Goal: Task Accomplishment & Management: Manage account settings

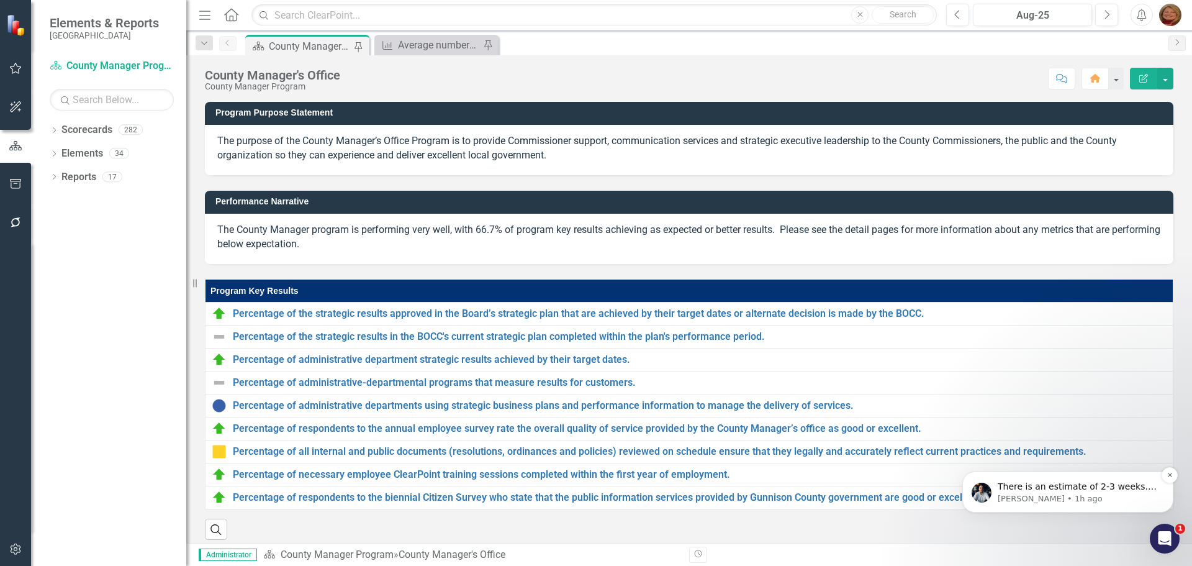
click at [1107, 496] on p "Walter • 1h ago" at bounding box center [1078, 498] width 160 height 11
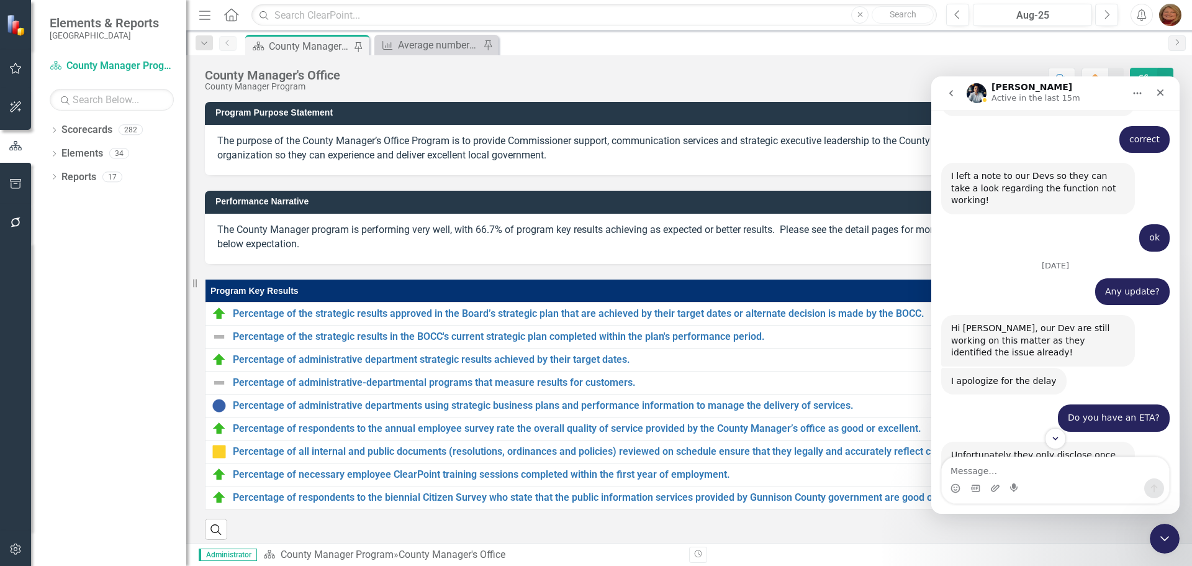
scroll to position [1713, 0]
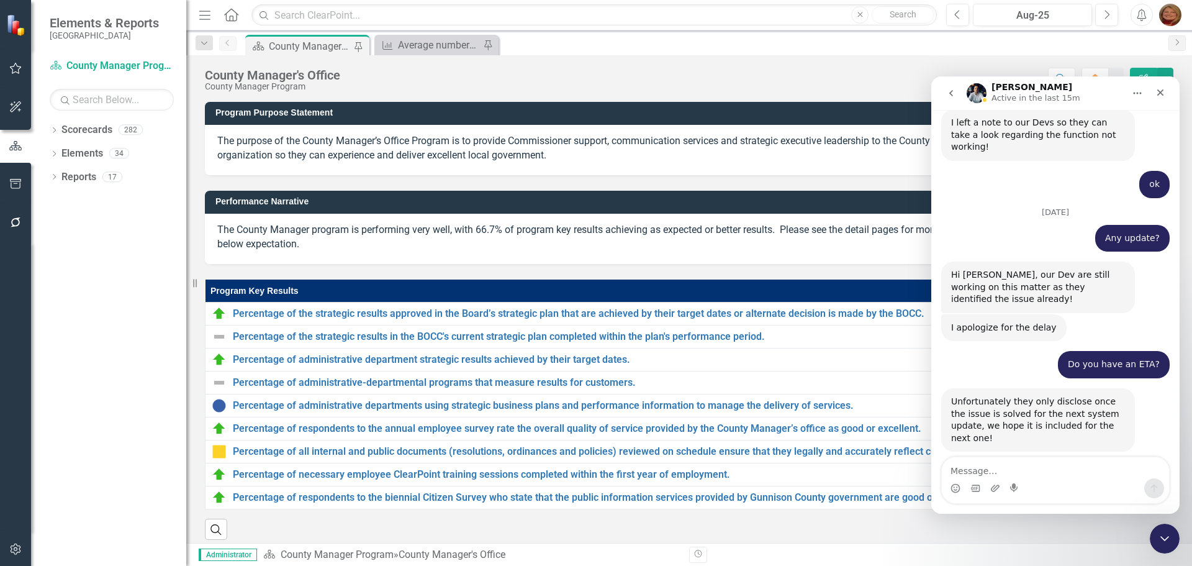
click at [1019, 474] on textarea "Message…" at bounding box center [1055, 467] width 227 height 21
type textarea "Wow."
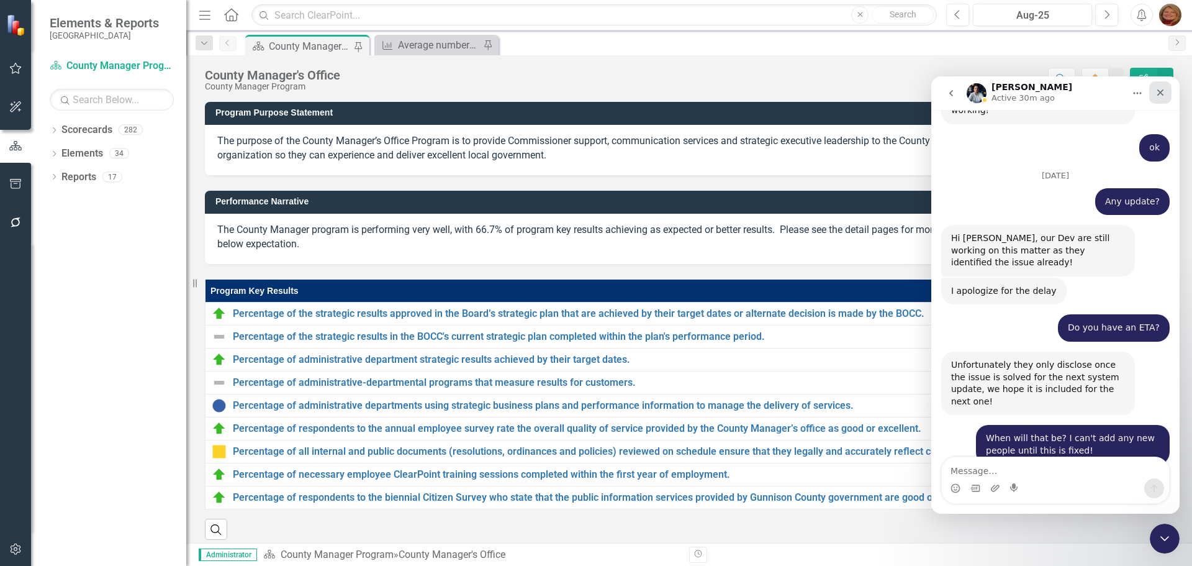
click at [1164, 94] on icon "Close" at bounding box center [1161, 93] width 10 height 10
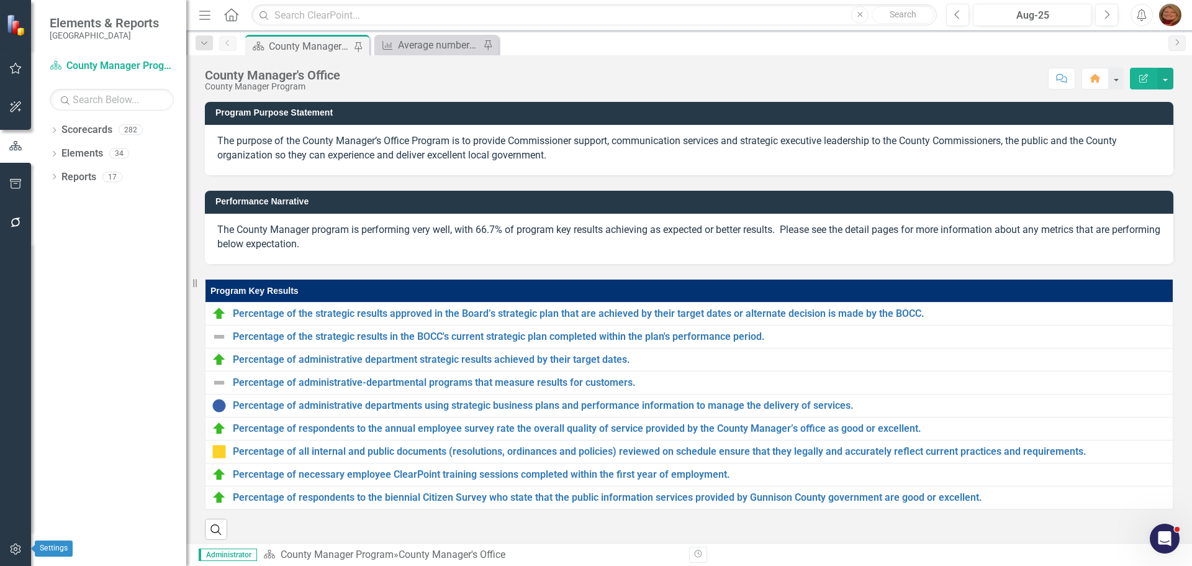
click at [14, 552] on icon "button" at bounding box center [15, 549] width 13 height 10
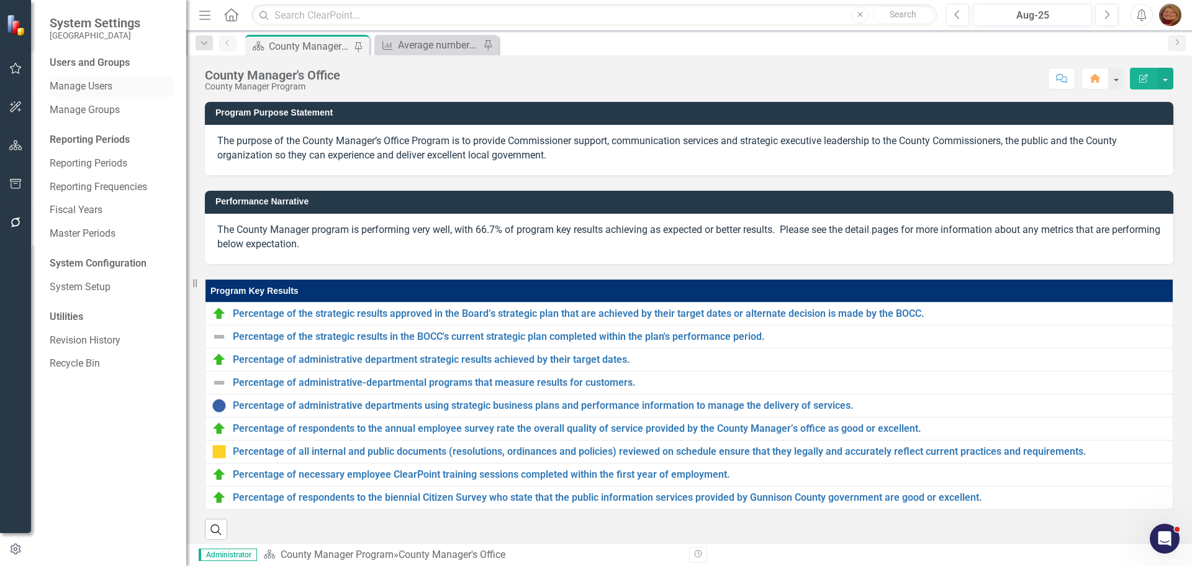
click at [98, 88] on link "Manage Users" at bounding box center [112, 86] width 124 height 14
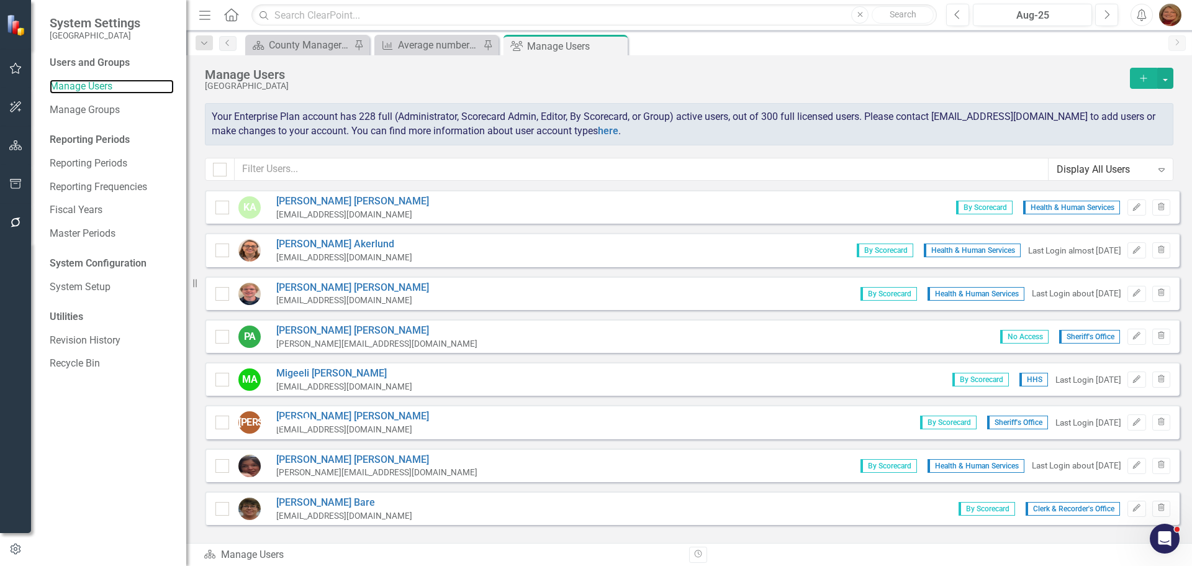
checkbox input "false"
click at [310, 162] on input "text" at bounding box center [642, 169] width 814 height 23
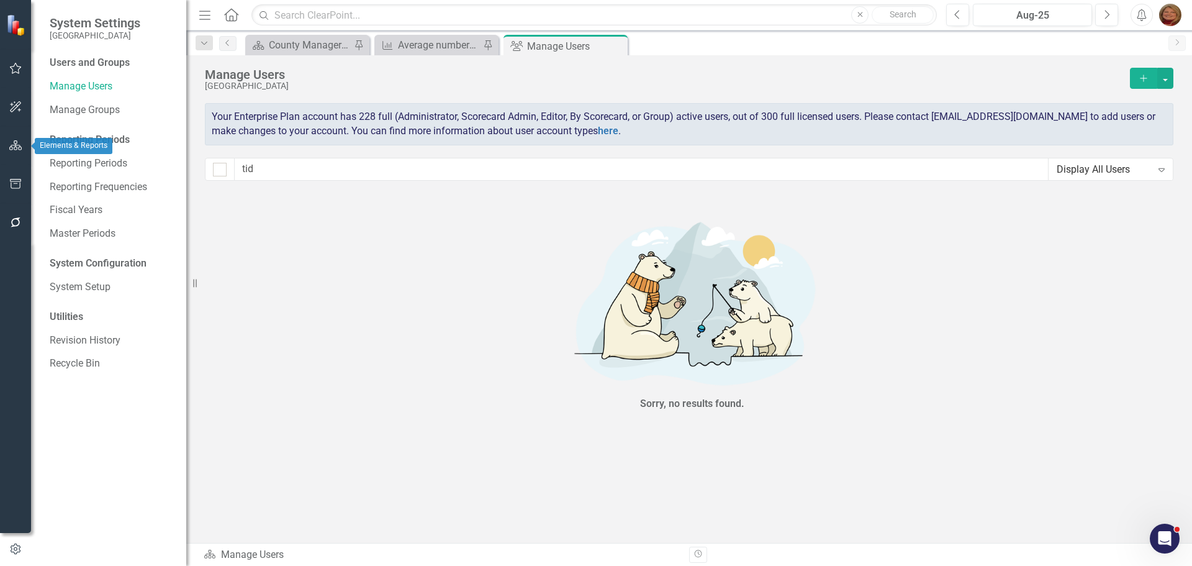
click at [13, 147] on icon "button" at bounding box center [15, 145] width 13 height 10
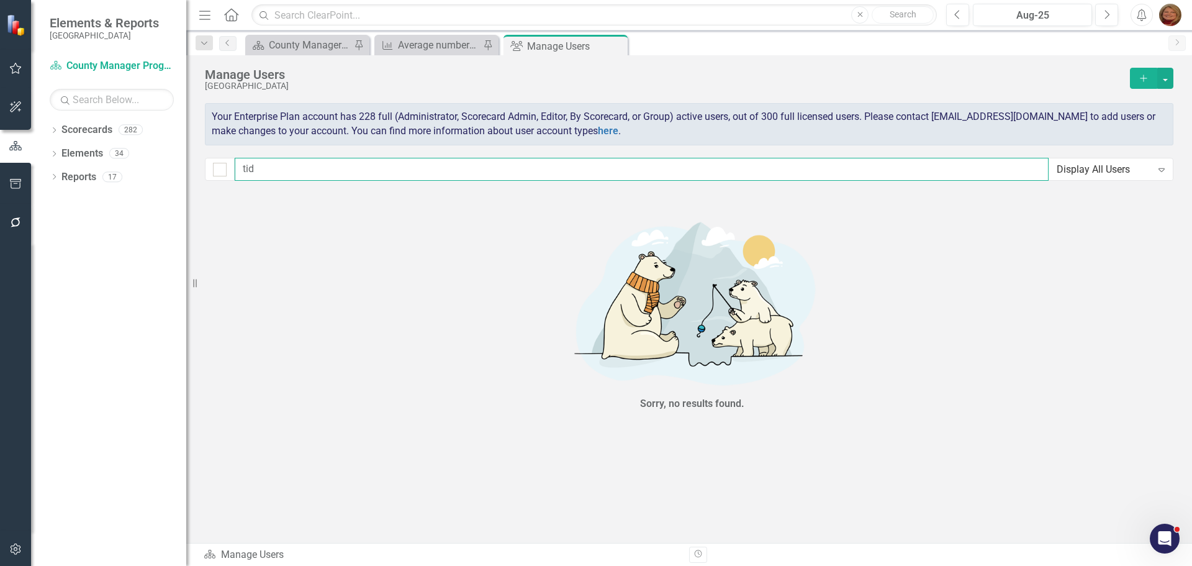
drag, startPoint x: 261, startPoint y: 170, endPoint x: 133, endPoint y: 115, distance: 139.3
click at [144, 129] on div "Elements & Reports Gunnison County Scorecard County Manager Program Search Drop…" at bounding box center [596, 283] width 1192 height 566
type input "zi"
checkbox input "false"
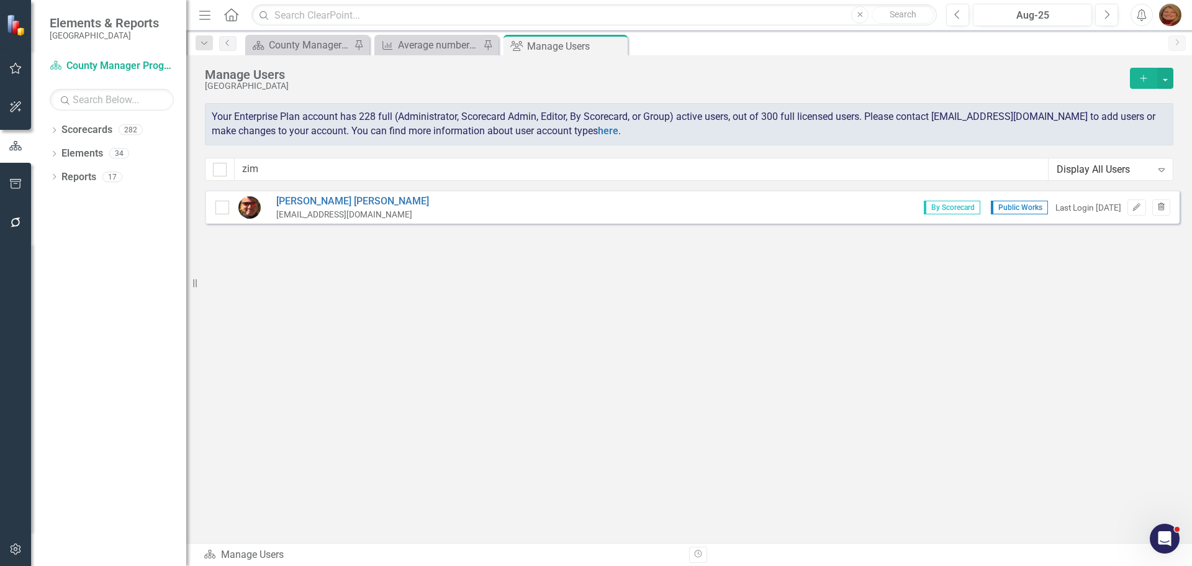
click at [1160, 204] on icon "Trash" at bounding box center [1161, 207] width 9 height 7
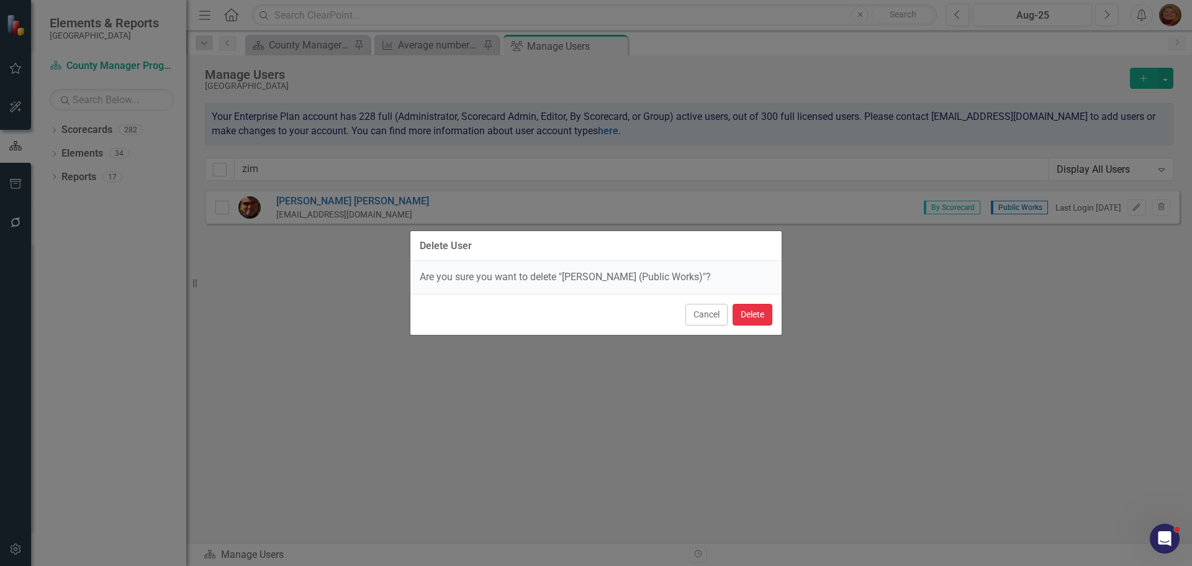
click at [750, 315] on button "Delete" at bounding box center [753, 315] width 40 height 22
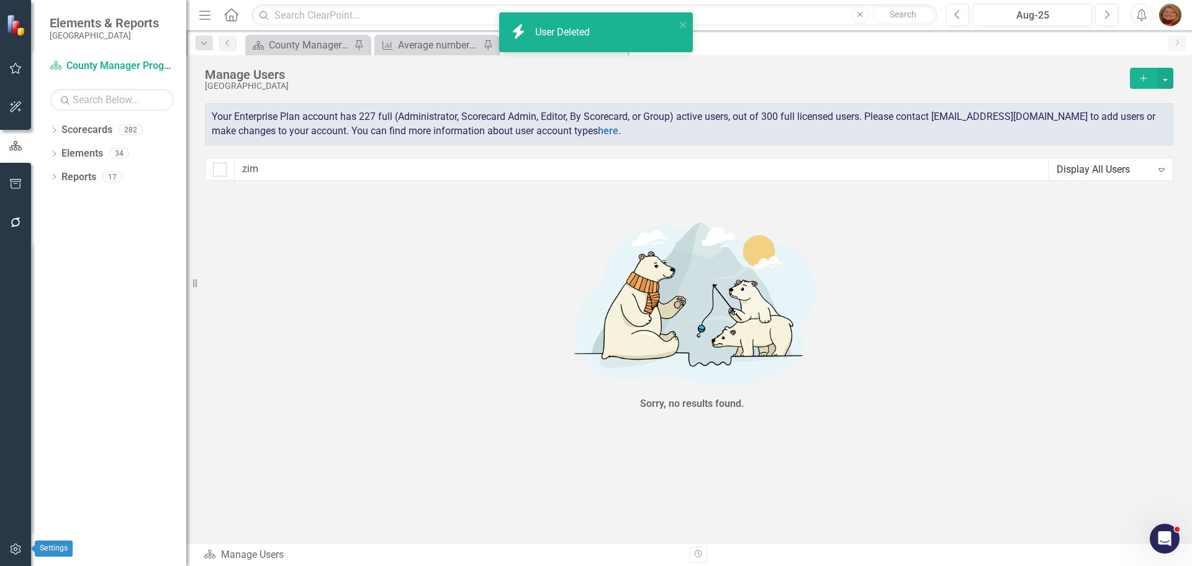
click at [12, 546] on icon "button" at bounding box center [15, 549] width 13 height 10
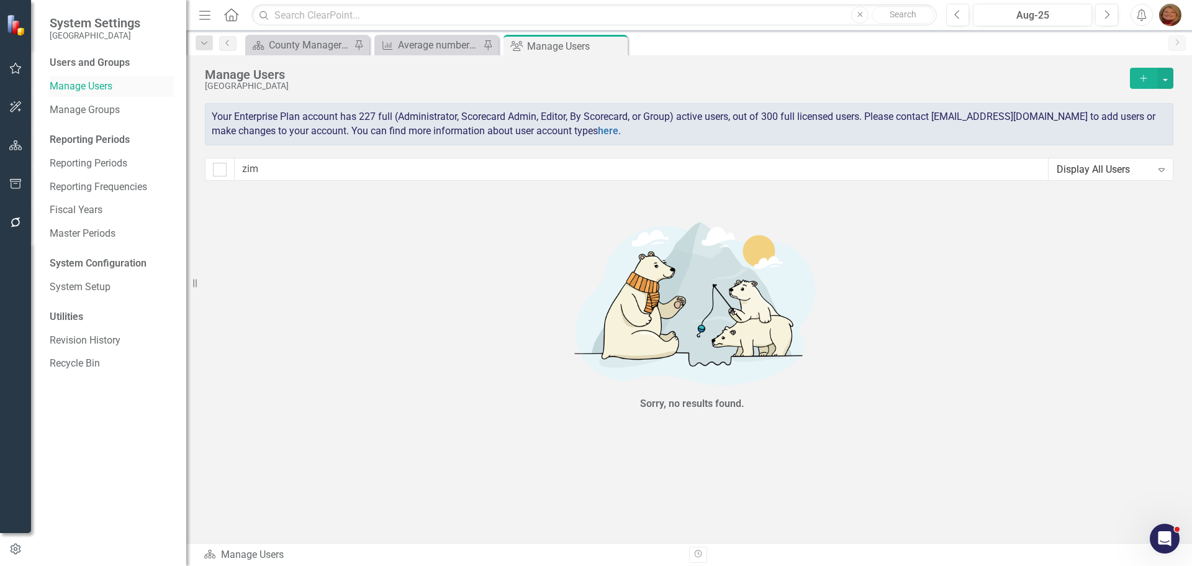
click at [103, 84] on link "Manage Users" at bounding box center [112, 86] width 124 height 14
click at [288, 171] on input "zim" at bounding box center [642, 169] width 814 height 23
drag, startPoint x: 286, startPoint y: 168, endPoint x: 199, endPoint y: 166, distance: 87.0
click at [199, 166] on div "Manage Users Gunnison County Add Your Enterprise Plan account has 227 full (Adm…" at bounding box center [689, 122] width 1006 height 135
type input "z"
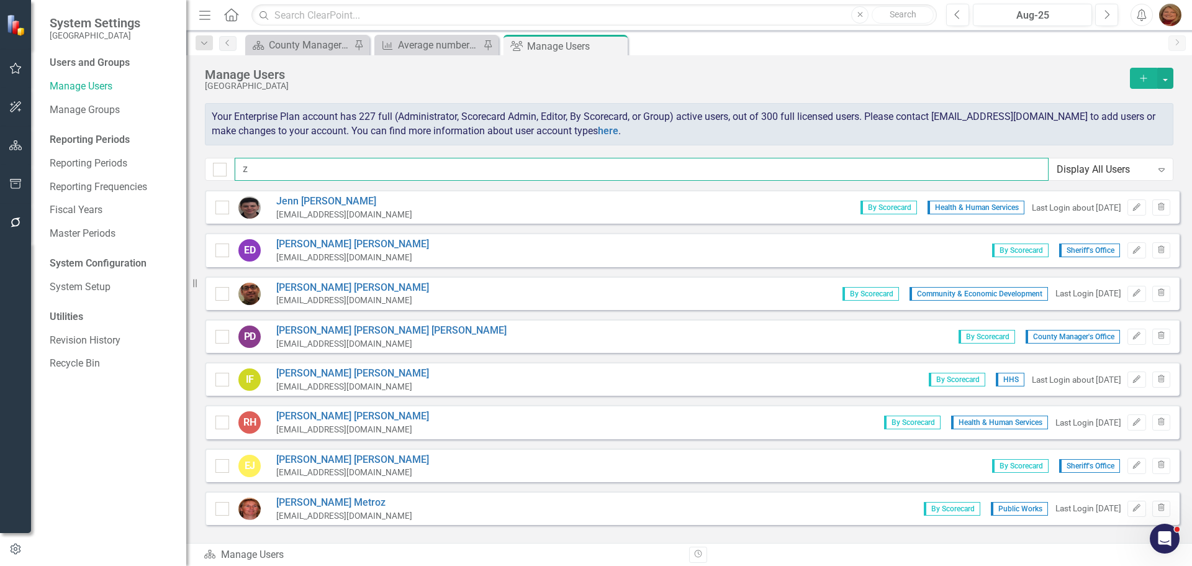
checkbox input "false"
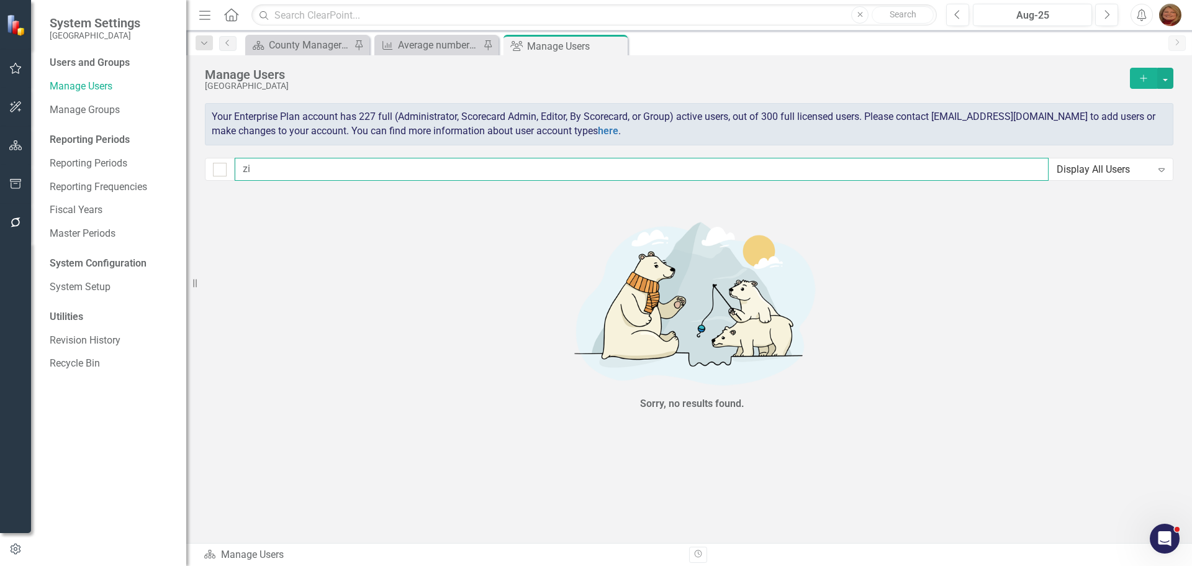
type input "zim"
click at [22, 144] on icon "button" at bounding box center [15, 145] width 13 height 10
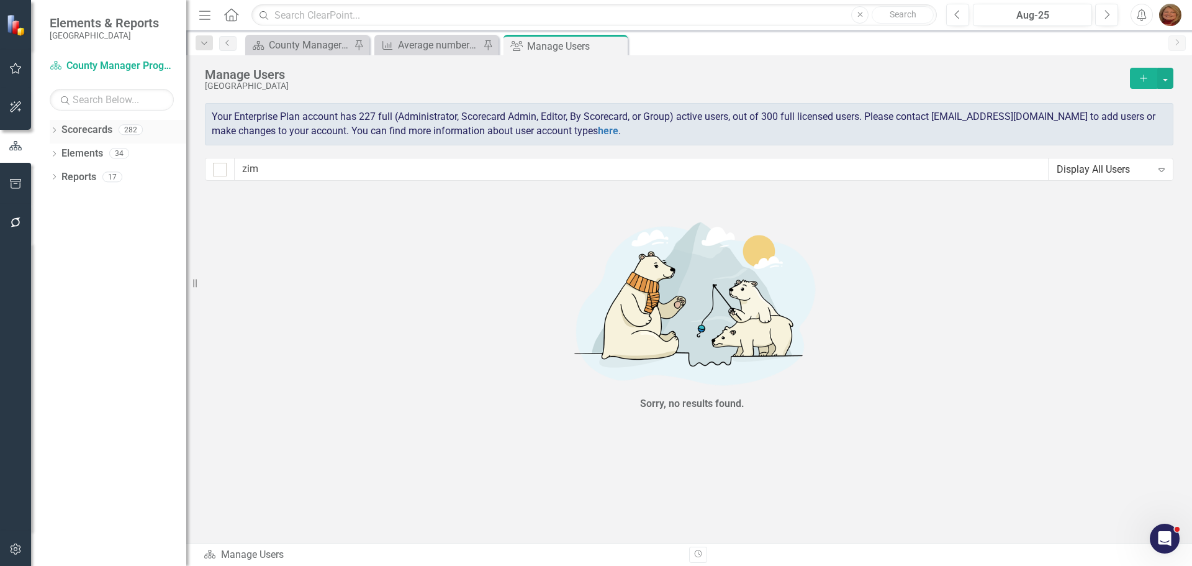
click at [87, 127] on link "Scorecards" at bounding box center [86, 130] width 51 height 14
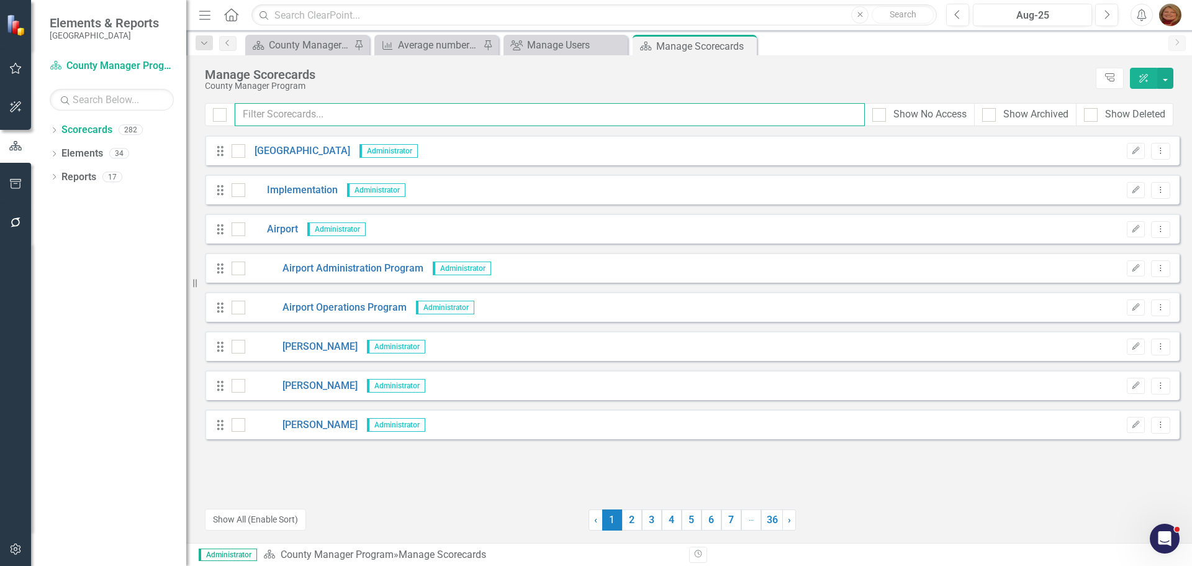
click at [311, 107] on input "text" at bounding box center [550, 114] width 630 height 23
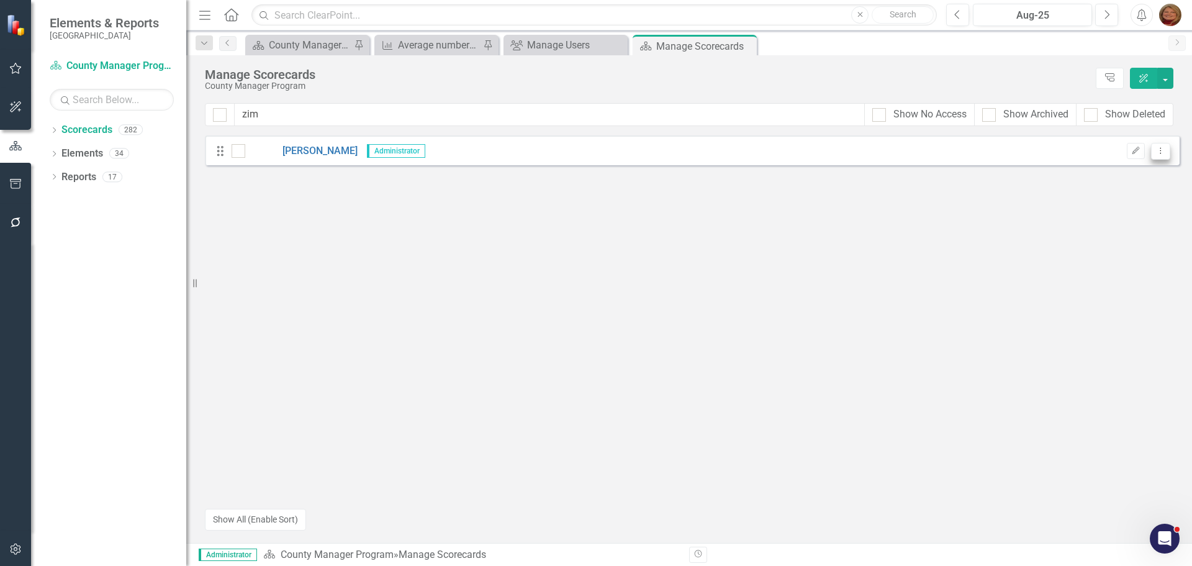
click at [1162, 148] on icon "Dropdown Menu" at bounding box center [1161, 151] width 11 height 8
click at [1105, 241] on link "Trash Delete Scorecard" at bounding box center [1101, 240] width 137 height 23
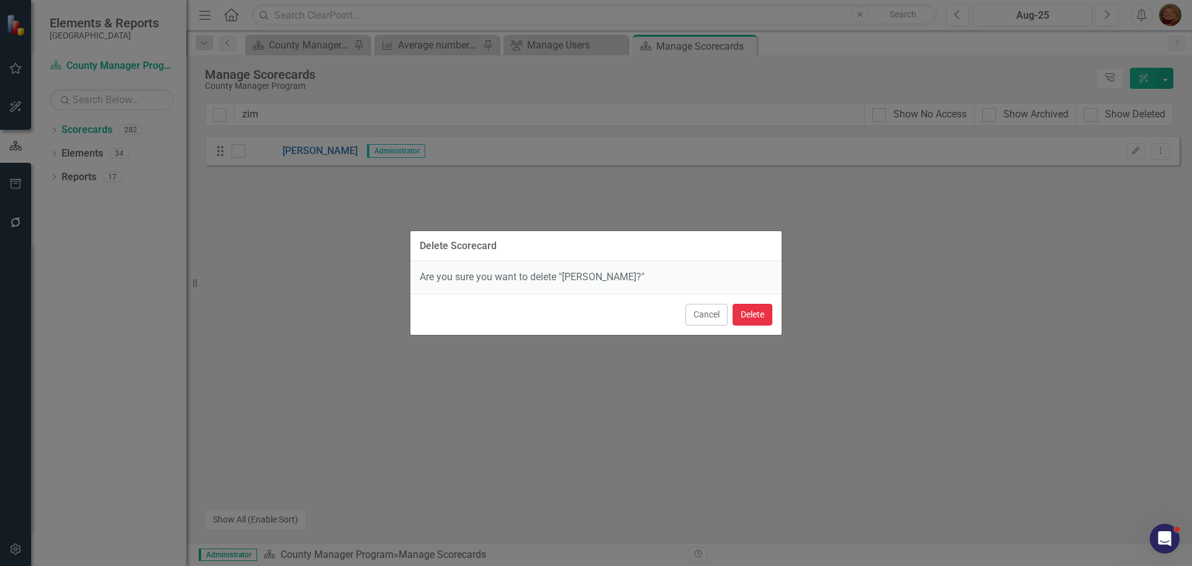
click at [756, 317] on button "Delete" at bounding box center [753, 315] width 40 height 22
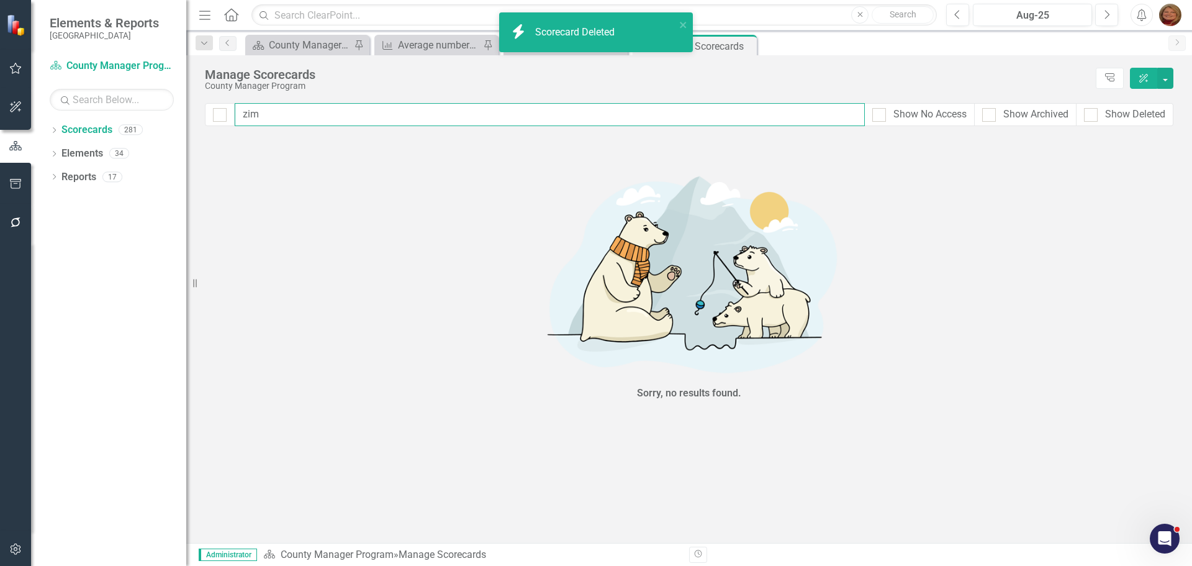
drag, startPoint x: 270, startPoint y: 114, endPoint x: 202, endPoint y: 99, distance: 70.0
click at [205, 102] on div "Manage Scorecards County Manager Program Tree Explorer ClearPoint AI zim Show N…" at bounding box center [689, 298] width 1006 height 487
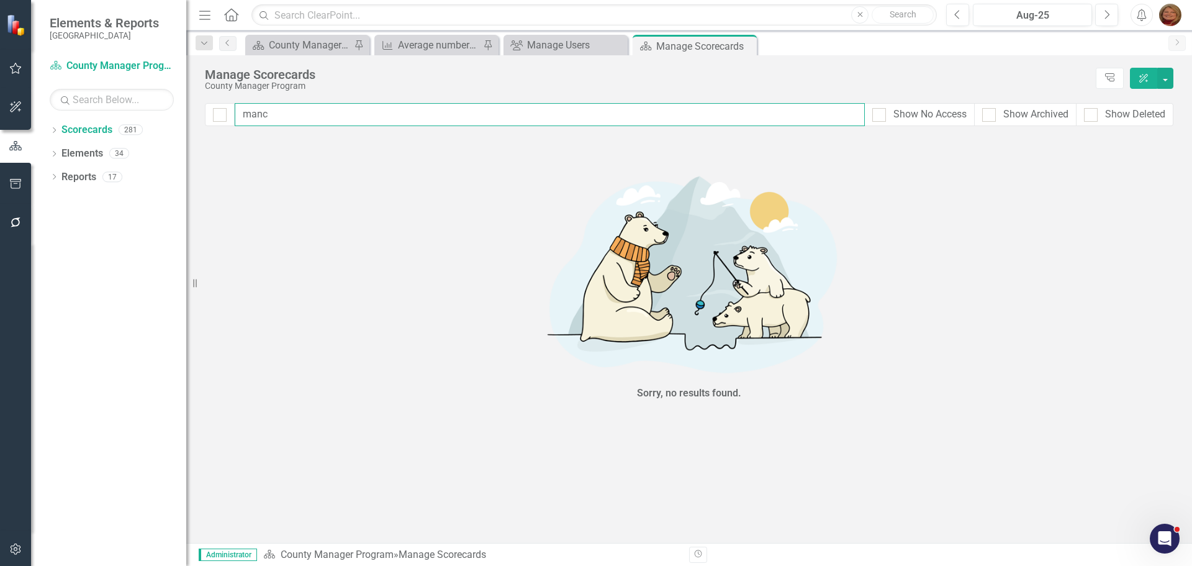
drag, startPoint x: 281, startPoint y: 112, endPoint x: 175, endPoint y: 101, distance: 106.2
click at [175, 101] on div "Elements & Reports Gunnison County Scorecard County Manager Program Search Drop…" at bounding box center [596, 283] width 1192 height 566
type input "here"
click at [14, 550] on icon "button" at bounding box center [15, 548] width 11 height 11
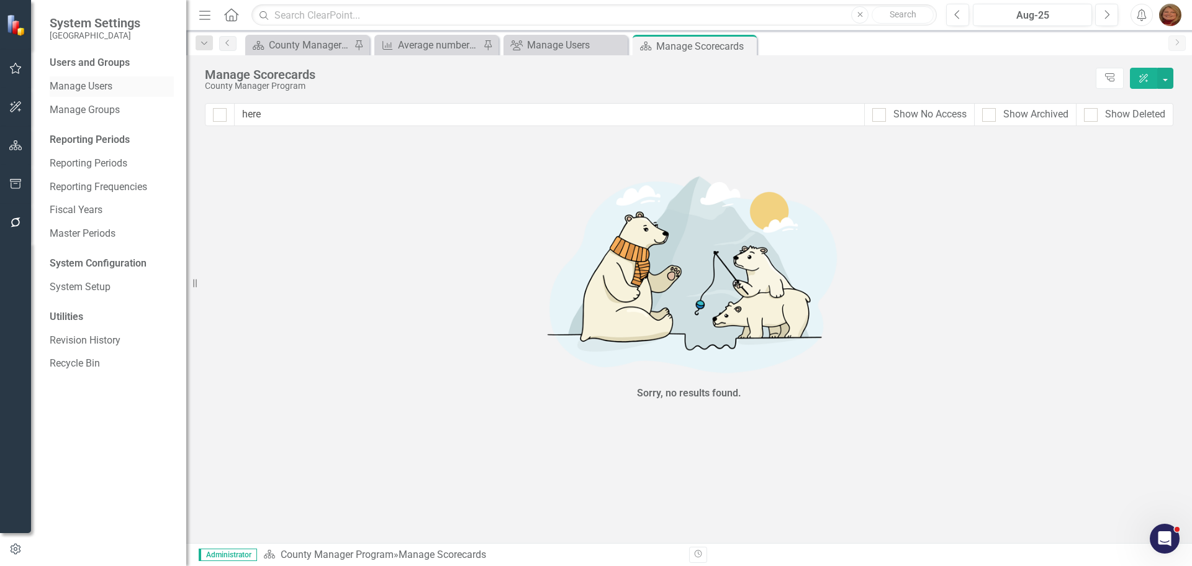
click at [102, 86] on link "Manage Users" at bounding box center [112, 86] width 124 height 14
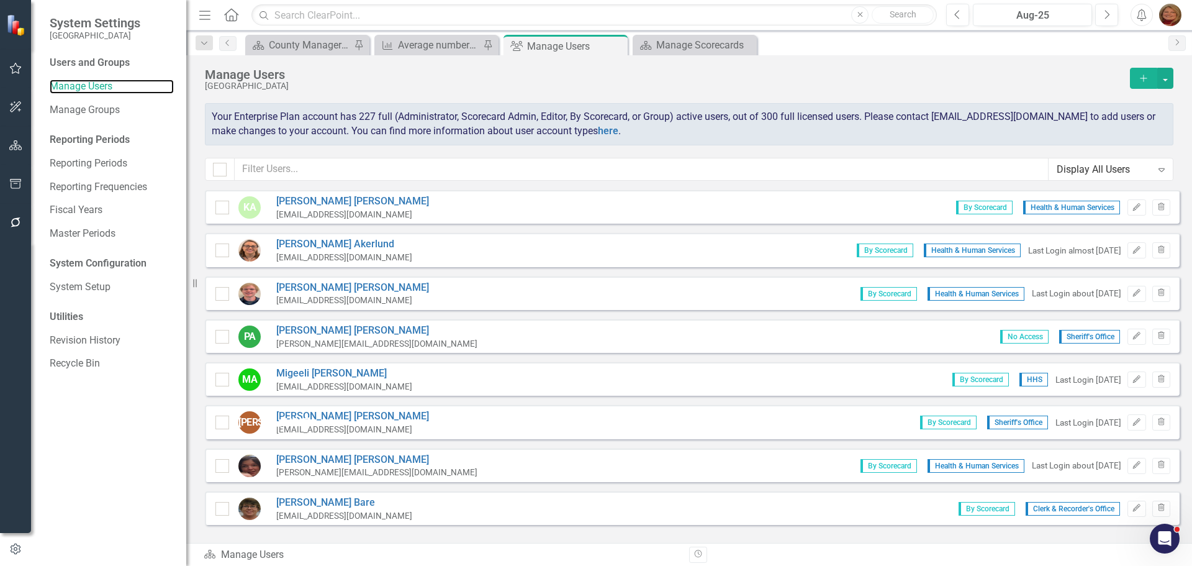
checkbox input "false"
click at [307, 165] on input "text" at bounding box center [642, 169] width 814 height 23
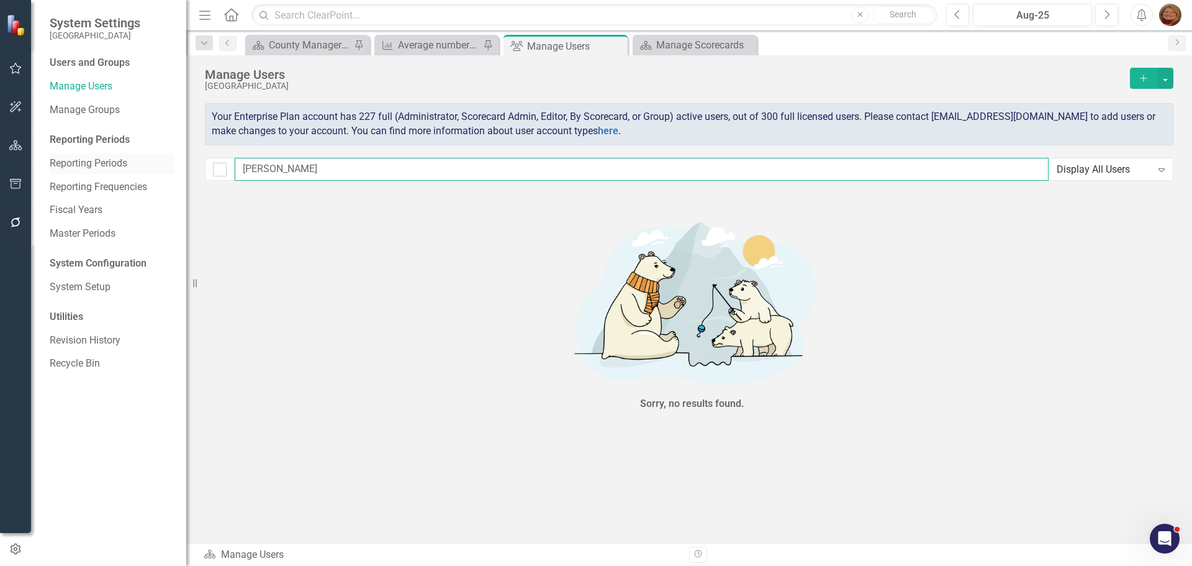
click at [168, 157] on div "System Settings Gunnison County Users and Groups Manage Users Manage Groups Rep…" at bounding box center [596, 283] width 1192 height 566
type input "bic"
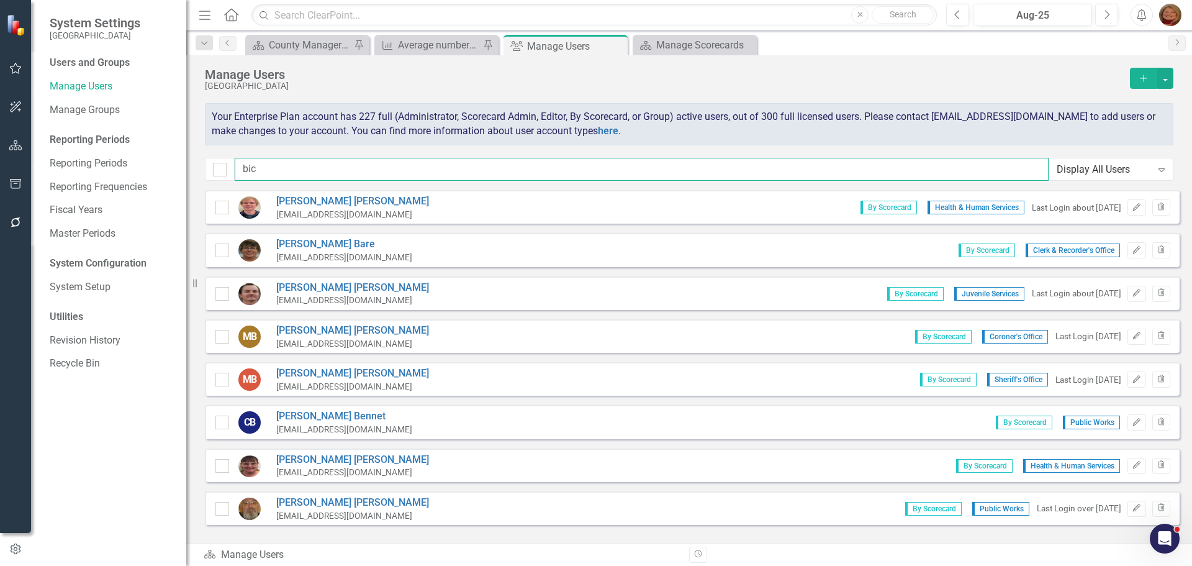
checkbox input "false"
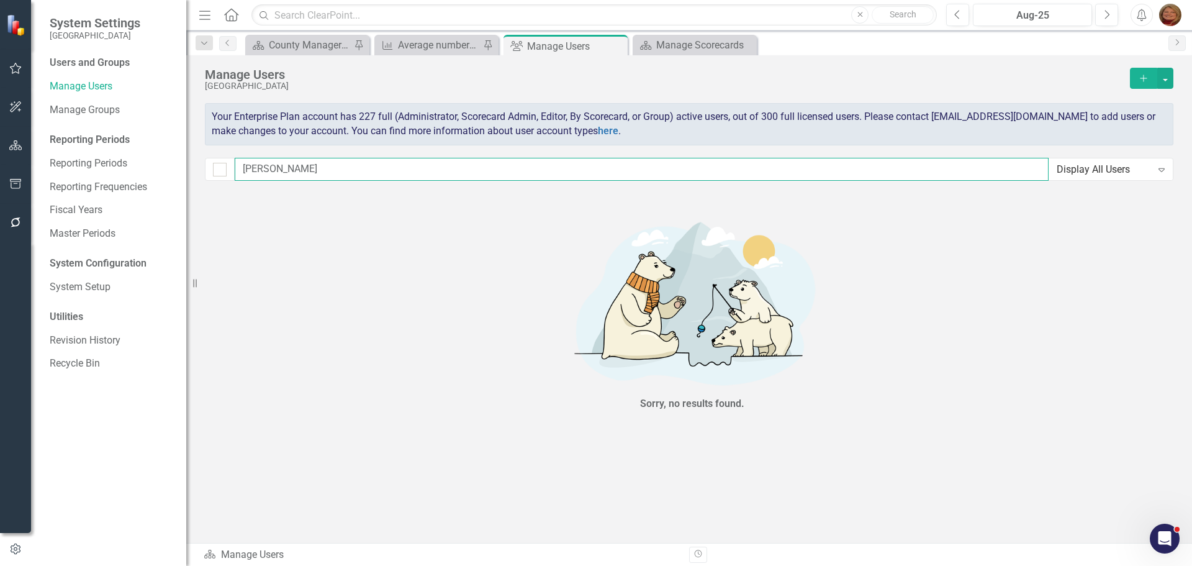
drag, startPoint x: 269, startPoint y: 165, endPoint x: 181, endPoint y: 159, distance: 88.4
click at [184, 160] on div "System Settings Gunnison County Users and Groups Manage Users Manage Groups Rep…" at bounding box center [596, 283] width 1192 height 566
type input "lisa"
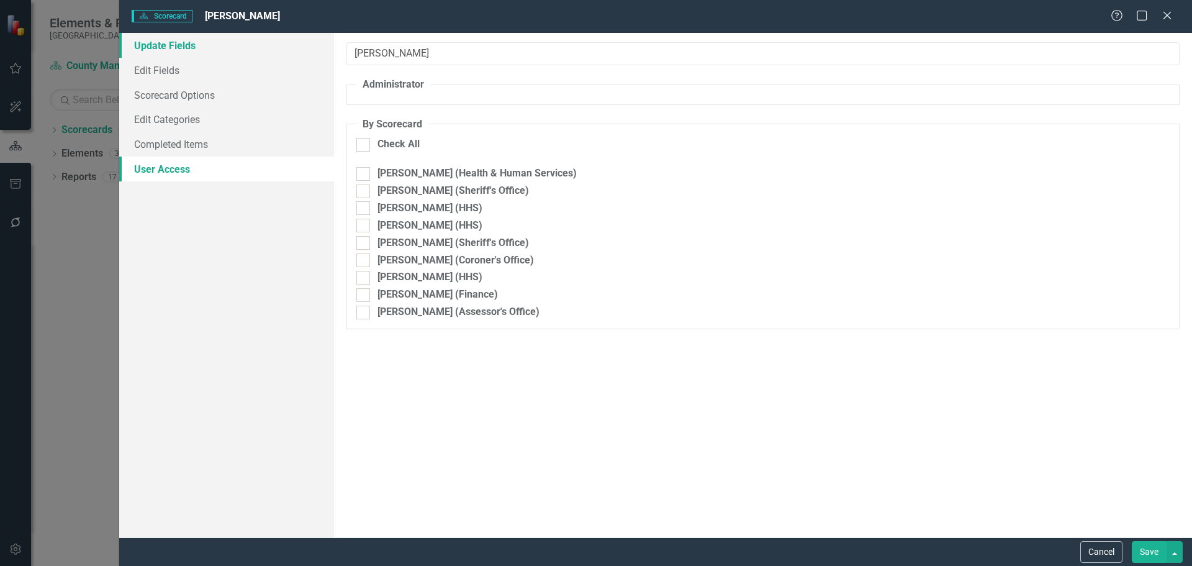
drag, startPoint x: 375, startPoint y: 52, endPoint x: 299, endPoint y: 42, distance: 76.4
click at [307, 45] on div "Update Fields Edit Fields Scorecard Options Edit Categories Completed Items Use…" at bounding box center [655, 285] width 1073 height 504
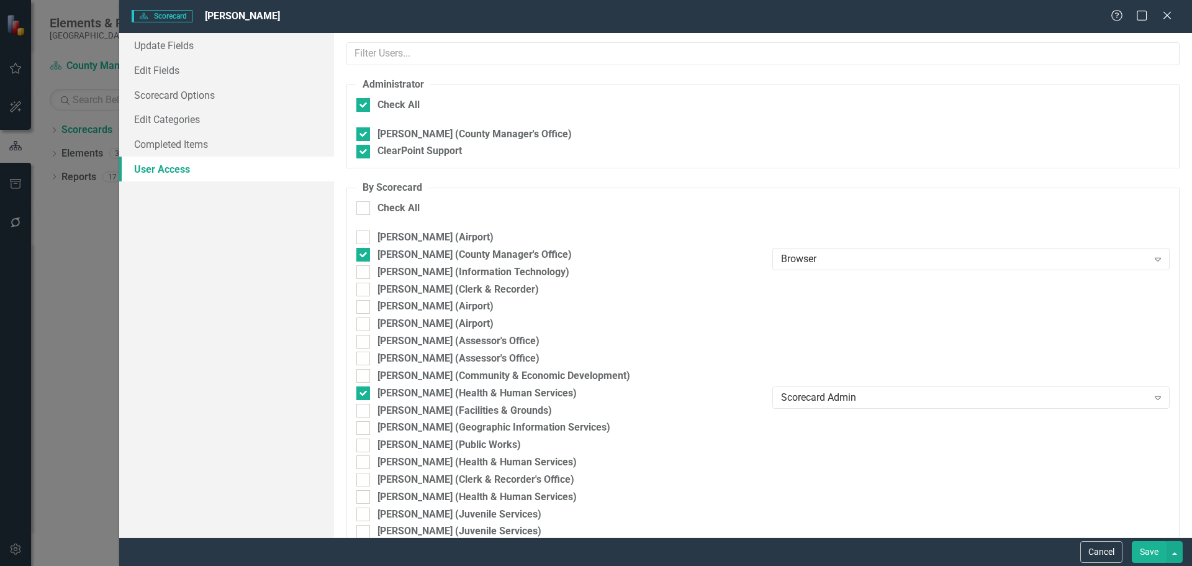
click at [1146, 555] on button "Save" at bounding box center [1149, 552] width 35 height 22
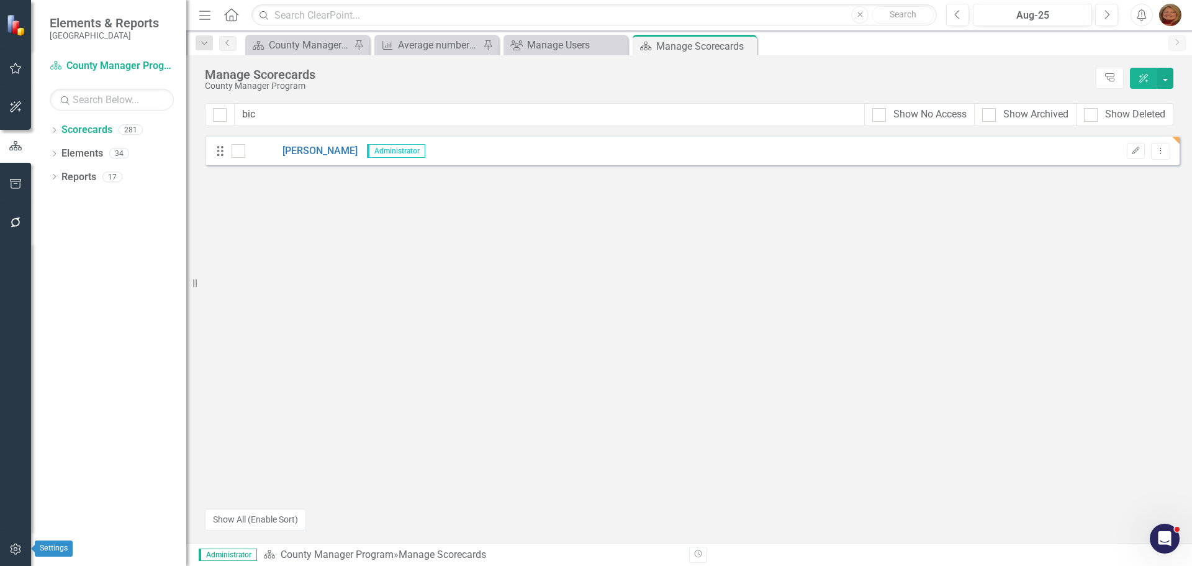
click at [14, 548] on icon "button" at bounding box center [15, 549] width 13 height 10
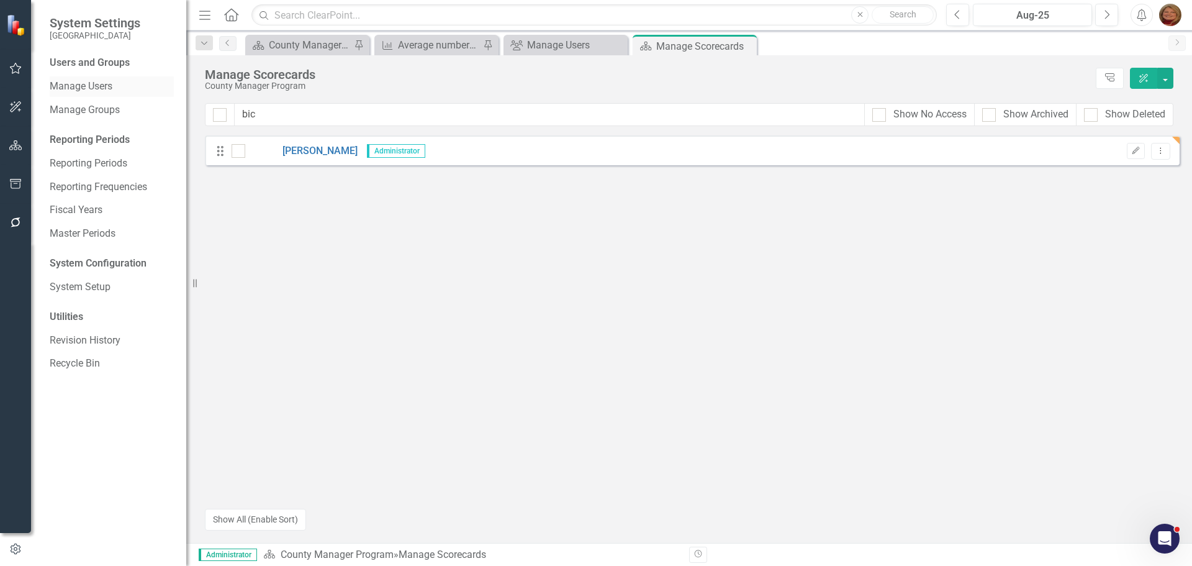
click at [106, 83] on link "Manage Users" at bounding box center [112, 86] width 124 height 14
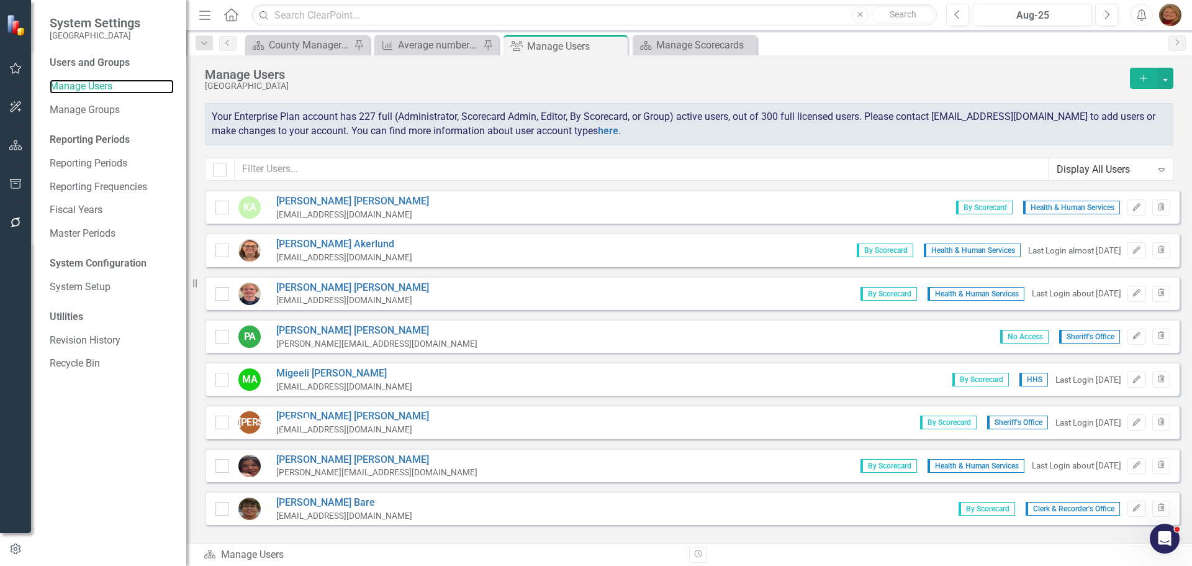
checkbox input "false"
click at [312, 168] on input "text" at bounding box center [642, 169] width 814 height 23
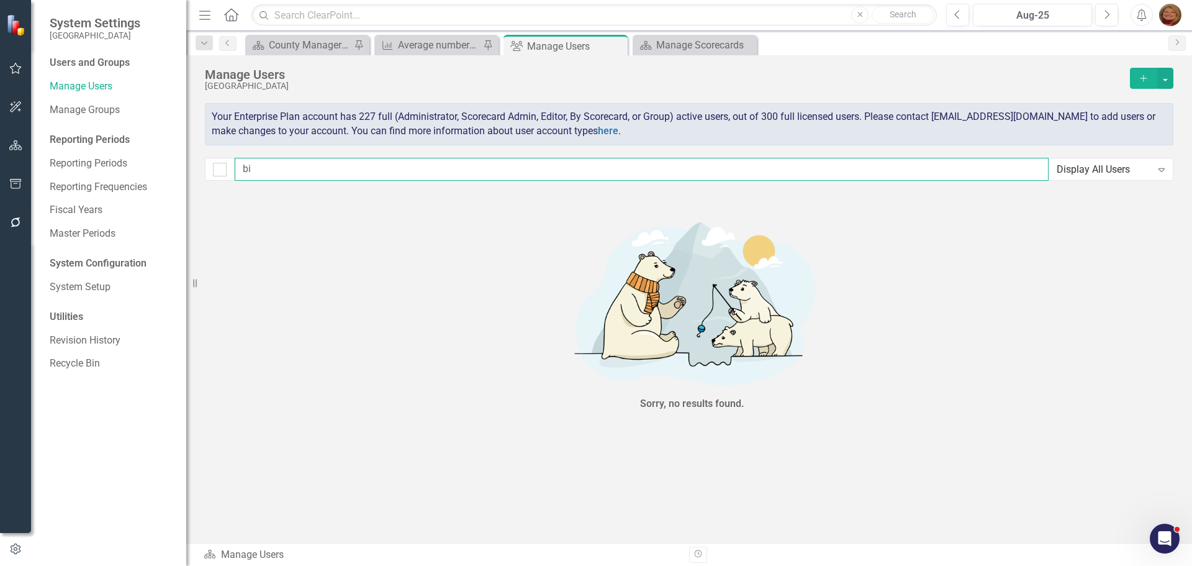
type input "b"
type input "clay"
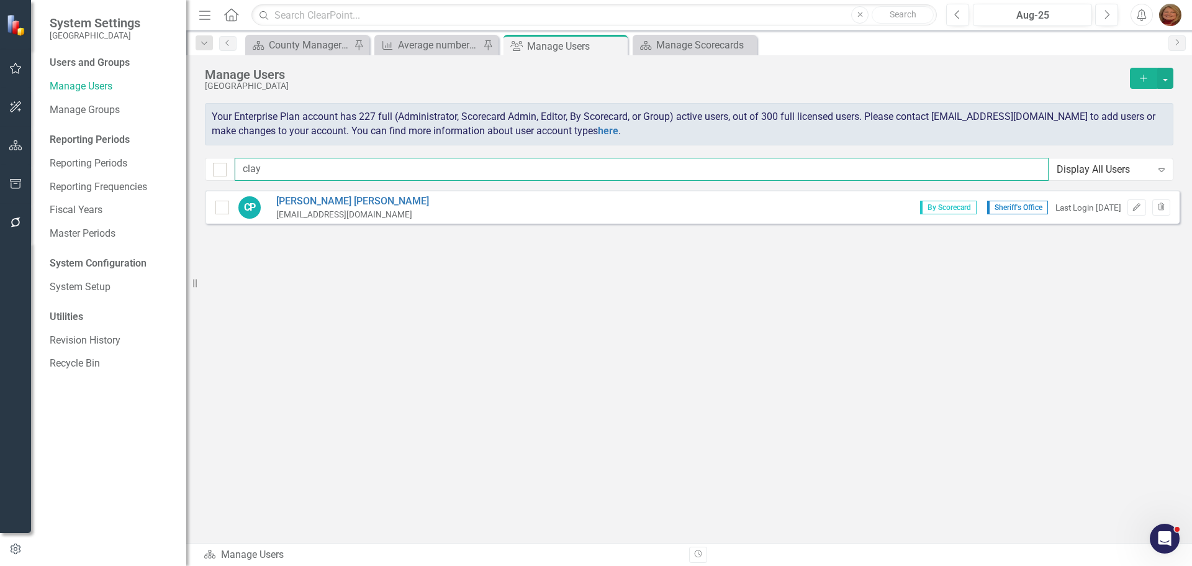
checkbox input "false"
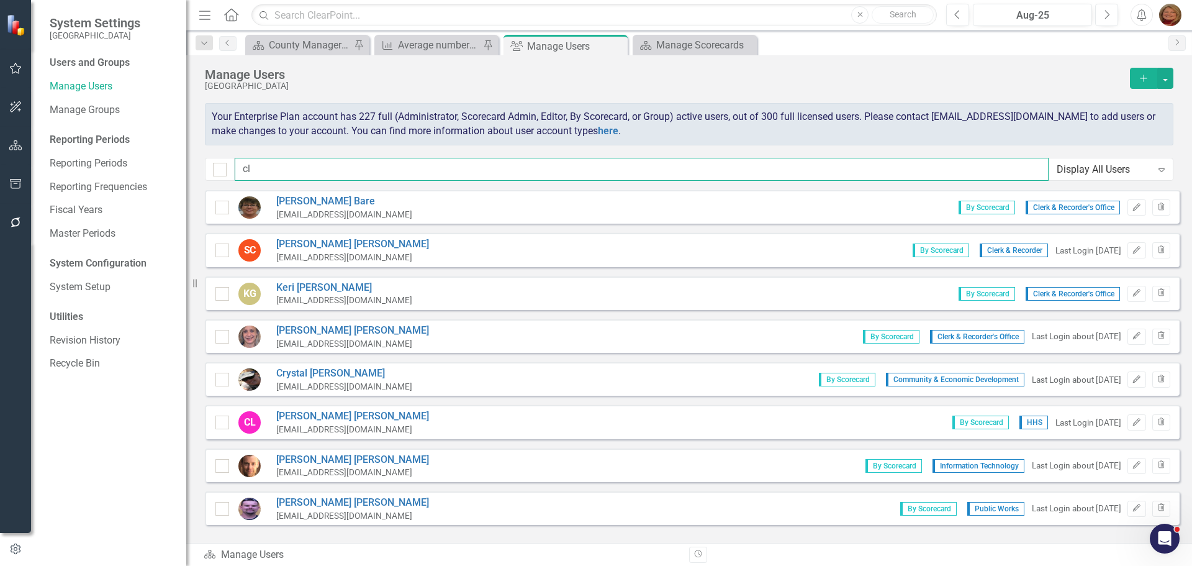
type input "c"
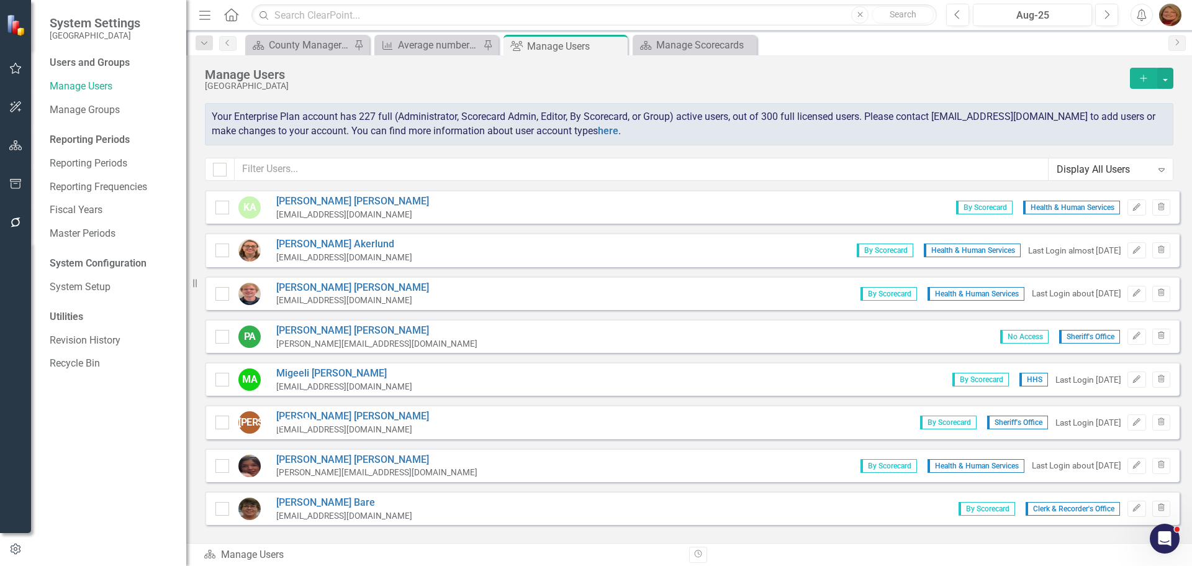
click at [1143, 74] on icon "Add" at bounding box center [1143, 78] width 11 height 9
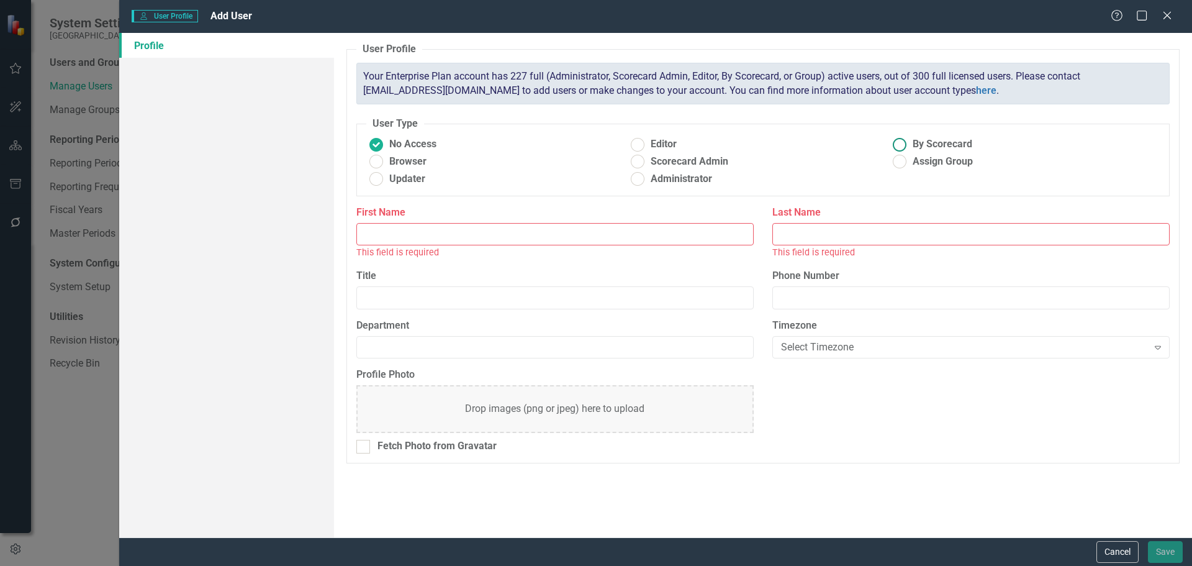
click at [904, 143] on ins at bounding box center [899, 144] width 19 height 19
click at [904, 143] on input "By Scorecard" at bounding box center [899, 144] width 19 height 19
radio input "true"
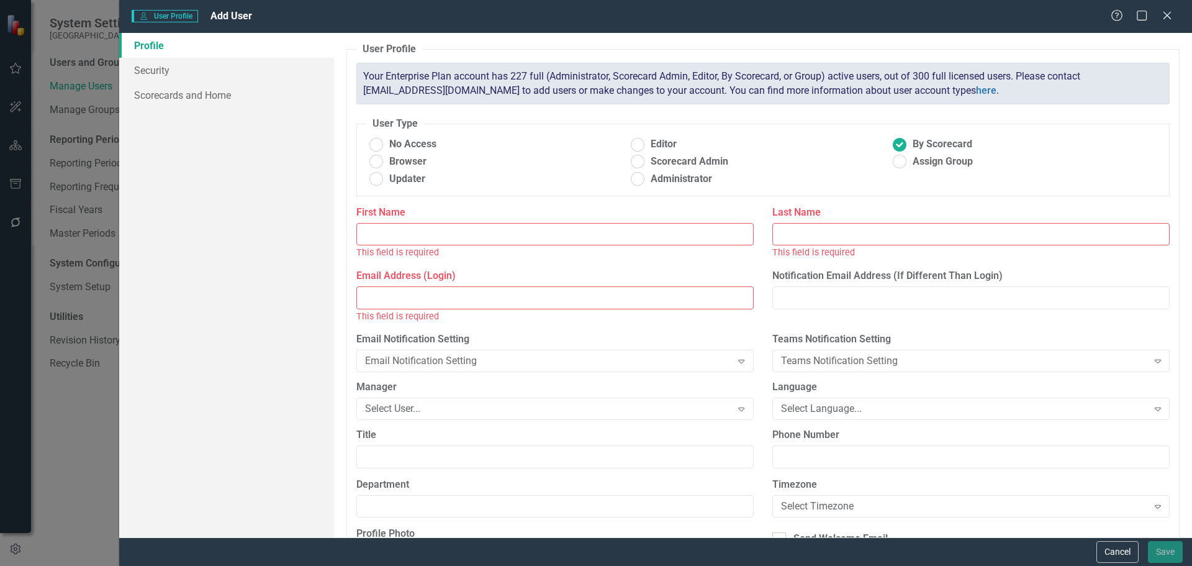
click at [683, 225] on input "First Name" at bounding box center [554, 234] width 397 height 23
type input "[PERSON_NAME]"
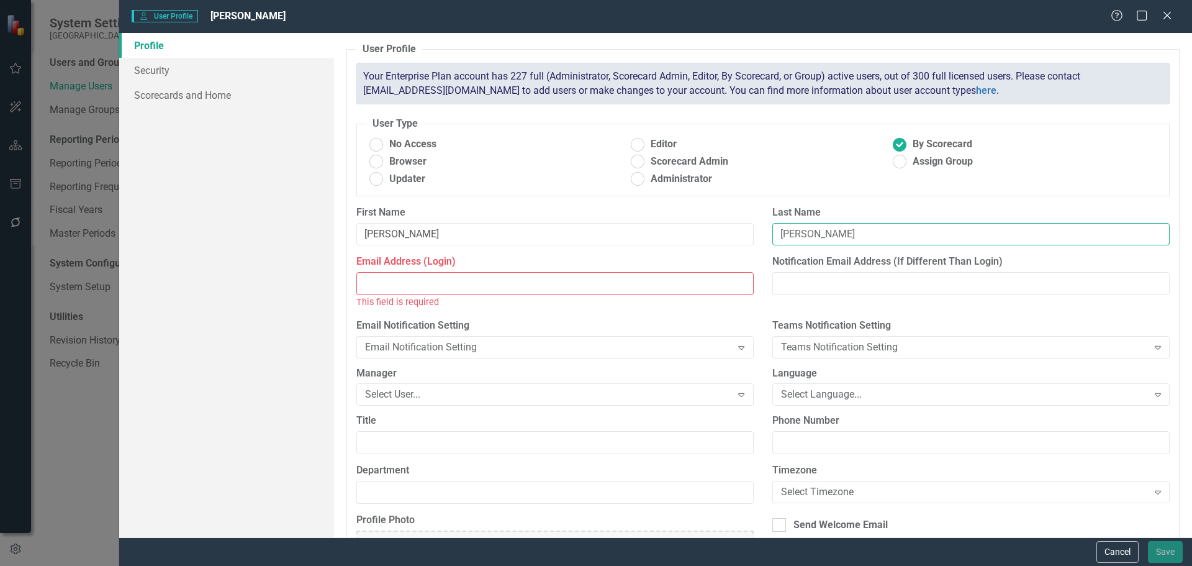
type input "[PERSON_NAME]"
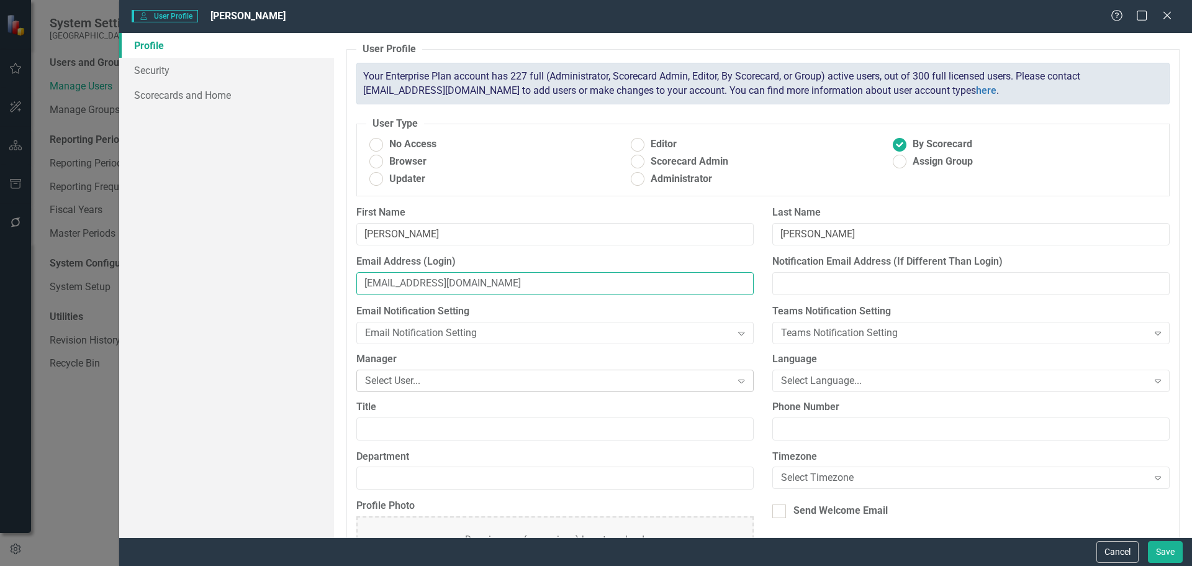
type input "[EMAIL_ADDRESS][DOMAIN_NAME]"
click at [527, 376] on div "Select User..." at bounding box center [548, 380] width 367 height 14
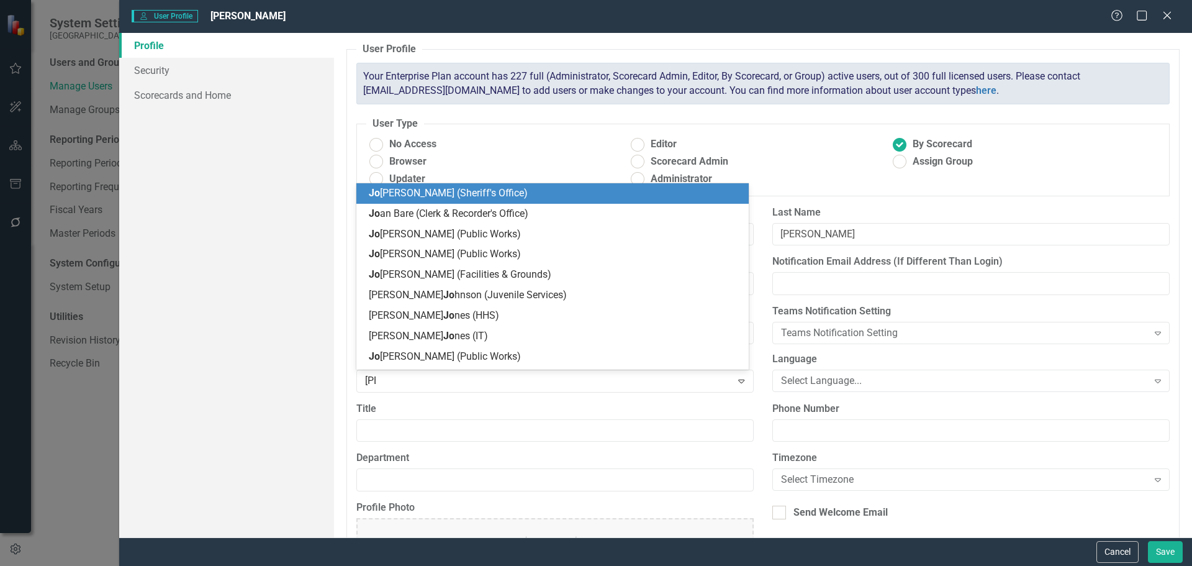
type input "joni"
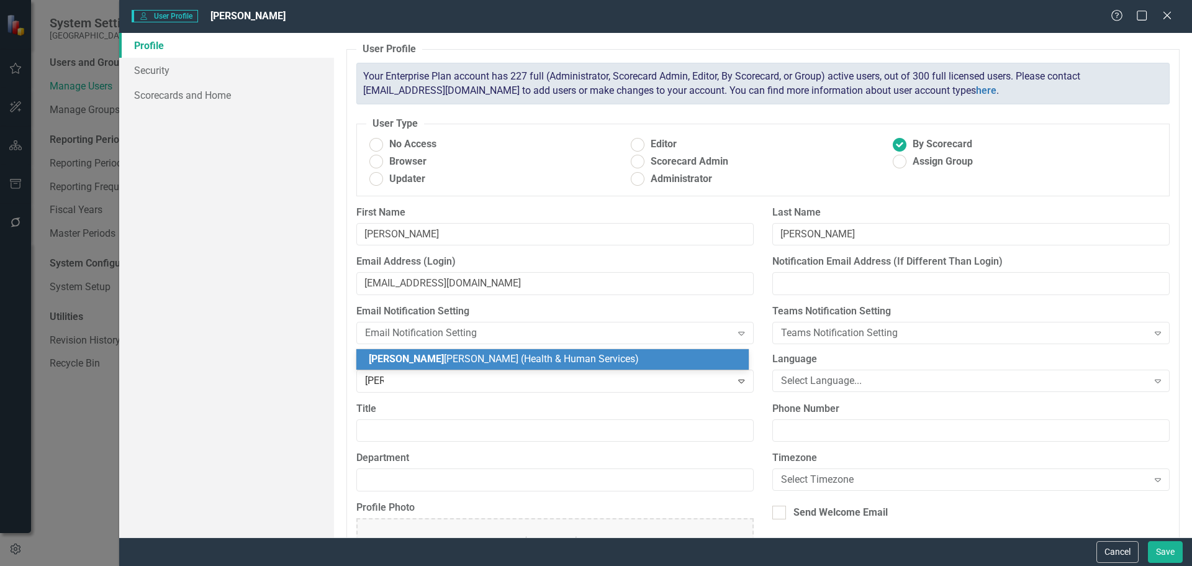
click at [523, 355] on span "Joni Reynolds (Health & Human Services)" at bounding box center [504, 359] width 270 height 12
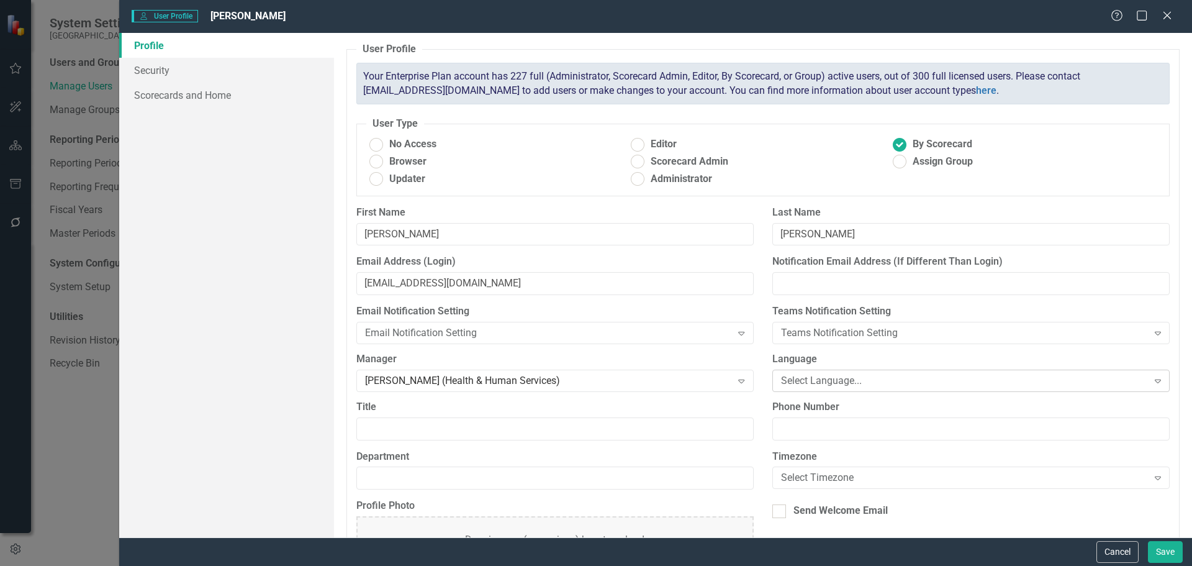
click at [790, 375] on div "Select Language..." at bounding box center [964, 380] width 367 height 14
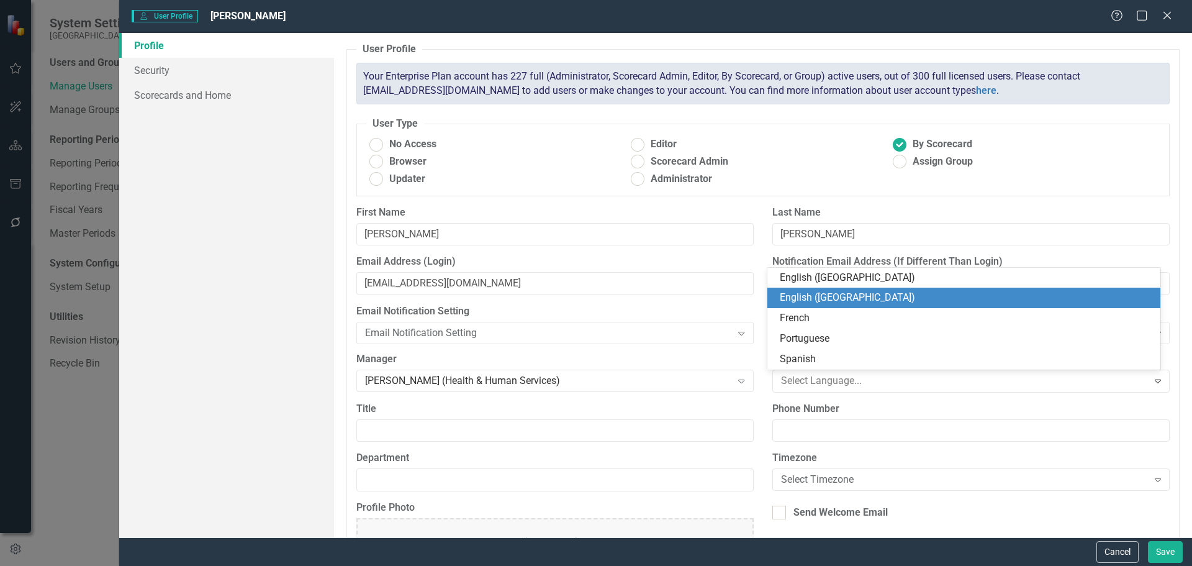
click at [842, 295] on div "English ([GEOGRAPHIC_DATA])" at bounding box center [966, 298] width 373 height 14
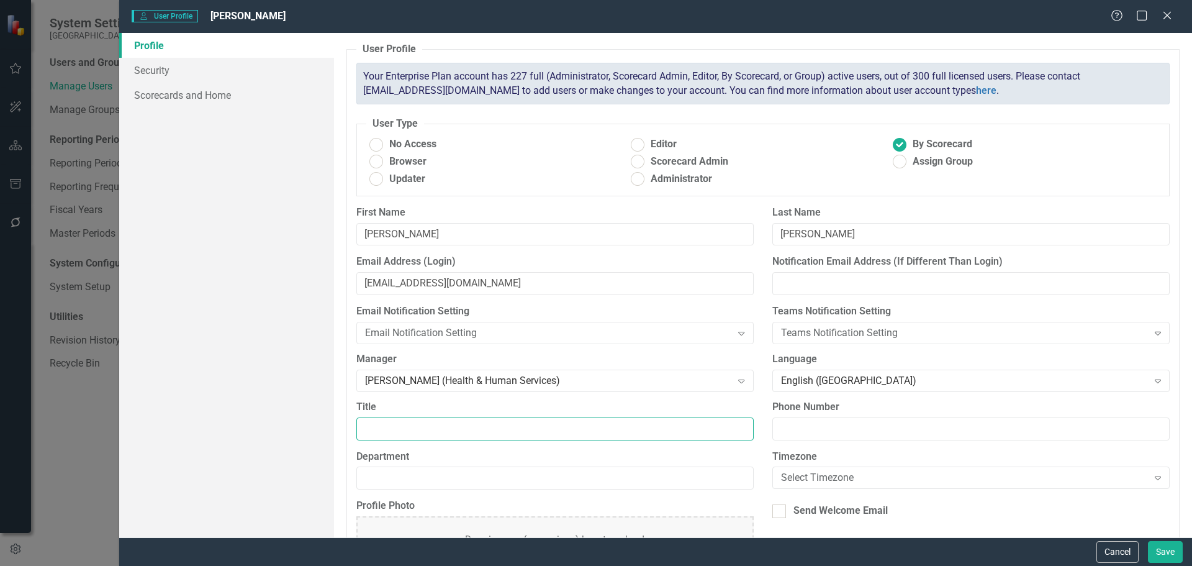
click at [507, 432] on input "Title" at bounding box center [554, 428] width 397 height 23
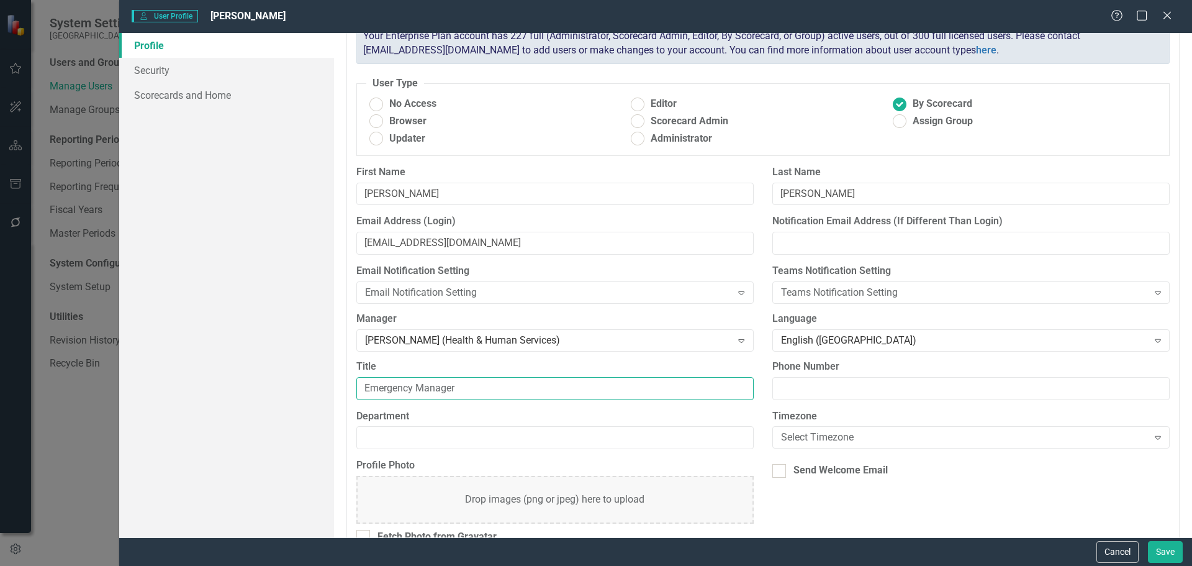
scroll to position [66, 0]
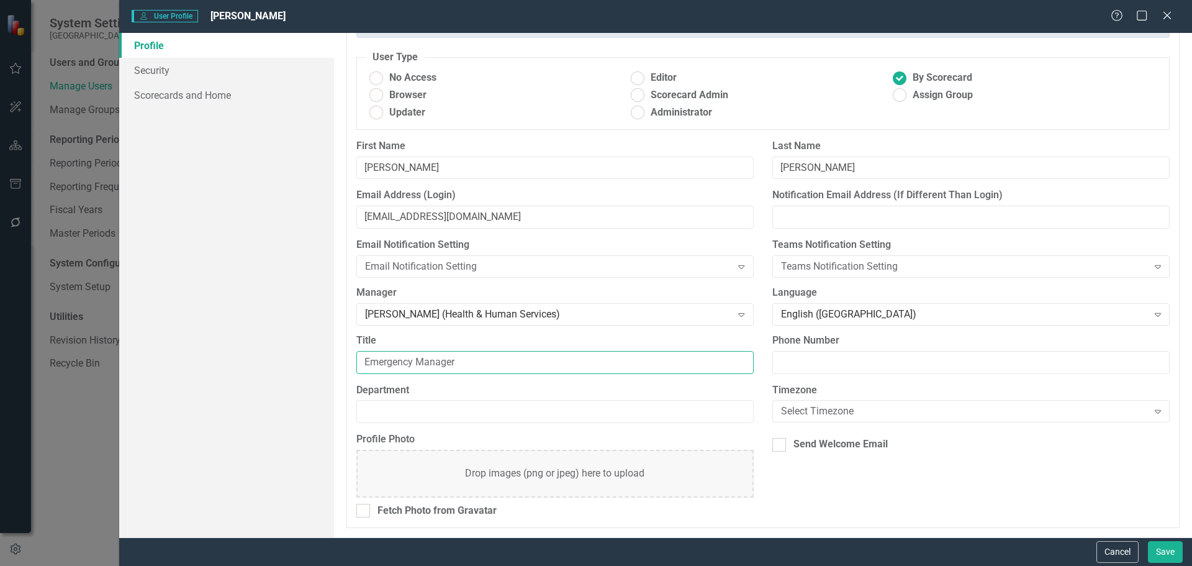
type input "Emergency Manager"
click at [419, 405] on input "Department" at bounding box center [554, 411] width 397 height 23
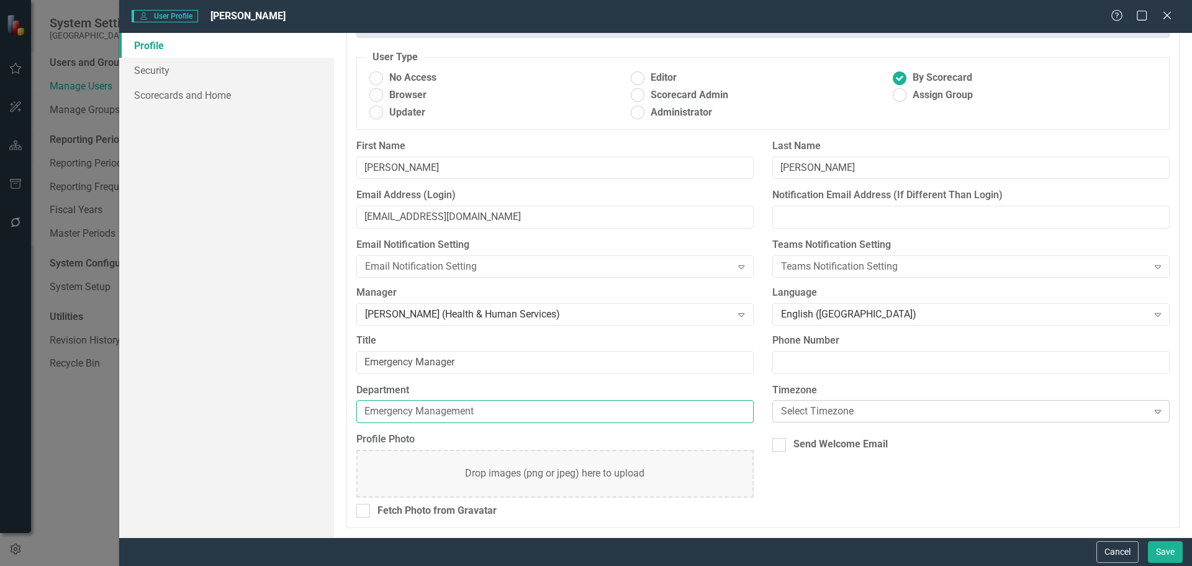
type input "Emergency Management"
click at [867, 411] on div "Select Timezone" at bounding box center [964, 411] width 367 height 14
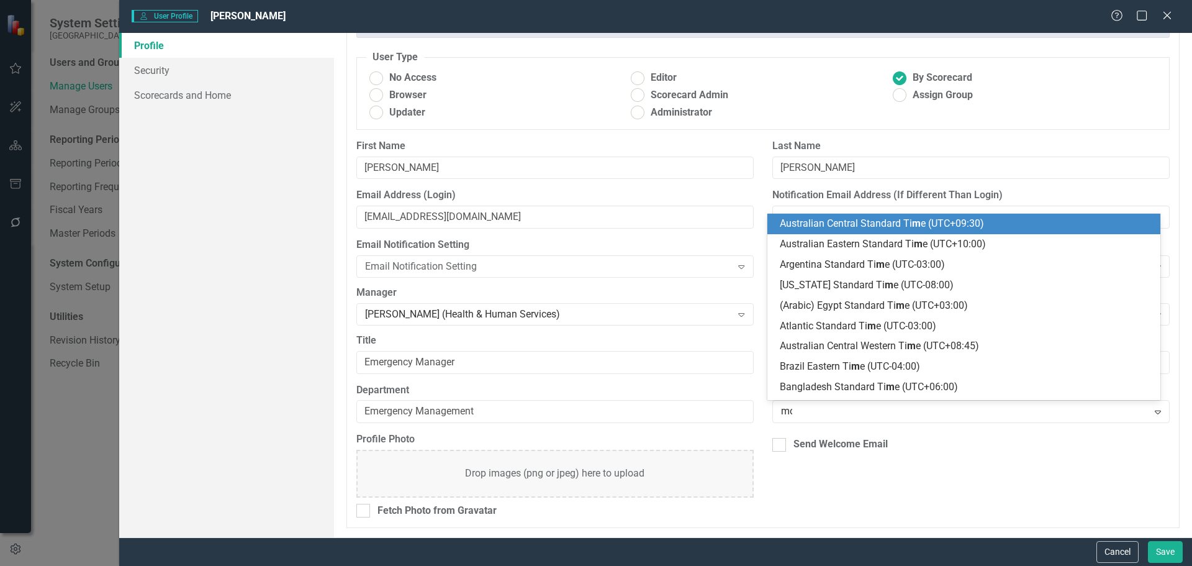
type input "mou"
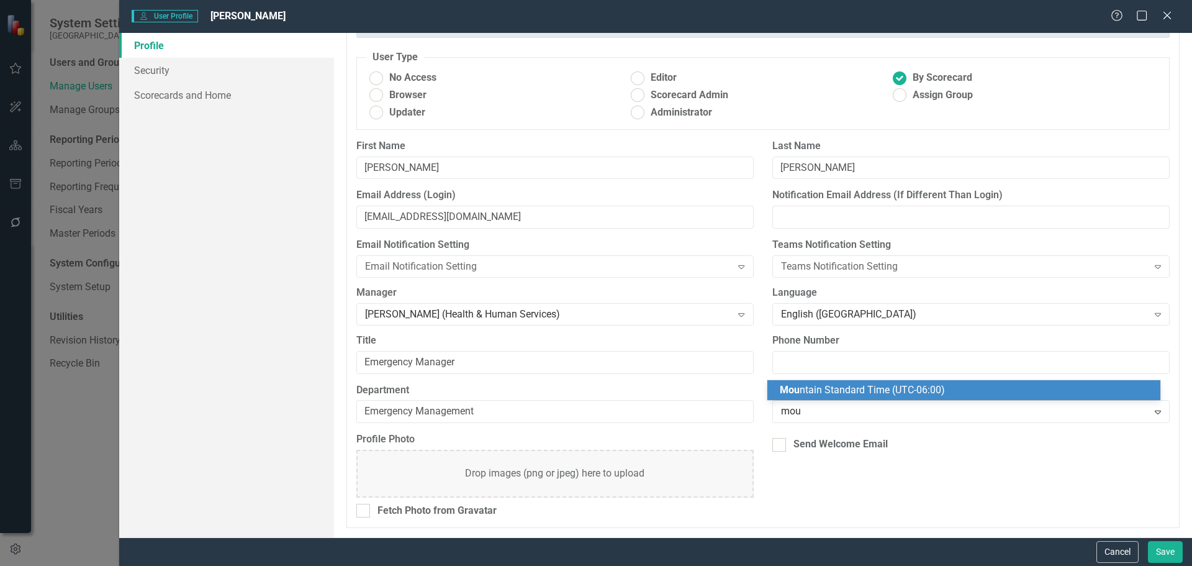
click at [935, 384] on span "Mou ntain Standard Time (UTC-06:00)" at bounding box center [862, 390] width 165 height 12
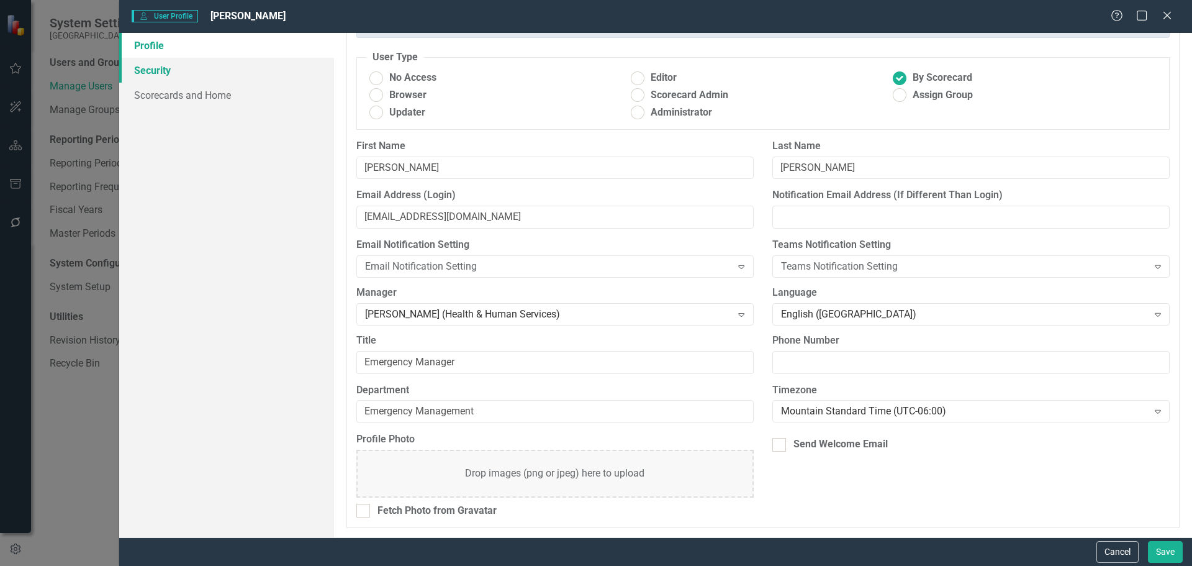
click at [166, 70] on link "Security" at bounding box center [226, 70] width 215 height 25
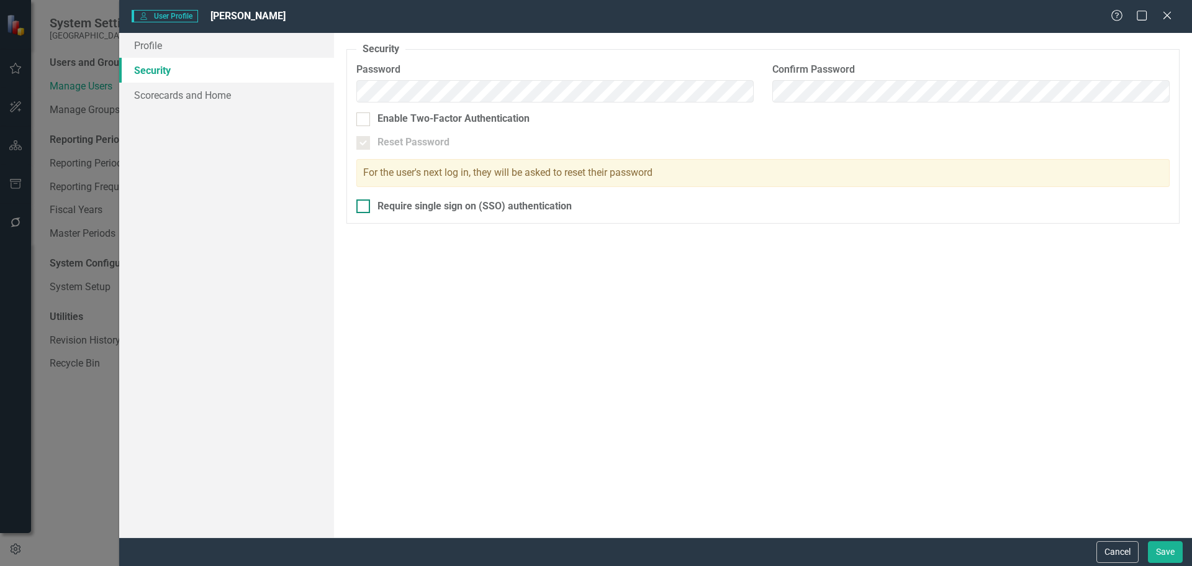
click at [364, 205] on input "Require single sign on (SSO) authentication" at bounding box center [360, 203] width 8 height 8
checkbox input "true"
click at [178, 93] on link "Scorecards and Home" at bounding box center [226, 95] width 215 height 25
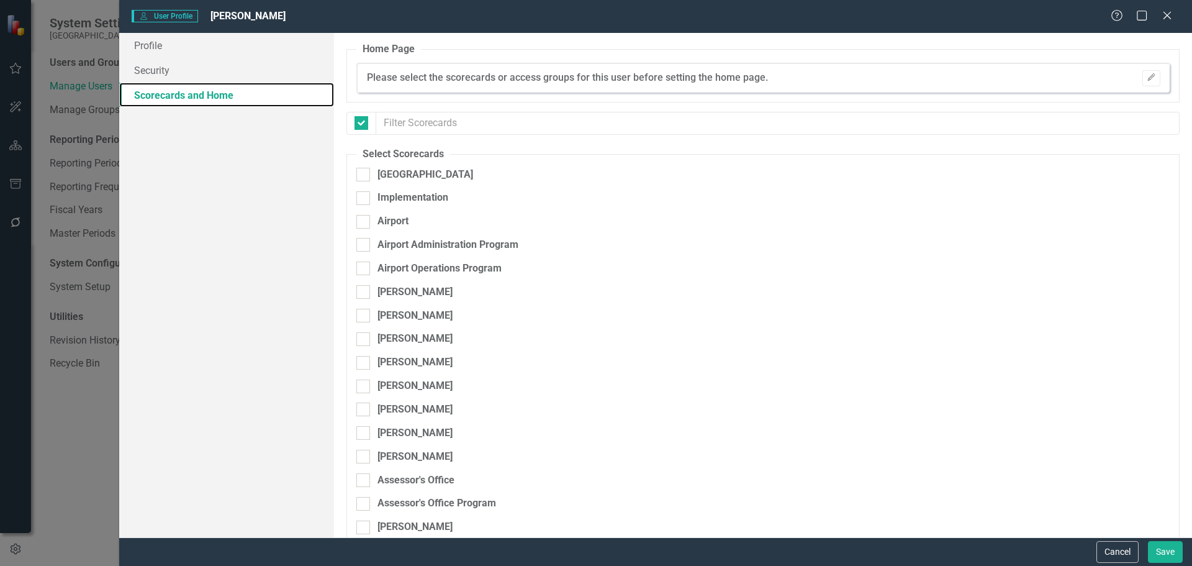
checkbox input "false"
click at [364, 175] on div at bounding box center [363, 175] width 14 height 14
click at [364, 175] on input "[GEOGRAPHIC_DATA]" at bounding box center [360, 172] width 8 height 8
checkbox input "true"
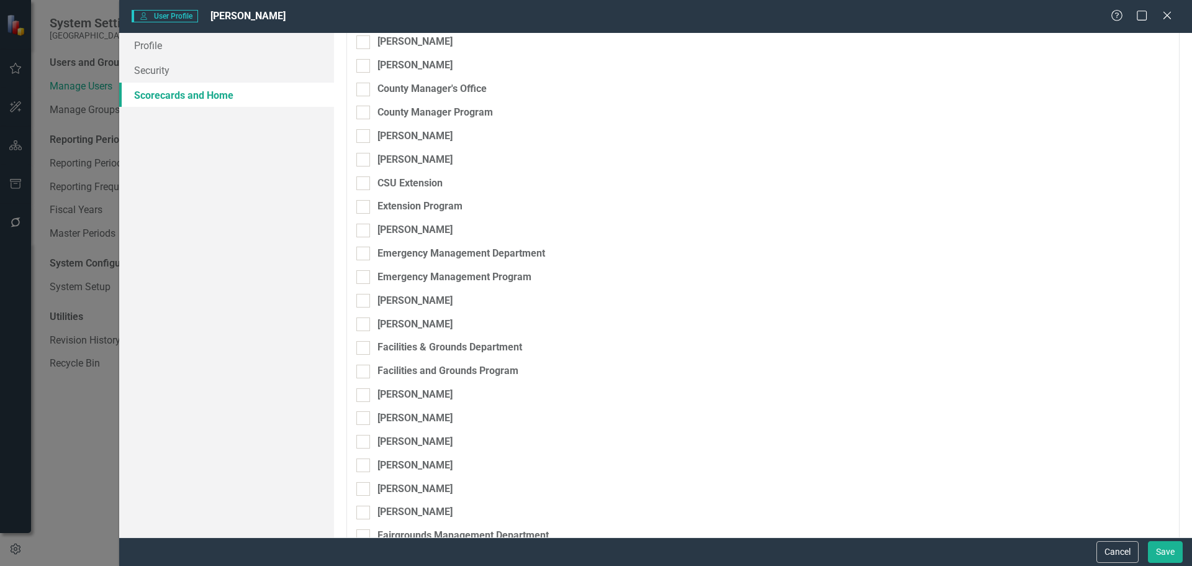
scroll to position [1552, 0]
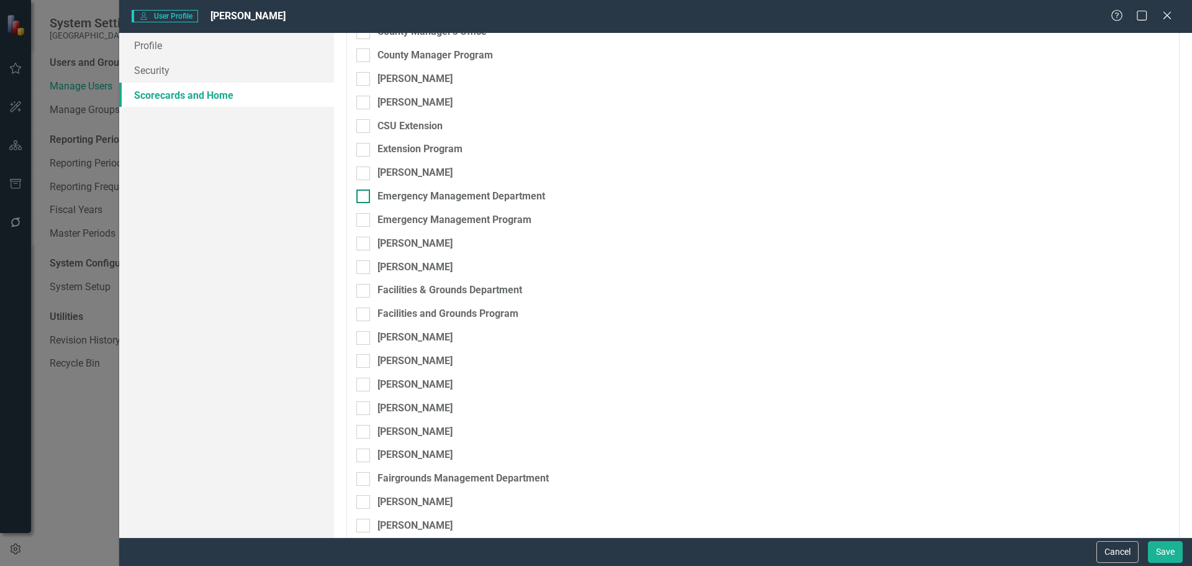
click at [363, 197] on input "Emergency Management Department" at bounding box center [360, 193] width 8 height 8
checkbox input "true"
drag, startPoint x: 361, startPoint y: 215, endPoint x: 369, endPoint y: 220, distance: 8.6
click at [361, 216] on input "Emergency Management Program" at bounding box center [360, 217] width 8 height 8
checkbox input "true"
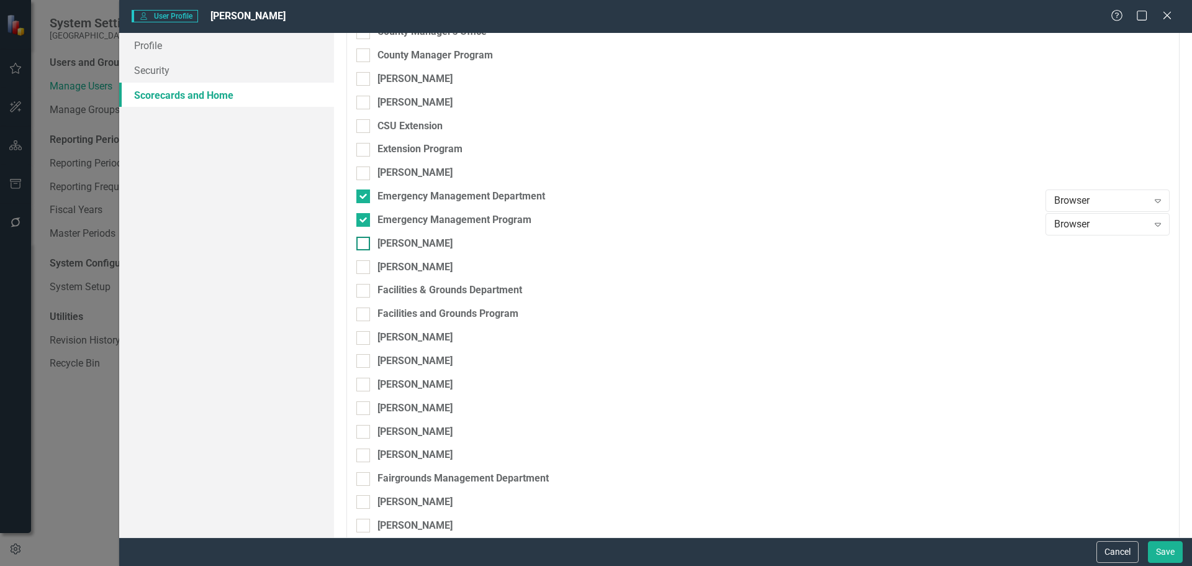
click at [365, 240] on div at bounding box center [363, 244] width 14 height 14
click at [364, 240] on input "[PERSON_NAME]" at bounding box center [360, 241] width 8 height 8
checkbox input "true"
click at [1096, 249] on div "Browser" at bounding box center [1101, 247] width 94 height 14
click at [1082, 289] on div "Updater" at bounding box center [1101, 290] width 104 height 14
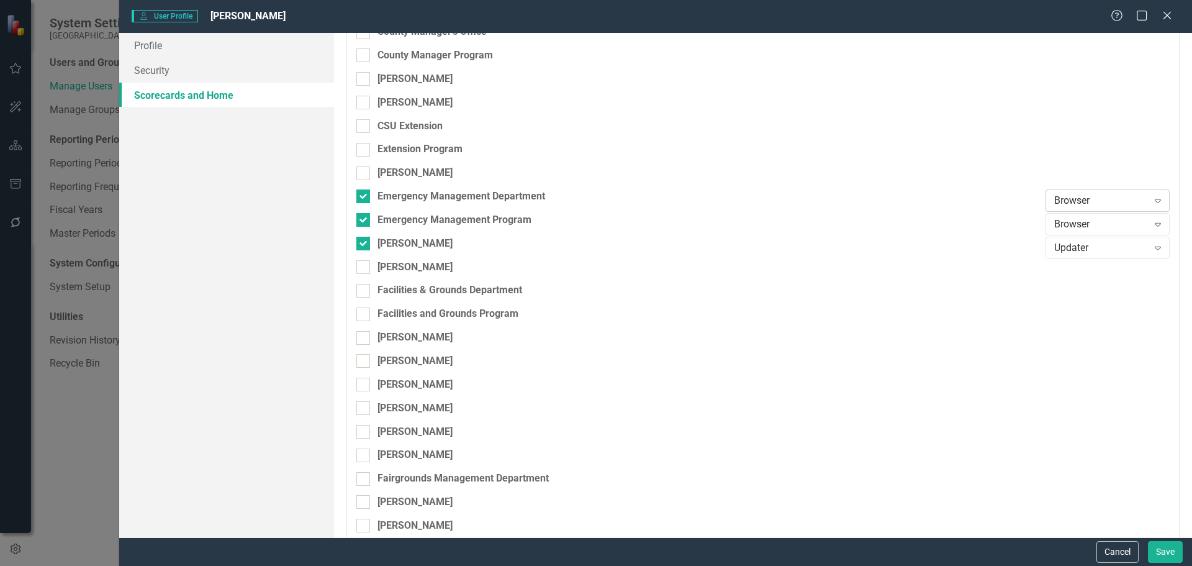
click at [1084, 201] on div "Browser" at bounding box center [1101, 201] width 94 height 14
click at [1085, 278] on div "Scorecard Admin" at bounding box center [1101, 283] width 104 height 14
click at [1084, 221] on div "Browser" at bounding box center [1101, 224] width 94 height 14
click at [1090, 304] on div "Scorecard Admin" at bounding box center [1101, 307] width 104 height 14
click at [363, 266] on input "[PERSON_NAME]" at bounding box center [360, 264] width 8 height 8
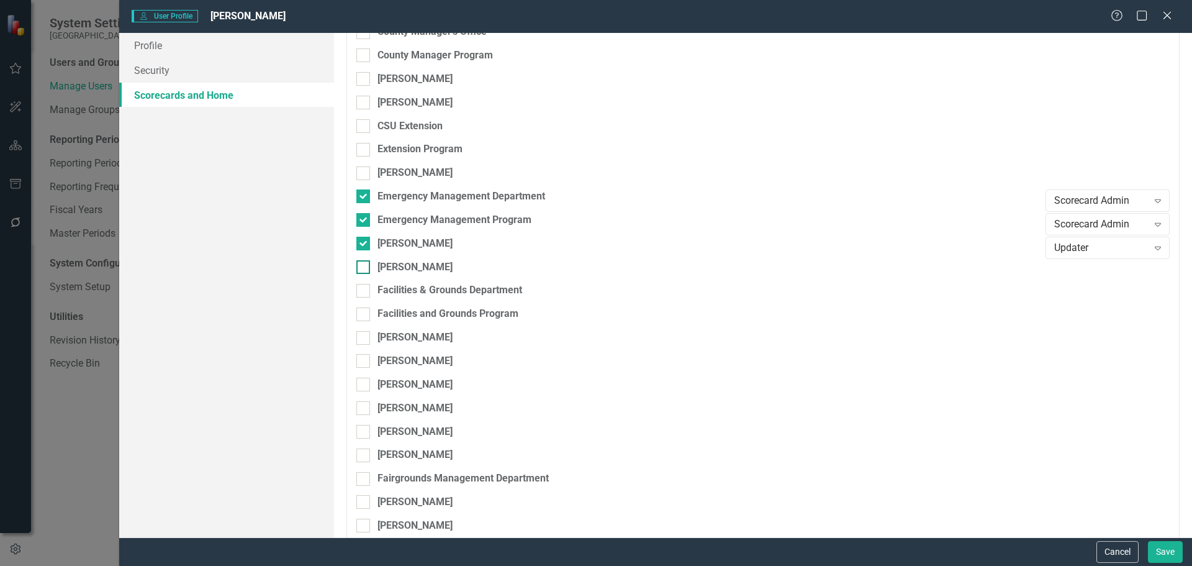
checkbox input "true"
click at [1093, 271] on div "Browser" at bounding box center [1101, 271] width 94 height 14
click at [1098, 350] on div "Scorecard Admin" at bounding box center [1101, 354] width 104 height 14
click at [1168, 550] on button "Save" at bounding box center [1165, 552] width 35 height 22
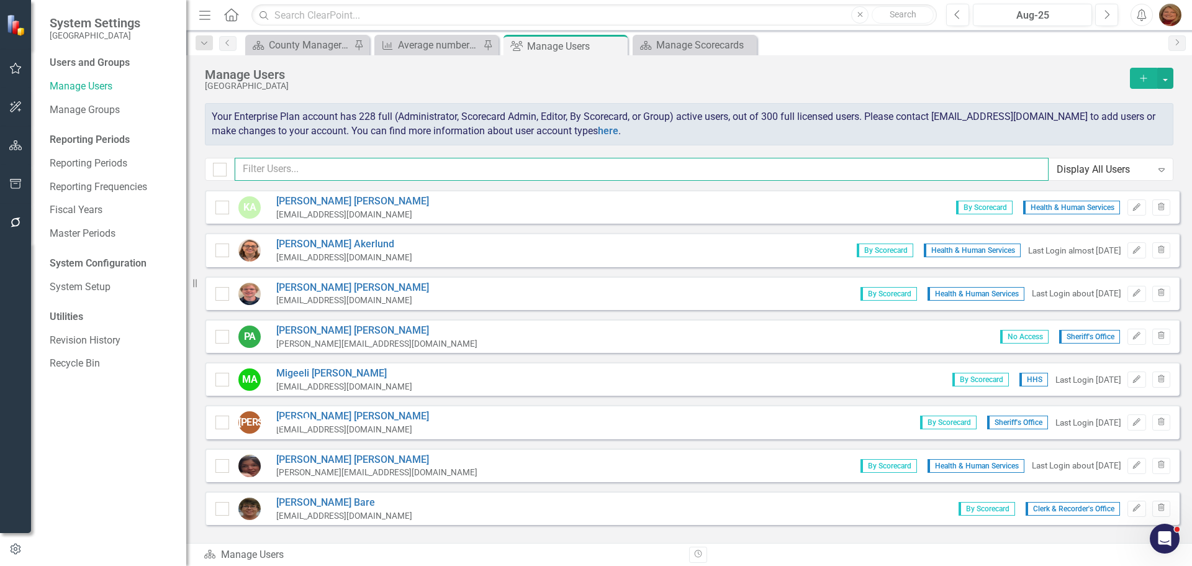
click at [310, 168] on input "text" at bounding box center [642, 169] width 814 height 23
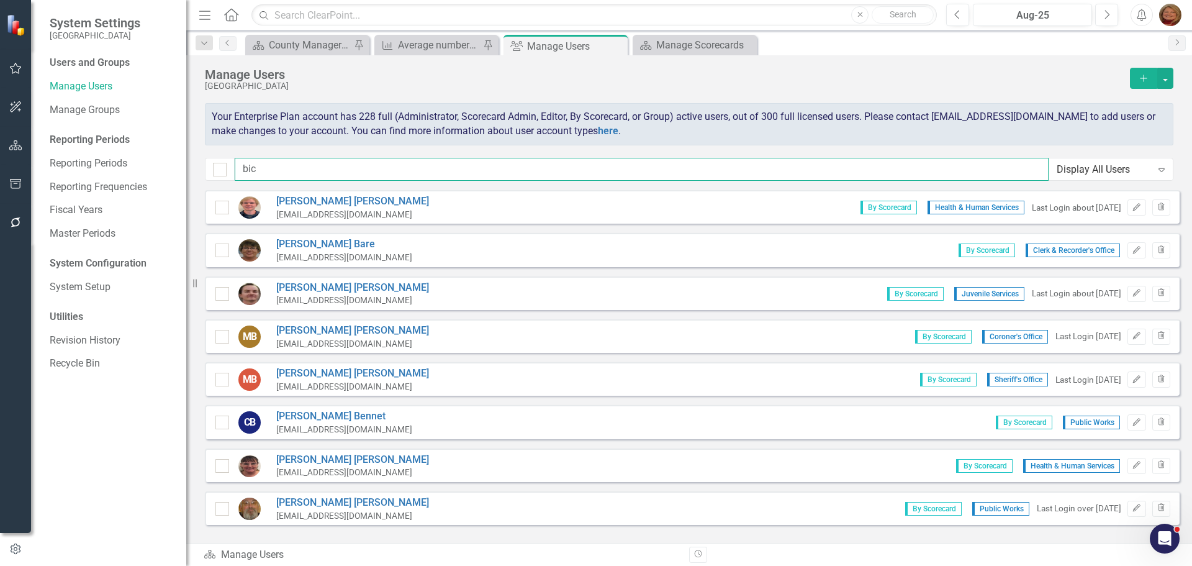
type input "bick"
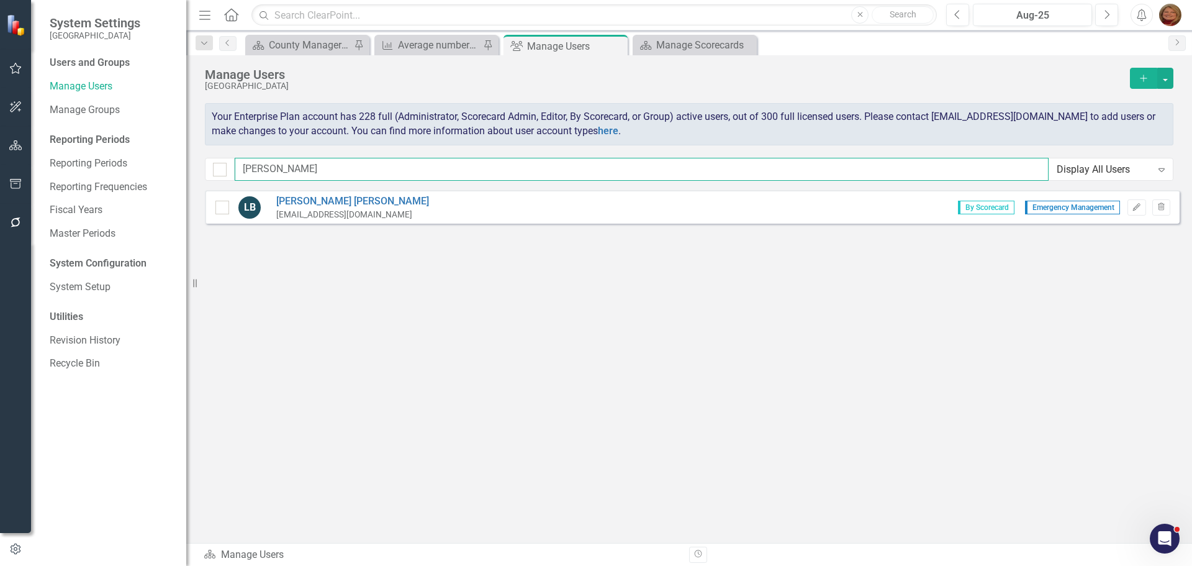
drag, startPoint x: 271, startPoint y: 167, endPoint x: 201, endPoint y: 158, distance: 70.2
click at [201, 158] on div "Manage Users Gunnison County Add Your Enterprise Plan account has 228 full (Adm…" at bounding box center [689, 122] width 1006 height 135
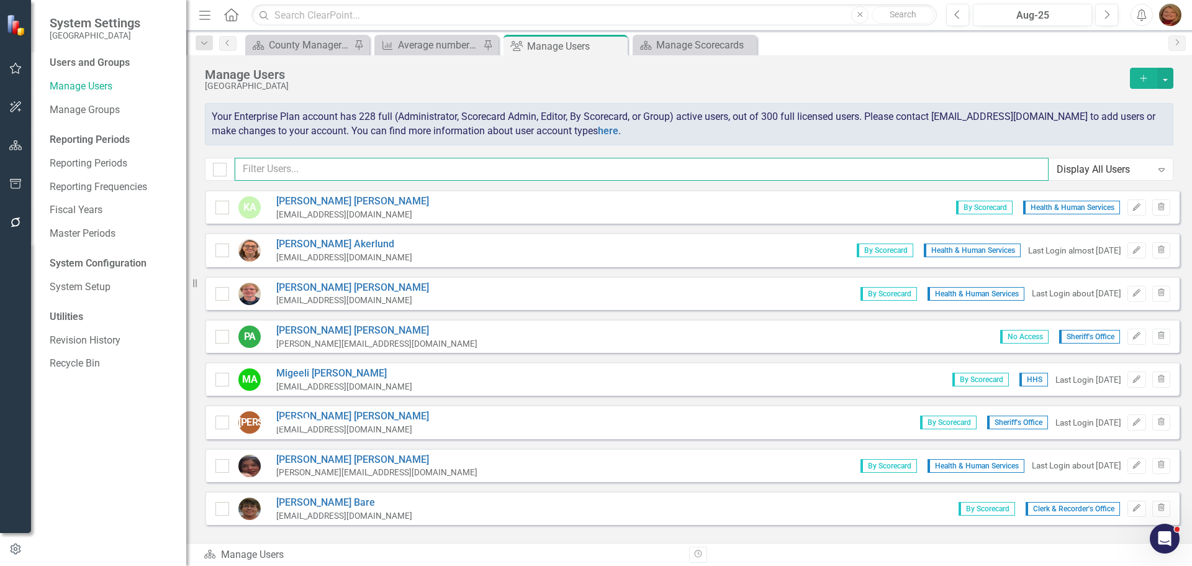
click at [313, 165] on input "text" at bounding box center [642, 169] width 814 height 23
click at [1147, 74] on icon "Add" at bounding box center [1143, 78] width 11 height 9
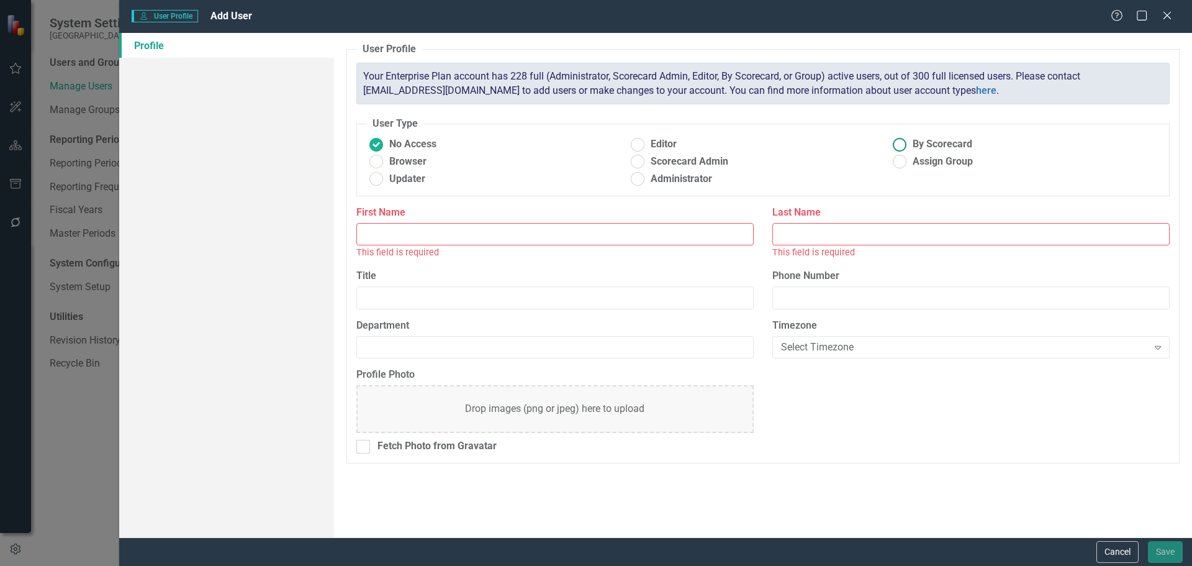
drag, startPoint x: 905, startPoint y: 144, endPoint x: 899, endPoint y: 146, distance: 6.5
click at [905, 144] on ins at bounding box center [899, 144] width 19 height 19
click at [905, 144] on input "By Scorecard" at bounding box center [899, 144] width 19 height 19
radio input "true"
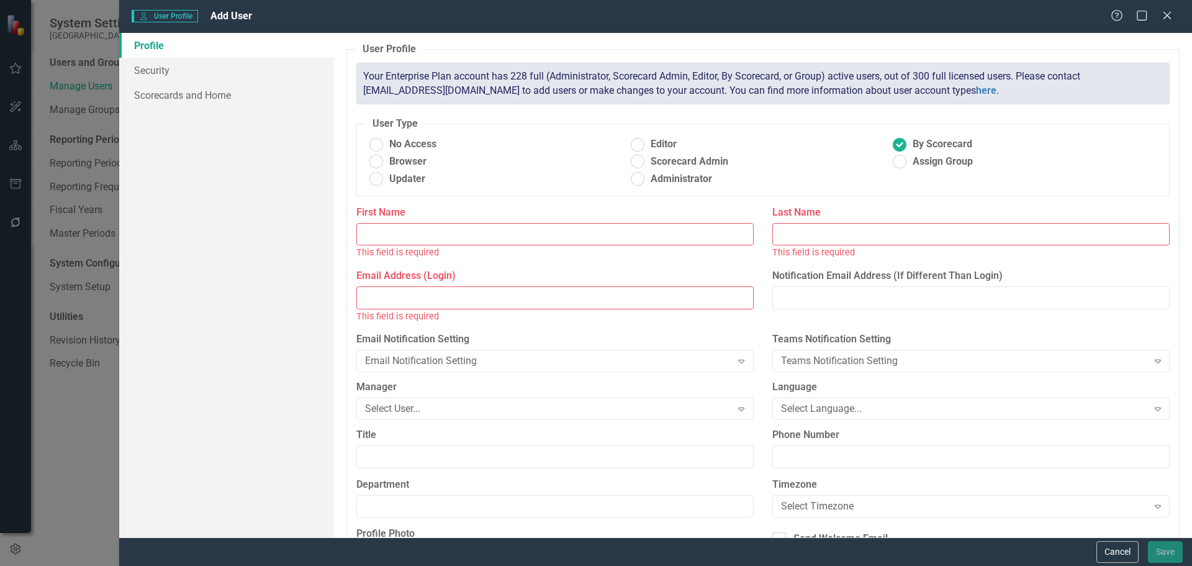
click at [574, 232] on input "First Name" at bounding box center [554, 234] width 397 height 23
type input "Ed"
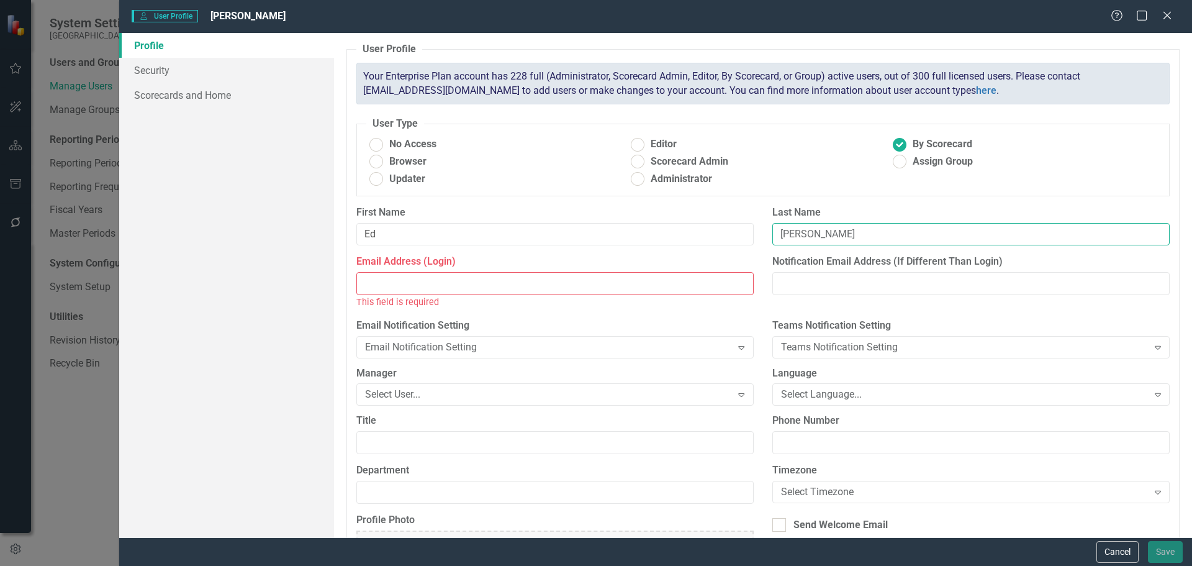
type input "[PERSON_NAME]"
click at [555, 281] on input "Email Address (Login)" at bounding box center [554, 283] width 397 height 23
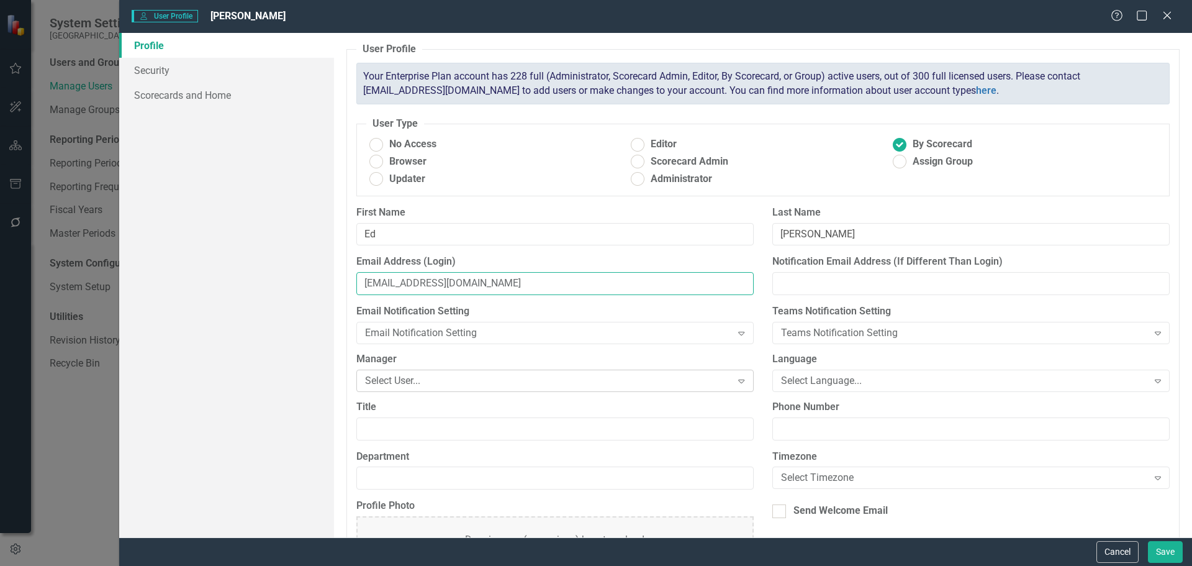
type input "[EMAIL_ADDRESS][DOMAIN_NAME]"
click at [531, 381] on div "Select User..." at bounding box center [548, 380] width 367 height 14
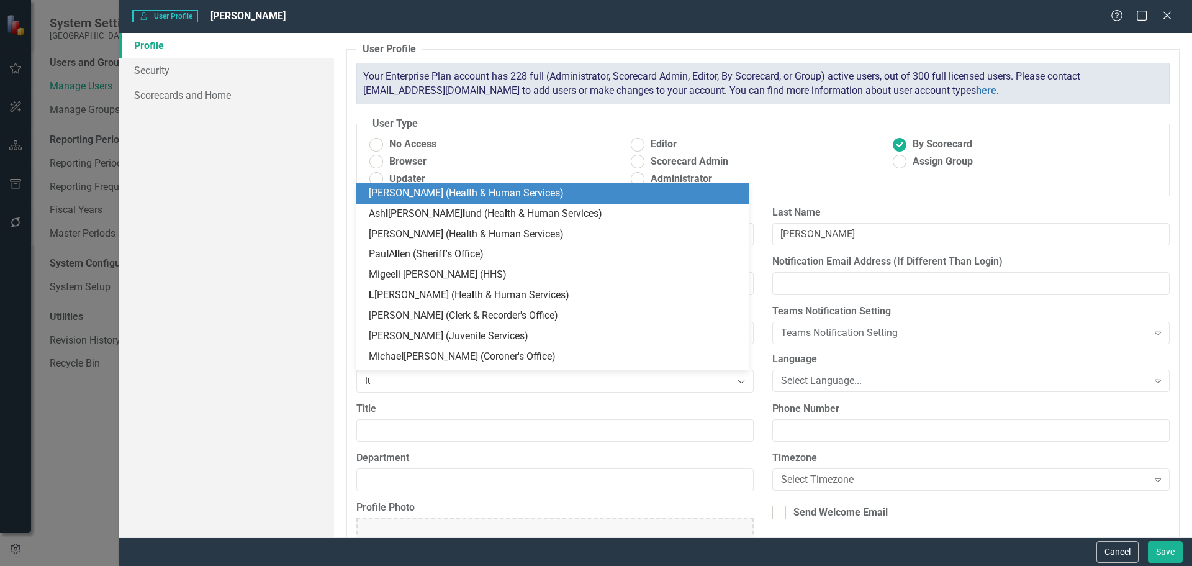
type input "luc"
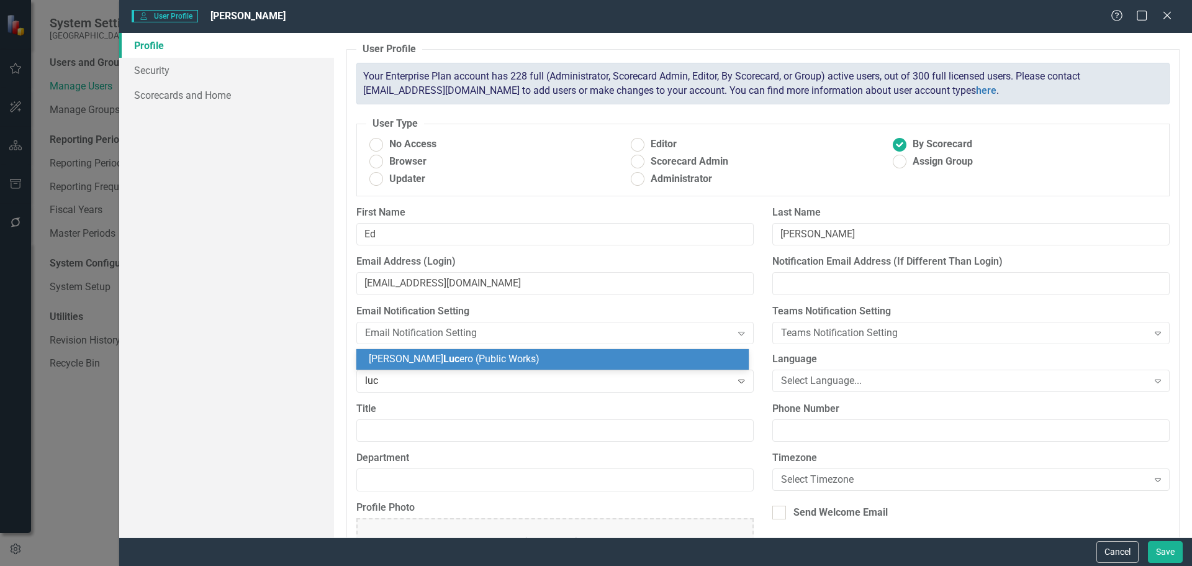
click at [528, 357] on div "Joseph Luc ero (Public Works)" at bounding box center [555, 359] width 373 height 14
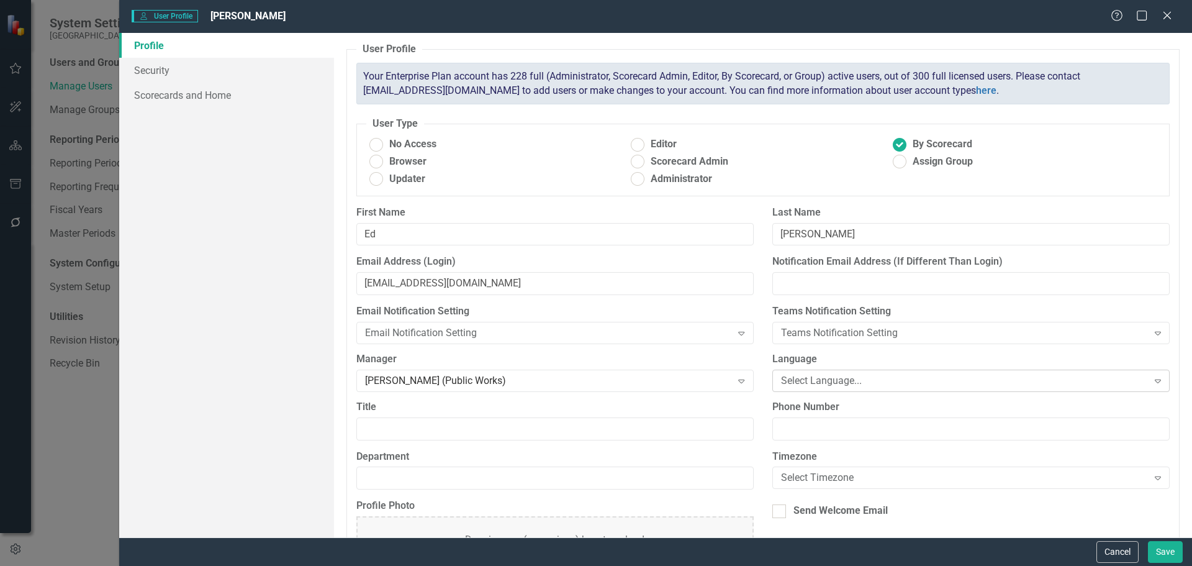
click at [838, 380] on div "Select Language..." at bounding box center [964, 380] width 367 height 14
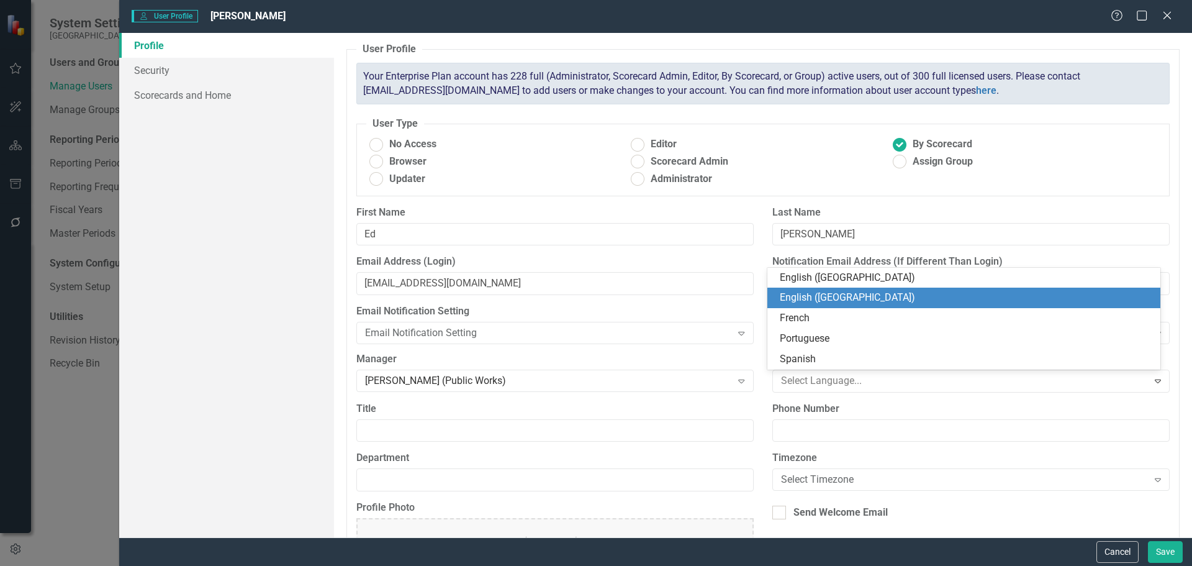
click at [832, 297] on div "English ([GEOGRAPHIC_DATA])" at bounding box center [966, 298] width 373 height 14
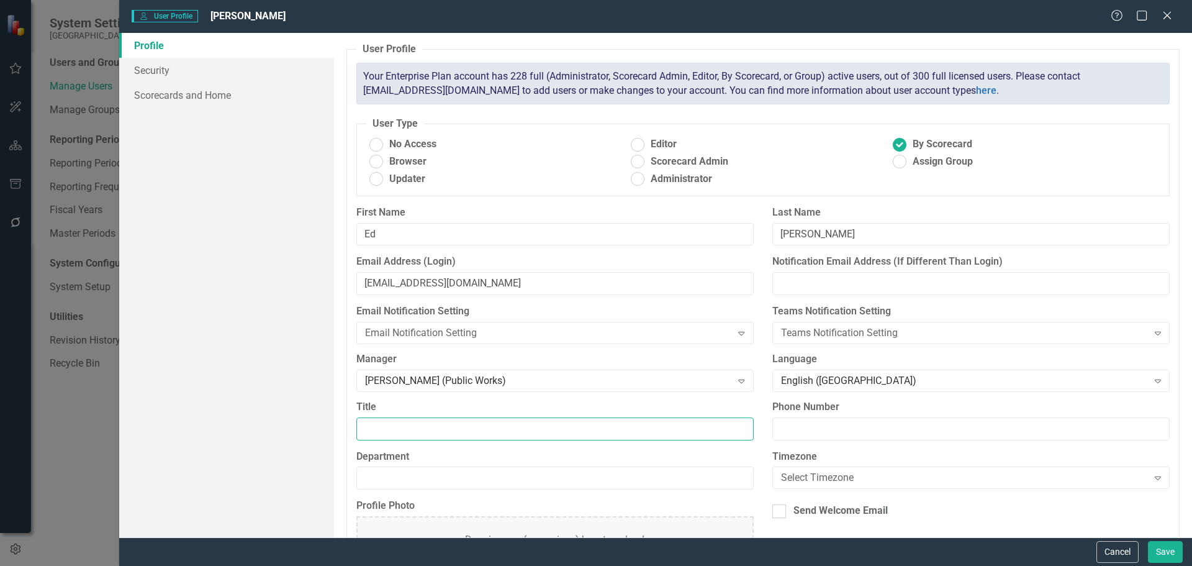
click at [435, 434] on input "Title" at bounding box center [554, 428] width 397 height 23
type input "HEO II"
click at [465, 471] on input "Department" at bounding box center [554, 477] width 397 height 23
type input "Public Works"
click at [808, 470] on div "Select Timezone Expand" at bounding box center [970, 477] width 397 height 22
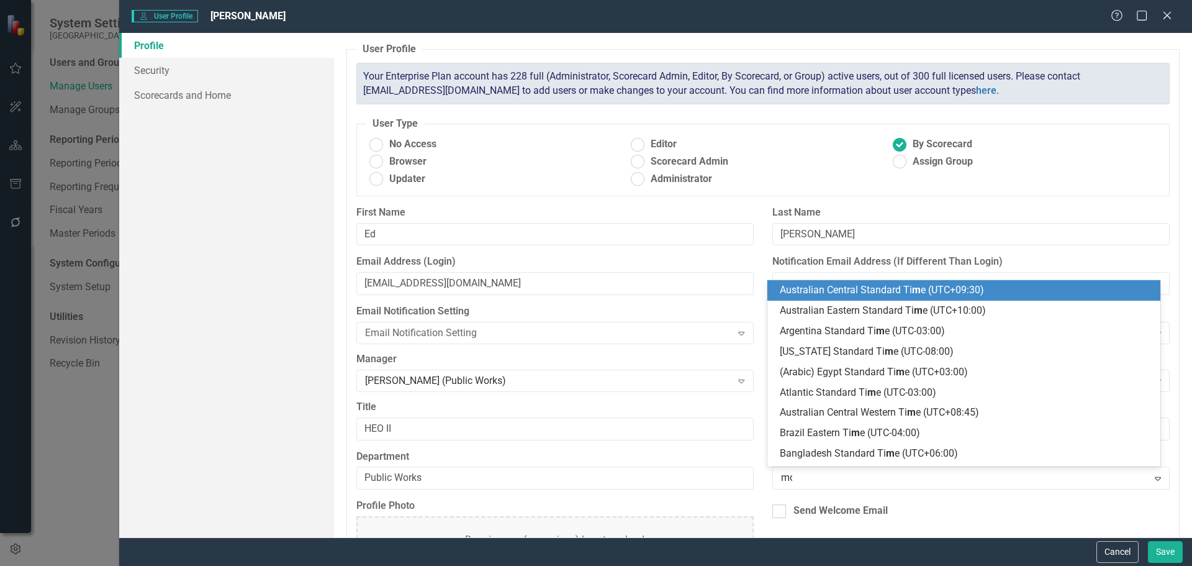
type input "mou"
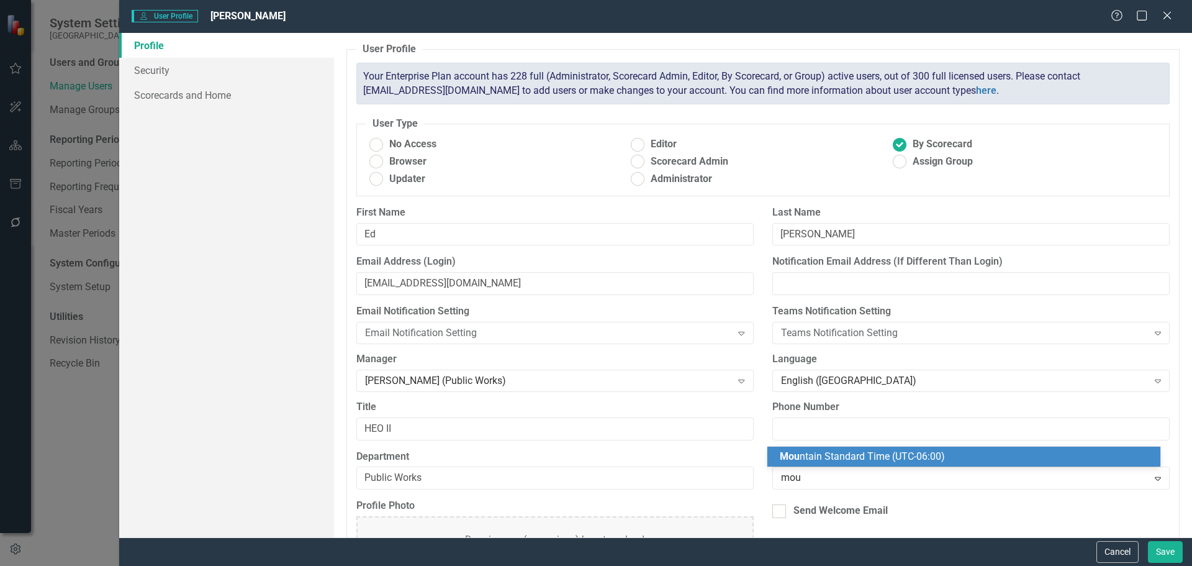
click at [837, 457] on span "Mou ntain Standard Time (UTC-06:00)" at bounding box center [862, 456] width 165 height 12
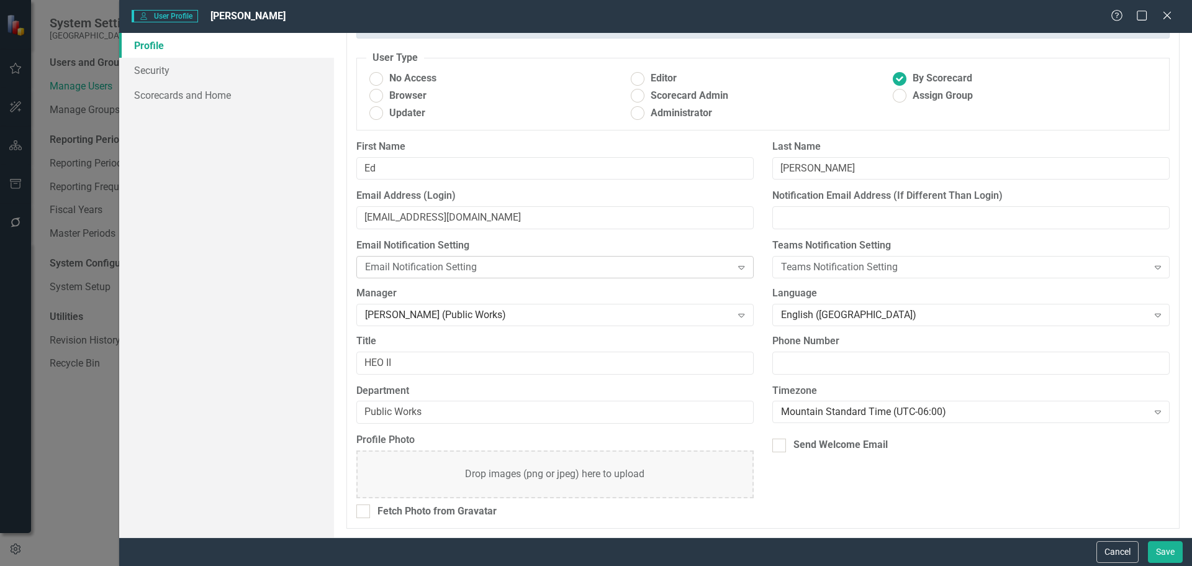
scroll to position [66, 0]
click at [159, 73] on link "Security" at bounding box center [226, 70] width 215 height 25
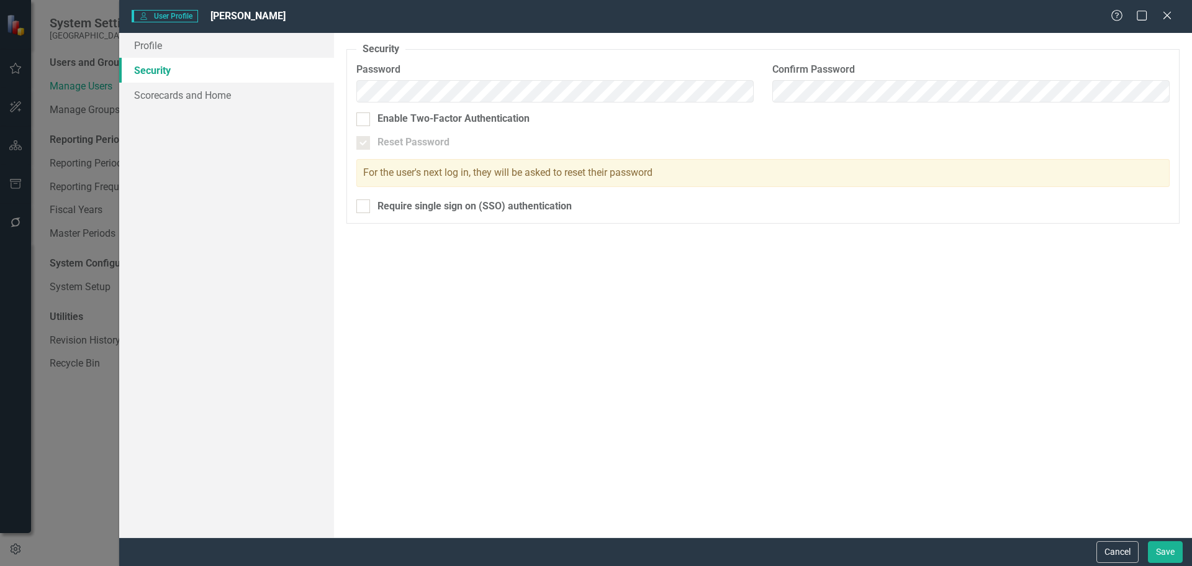
drag, startPoint x: 368, startPoint y: 205, endPoint x: 295, endPoint y: 155, distance: 88.0
click at [366, 206] on div at bounding box center [363, 206] width 14 height 14
click at [364, 206] on input "Require single sign on (SSO) authentication" at bounding box center [360, 203] width 8 height 8
checkbox input "true"
click at [209, 95] on link "Scorecards and Home" at bounding box center [226, 95] width 215 height 25
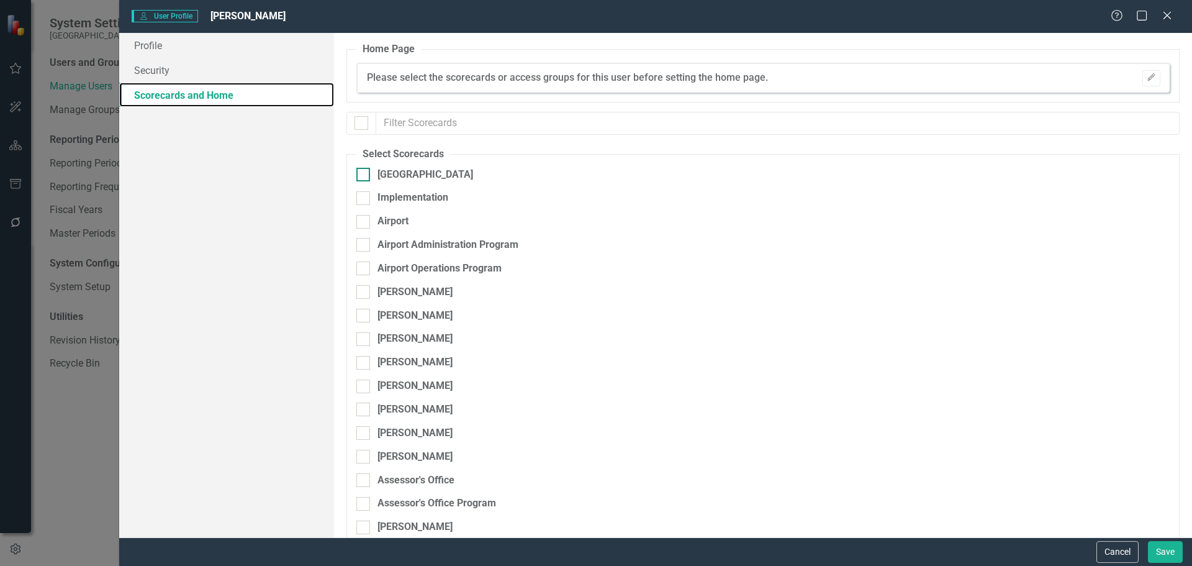
checkbox input "false"
click at [365, 170] on div at bounding box center [363, 175] width 14 height 14
click at [364, 170] on input "[GEOGRAPHIC_DATA]" at bounding box center [360, 172] width 8 height 8
checkbox input "true"
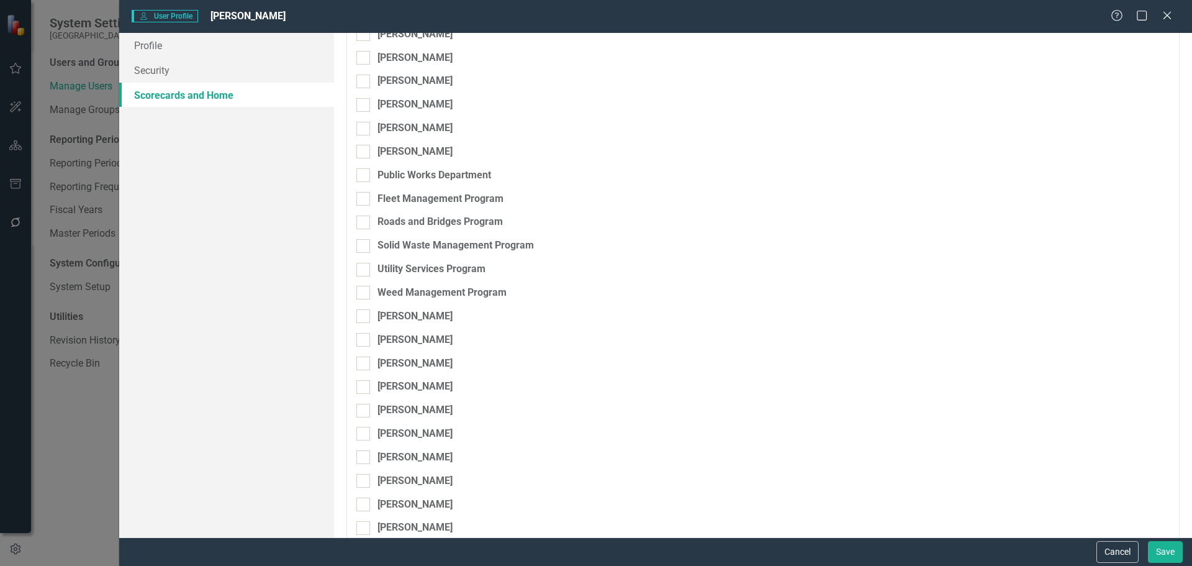
scroll to position [4281, 0]
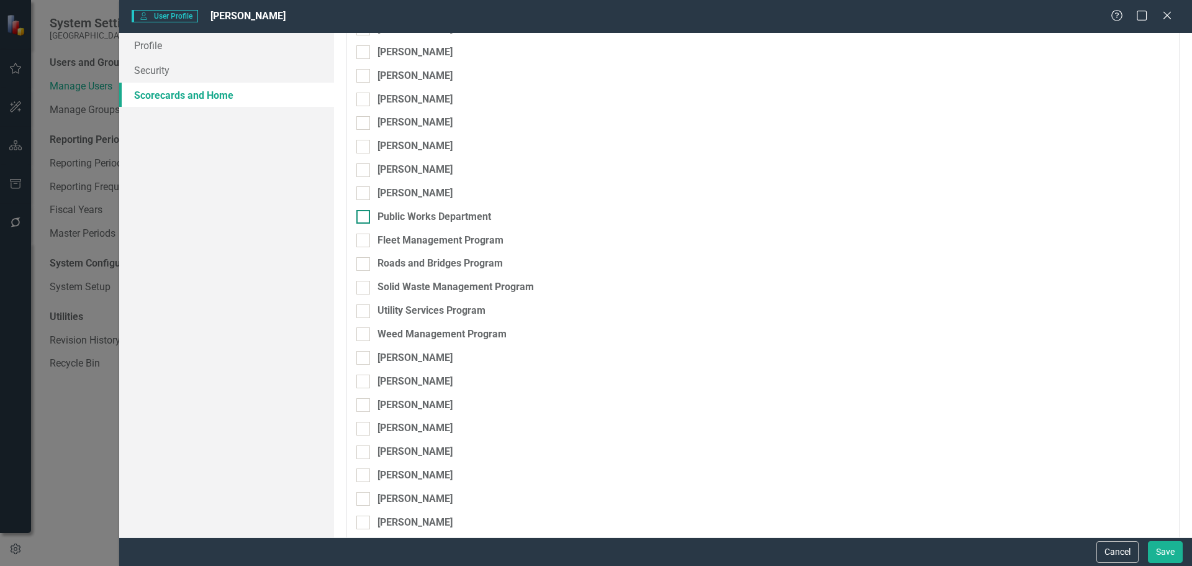
click at [362, 214] on input "Public Works Department" at bounding box center [360, 214] width 8 height 8
checkbox input "true"
click at [363, 237] on input "Fleet Management Program" at bounding box center [360, 237] width 8 height 8
checkbox input "true"
click at [363, 260] on input "Roads and Bridges Program" at bounding box center [360, 261] width 8 height 8
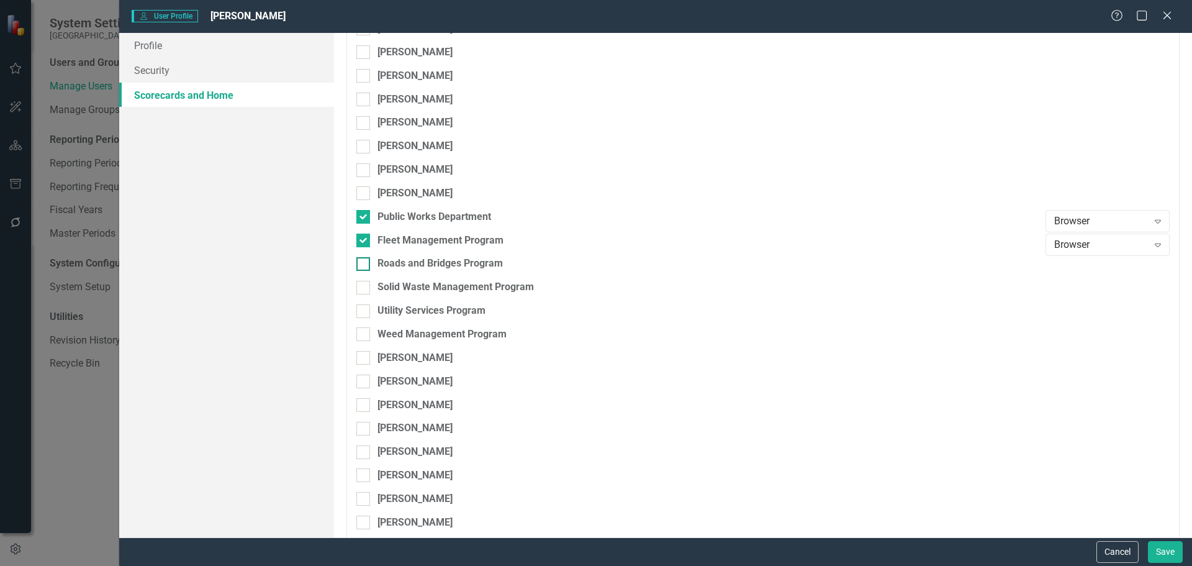
checkbox input "true"
click at [363, 284] on input "Solid Waste Management Program" at bounding box center [360, 285] width 8 height 8
checkbox input "true"
click at [364, 307] on input "Utility Services Program" at bounding box center [360, 308] width 8 height 8
checkbox input "true"
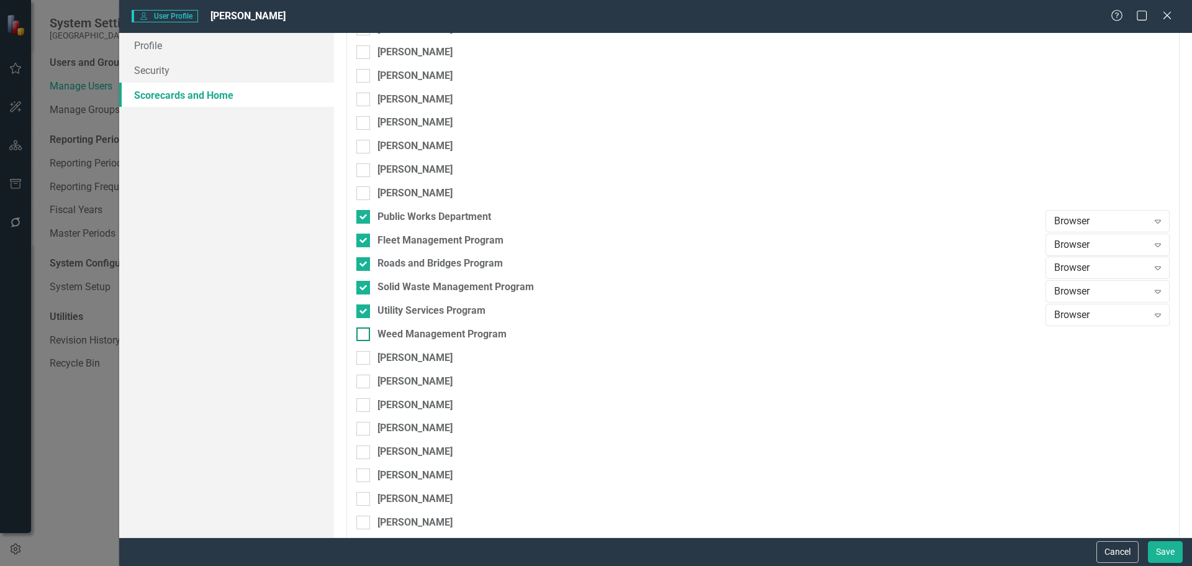
drag, startPoint x: 368, startPoint y: 331, endPoint x: 541, endPoint y: 393, distance: 183.5
click at [368, 332] on div at bounding box center [363, 334] width 14 height 14
click at [364, 332] on input "Weed Management Program" at bounding box center [360, 331] width 8 height 8
checkbox input "true"
click at [1164, 549] on button "Save" at bounding box center [1165, 552] width 35 height 22
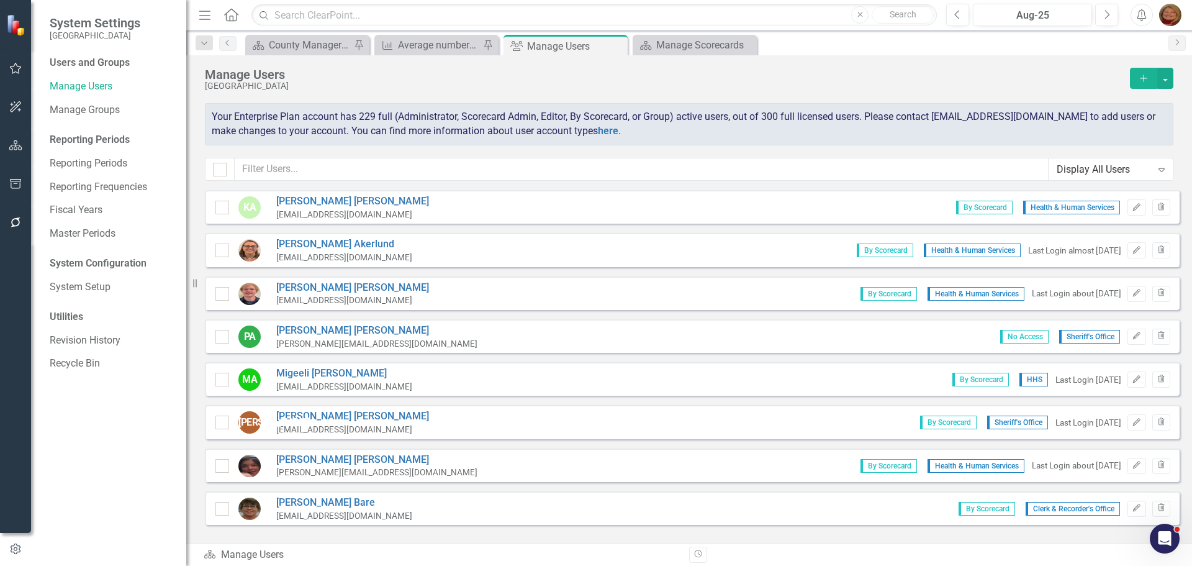
scroll to position [1749, 0]
click at [302, 167] on input "text" at bounding box center [642, 169] width 814 height 23
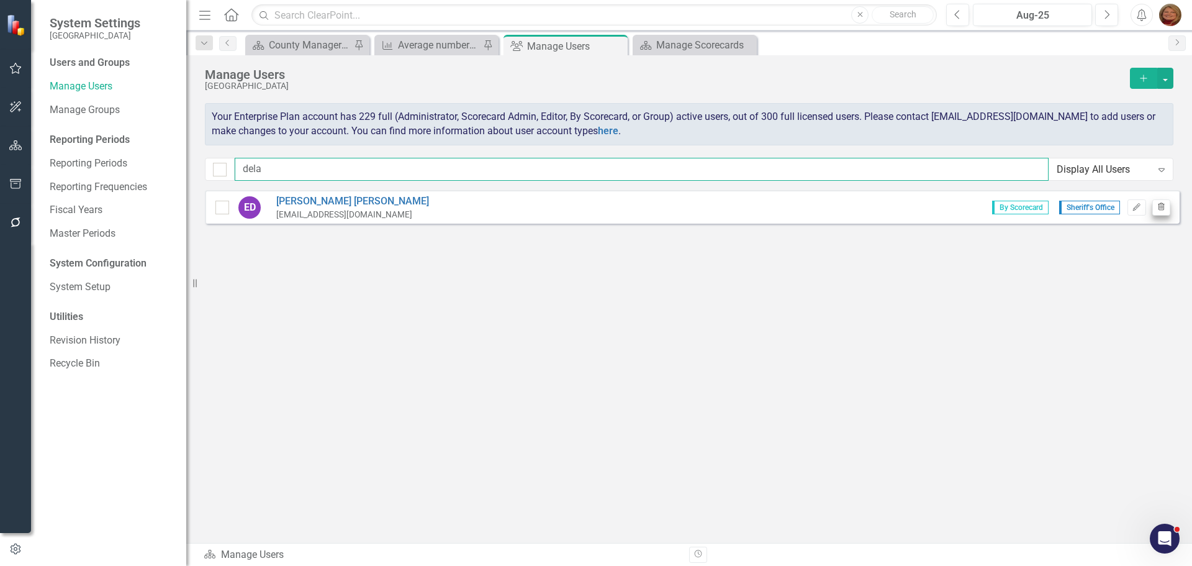
type input "dela"
click at [1157, 206] on icon "Trash" at bounding box center [1161, 207] width 9 height 7
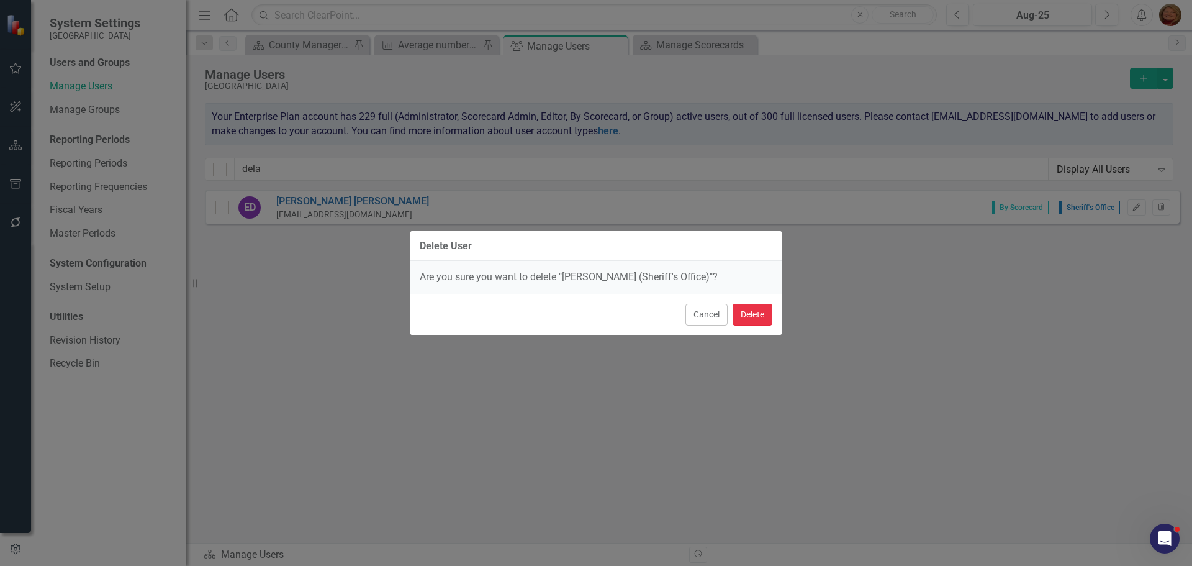
click at [748, 311] on button "Delete" at bounding box center [753, 315] width 40 height 22
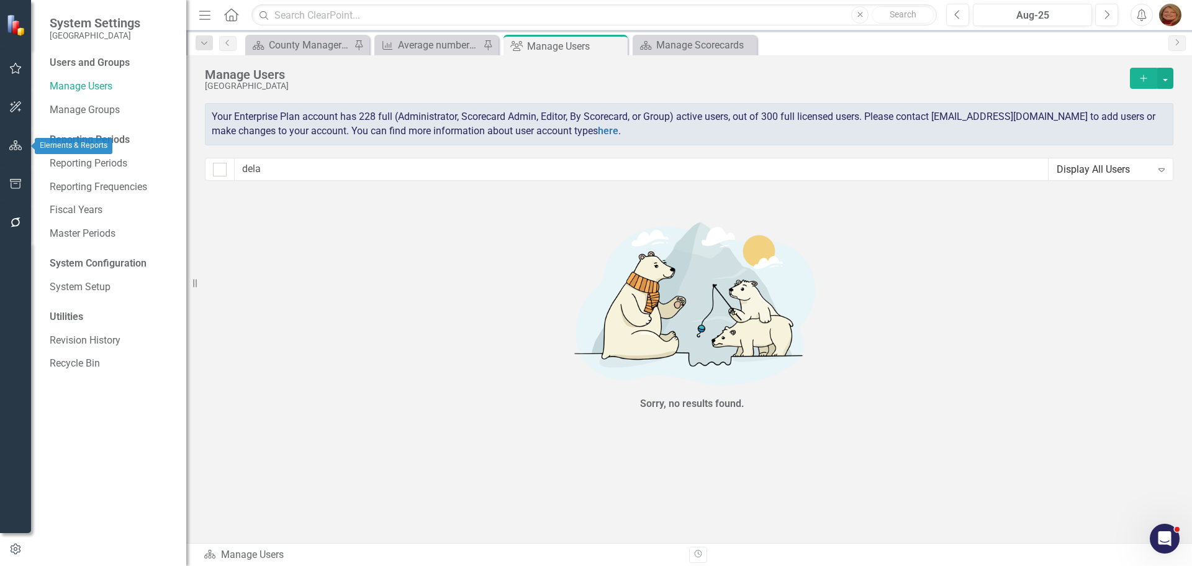
drag, startPoint x: 17, startPoint y: 143, endPoint x: 22, endPoint y: 124, distance: 20.5
click at [17, 143] on icon "button" at bounding box center [15, 145] width 13 height 10
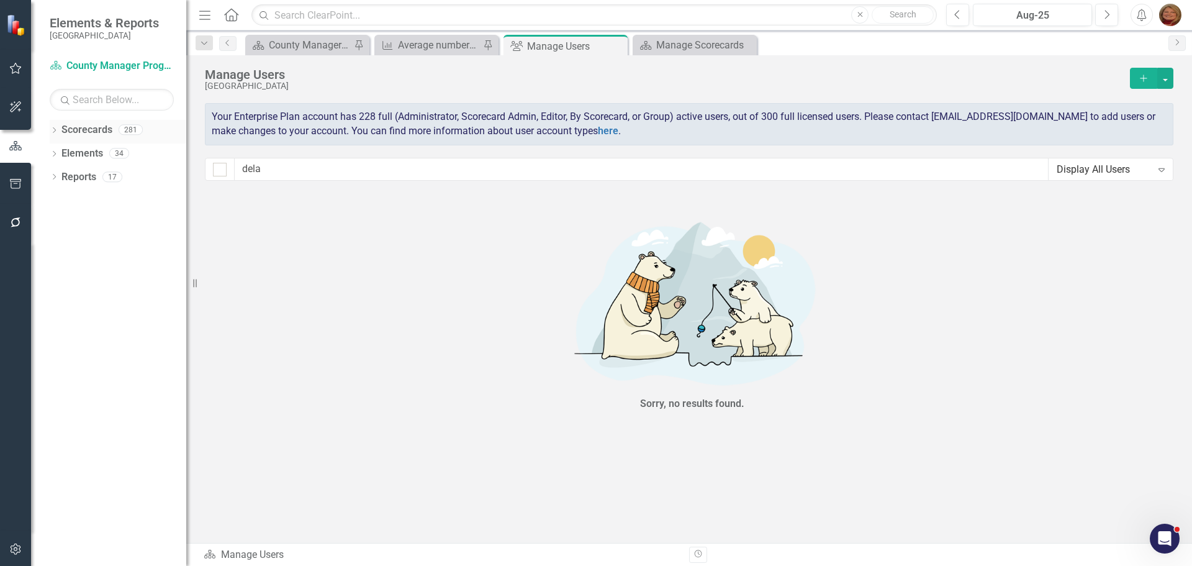
click at [100, 127] on link "Scorecards" at bounding box center [86, 130] width 51 height 14
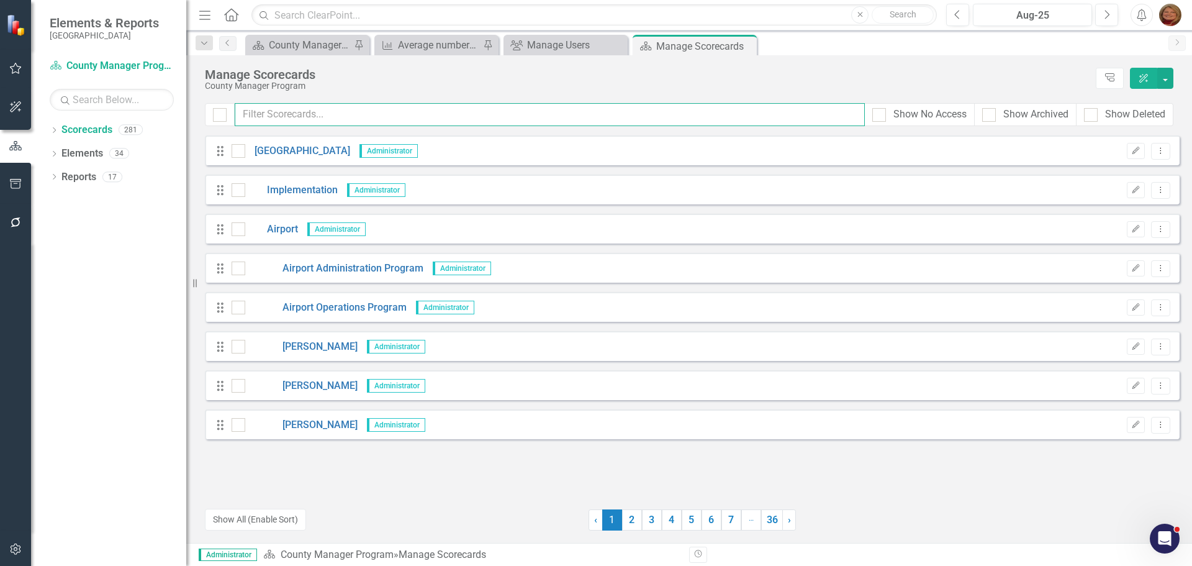
click at [332, 115] on input "text" at bounding box center [550, 114] width 630 height 23
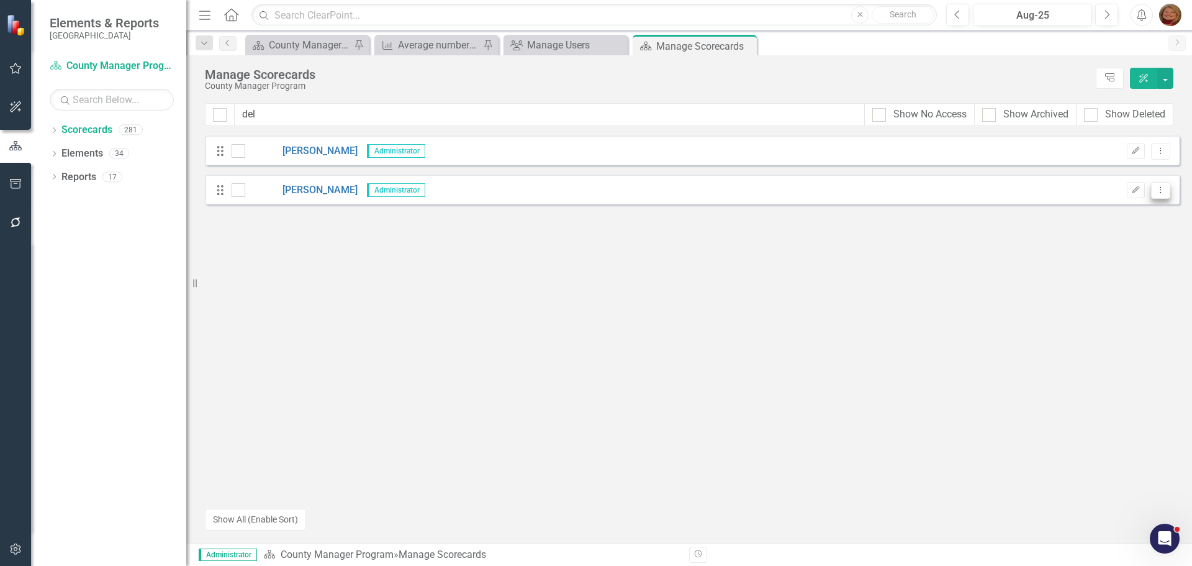
click at [1161, 186] on icon "Dropdown Menu" at bounding box center [1161, 190] width 11 height 8
click at [1116, 283] on link "Trash Delete Scorecard" at bounding box center [1101, 279] width 137 height 23
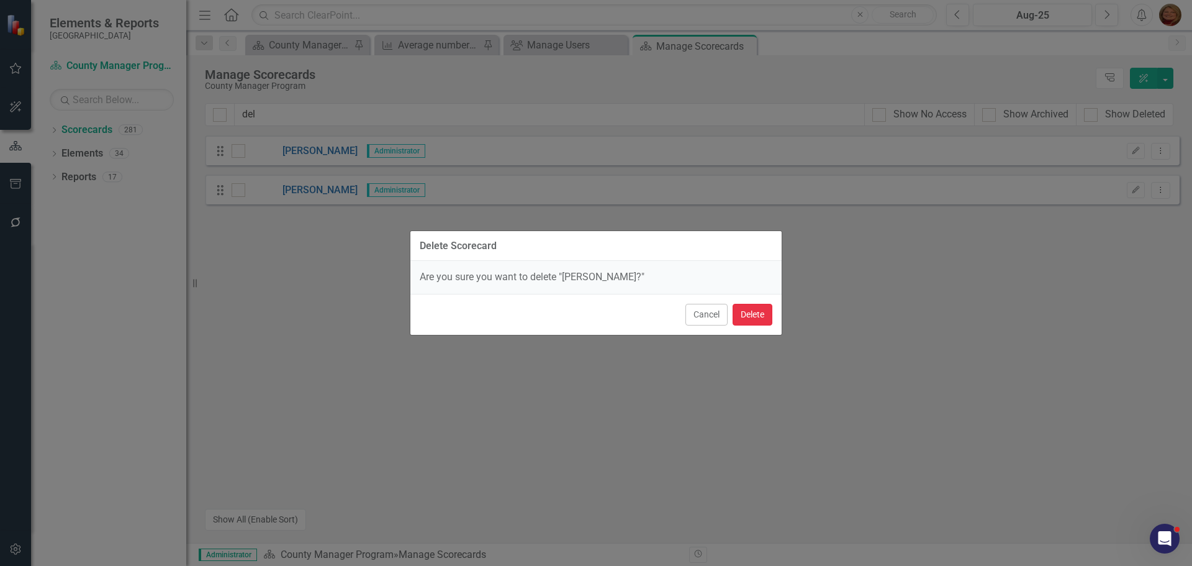
click at [756, 320] on button "Delete" at bounding box center [753, 315] width 40 height 22
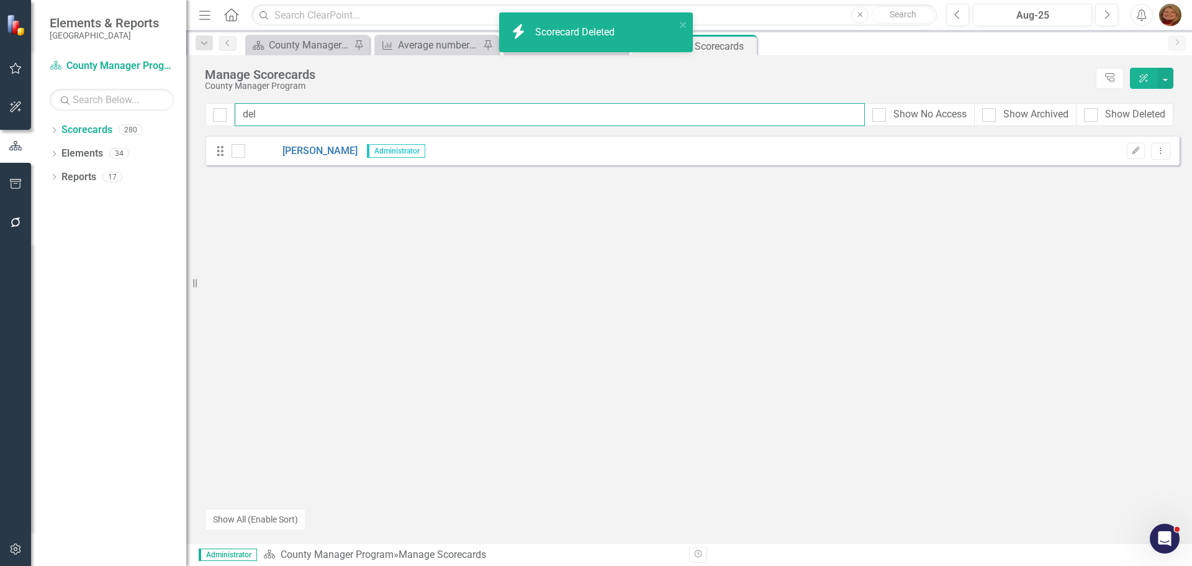
drag, startPoint x: 176, startPoint y: 95, endPoint x: 159, endPoint y: 91, distance: 17.2
click at [159, 91] on div "Elements & Reports Gunnison County Scorecard County Manager Program Search Drop…" at bounding box center [596, 283] width 1192 height 566
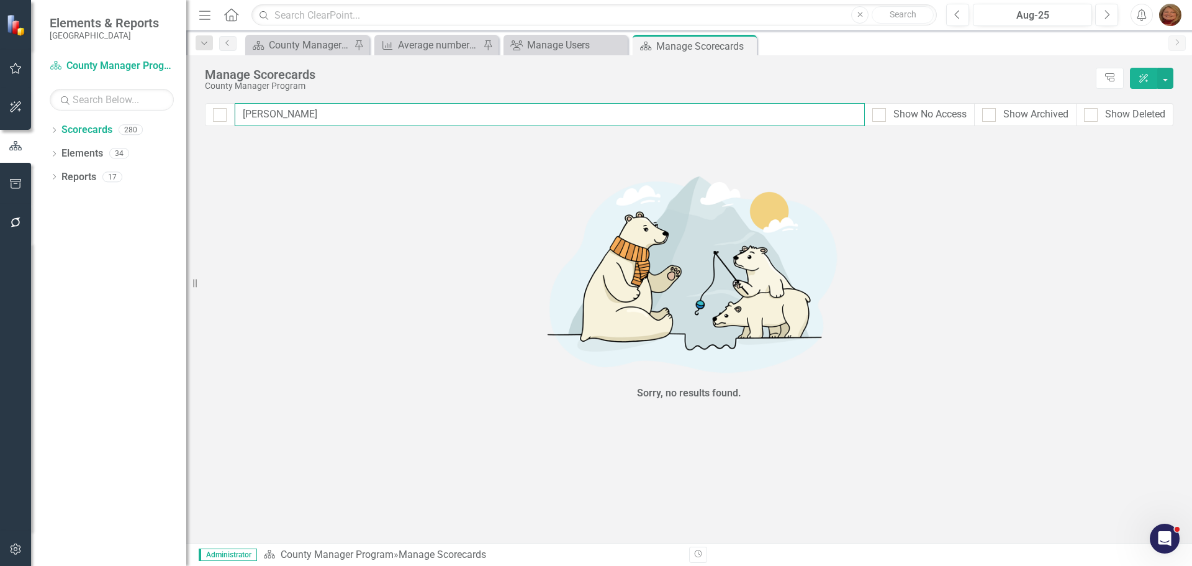
drag, startPoint x: 284, startPoint y: 123, endPoint x: 148, endPoint y: 101, distance: 138.3
click at [156, 106] on div "Elements & Reports Gunnison County Scorecard County Manager Program Search Drop…" at bounding box center [596, 283] width 1192 height 566
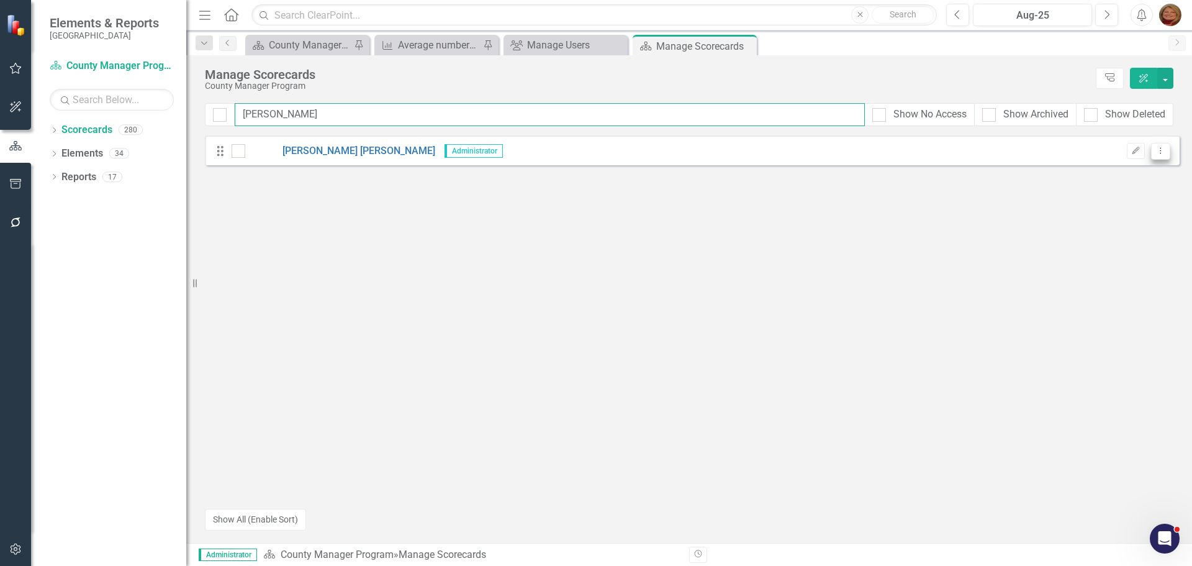
type input "[PERSON_NAME]"
click at [1164, 153] on icon "Dropdown Menu" at bounding box center [1161, 151] width 11 height 8
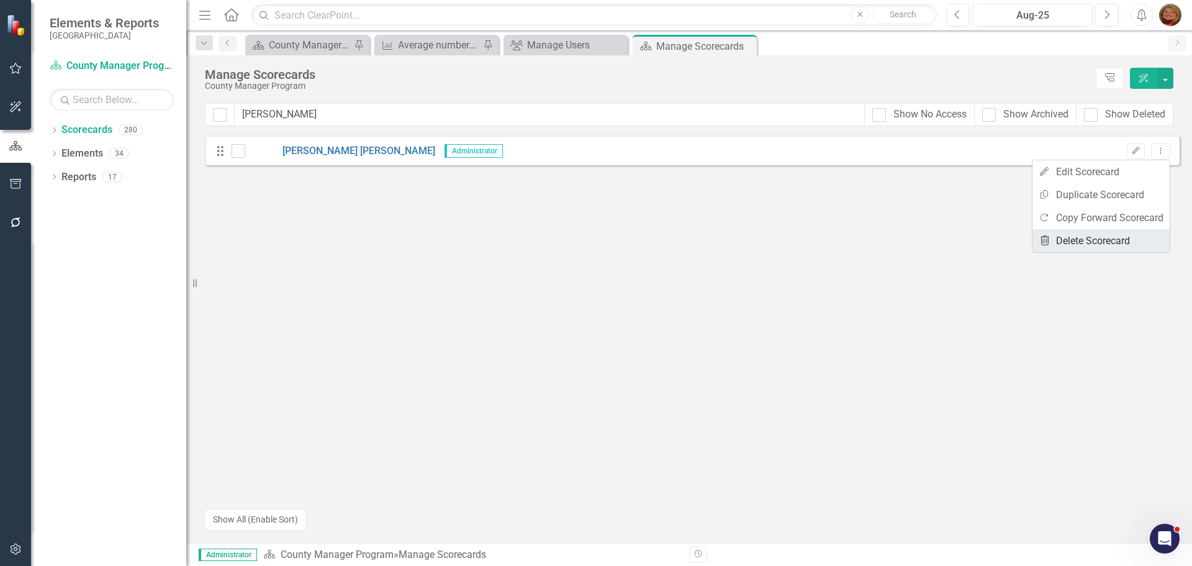
click at [1125, 244] on link "Trash Delete Scorecard" at bounding box center [1101, 240] width 137 height 23
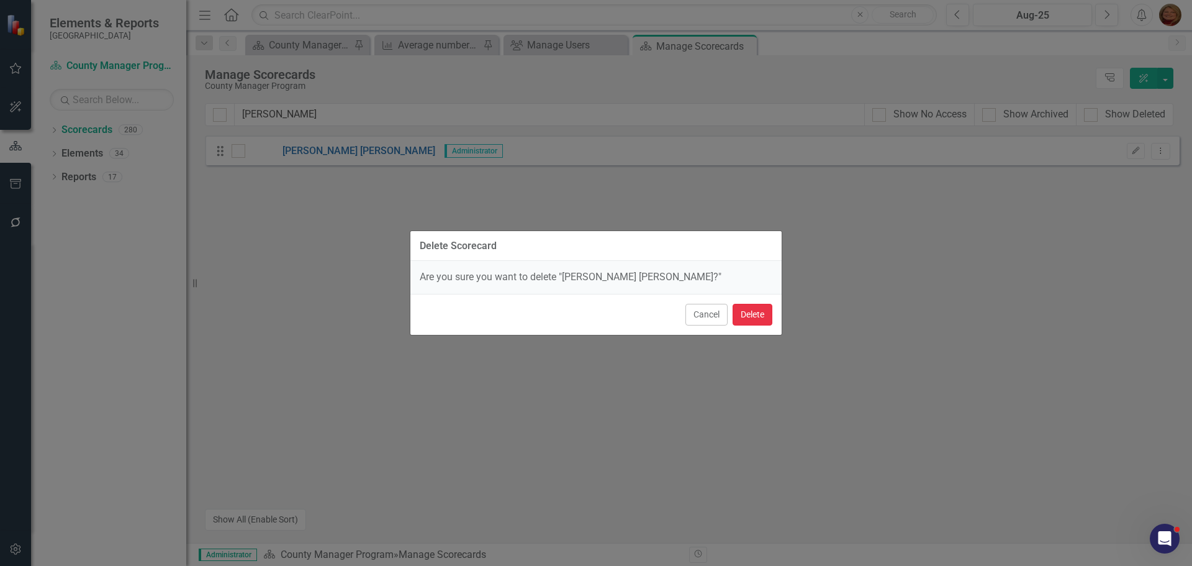
click at [761, 307] on button "Delete" at bounding box center [753, 315] width 40 height 22
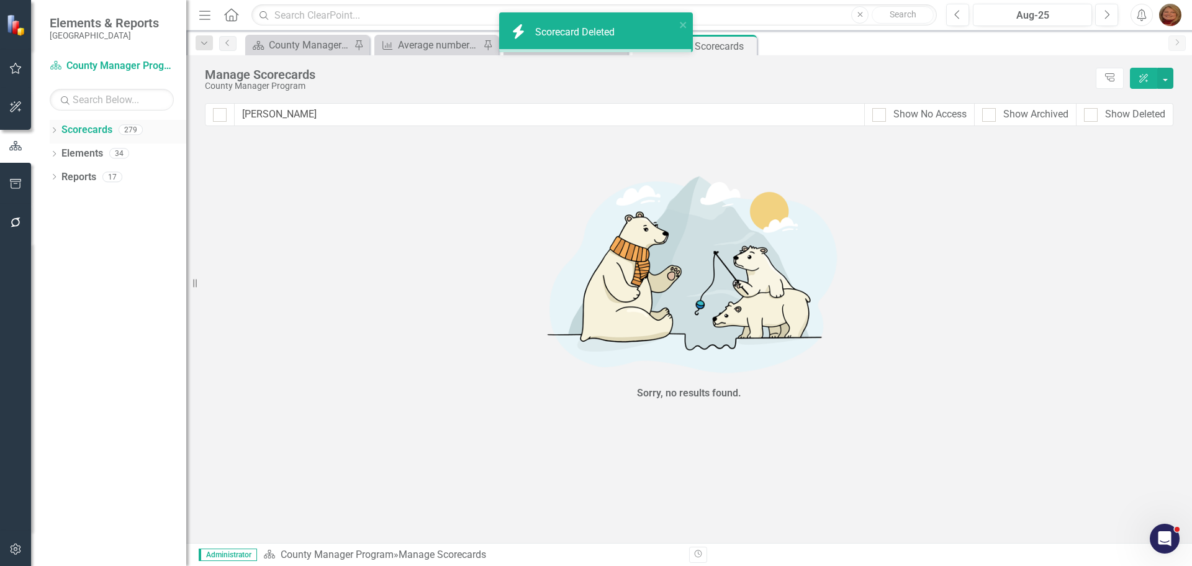
click at [99, 125] on link "Scorecards" at bounding box center [86, 130] width 51 height 14
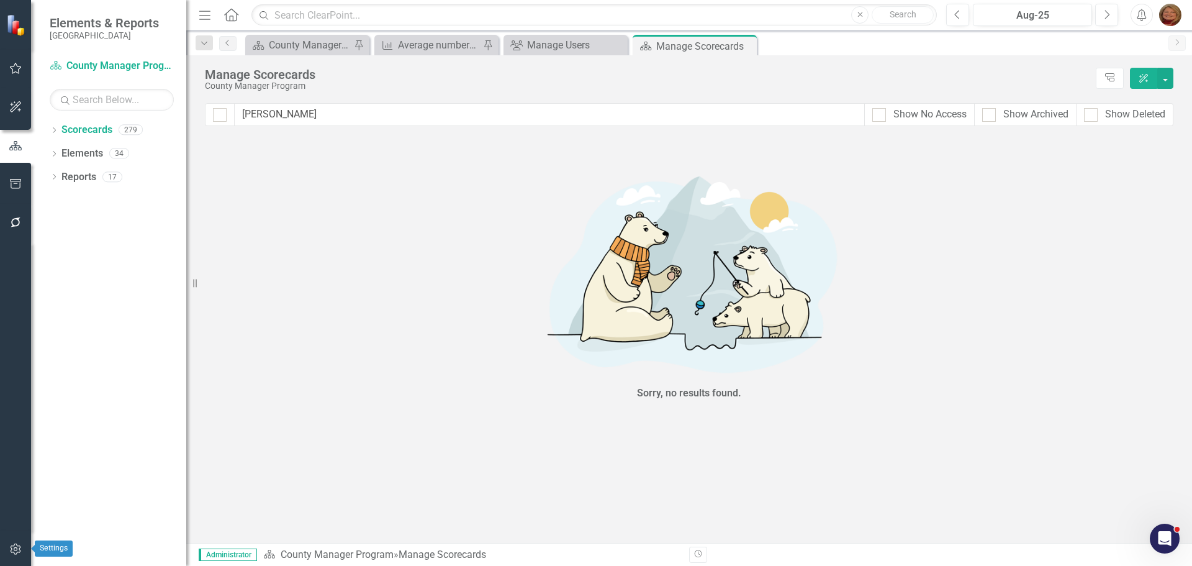
click at [17, 551] on icon "button" at bounding box center [15, 549] width 13 height 10
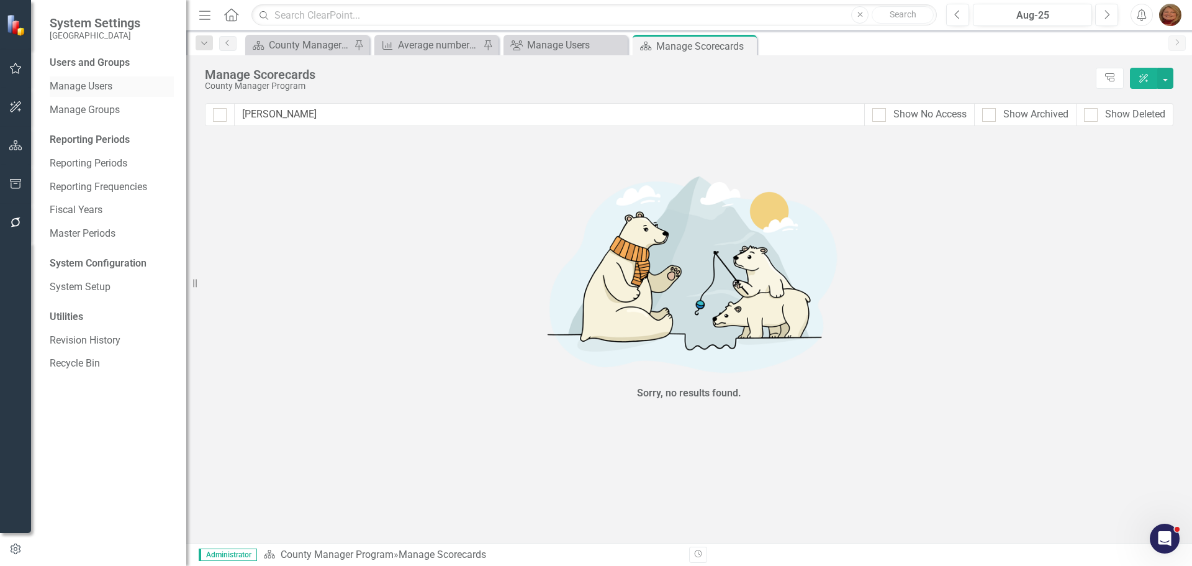
click at [112, 88] on link "Manage Users" at bounding box center [112, 86] width 124 height 14
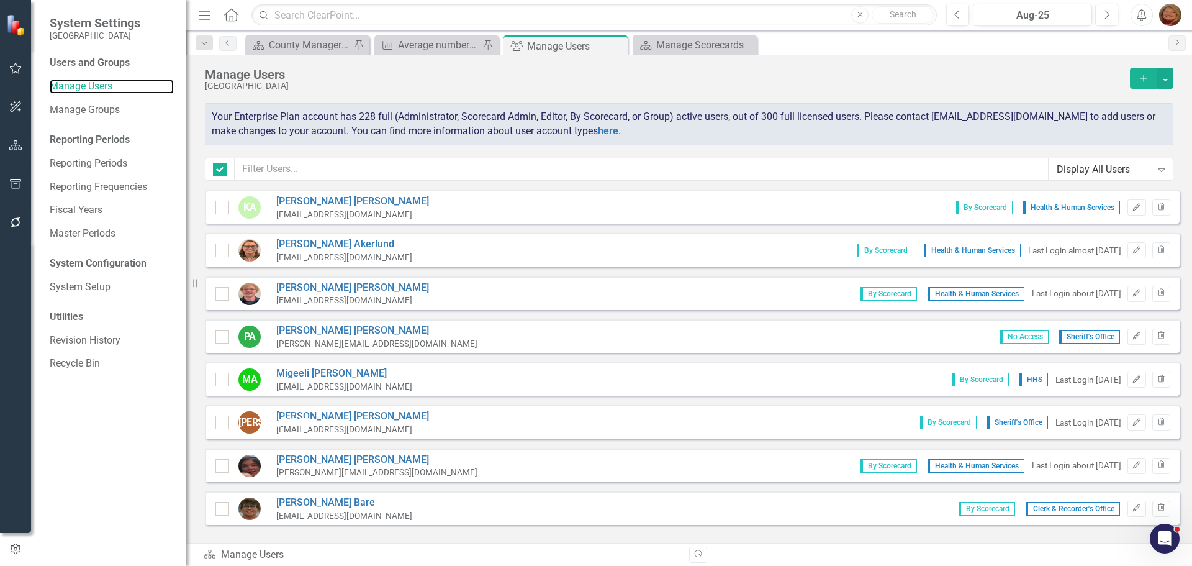
checkbox input "false"
click at [346, 161] on input "text" at bounding box center [642, 169] width 814 height 23
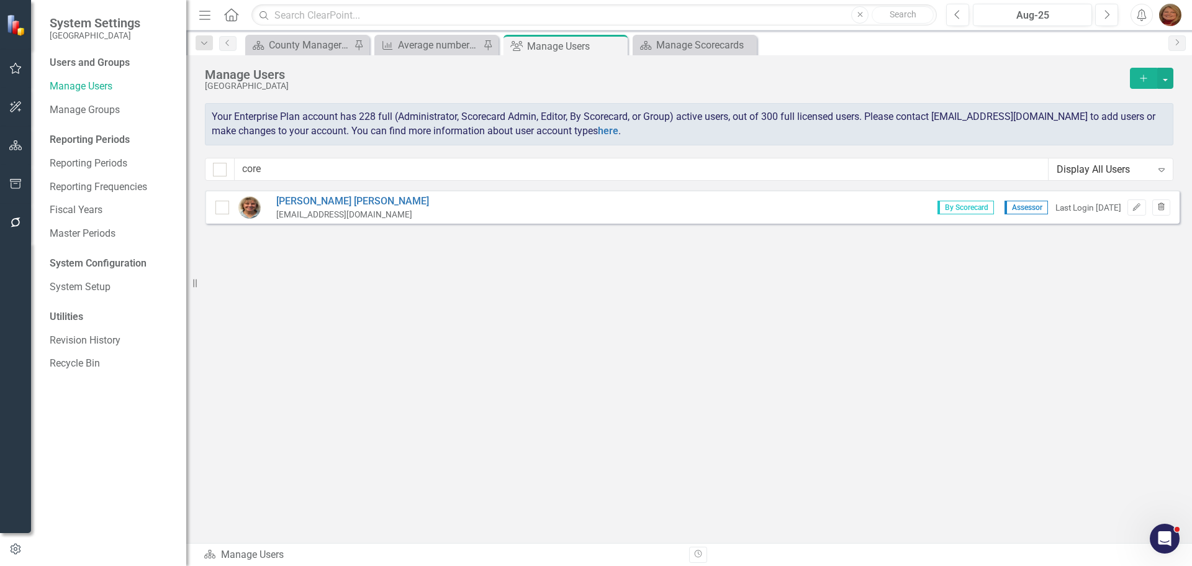
click at [1161, 207] on icon "Trash" at bounding box center [1161, 207] width 9 height 7
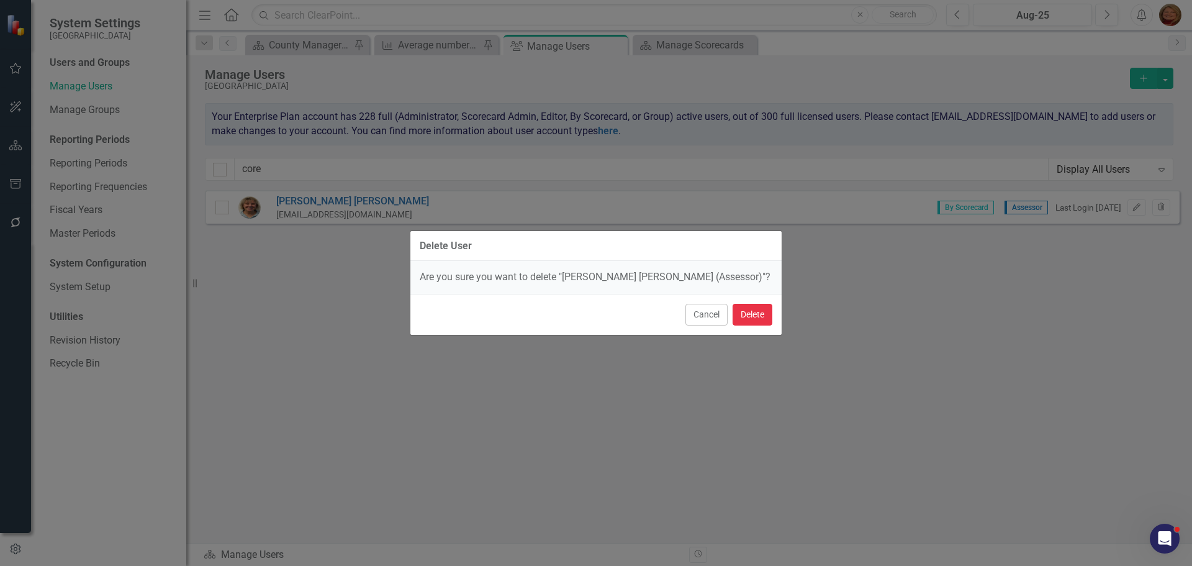
click at [757, 310] on button "Delete" at bounding box center [753, 315] width 40 height 22
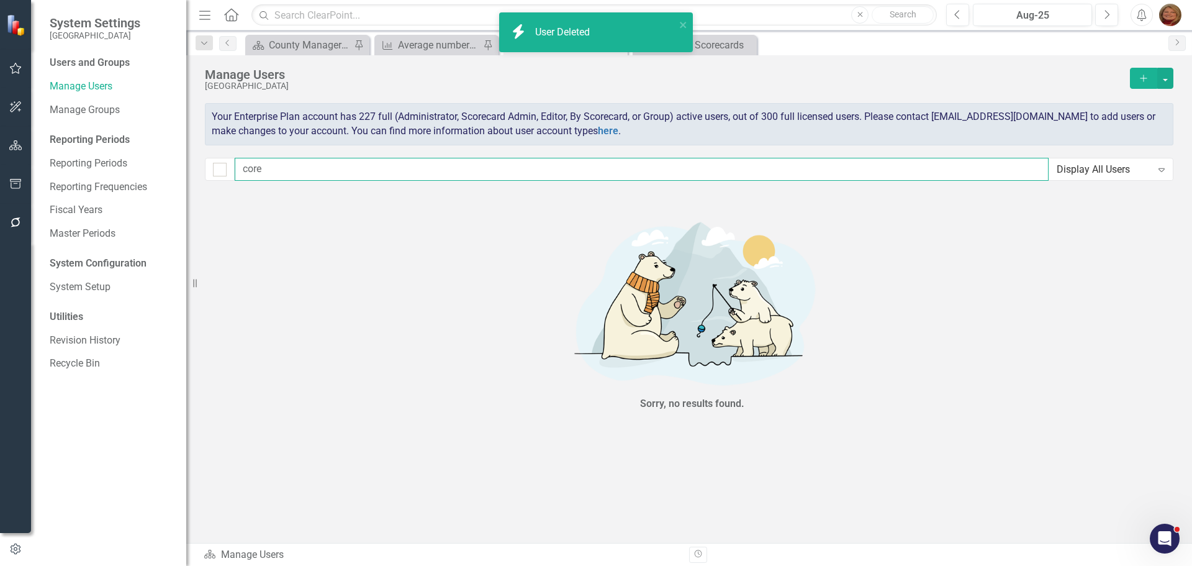
drag, startPoint x: 212, startPoint y: 163, endPoint x: 206, endPoint y: 155, distance: 10.3
click at [207, 158] on div "core Display All Users Expand" at bounding box center [689, 169] width 969 height 23
type input "je"
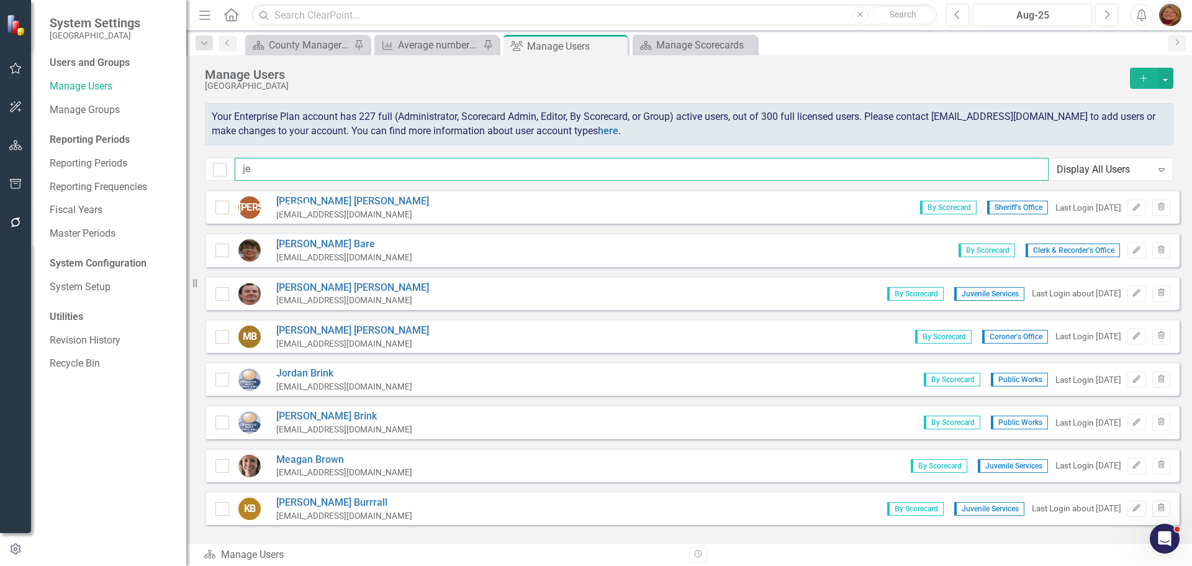
checkbox input "false"
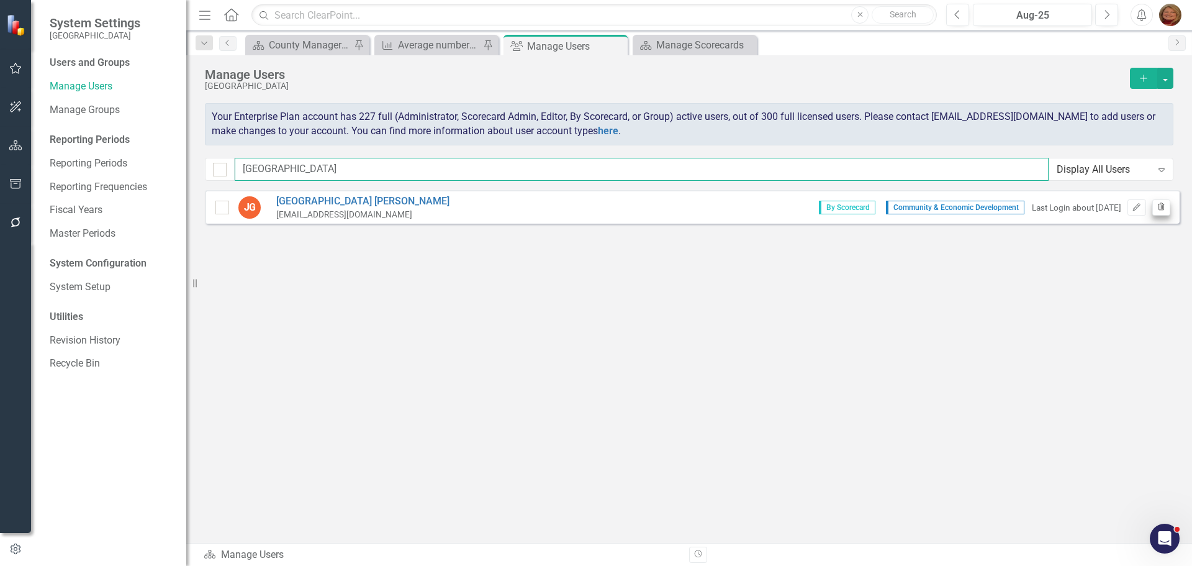
type input "[GEOGRAPHIC_DATA]"
click at [1164, 202] on button "Trash" at bounding box center [1161, 207] width 18 height 16
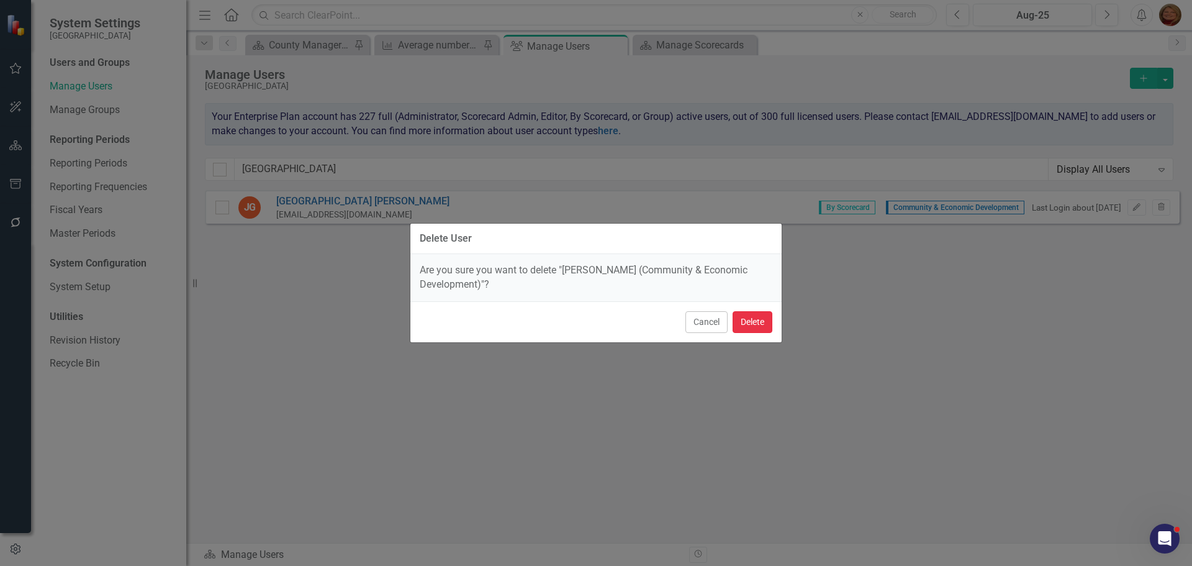
click at [753, 323] on button "Delete" at bounding box center [753, 322] width 40 height 22
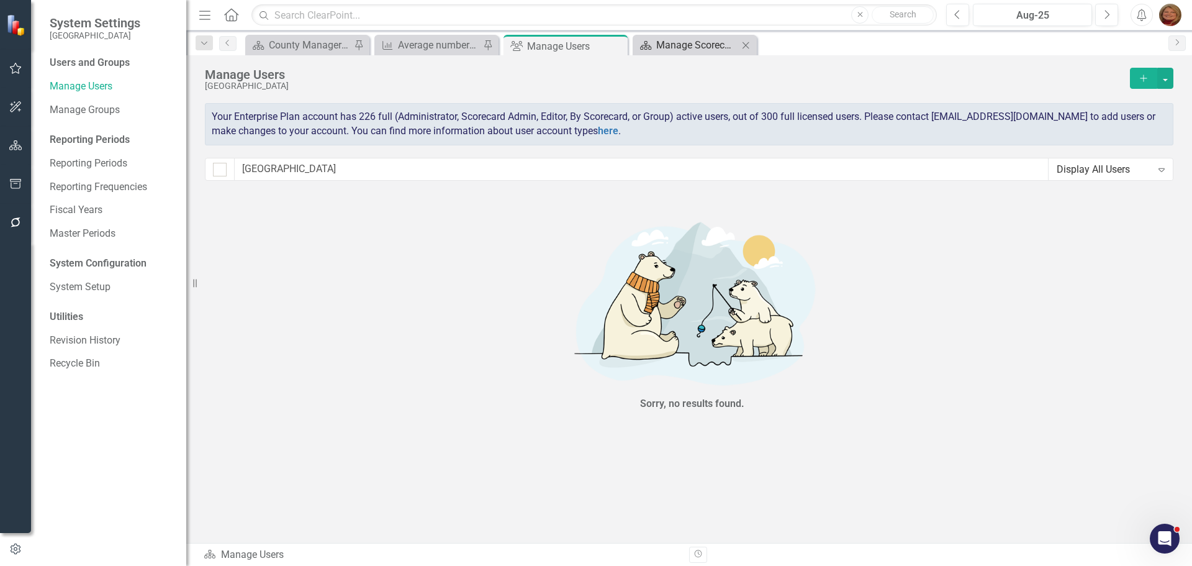
click at [680, 43] on div "Manage Scorecards" at bounding box center [697, 45] width 82 height 16
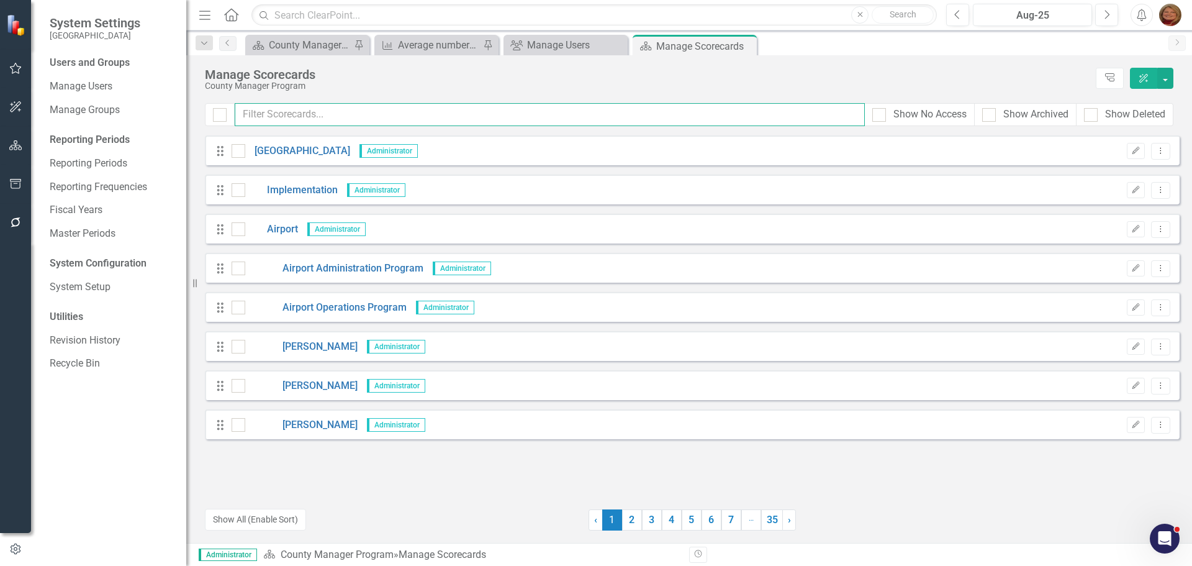
click at [297, 115] on input "text" at bounding box center [550, 114] width 630 height 23
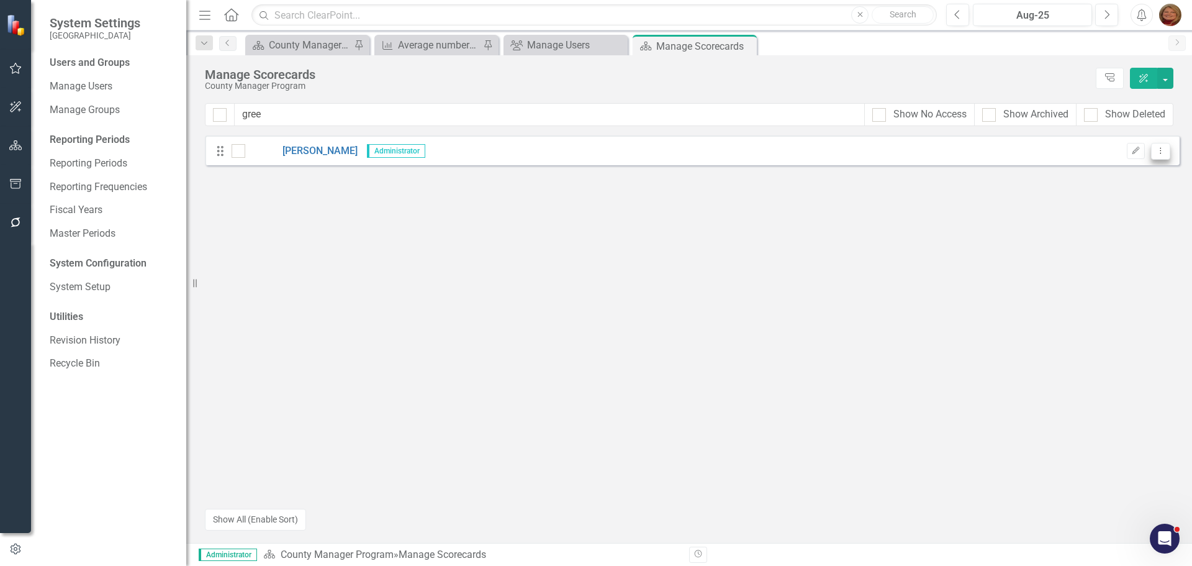
click at [1163, 149] on icon "Dropdown Menu" at bounding box center [1161, 151] width 11 height 8
click at [1112, 239] on link "Trash Delete Scorecard" at bounding box center [1101, 240] width 137 height 23
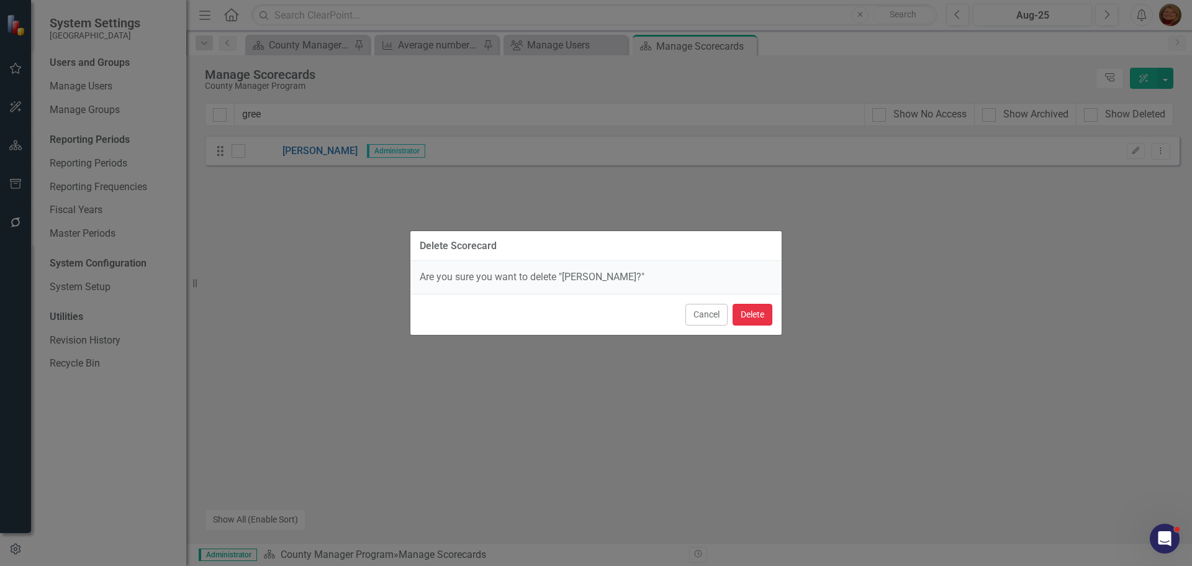
click at [754, 317] on button "Delete" at bounding box center [753, 315] width 40 height 22
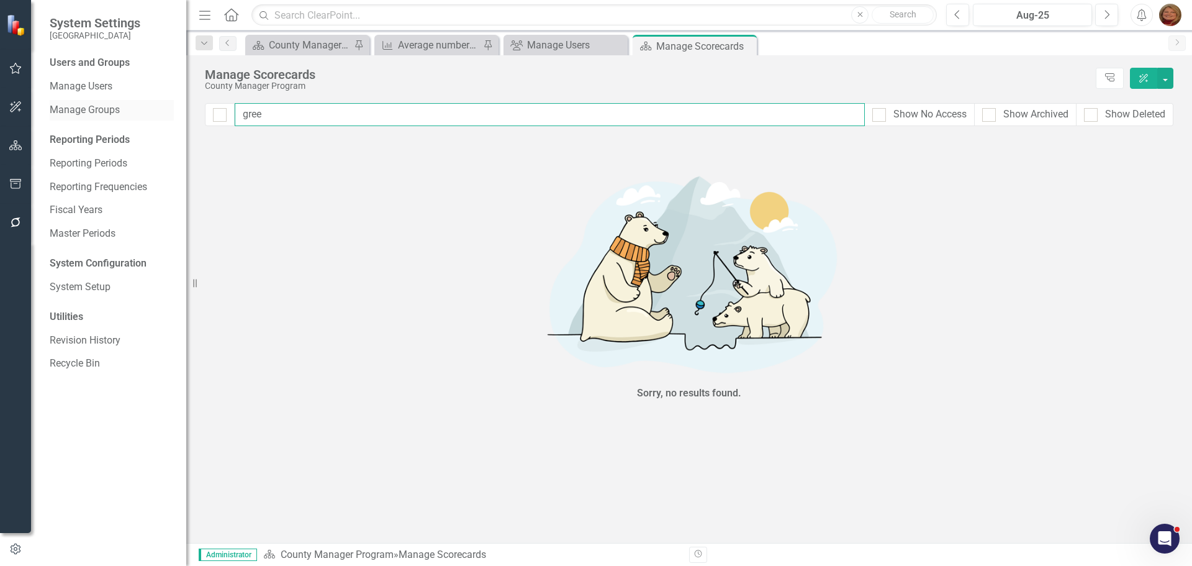
drag, startPoint x: 186, startPoint y: 113, endPoint x: 147, endPoint y: 110, distance: 38.6
click at [147, 110] on div "System Settings Gunnison County Users and Groups Manage Users Manage Groups Rep…" at bounding box center [596, 283] width 1192 height 566
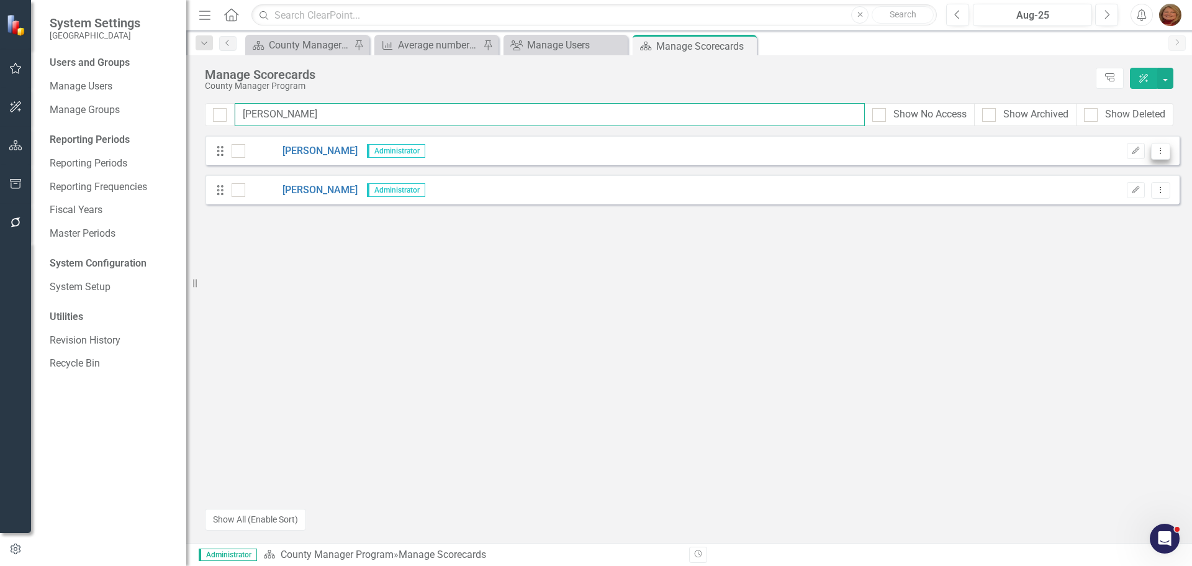
type input "[PERSON_NAME]"
click at [1157, 151] on icon "Dropdown Menu" at bounding box center [1161, 151] width 11 height 8
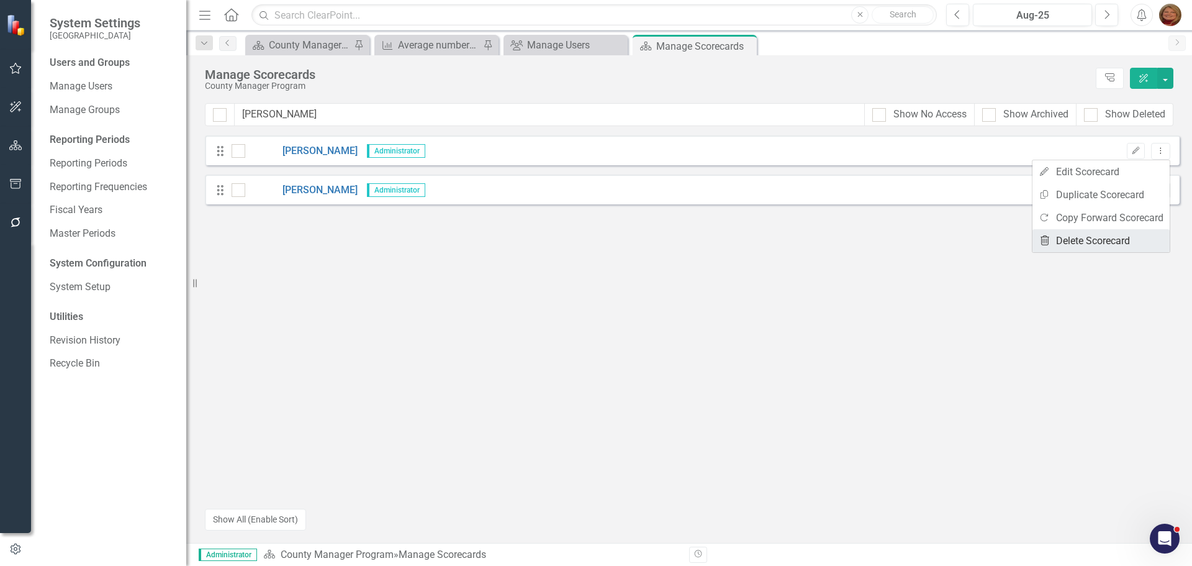
click at [1107, 237] on link "Trash Delete Scorecard" at bounding box center [1101, 240] width 137 height 23
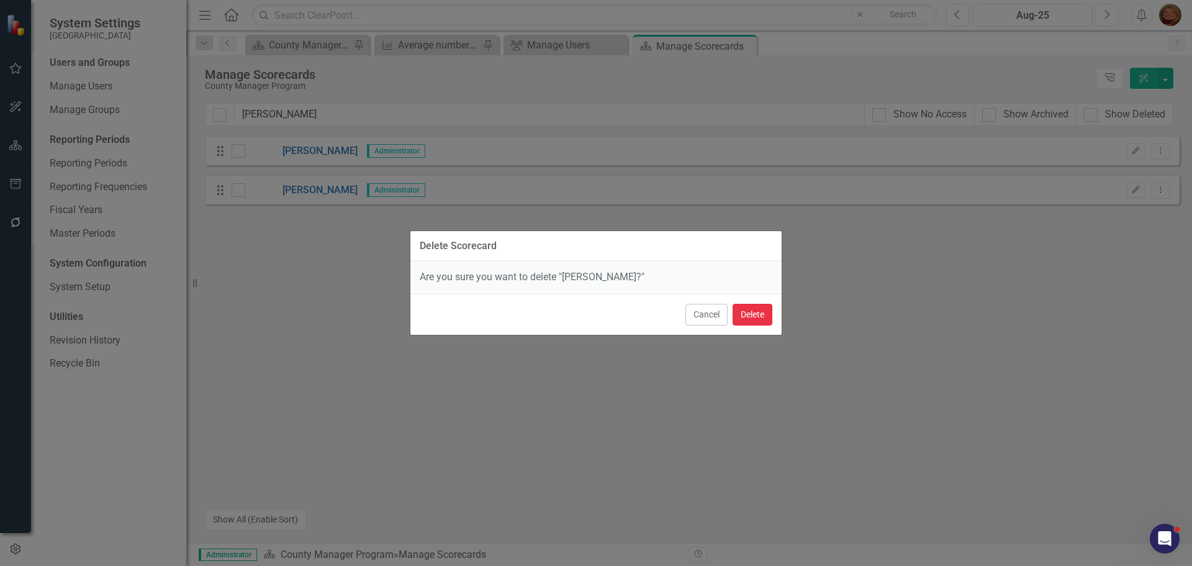
click at [749, 313] on button "Delete" at bounding box center [753, 315] width 40 height 22
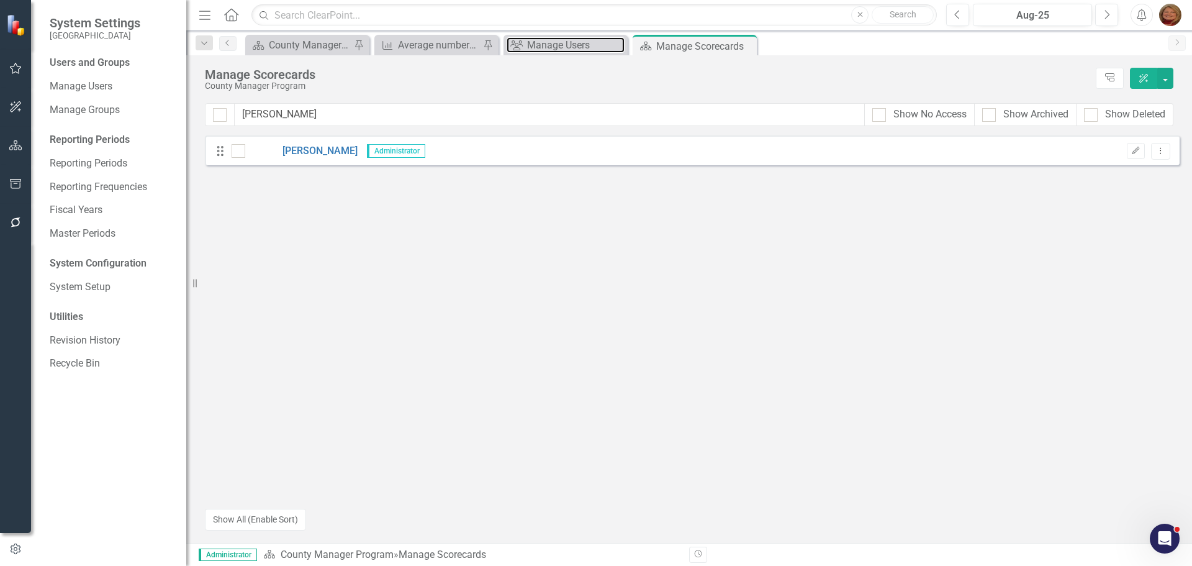
click at [547, 40] on div "Manage Users" at bounding box center [575, 45] width 97 height 16
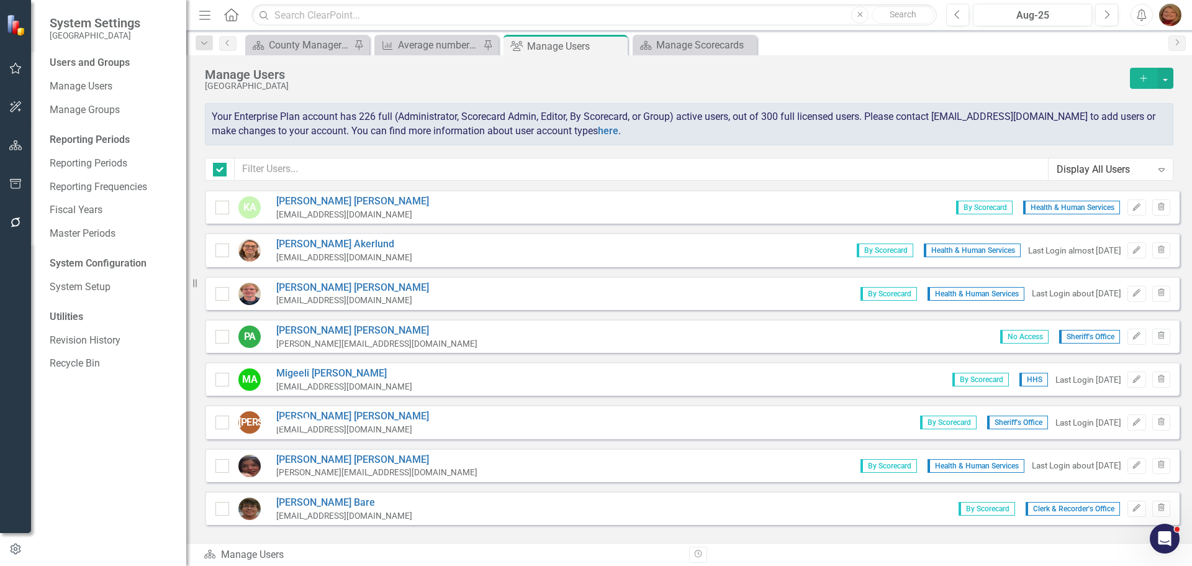
checkbox input "false"
click at [345, 163] on input "text" at bounding box center [642, 169] width 814 height 23
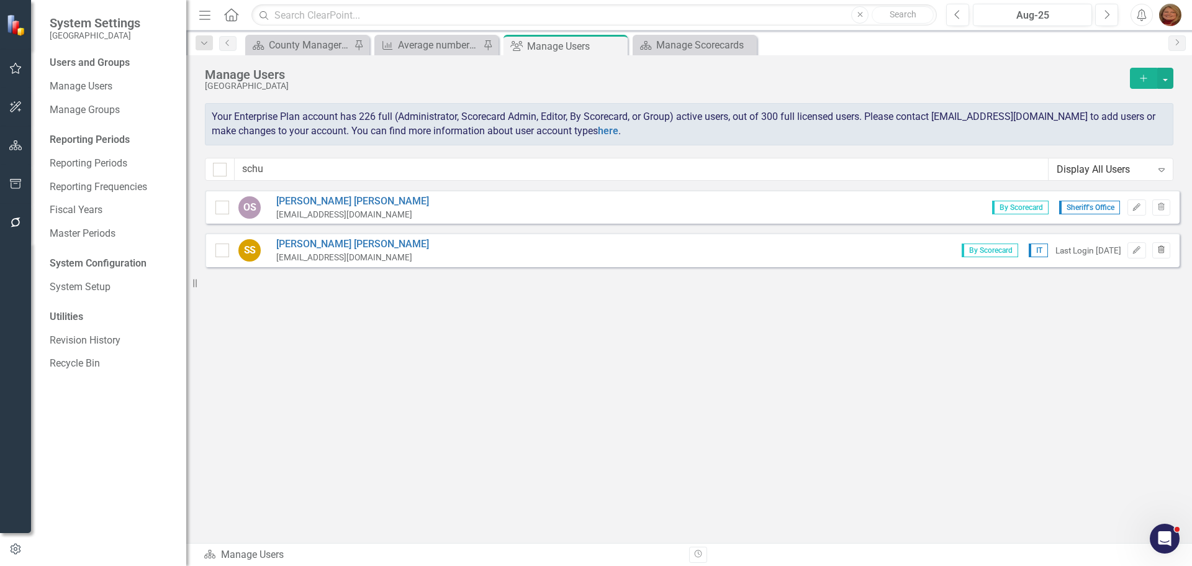
click at [1161, 247] on icon "Trash" at bounding box center [1161, 250] width 9 height 7
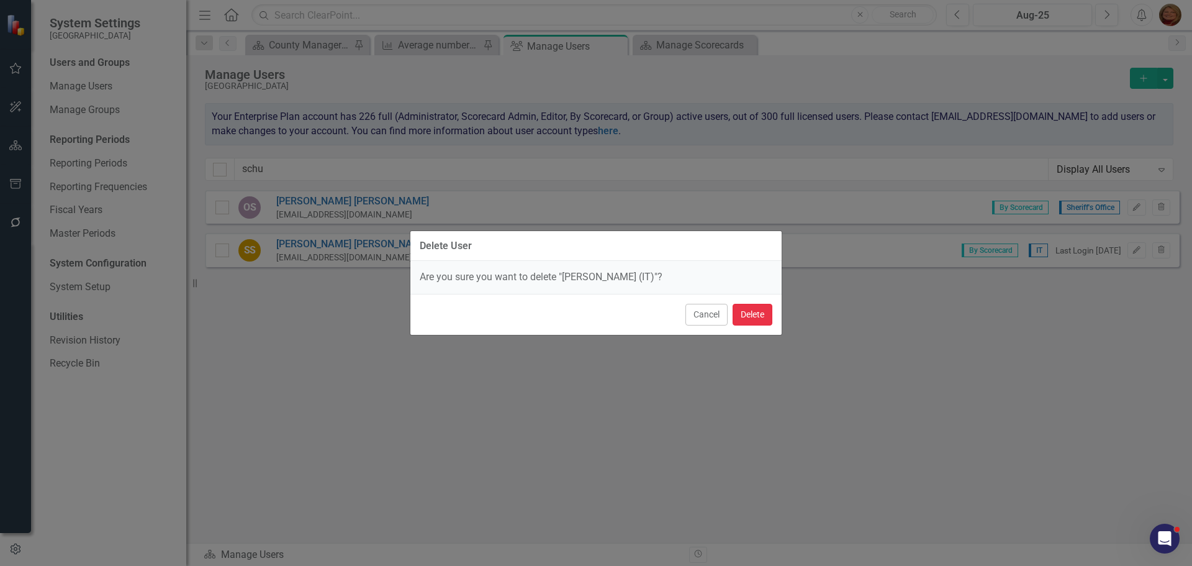
click at [748, 315] on button "Delete" at bounding box center [753, 315] width 40 height 22
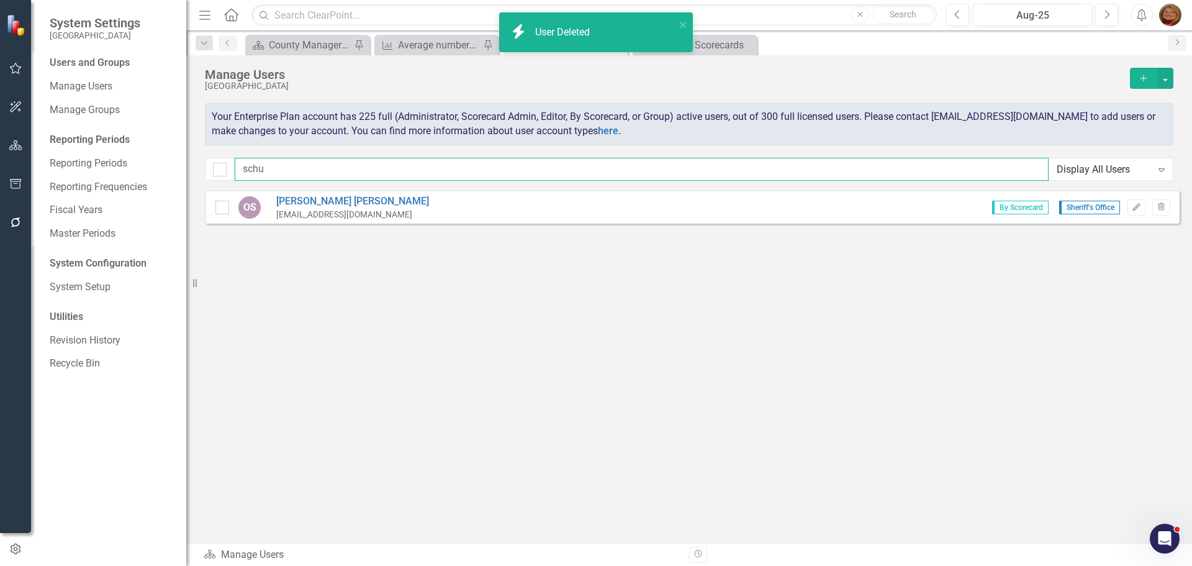
click at [147, 152] on div "System Settings Gunnison County Users and Groups Manage Users Manage Groups Rep…" at bounding box center [596, 283] width 1192 height 566
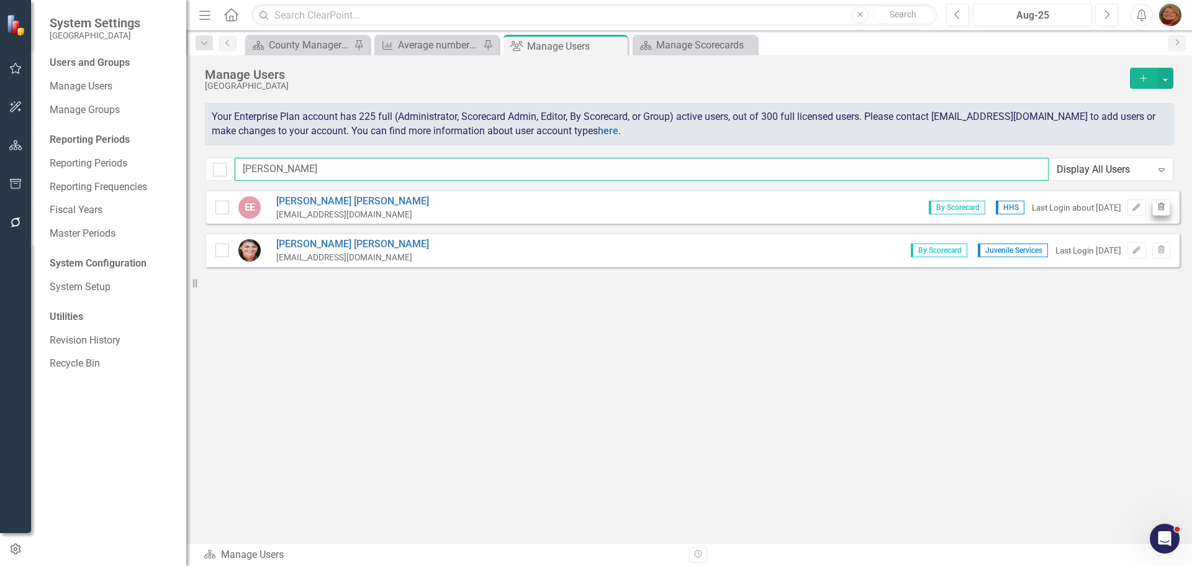
type input "[PERSON_NAME]"
click at [1163, 204] on icon "Trash" at bounding box center [1161, 207] width 9 height 7
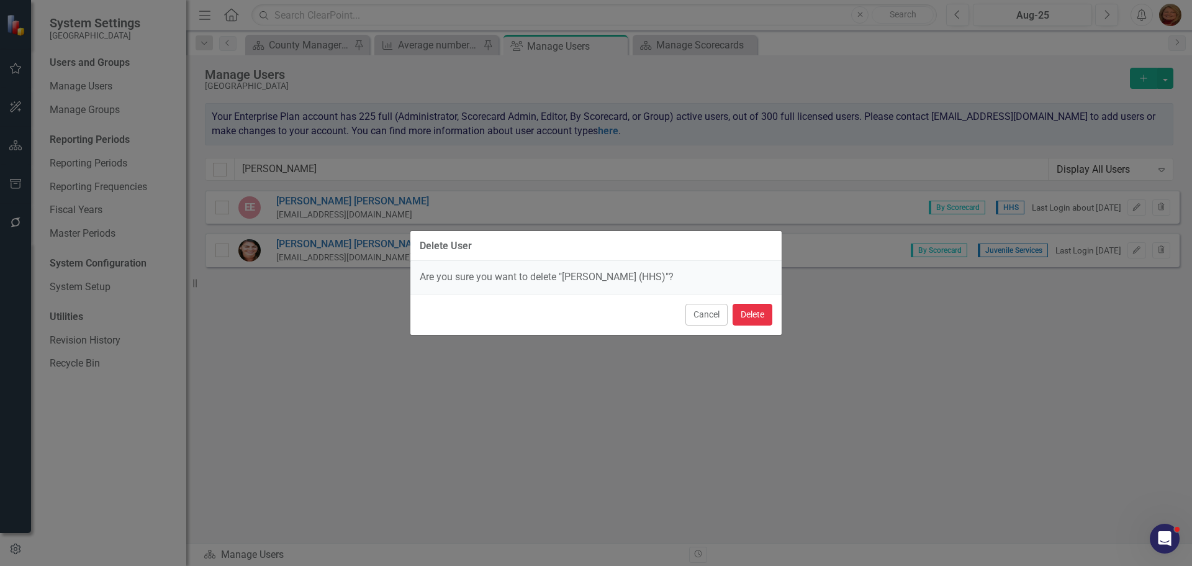
click at [751, 312] on button "Delete" at bounding box center [753, 315] width 40 height 22
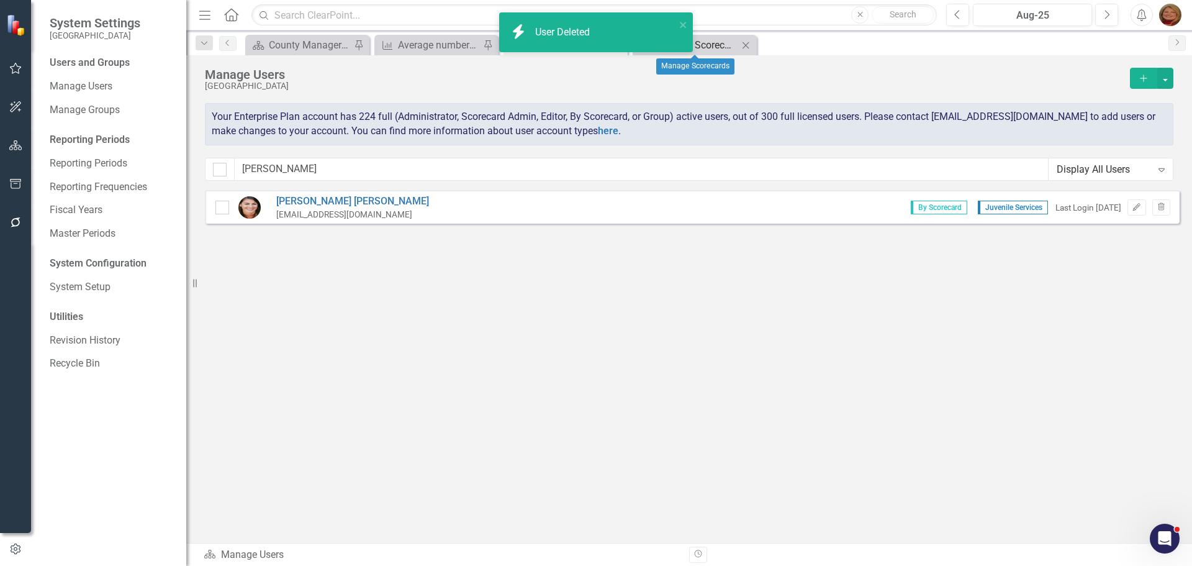
click at [705, 44] on div "Manage Scorecards" at bounding box center [697, 45] width 82 height 16
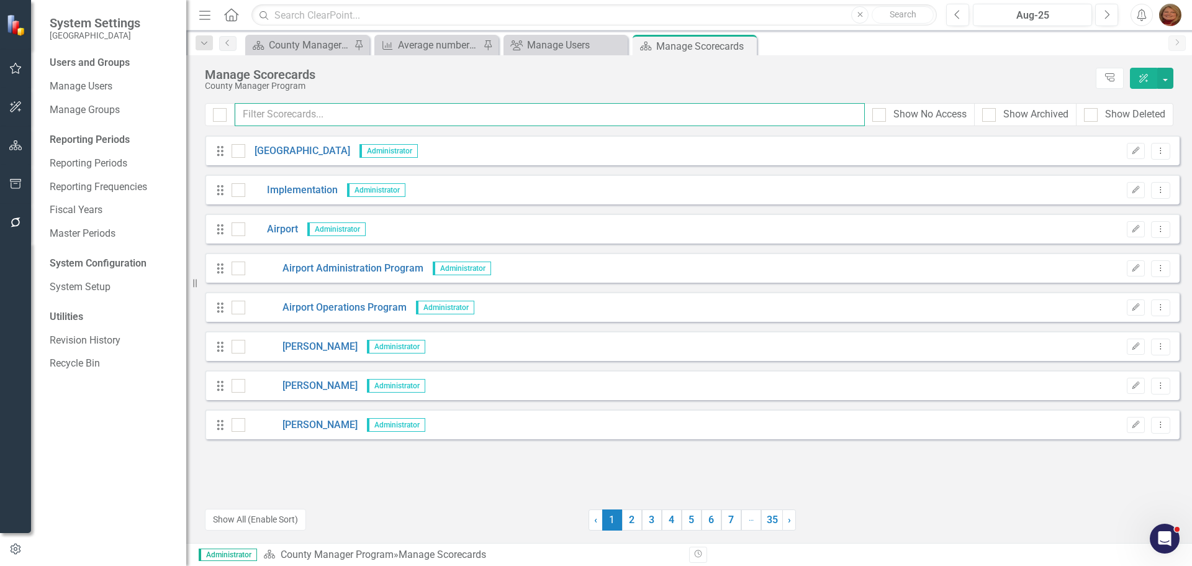
click at [328, 107] on input "text" at bounding box center [550, 114] width 630 height 23
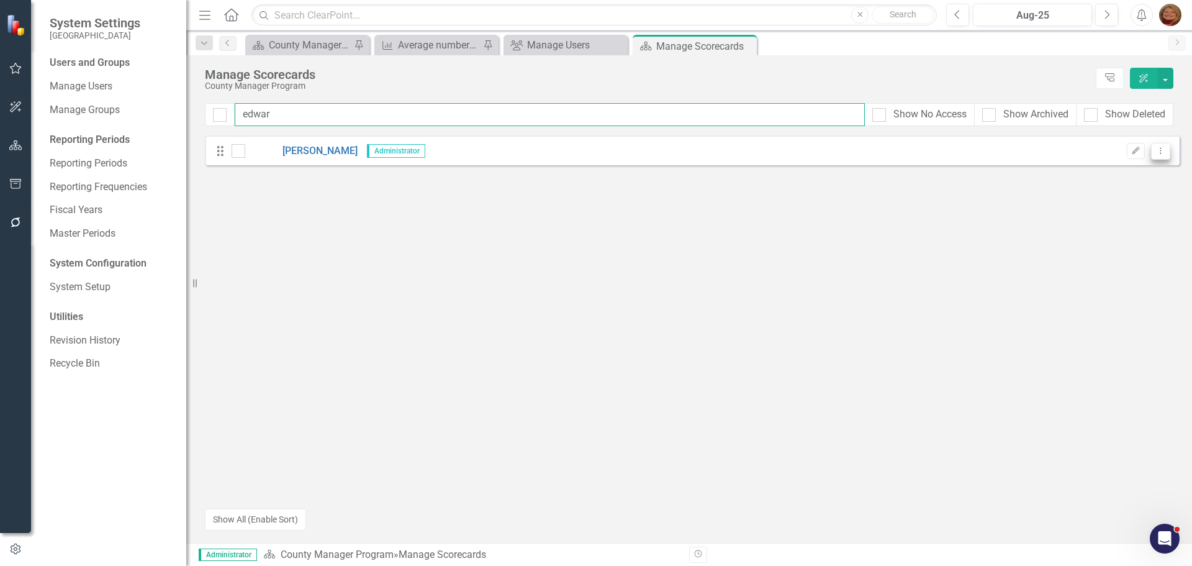
type input "edwar"
click at [1160, 147] on icon "Dropdown Menu" at bounding box center [1161, 151] width 11 height 8
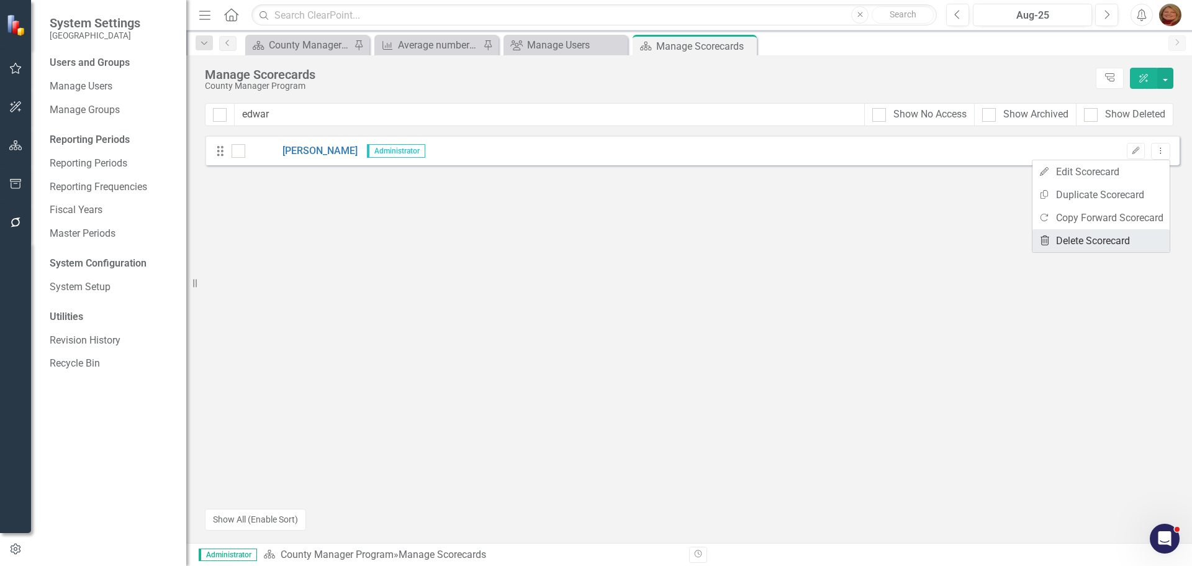
click at [1123, 236] on link "Trash Delete Scorecard" at bounding box center [1101, 240] width 137 height 23
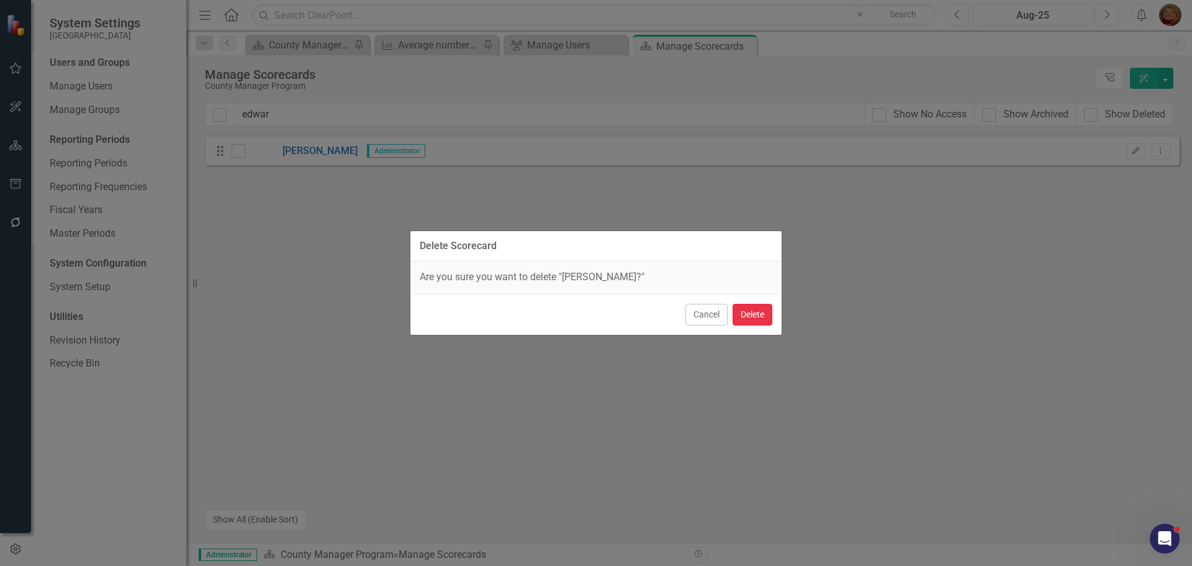
click at [745, 315] on button "Delete" at bounding box center [753, 315] width 40 height 22
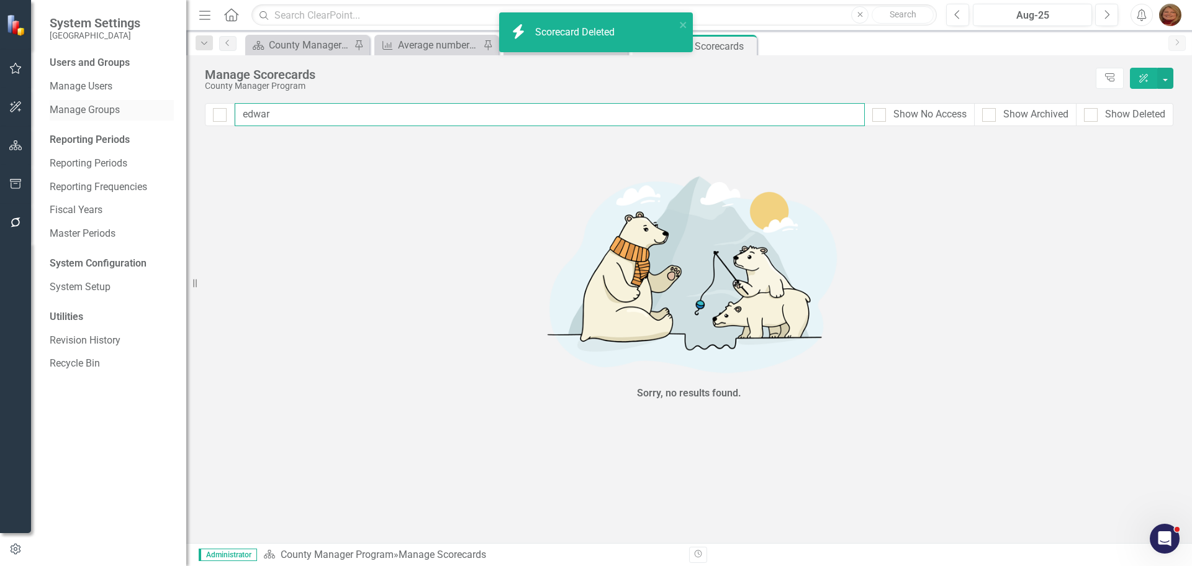
drag, startPoint x: 237, startPoint y: 109, endPoint x: 133, endPoint y: 101, distance: 104.6
click at [133, 101] on div "System Settings Gunnison County Users and Groups Manage Users Manage Groups Rep…" at bounding box center [596, 283] width 1192 height 566
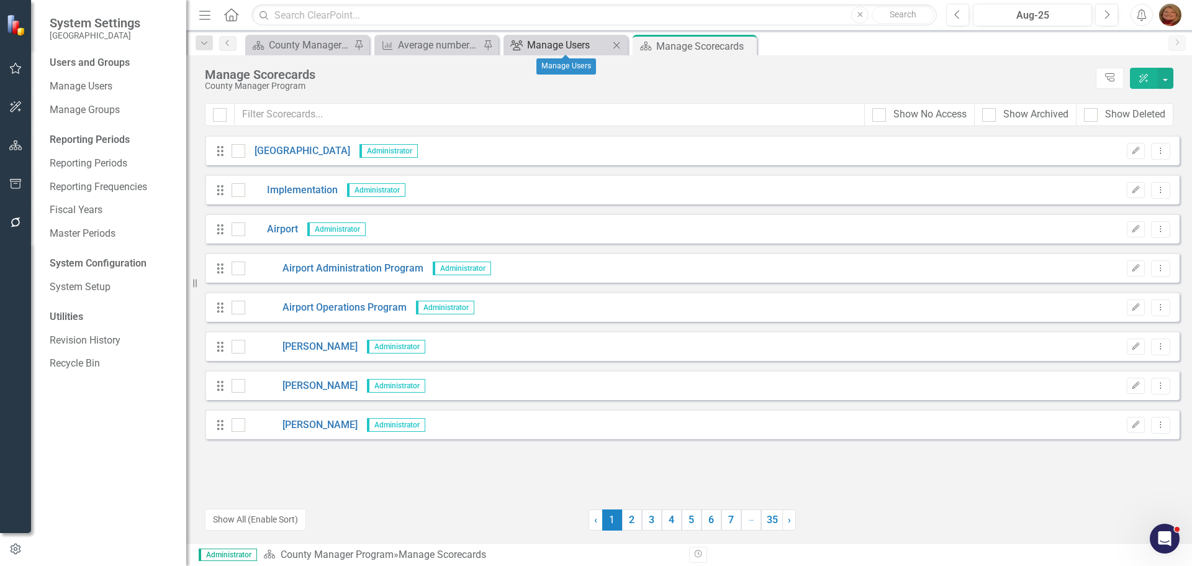
click at [575, 43] on div "Manage Users" at bounding box center [568, 45] width 82 height 16
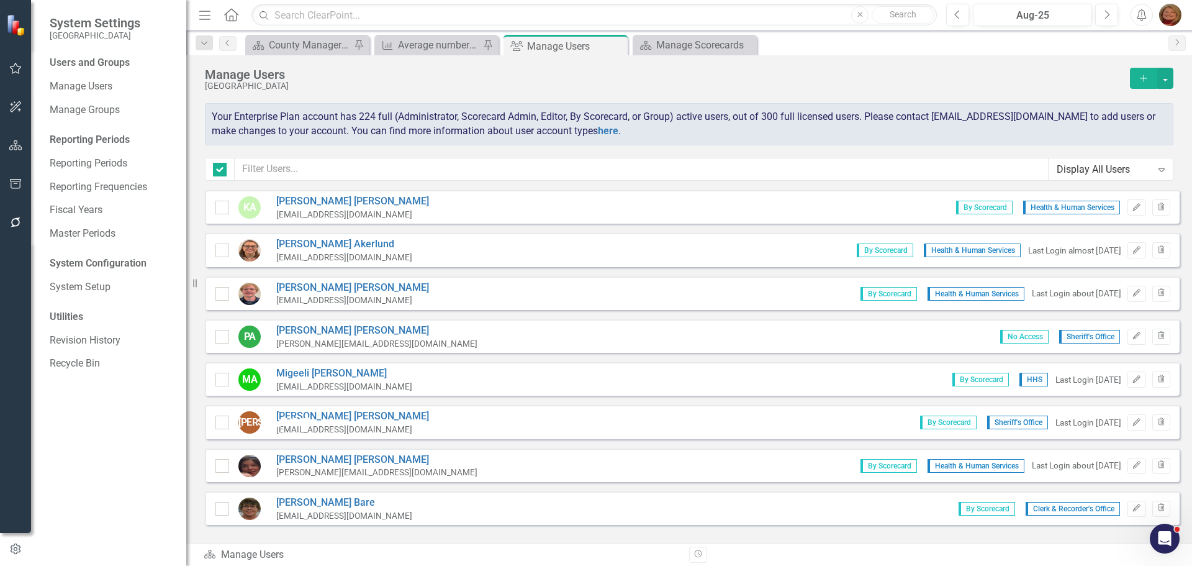
checkbox input "false"
click at [1143, 80] on icon "Add" at bounding box center [1143, 78] width 11 height 9
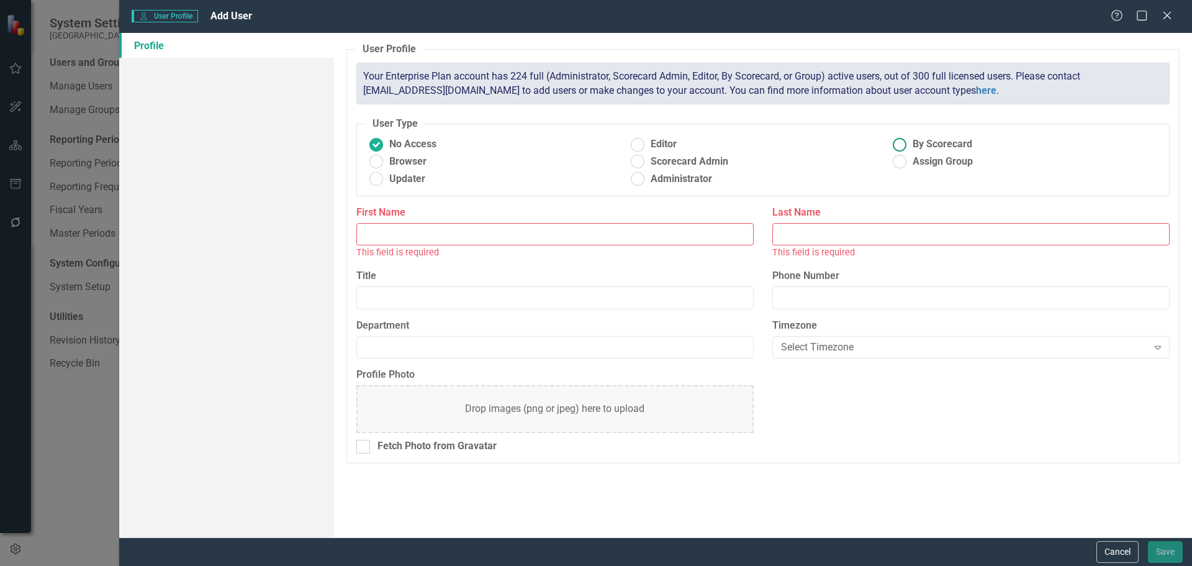
click at [899, 142] on ins at bounding box center [899, 144] width 19 height 19
click at [899, 142] on input "By Scorecard" at bounding box center [899, 144] width 19 height 19
radio input "true"
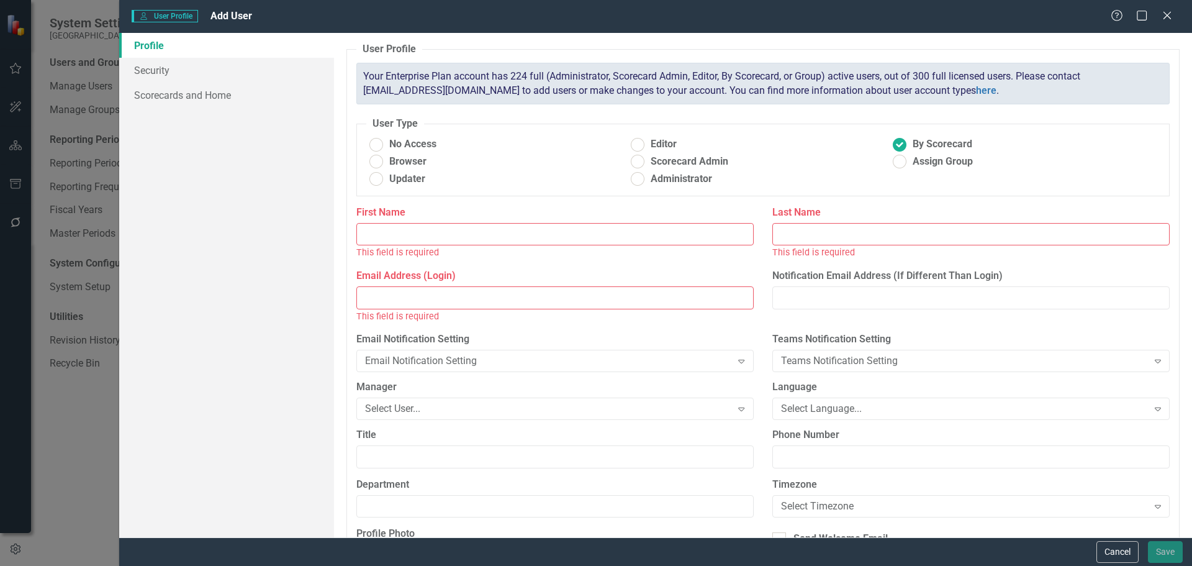
click at [455, 235] on input "First Name" at bounding box center [554, 234] width 397 height 23
type input "[PERSON_NAME]"
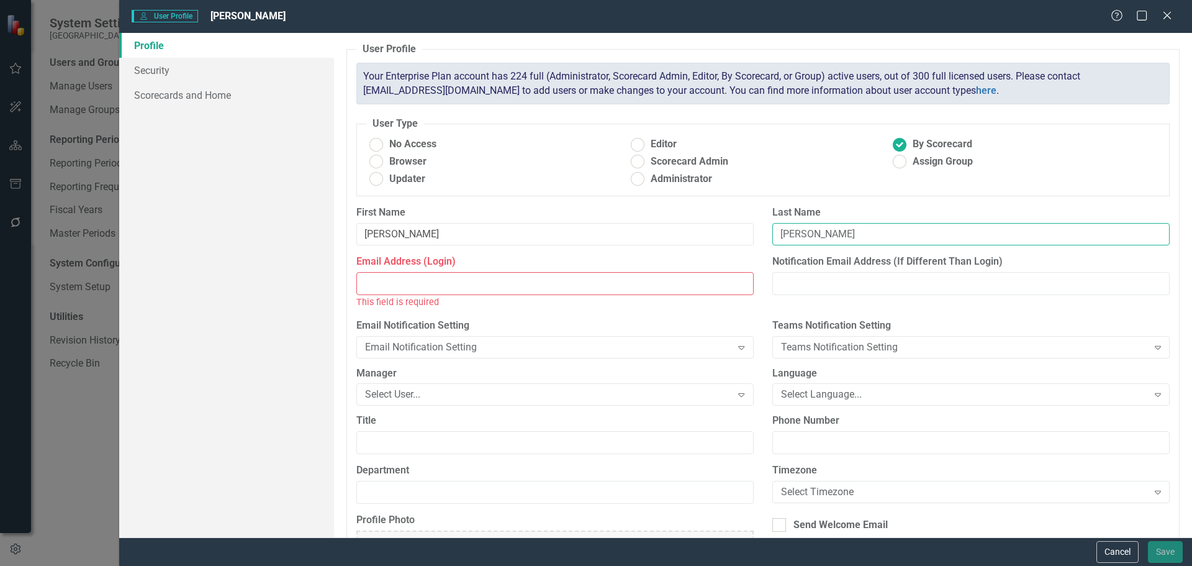
type input "[PERSON_NAME]"
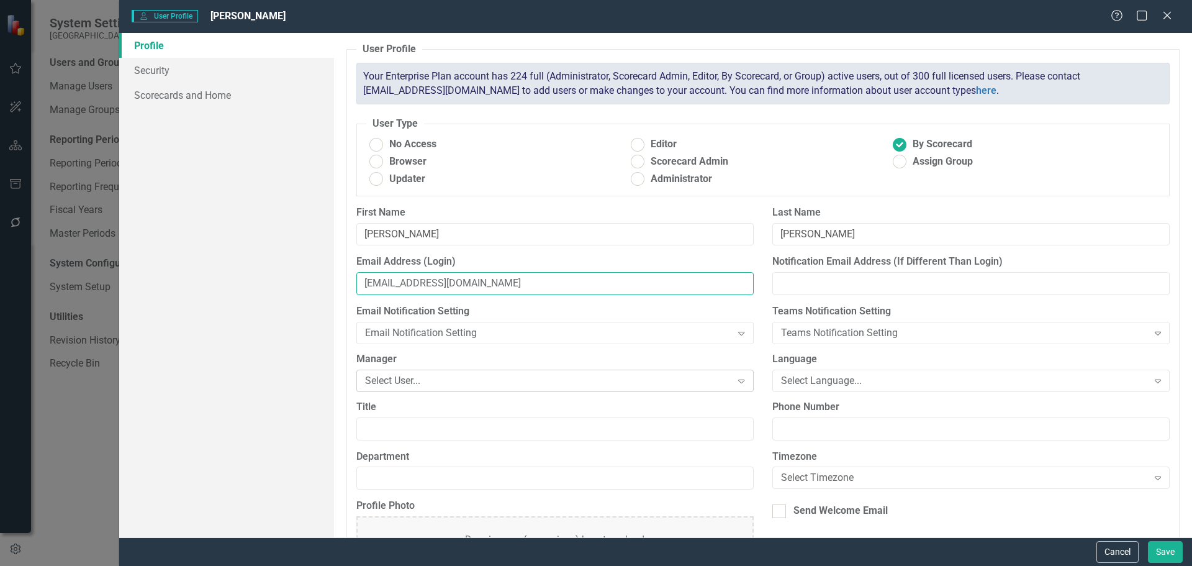
type input "[EMAIL_ADDRESS][DOMAIN_NAME]"
click at [518, 374] on div "Select User..." at bounding box center [548, 380] width 367 height 14
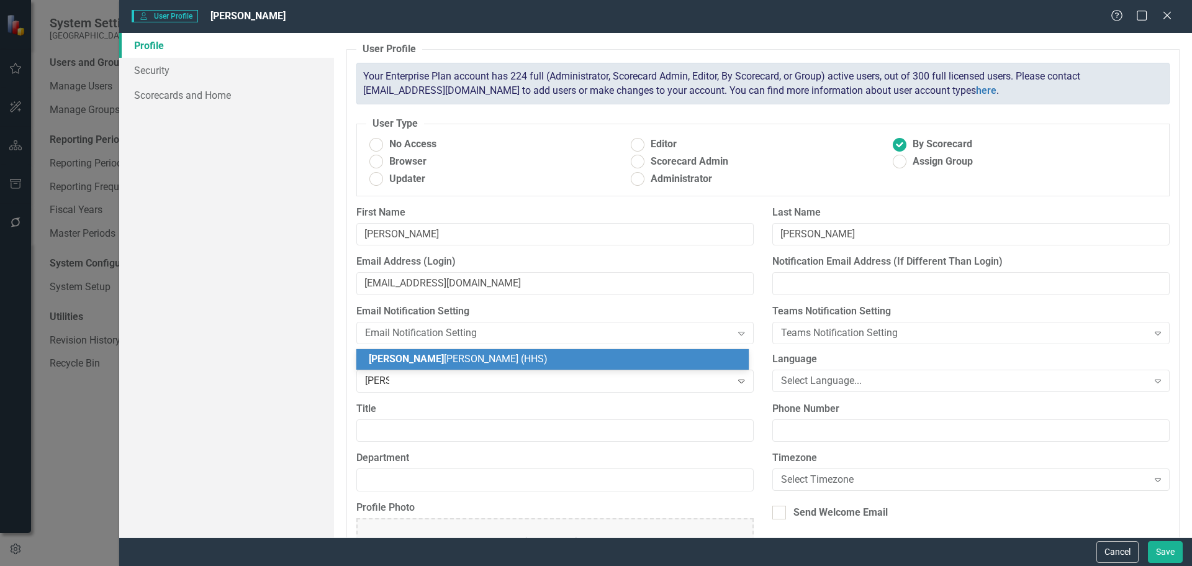
type input "shonn"
click at [494, 360] on div "[PERSON_NAME] (HHS)" at bounding box center [555, 359] width 373 height 14
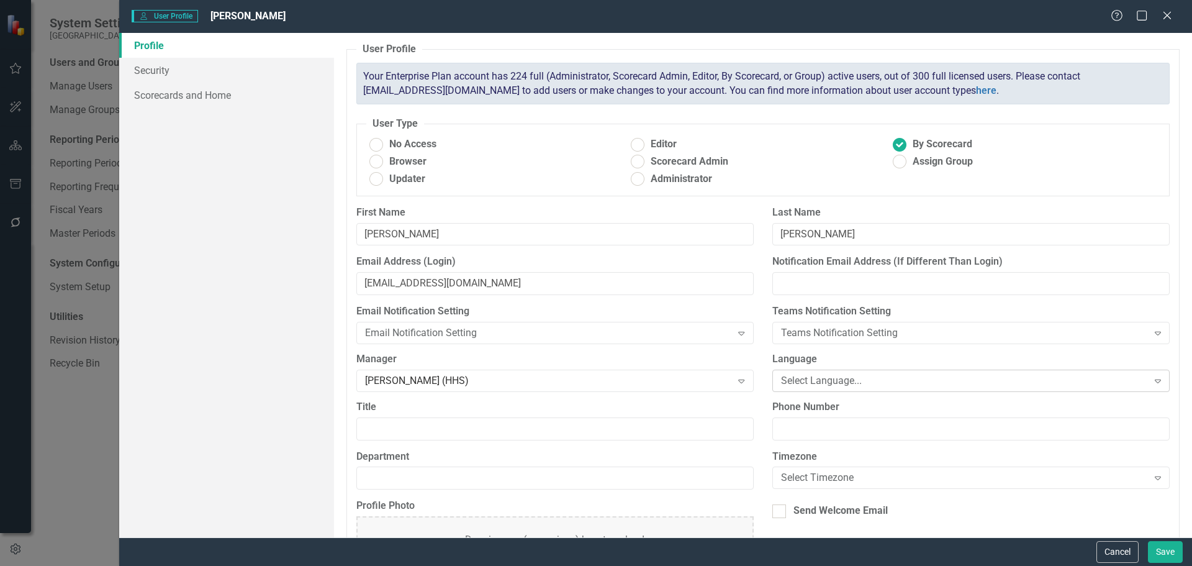
click at [801, 376] on div "Select Language..." at bounding box center [964, 380] width 367 height 14
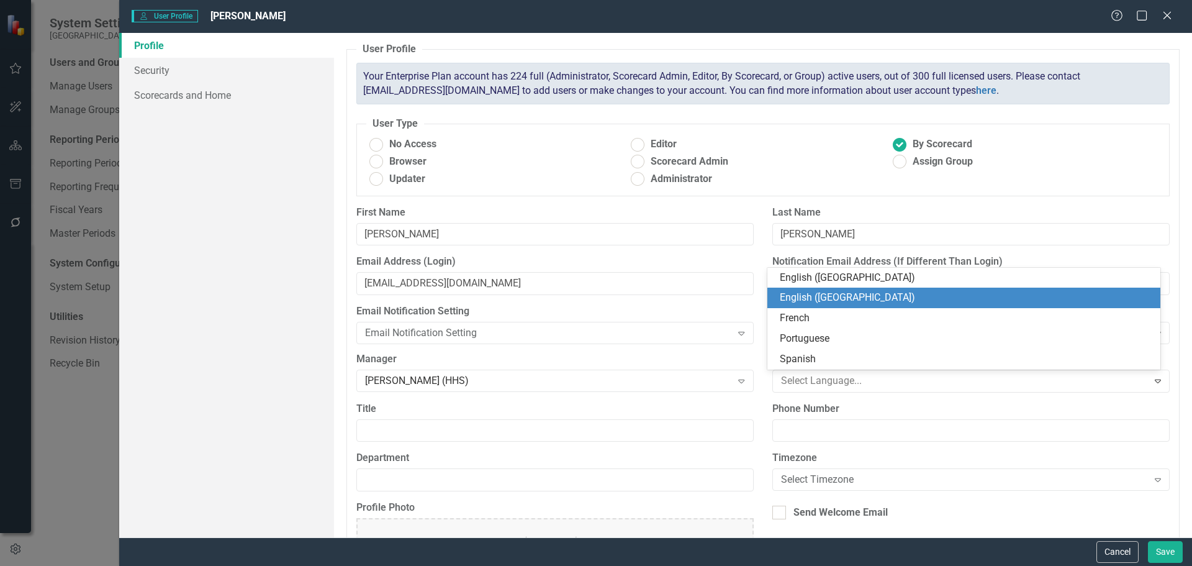
click at [825, 294] on div "English ([GEOGRAPHIC_DATA])" at bounding box center [966, 298] width 373 height 14
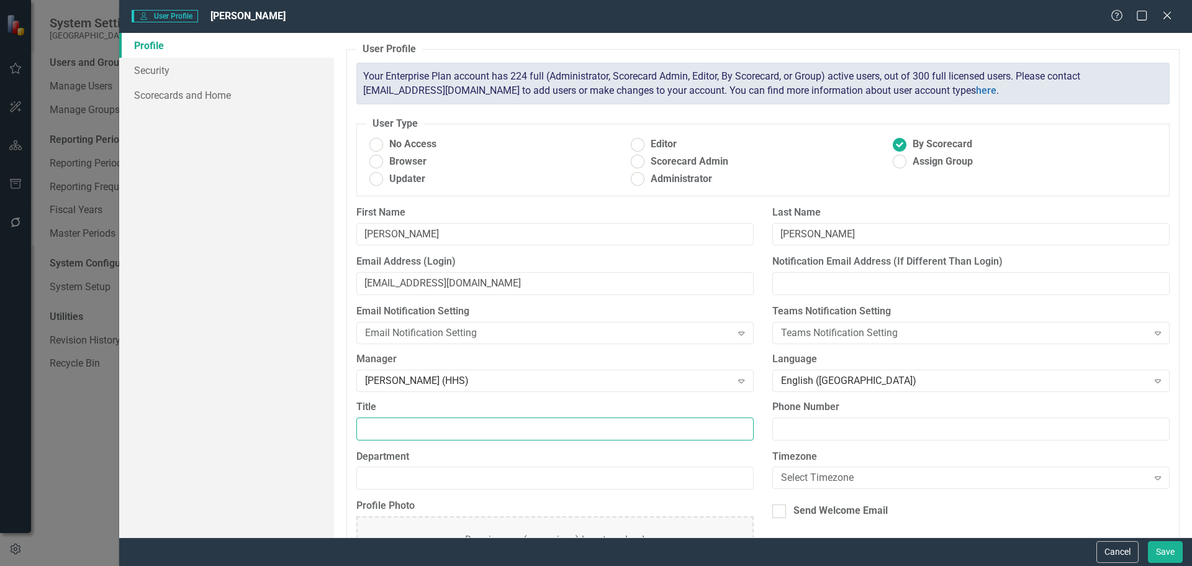
click at [523, 431] on input "Title" at bounding box center [554, 428] width 397 height 23
click at [506, 426] on input "PH Nurse II - Childcare" at bounding box center [554, 428] width 397 height 23
type input "PH Nurse II - Childcare Health Consultant"
click at [672, 478] on input "Department" at bounding box center [554, 477] width 397 height 23
type input "HHS"
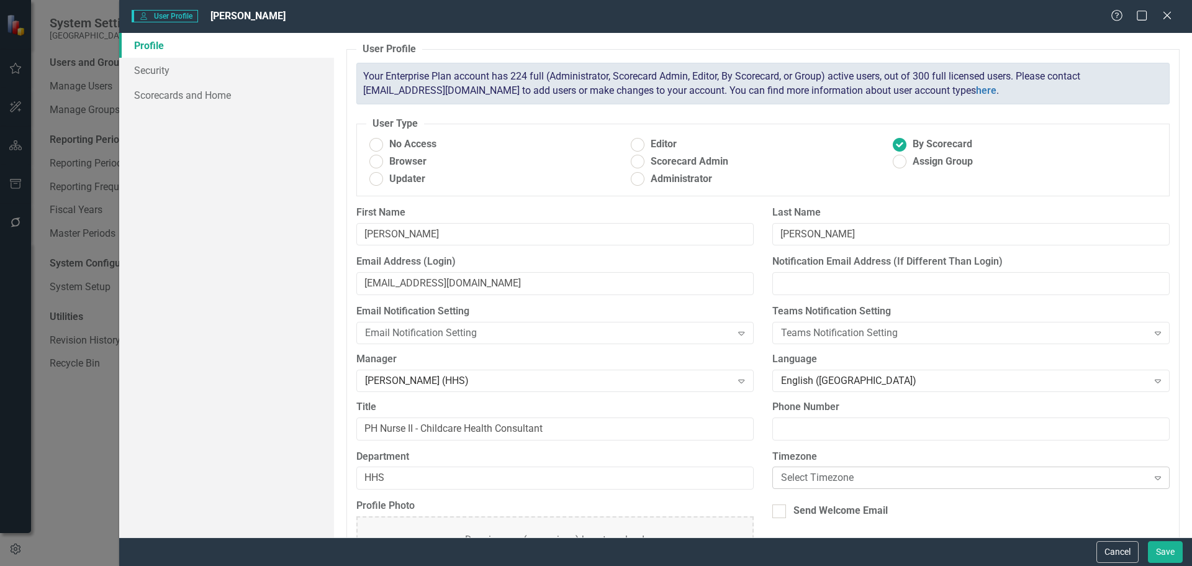
click at [846, 471] on div "Select Timezone" at bounding box center [964, 478] width 367 height 14
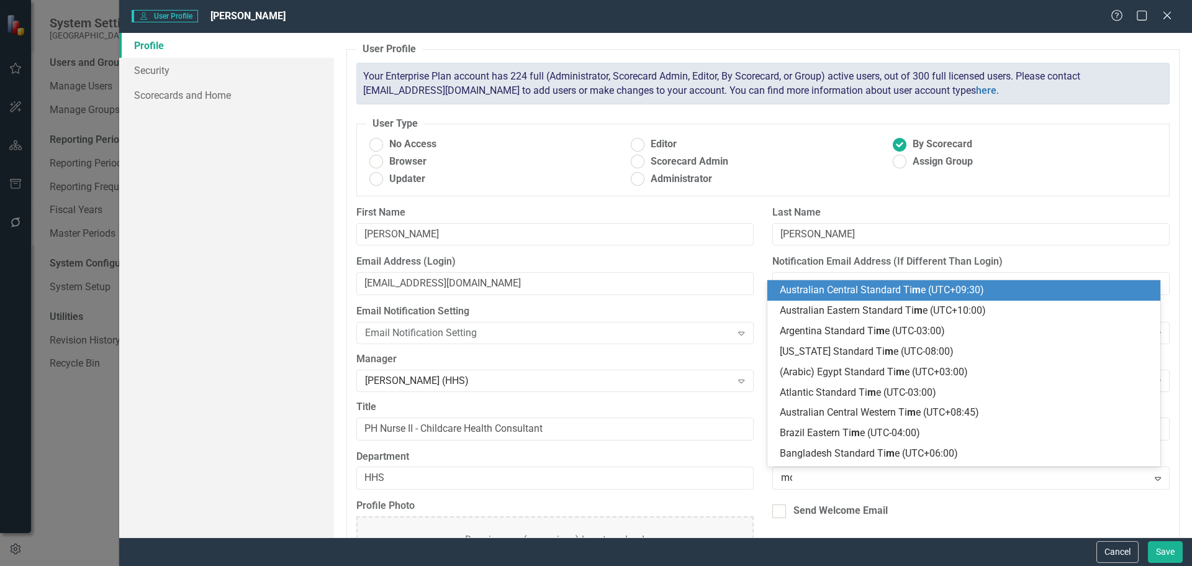
type input "mou"
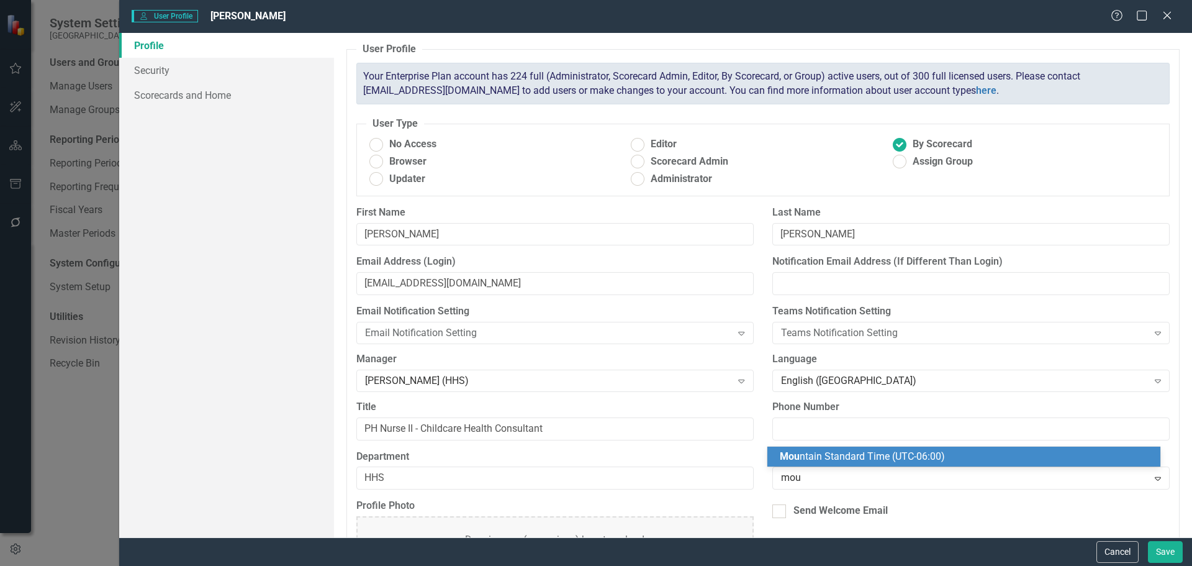
click at [862, 463] on div "Mou ntain Standard Time (UTC-06:00)" at bounding box center [966, 457] width 373 height 14
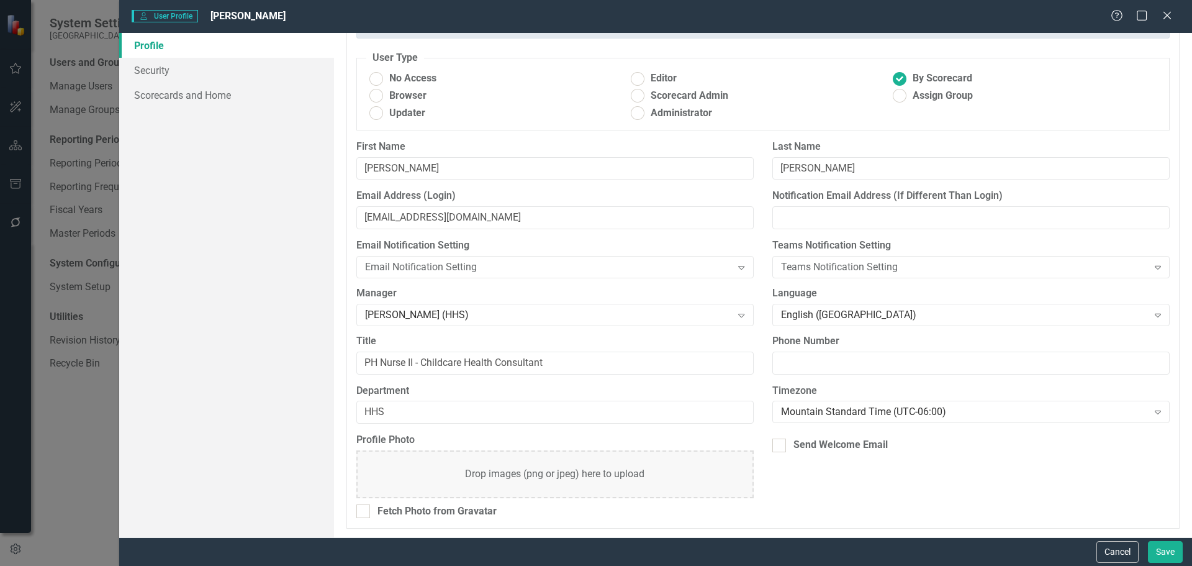
scroll to position [66, 0]
click at [168, 72] on link "Security" at bounding box center [226, 70] width 215 height 25
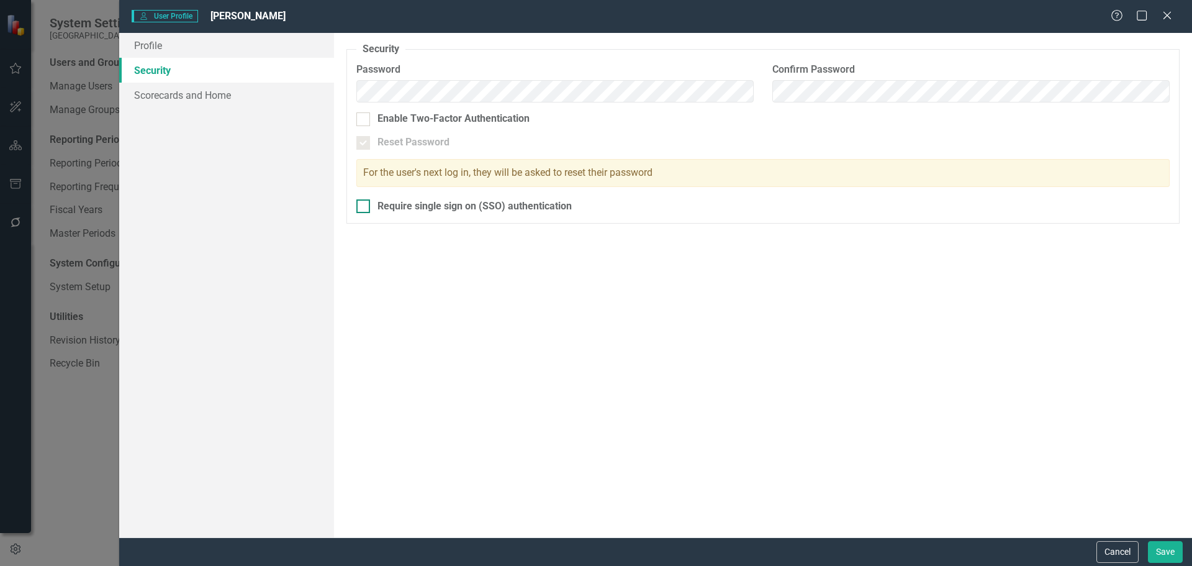
click at [369, 206] on div at bounding box center [363, 206] width 14 height 14
click at [364, 206] on input "Require single sign on (SSO) authentication" at bounding box center [360, 203] width 8 height 8
checkbox input "true"
click at [224, 89] on link "Scorecards and Home" at bounding box center [226, 95] width 215 height 25
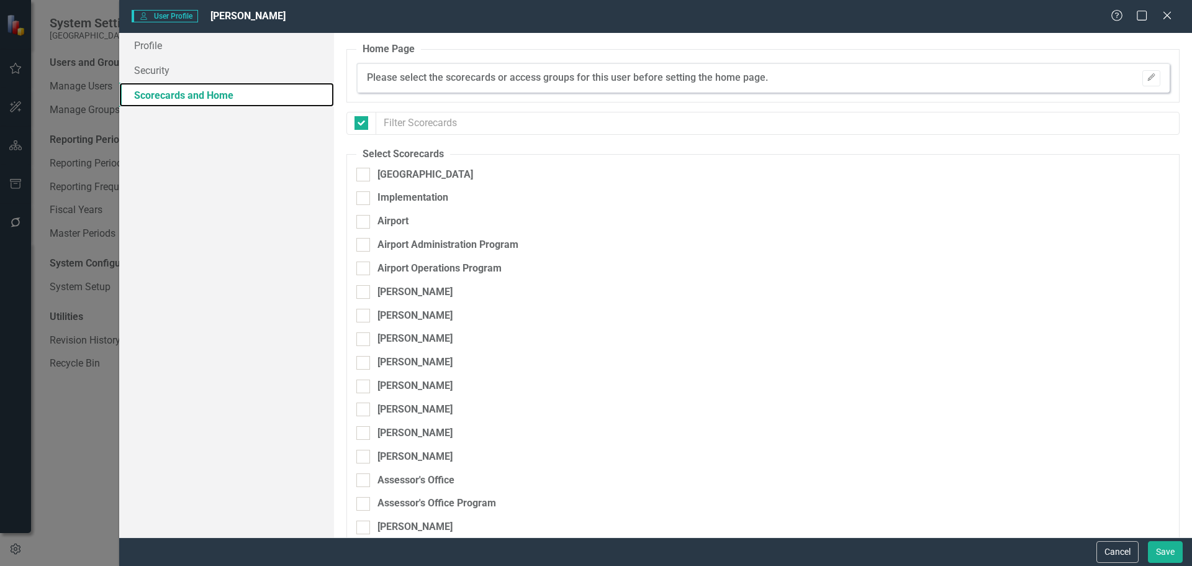
checkbox input "false"
click at [366, 173] on div at bounding box center [363, 175] width 14 height 14
click at [364, 173] on input "[GEOGRAPHIC_DATA]" at bounding box center [360, 172] width 8 height 8
checkbox input "true"
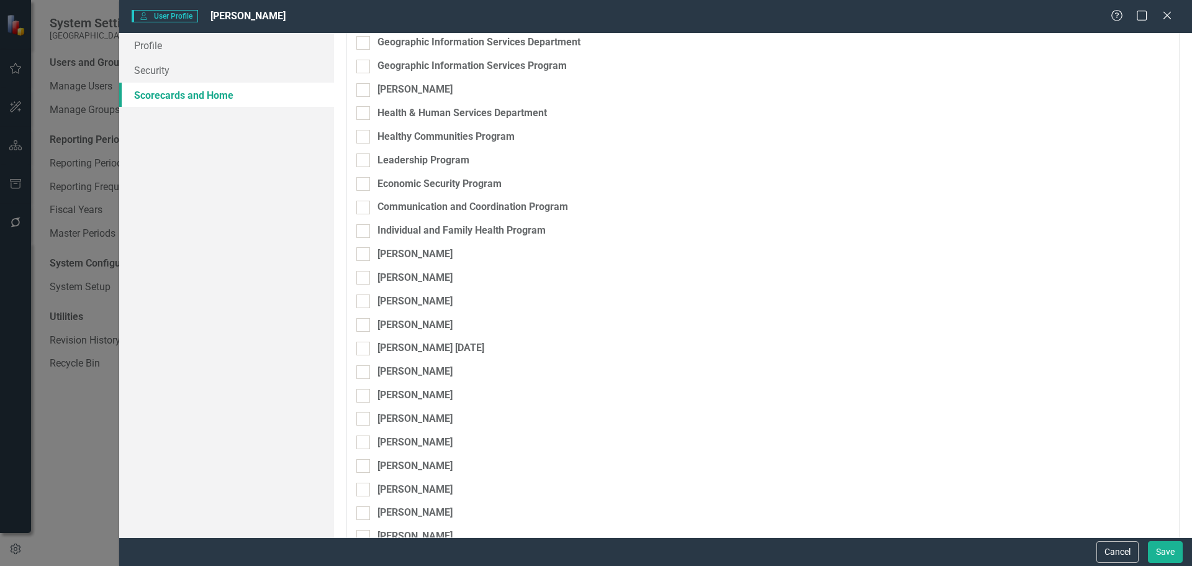
scroll to position [2214, 0]
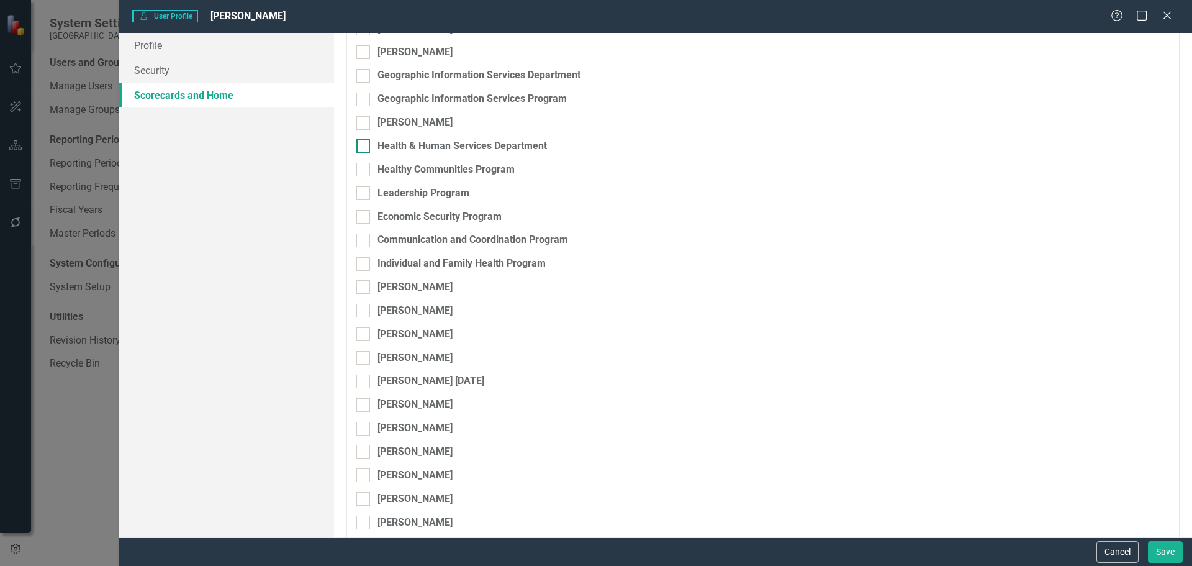
click at [361, 147] on input "Health & Human Services Department" at bounding box center [360, 143] width 8 height 8
checkbox input "true"
click at [364, 168] on input "Healthy Communities Program" at bounding box center [360, 167] width 8 height 8
checkbox input "true"
click at [363, 197] on div at bounding box center [363, 193] width 14 height 14
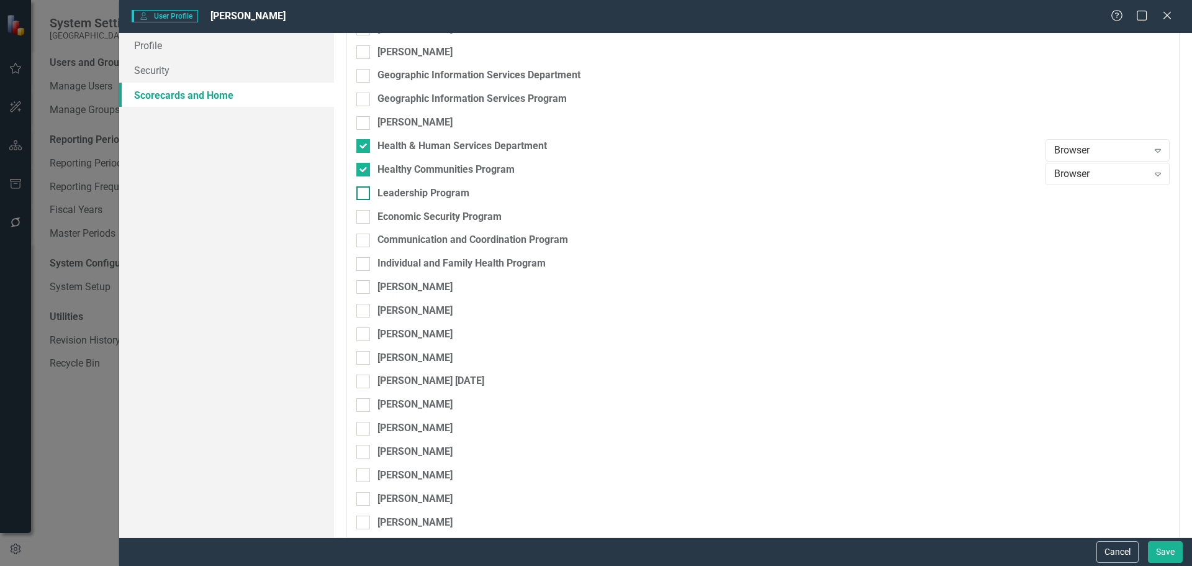
click at [363, 194] on input "Leadership Program" at bounding box center [360, 190] width 8 height 8
checkbox input "true"
click at [363, 213] on input "Economic Security Program" at bounding box center [360, 214] width 8 height 8
checkbox input "true"
click at [366, 235] on div at bounding box center [363, 240] width 14 height 14
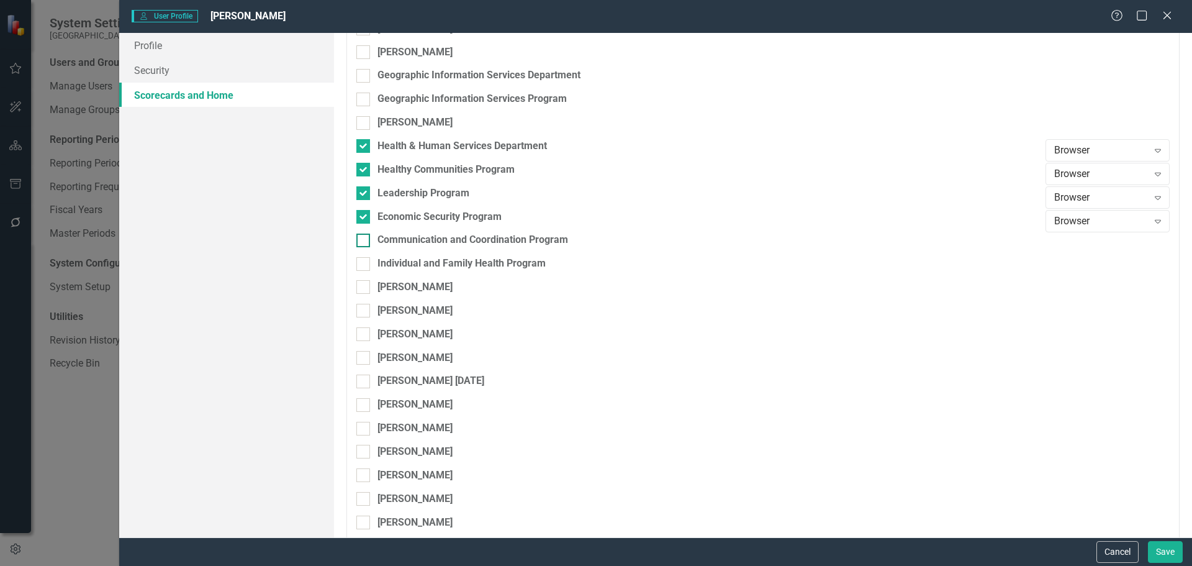
click at [364, 235] on input "Communication and Coordination Program" at bounding box center [360, 237] width 8 height 8
checkbox input "true"
click at [367, 256] on div "Communication and Coordination Program" at bounding box center [697, 245] width 683 height 24
click at [363, 262] on input "Individual and Family Health Program" at bounding box center [360, 261] width 8 height 8
checkbox input "true"
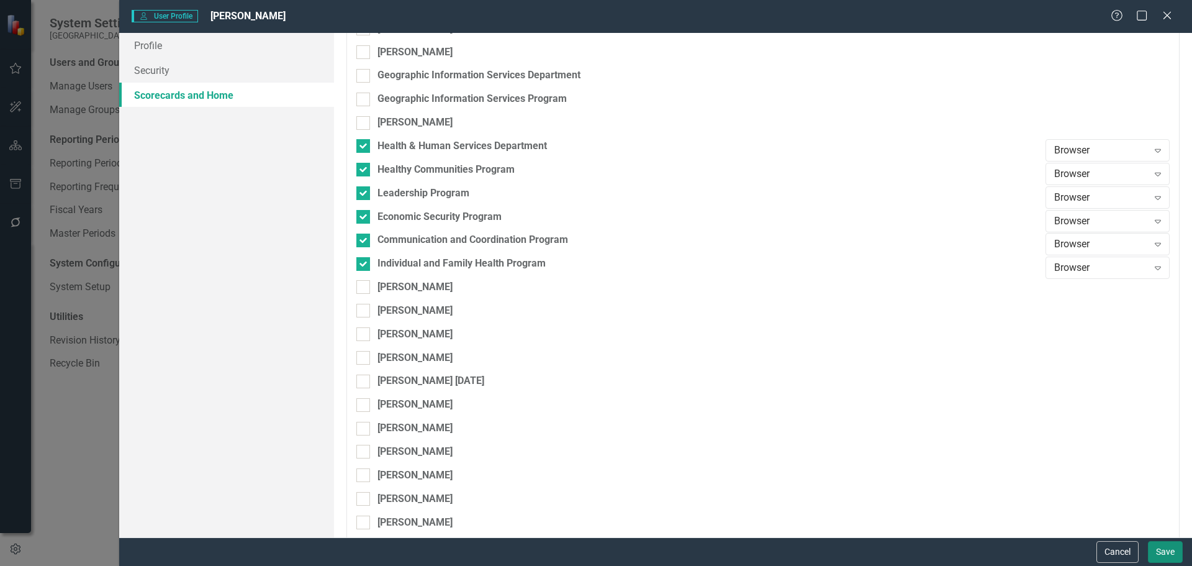
click at [1167, 552] on button "Save" at bounding box center [1165, 552] width 35 height 22
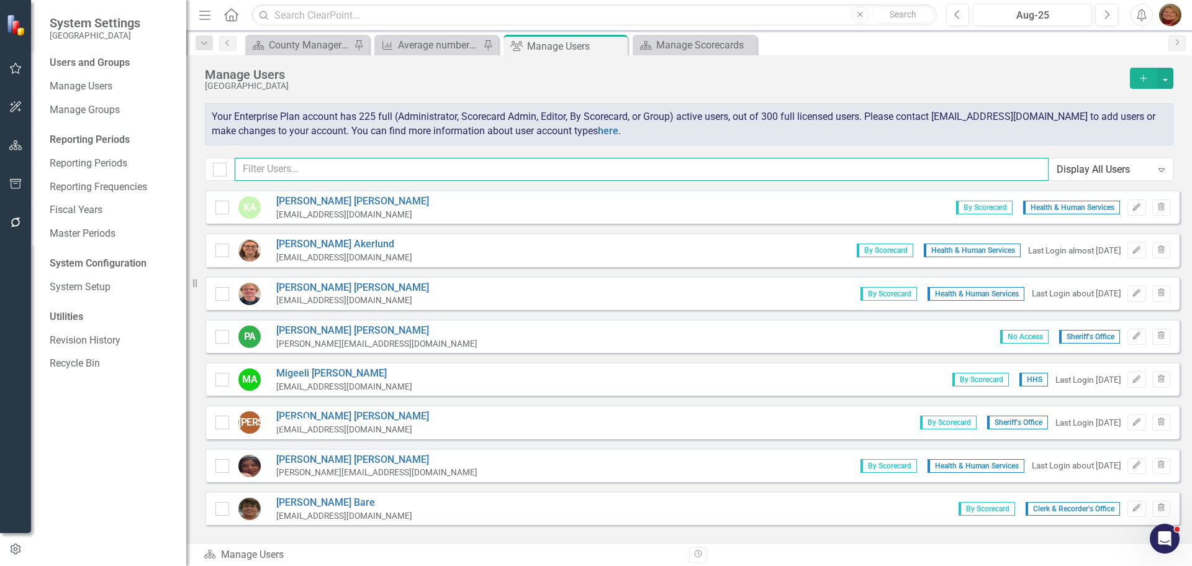
drag, startPoint x: 337, startPoint y: 173, endPoint x: 118, endPoint y: 144, distance: 220.4
click at [118, 144] on div "System Settings Gunnison County Users and Groups Manage Users Manage Groups Rep…" at bounding box center [596, 283] width 1192 height 566
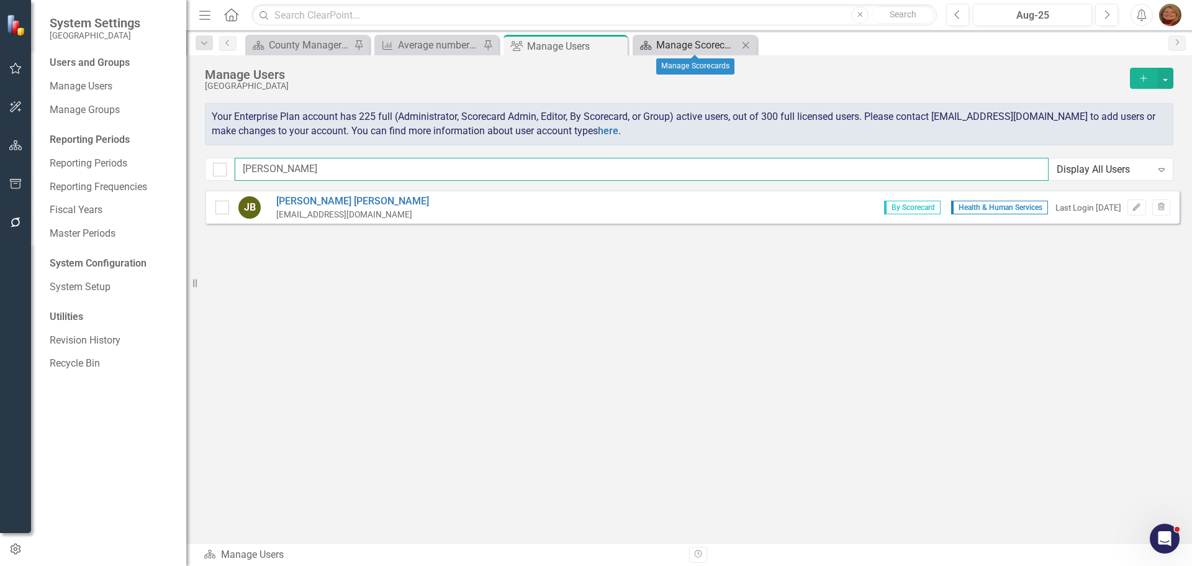
type input "[PERSON_NAME]"
click at [662, 43] on div "Manage Scorecards" at bounding box center [697, 45] width 82 height 16
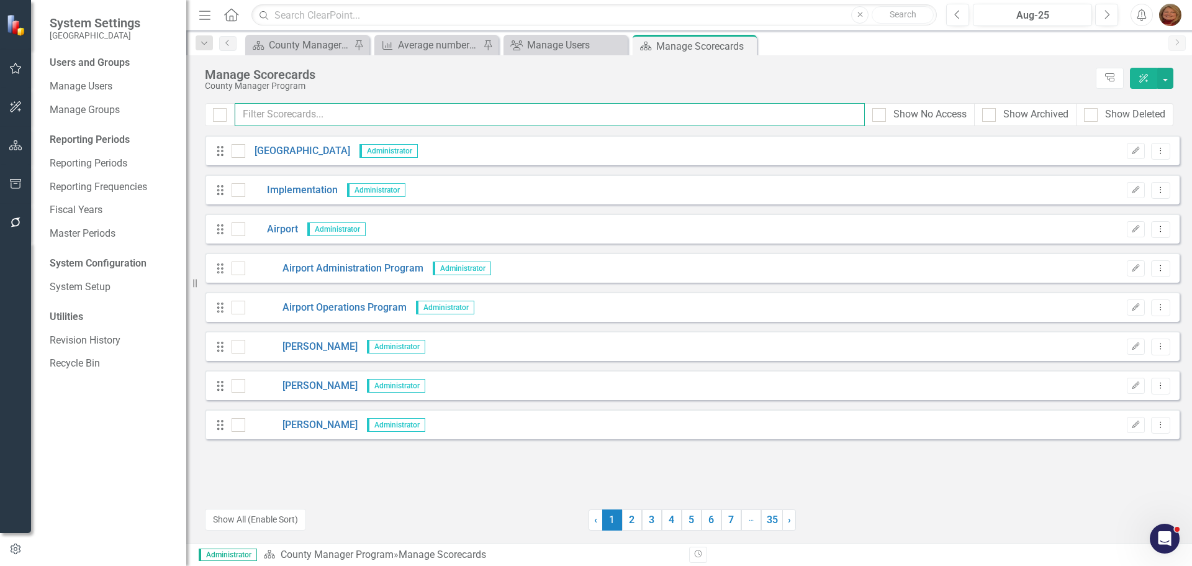
click at [323, 122] on input "text" at bounding box center [550, 114] width 630 height 23
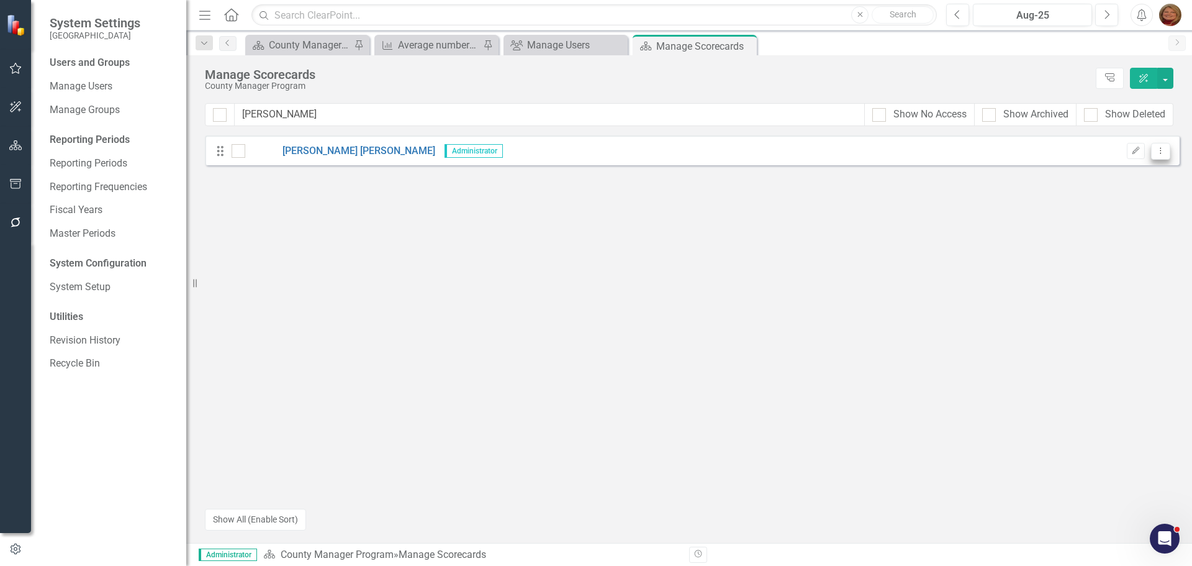
click at [1162, 150] on icon "Dropdown Menu" at bounding box center [1161, 151] width 11 height 8
click at [1103, 235] on link "Trash Delete Scorecard" at bounding box center [1101, 240] width 137 height 23
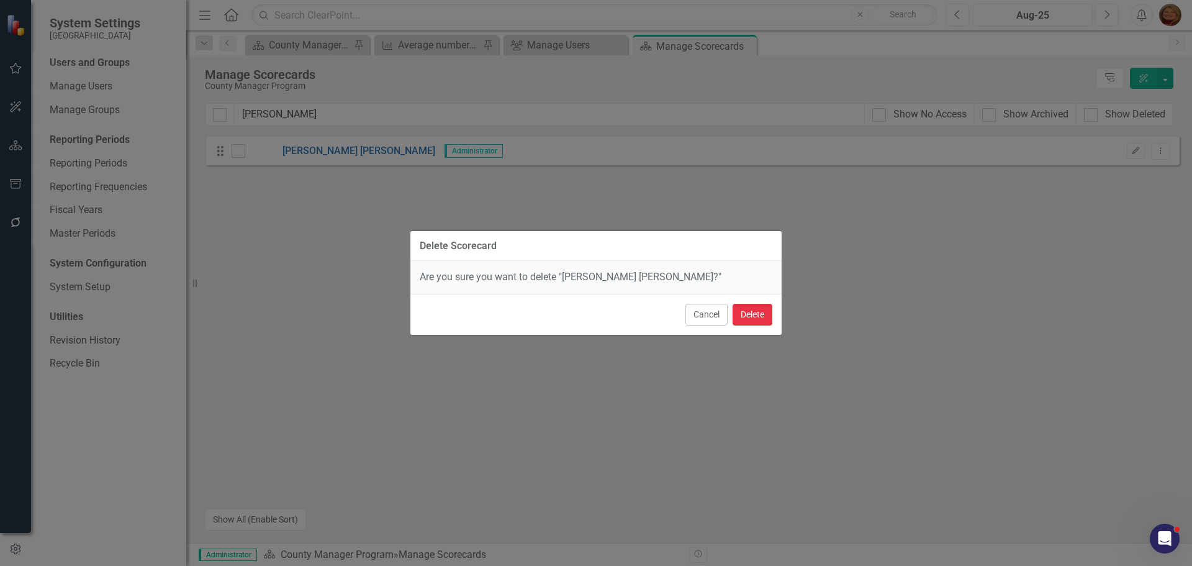
drag, startPoint x: 749, startPoint y: 309, endPoint x: 703, endPoint y: 250, distance: 75.6
click at [747, 309] on button "Delete" at bounding box center [753, 315] width 40 height 22
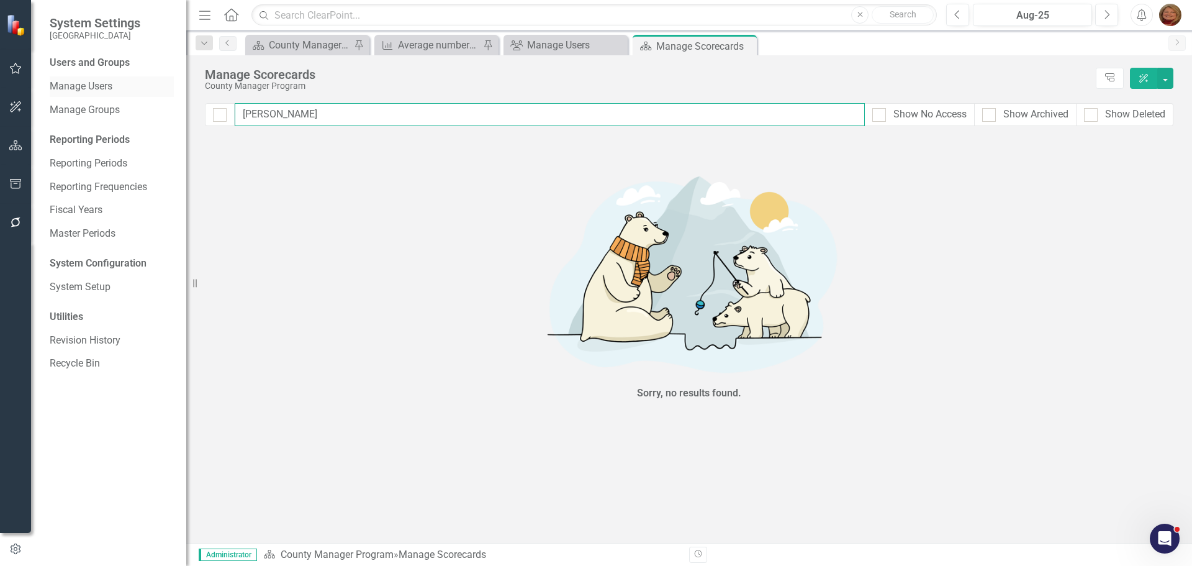
click at [105, 76] on div "System Settings Gunnison County Users and Groups Manage Users Manage Groups Rep…" at bounding box center [596, 283] width 1192 height 566
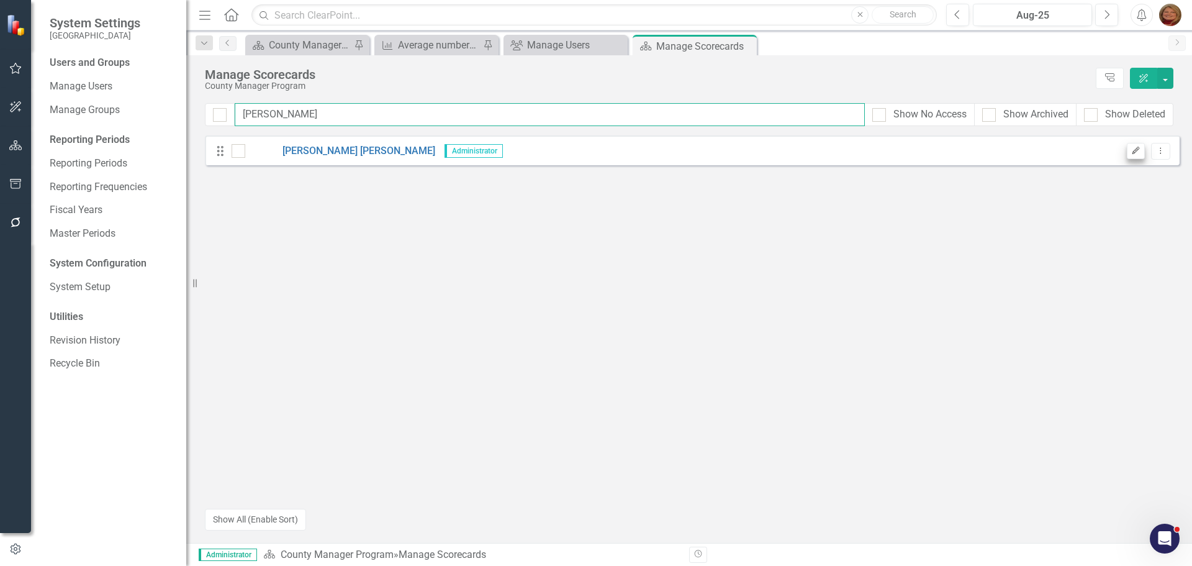
type input "[PERSON_NAME]"
click at [1136, 148] on icon "Edit" at bounding box center [1135, 150] width 9 height 7
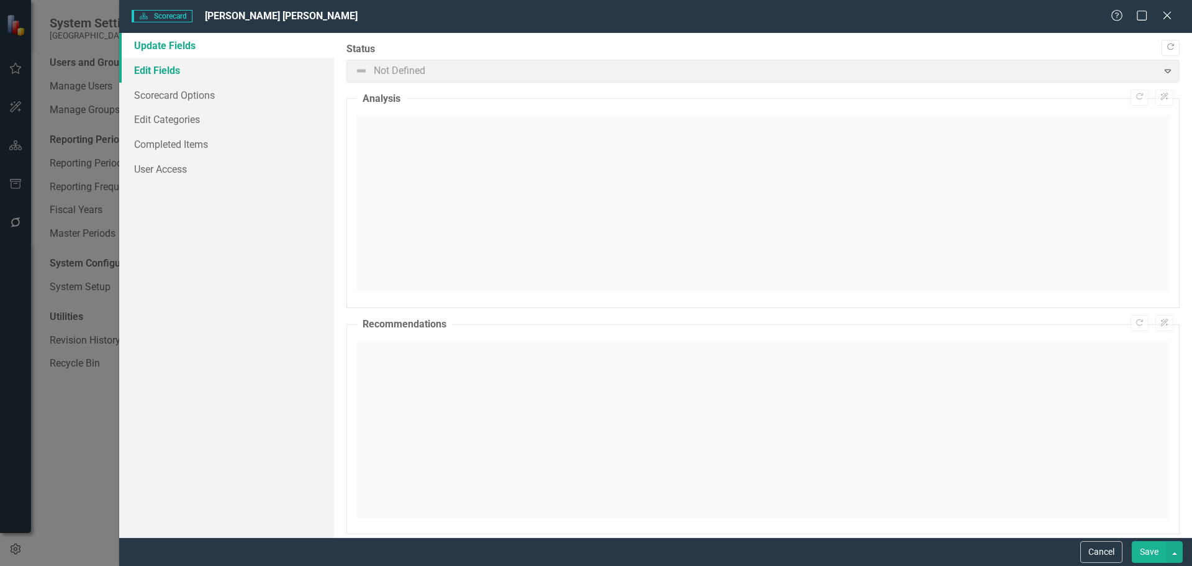
click at [181, 61] on link "Edit Fields" at bounding box center [226, 70] width 215 height 25
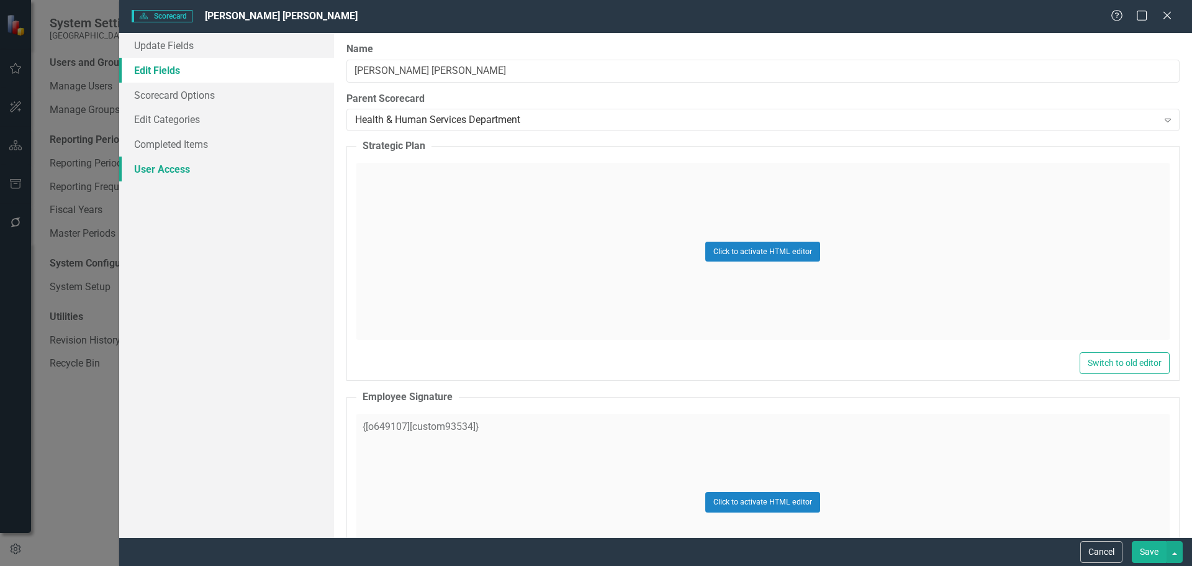
click at [190, 164] on link "User Access" at bounding box center [226, 168] width 215 height 25
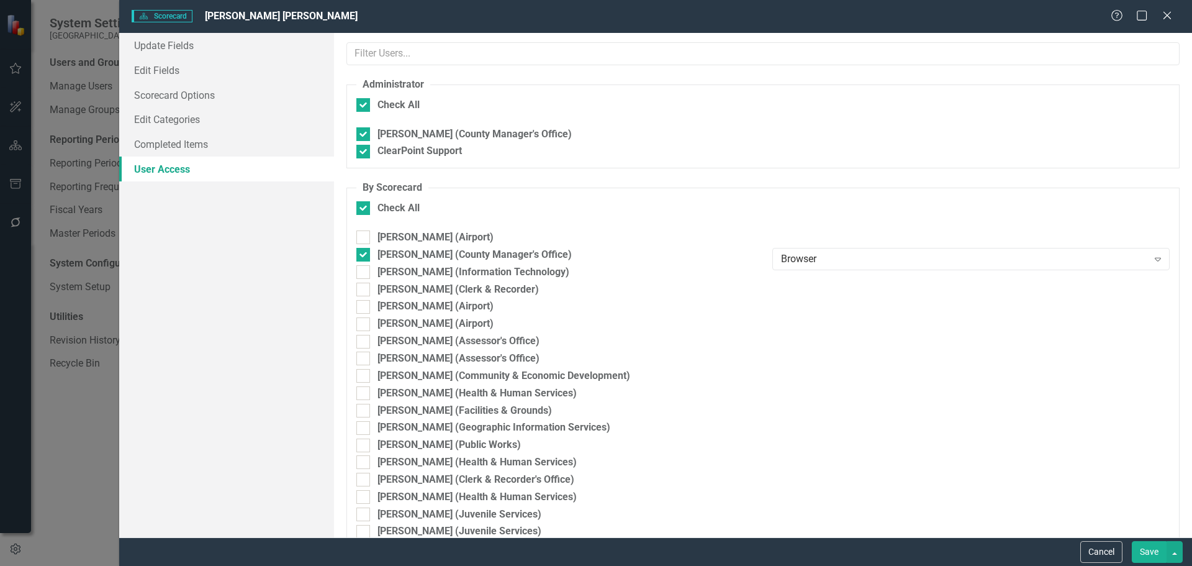
checkbox input "false"
drag, startPoint x: 1100, startPoint y: 547, endPoint x: 798, endPoint y: 276, distance: 405.9
click at [1100, 547] on button "Cancel" at bounding box center [1101, 552] width 42 height 22
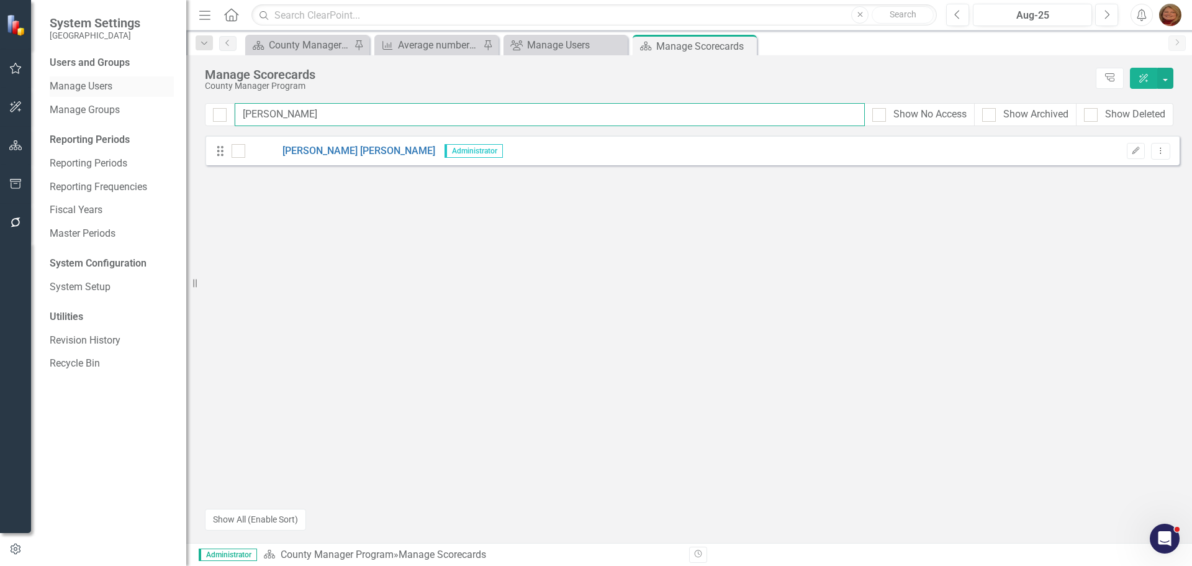
drag, startPoint x: 263, startPoint y: 109, endPoint x: 141, endPoint y: 94, distance: 122.7
click at [141, 94] on div "System Settings Gunnison County Users and Groups Manage Users Manage Groups Rep…" at bounding box center [596, 283] width 1192 height 566
type input "fr"
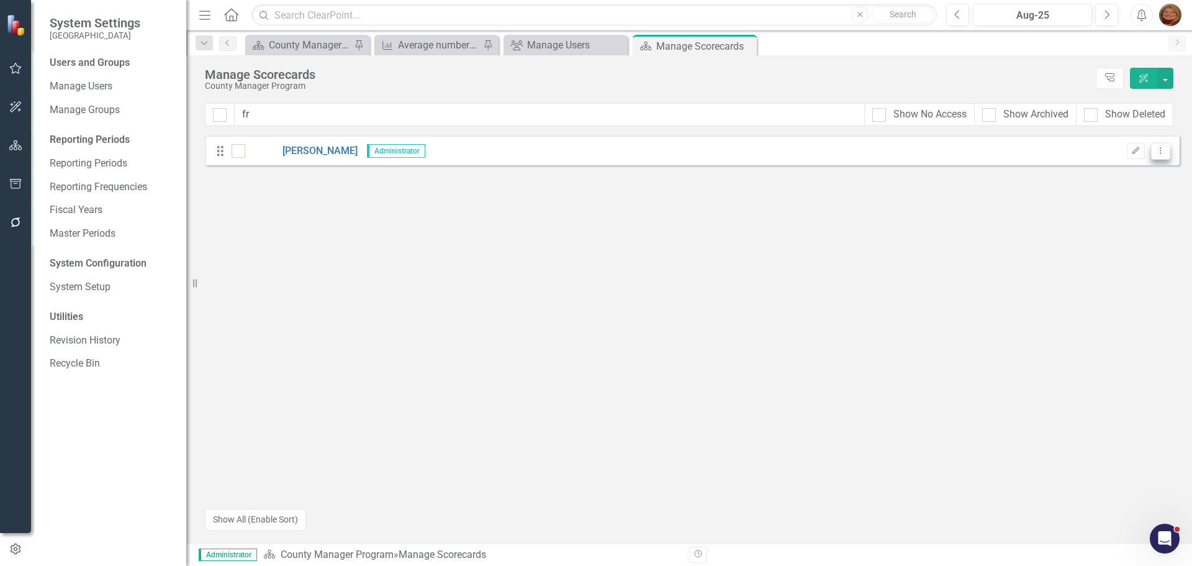
click at [1162, 149] on icon "Dropdown Menu" at bounding box center [1161, 151] width 11 height 8
click at [1085, 240] on link "Trash Delete Scorecard" at bounding box center [1101, 240] width 137 height 23
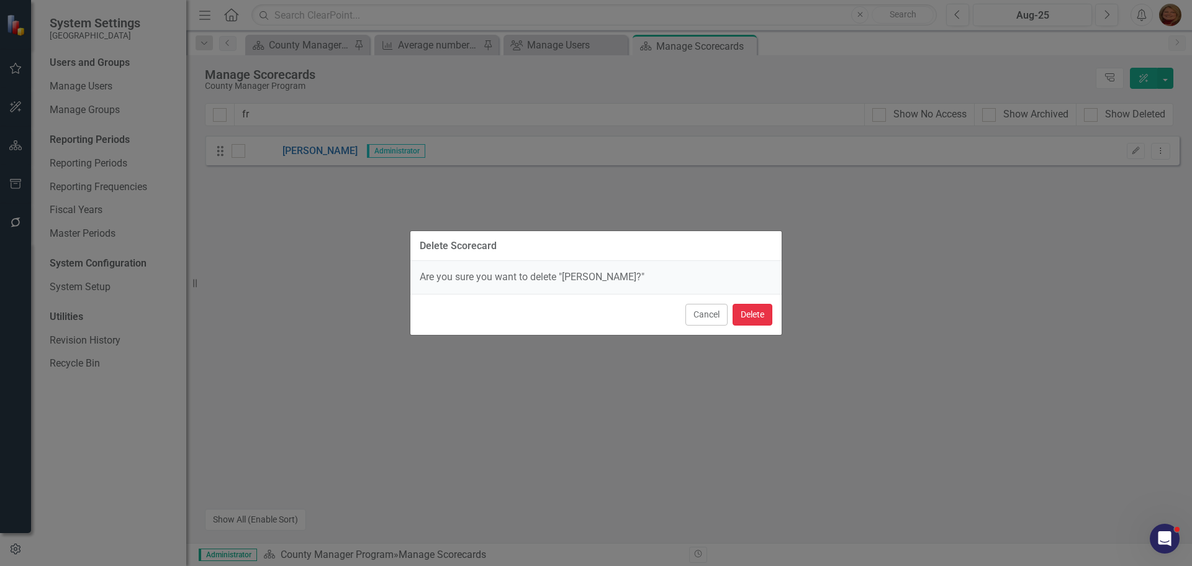
drag, startPoint x: 758, startPoint y: 314, endPoint x: 755, endPoint y: 292, distance: 21.3
click at [758, 313] on button "Delete" at bounding box center [753, 315] width 40 height 22
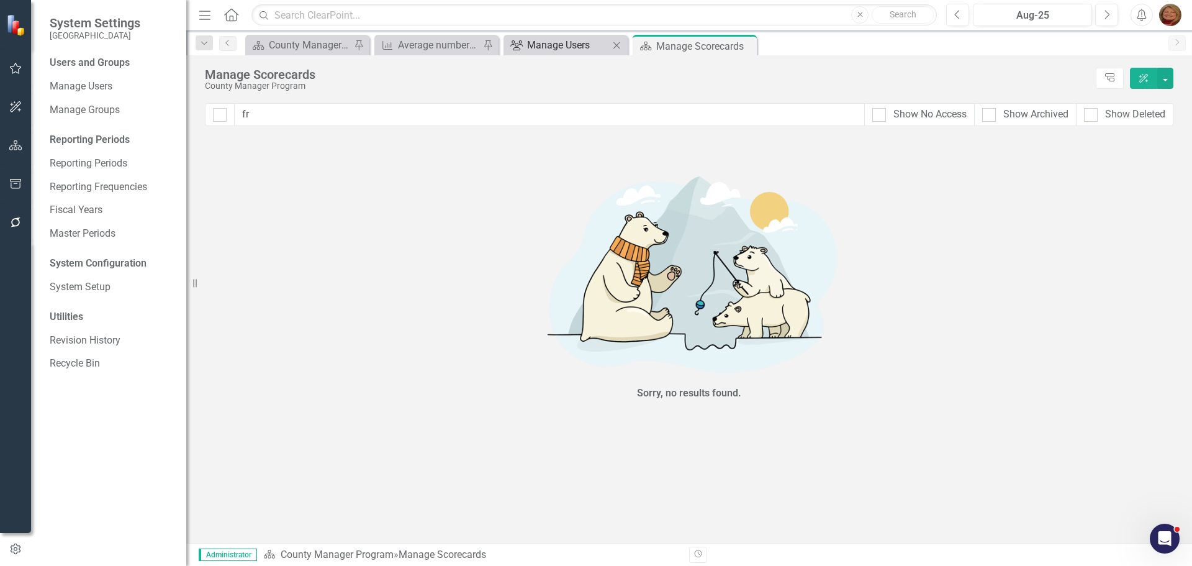
click at [555, 44] on div "Manage Users" at bounding box center [568, 45] width 82 height 16
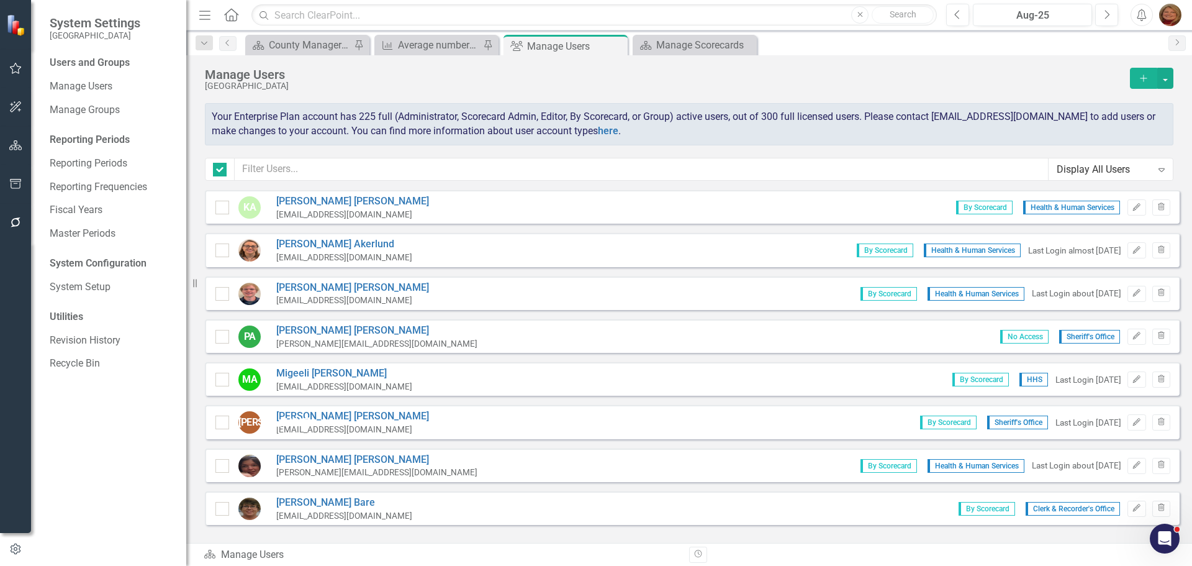
checkbox input "false"
click at [328, 174] on input "text" at bounding box center [642, 169] width 814 height 23
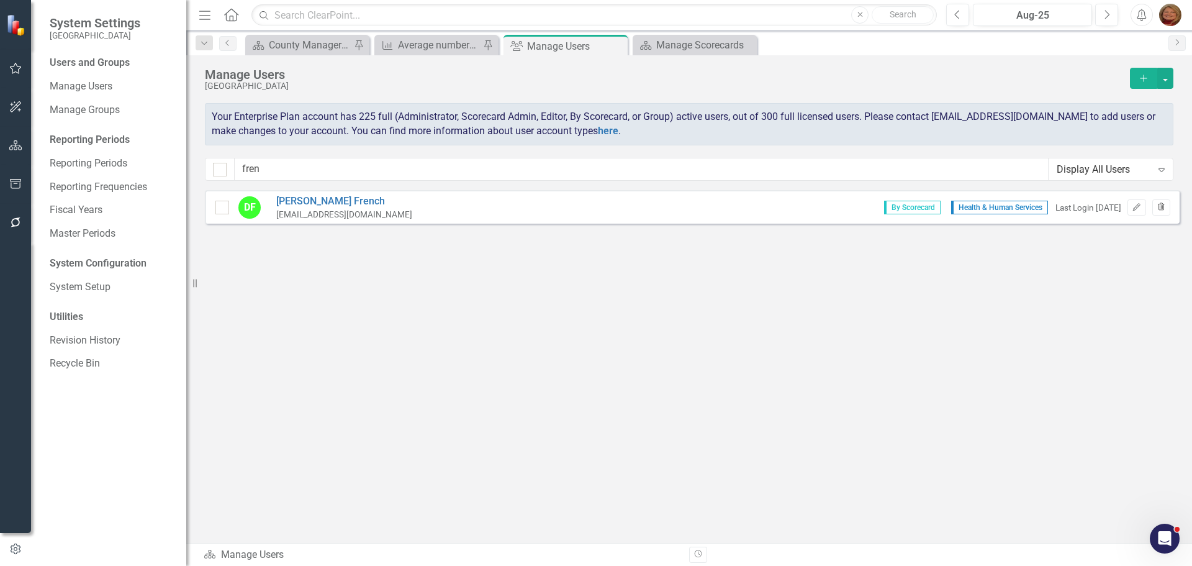
click at [1162, 210] on icon "button" at bounding box center [1161, 205] width 7 height 7
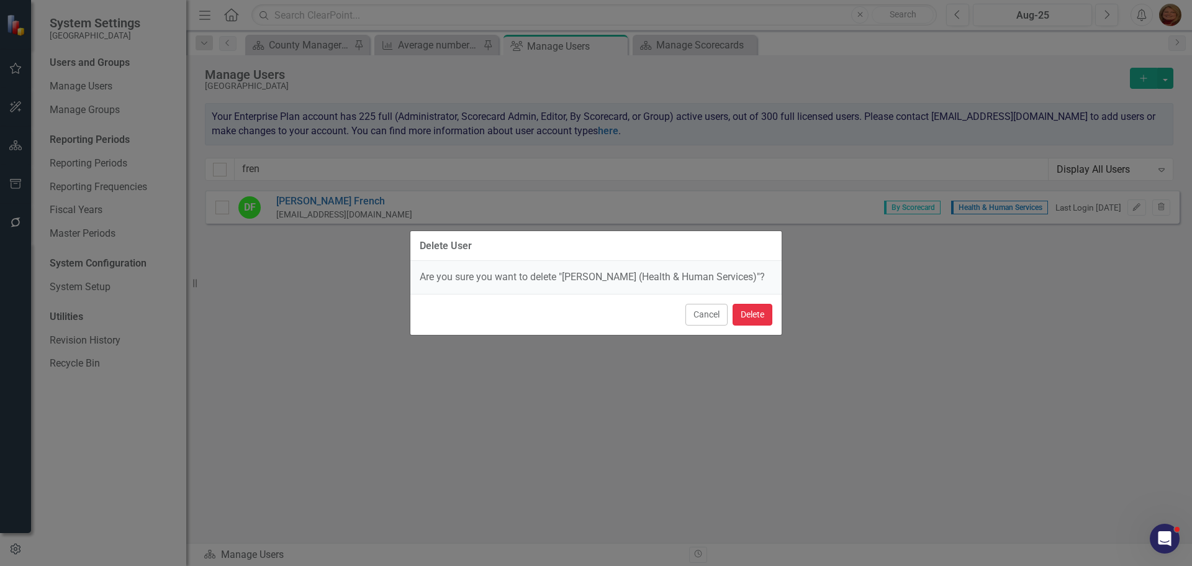
click at [749, 312] on button "Delete" at bounding box center [753, 315] width 40 height 22
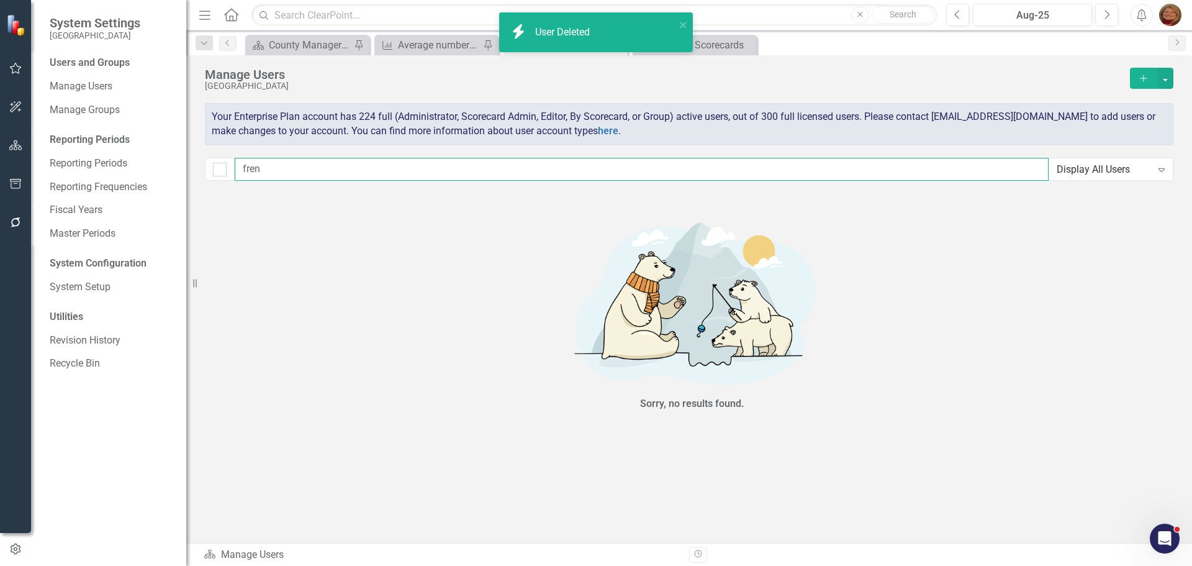
drag, startPoint x: 253, startPoint y: 171, endPoint x: 200, endPoint y: 168, distance: 52.9
click at [204, 169] on div "Manage Users Gunnison County Add Your Enterprise Plan account has 224 full (Adm…" at bounding box center [689, 122] width 1006 height 135
type input "rob"
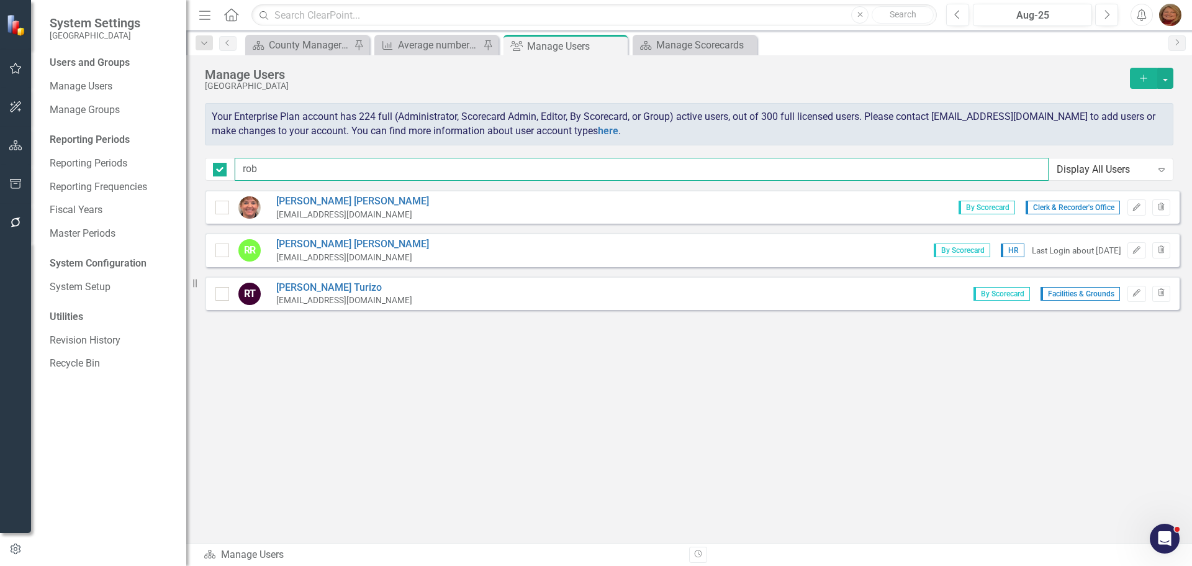
checkbox input "false"
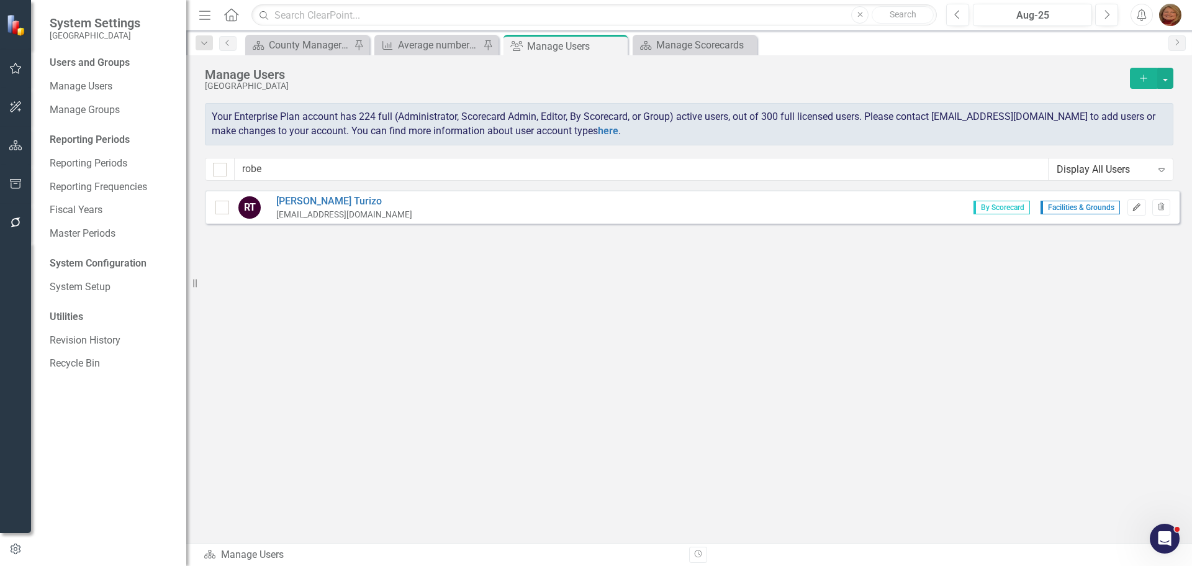
click at [1135, 204] on icon "Edit" at bounding box center [1136, 207] width 9 height 7
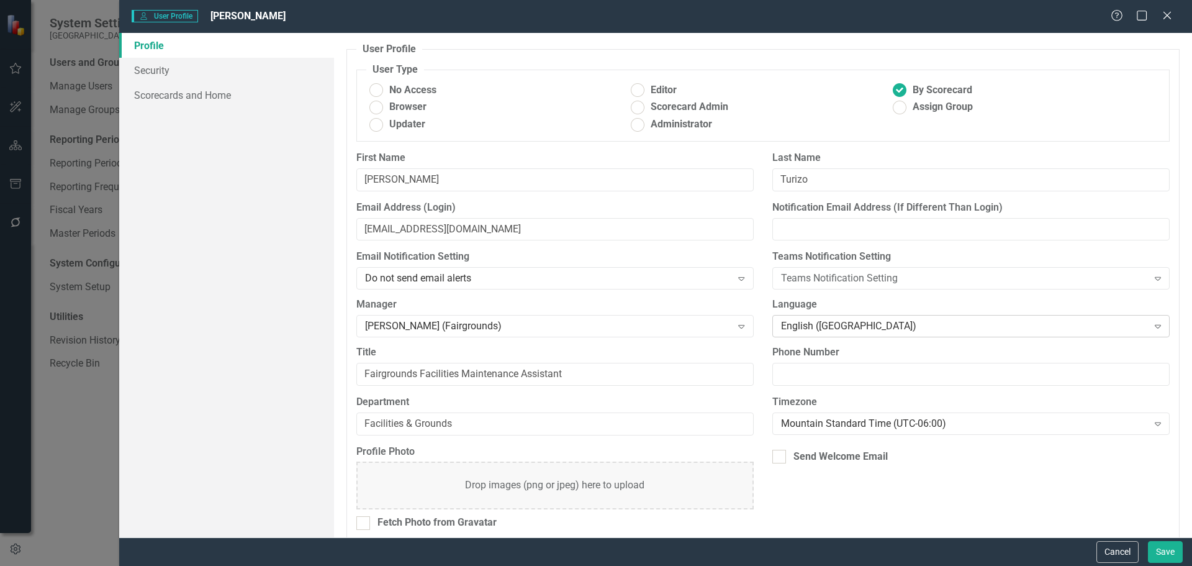
click at [833, 328] on div "English ([GEOGRAPHIC_DATA])" at bounding box center [964, 326] width 367 height 14
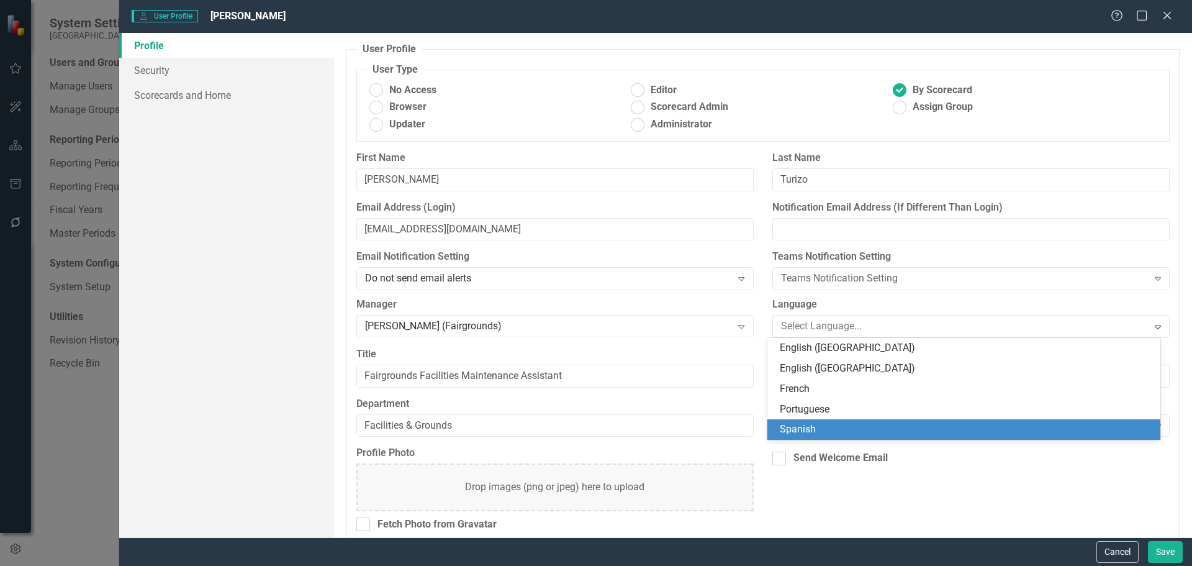
click at [818, 425] on div "Spanish" at bounding box center [966, 429] width 373 height 14
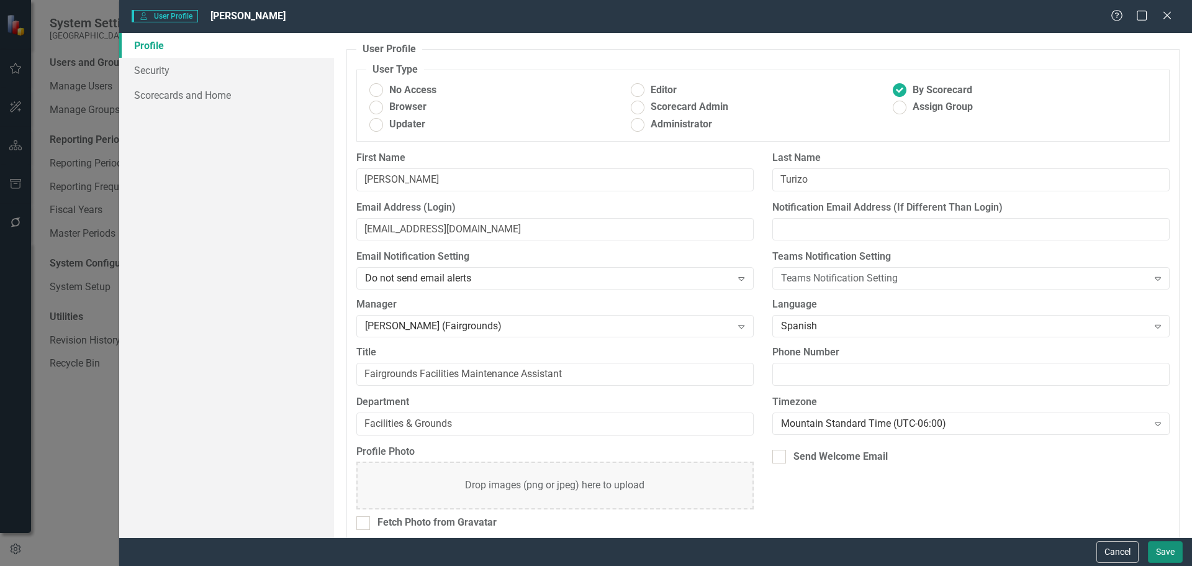
click at [1164, 554] on button "Save" at bounding box center [1165, 552] width 35 height 22
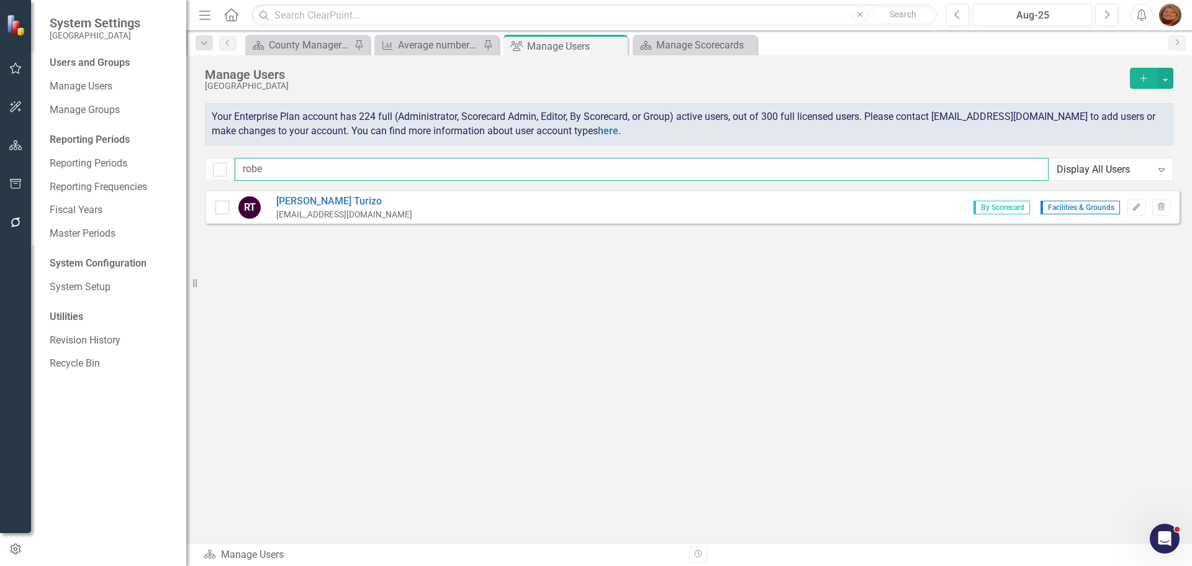
drag, startPoint x: 278, startPoint y: 169, endPoint x: 186, endPoint y: 166, distance: 92.6
click at [186, 166] on div "System Settings Gunnison County Users and Groups Manage Users Manage Groups Rep…" at bounding box center [596, 283] width 1192 height 566
type input "pant"
click at [658, 42] on div "Manage Scorecards" at bounding box center [697, 45] width 82 height 16
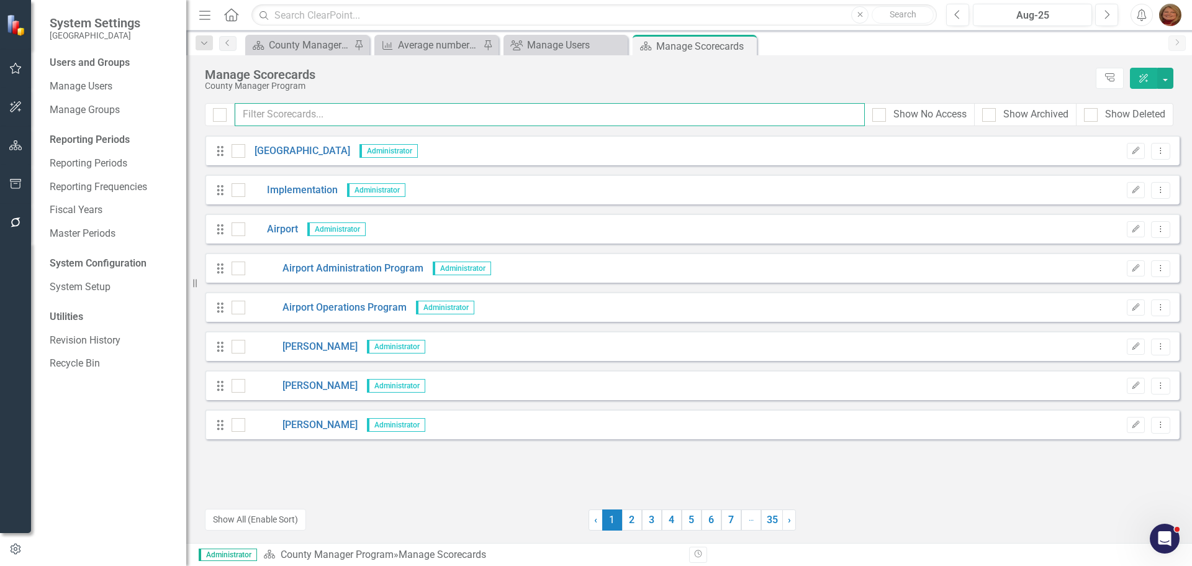
click at [345, 115] on input "text" at bounding box center [550, 114] width 630 height 23
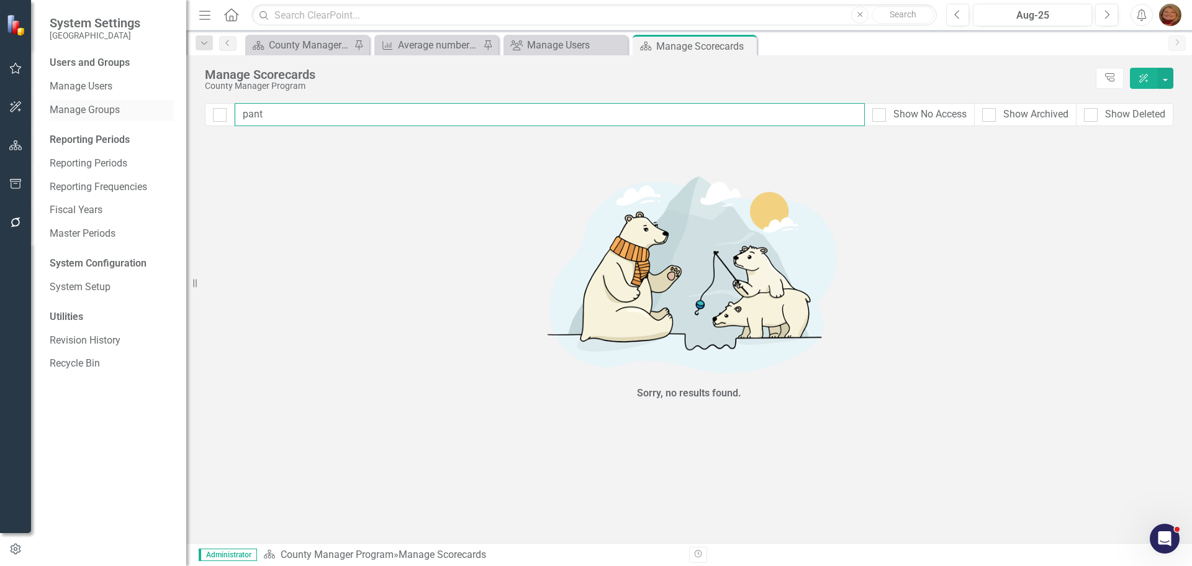
drag, startPoint x: 280, startPoint y: 116, endPoint x: 173, endPoint y: 106, distance: 107.9
click at [173, 106] on div "System Settings Gunnison County Users and Groups Manage Users Manage Groups Rep…" at bounding box center [596, 283] width 1192 height 566
type input "rams"
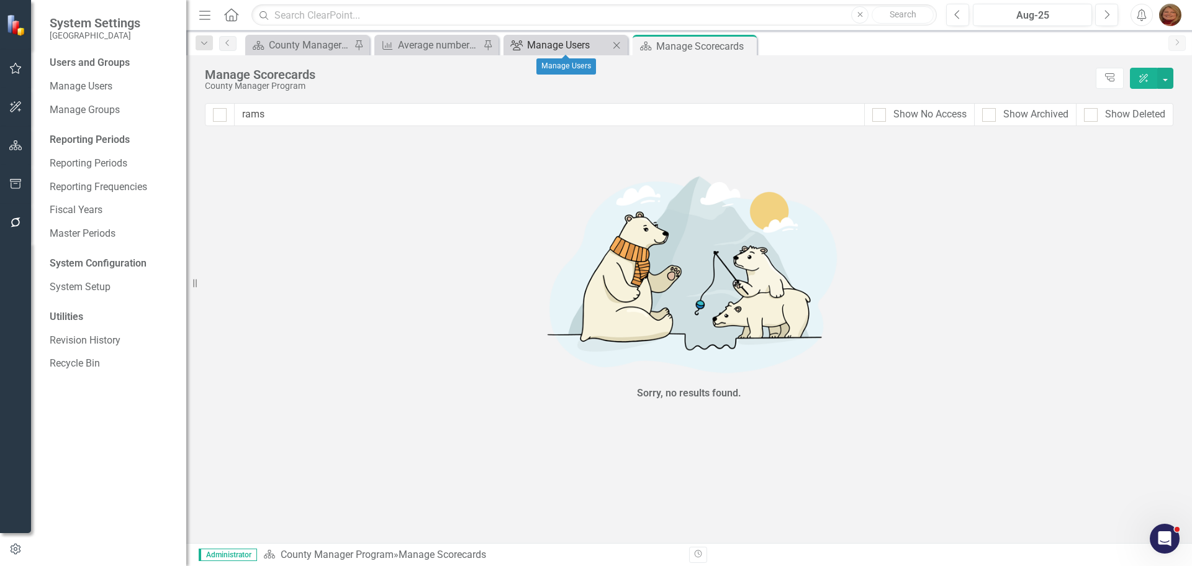
click at [575, 39] on div "Manage Users" at bounding box center [568, 45] width 82 height 16
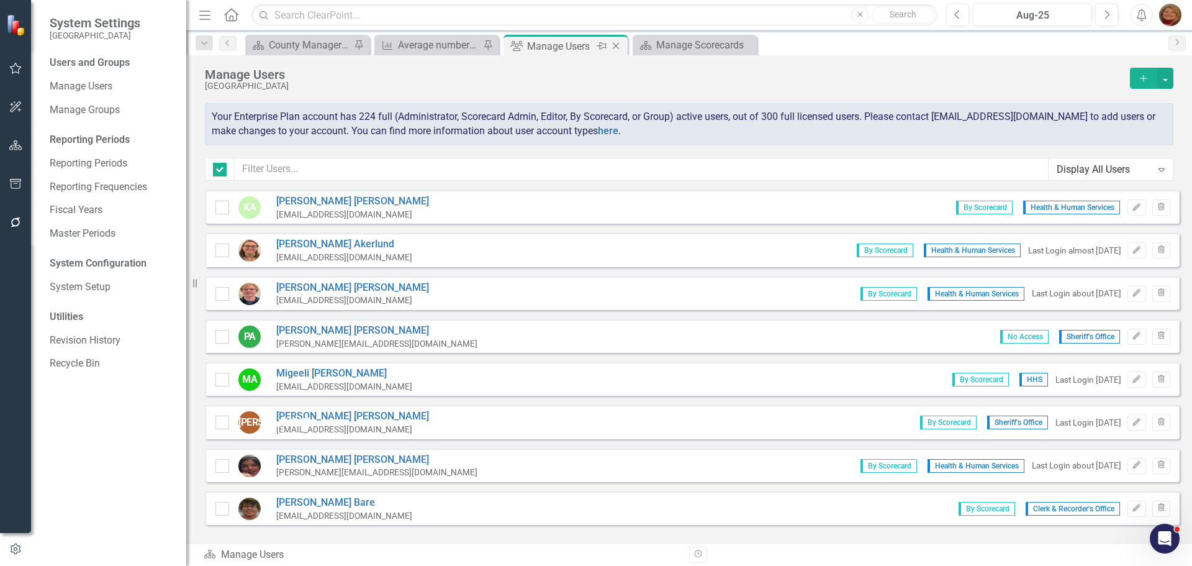
checkbox input "false"
click at [310, 163] on input "text" at bounding box center [642, 169] width 814 height 23
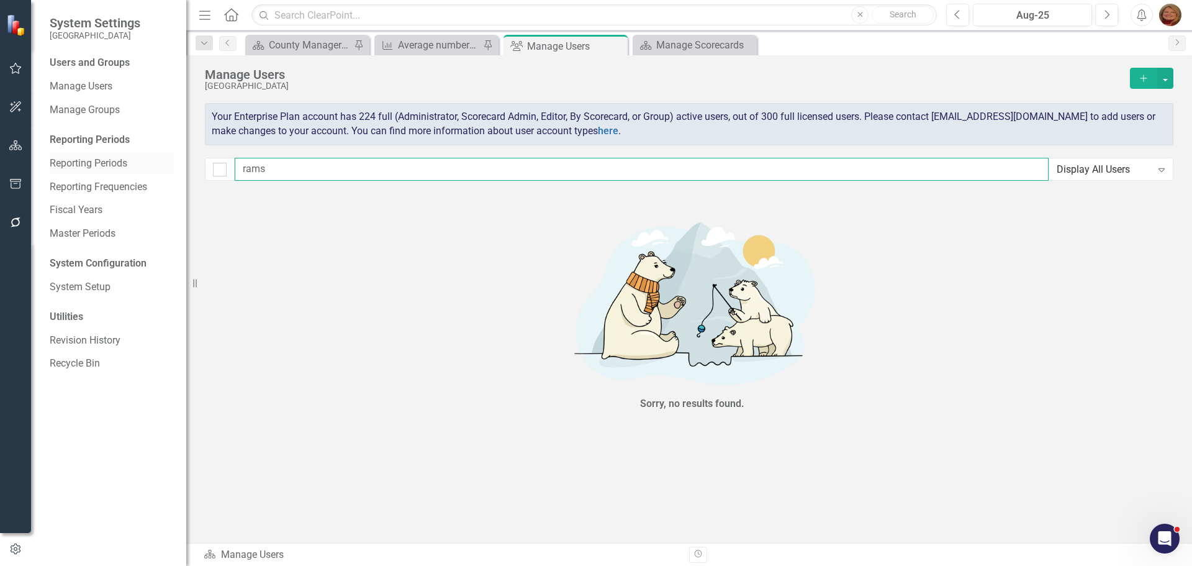
drag, startPoint x: 279, startPoint y: 168, endPoint x: 154, endPoint y: 166, distance: 124.8
click at [154, 167] on div "System Settings Gunnison County Users and Groups Manage Users Manage Groups Rep…" at bounding box center [596, 283] width 1192 height 566
type input "[PERSON_NAME]"
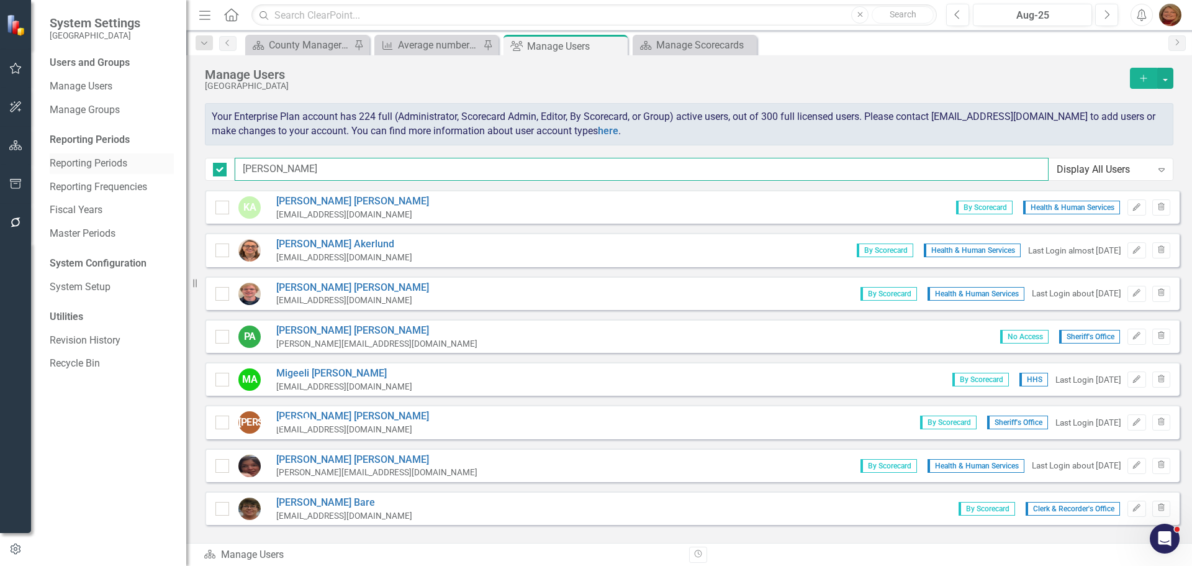
checkbox input "false"
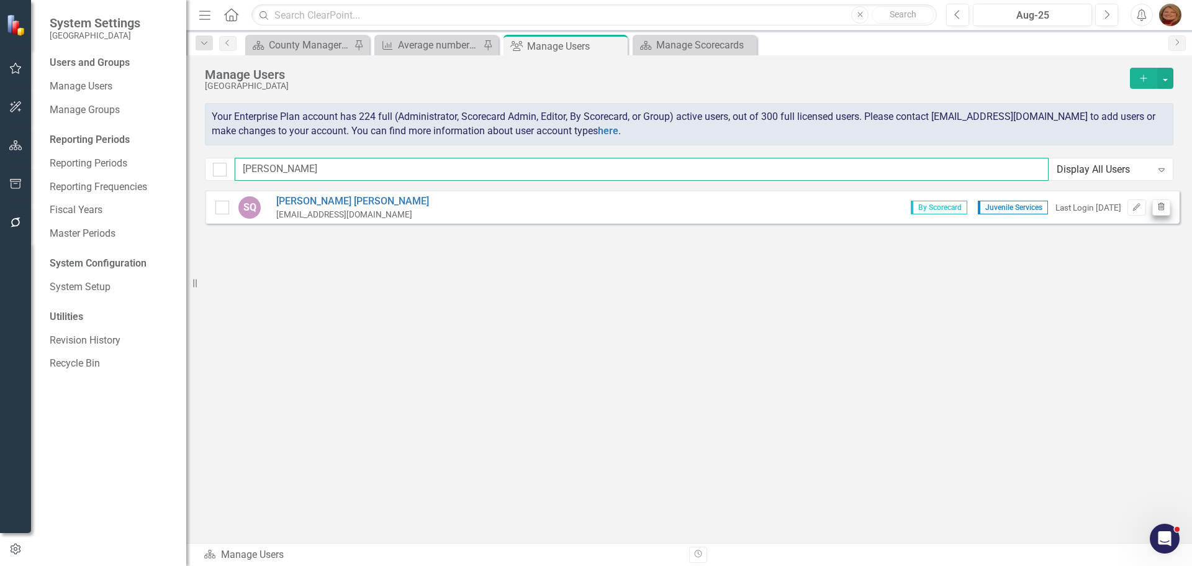
type input "[PERSON_NAME]"
click at [1167, 206] on button "Trash" at bounding box center [1161, 207] width 18 height 16
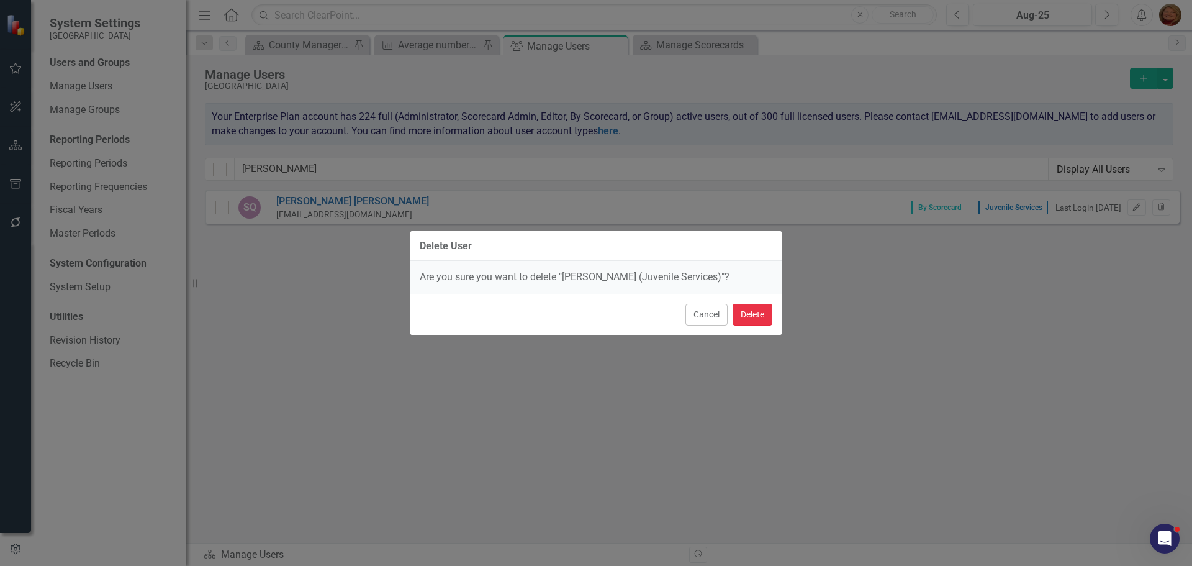
click at [753, 315] on button "Delete" at bounding box center [753, 315] width 40 height 22
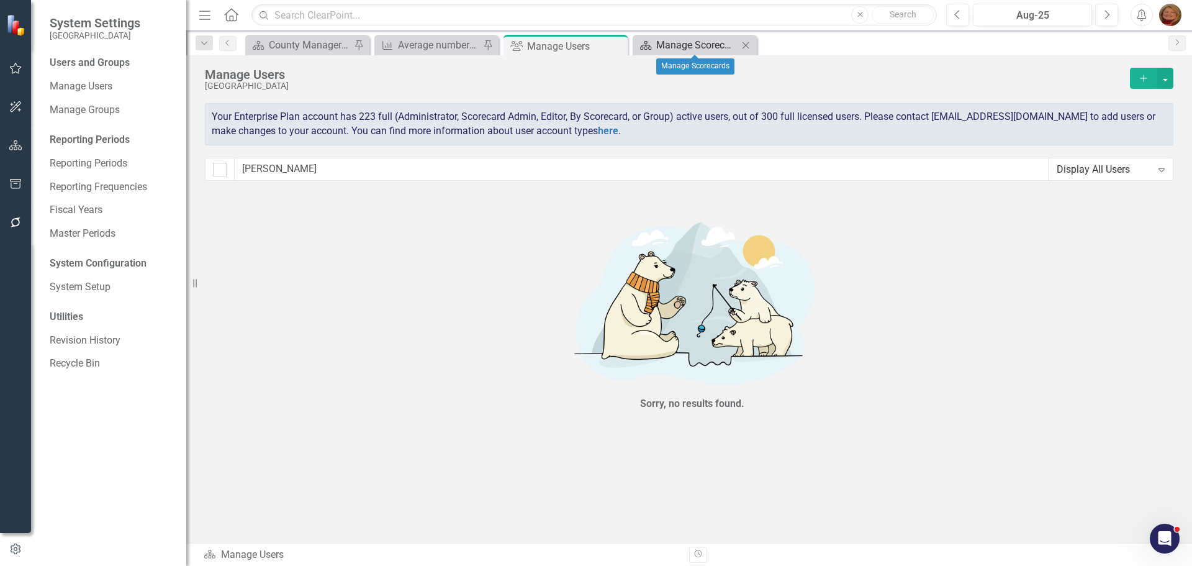
click at [708, 44] on div "Manage Scorecards" at bounding box center [697, 45] width 82 height 16
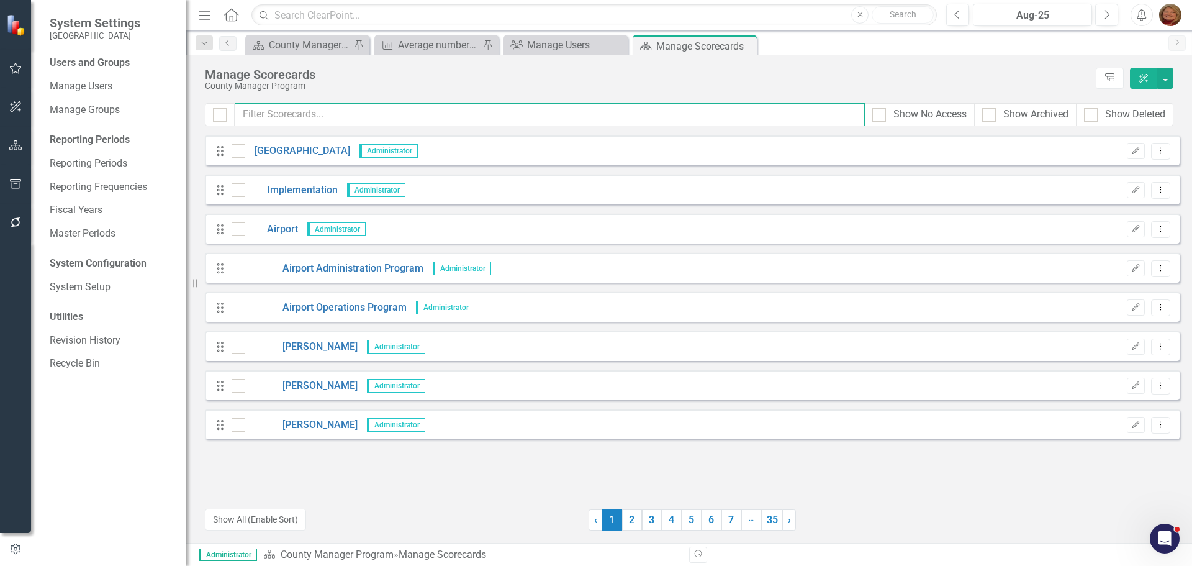
click at [399, 114] on input "text" at bounding box center [550, 114] width 630 height 23
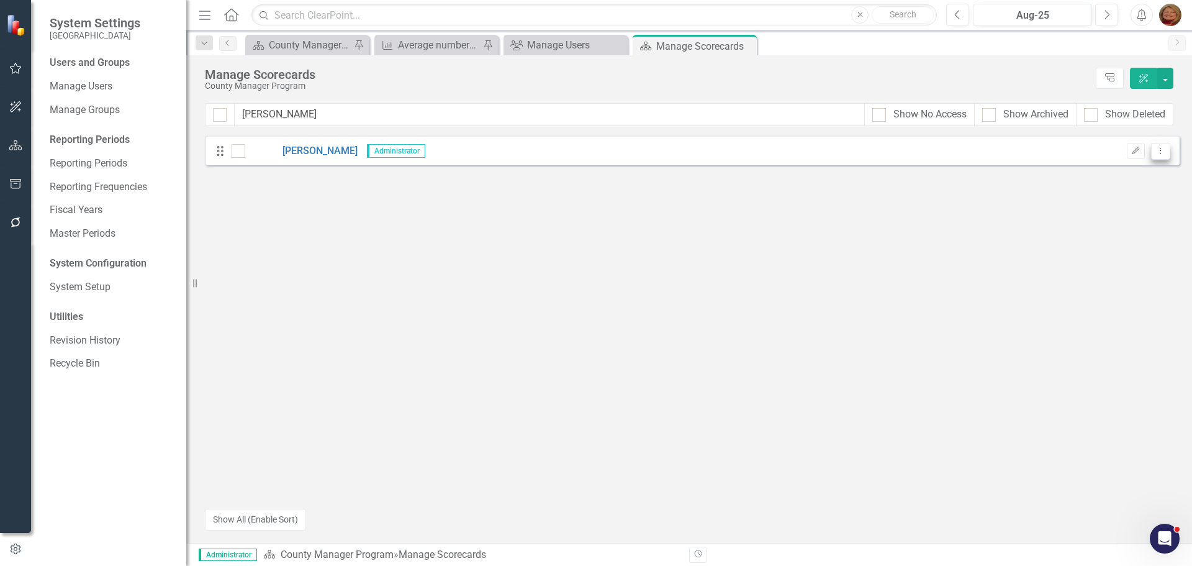
click at [1161, 149] on icon "Dropdown Menu" at bounding box center [1161, 151] width 11 height 8
click at [1117, 235] on link "Trash Delete Scorecard" at bounding box center [1101, 240] width 137 height 23
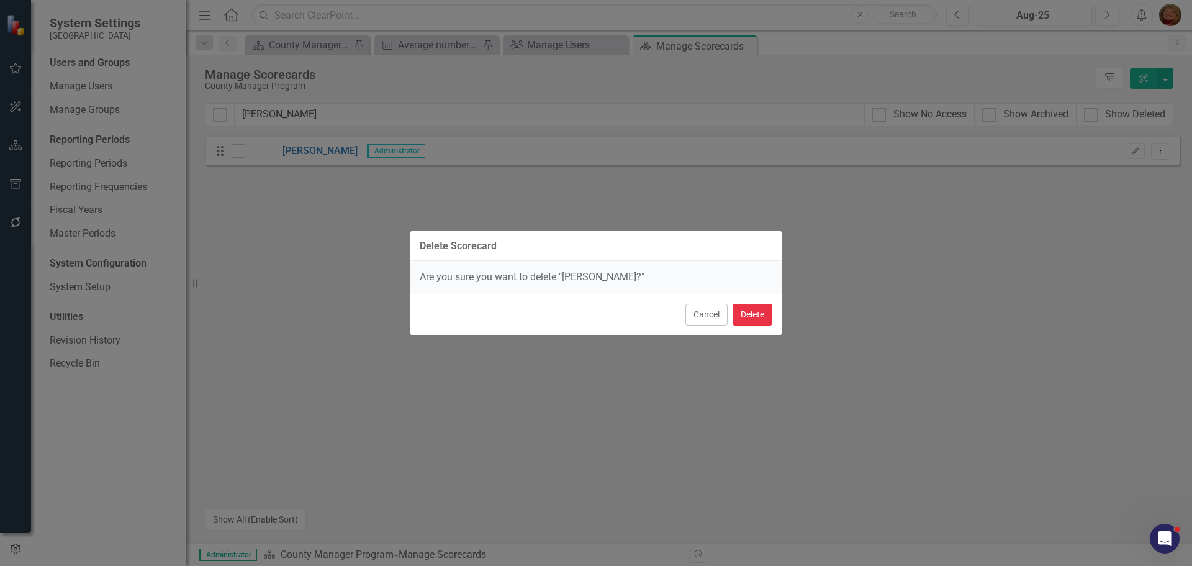
click at [753, 319] on button "Delete" at bounding box center [753, 315] width 40 height 22
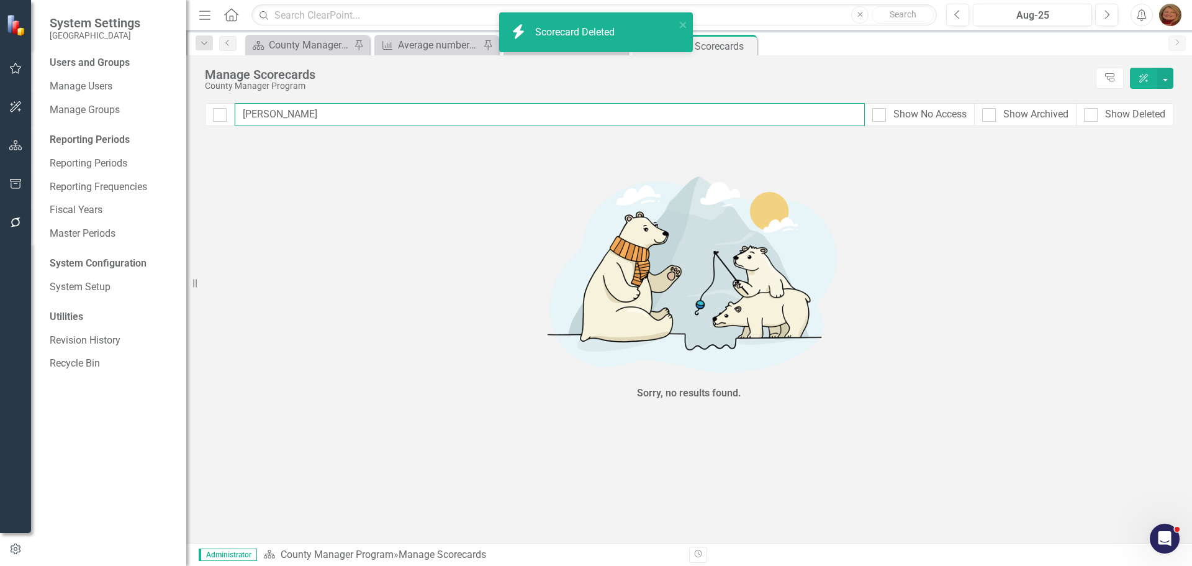
drag, startPoint x: 285, startPoint y: 120, endPoint x: 177, endPoint y: 104, distance: 109.2
click at [177, 105] on div "System Settings Gunnison County Users and Groups Manage Users Manage Groups Rep…" at bounding box center [596, 283] width 1192 height 566
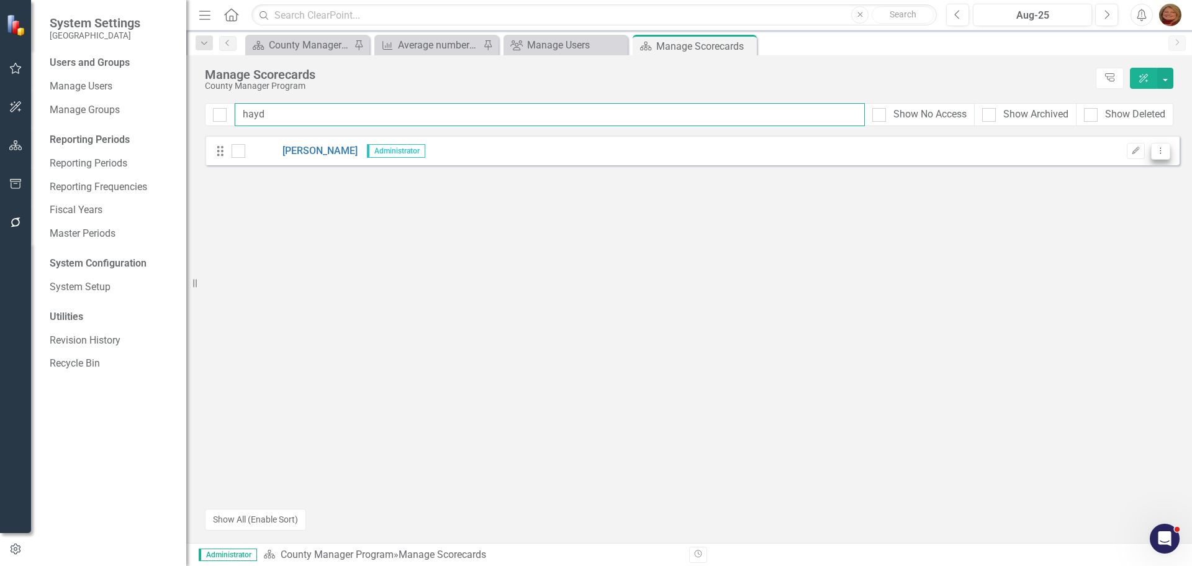
type input "hayd"
click at [1162, 144] on button "Dropdown Menu" at bounding box center [1160, 151] width 19 height 17
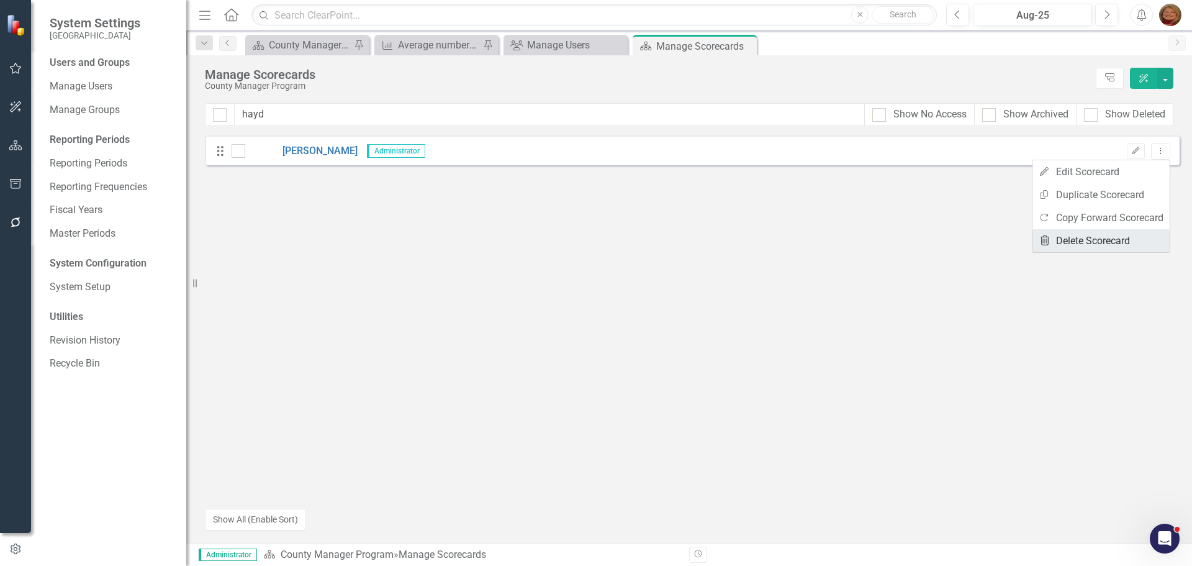
click at [1120, 234] on link "Trash Delete Scorecard" at bounding box center [1101, 240] width 137 height 23
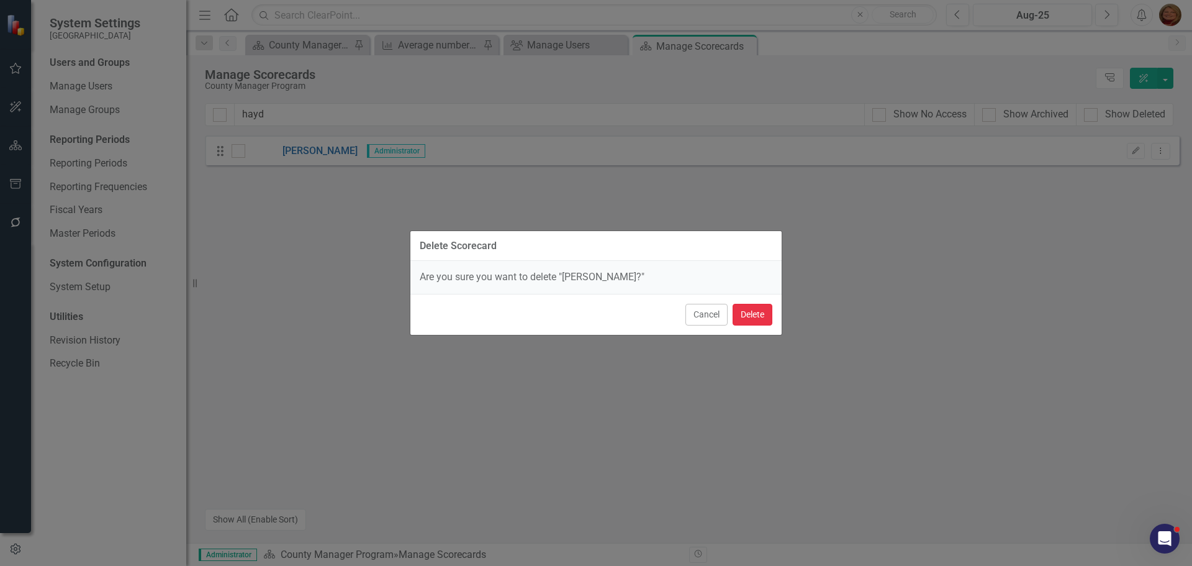
click at [751, 312] on button "Delete" at bounding box center [753, 315] width 40 height 22
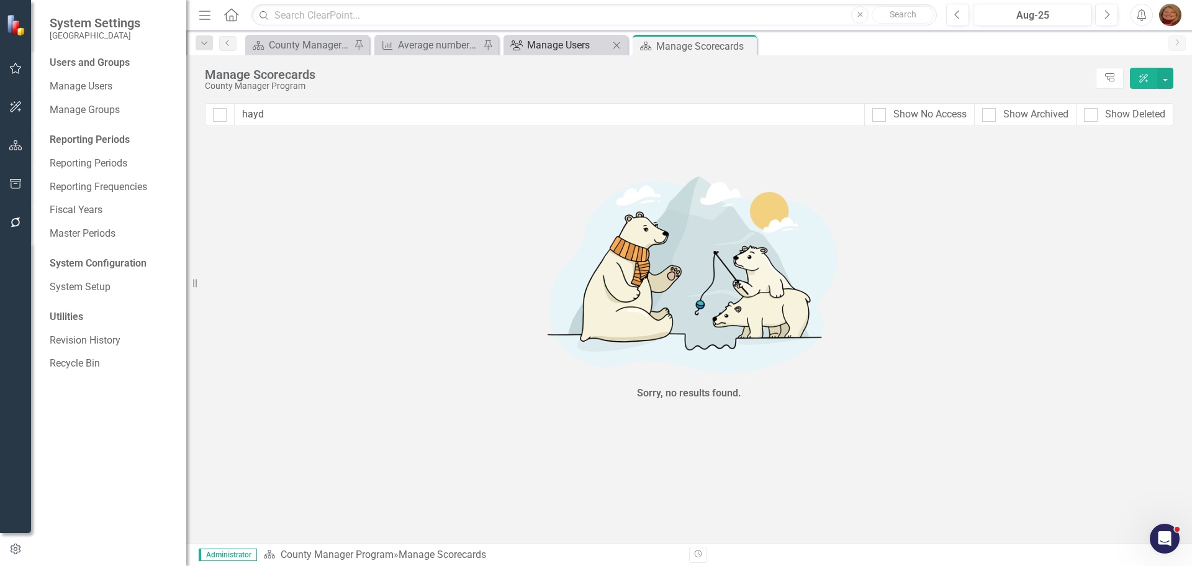
click at [542, 45] on div "icon.bolt Scorecard Deleted System Settings Gunnison County Users and Groups Ma…" at bounding box center [596, 283] width 1192 height 566
click at [542, 43] on div "Manage Users" at bounding box center [568, 45] width 82 height 16
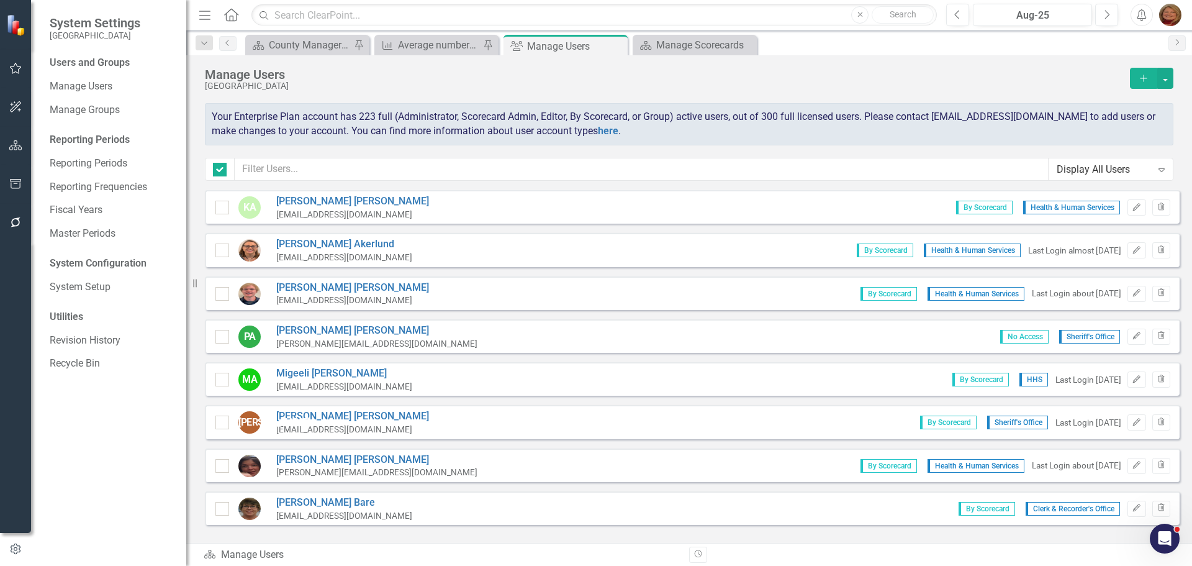
checkbox input "false"
click at [338, 168] on input "text" at bounding box center [642, 169] width 814 height 23
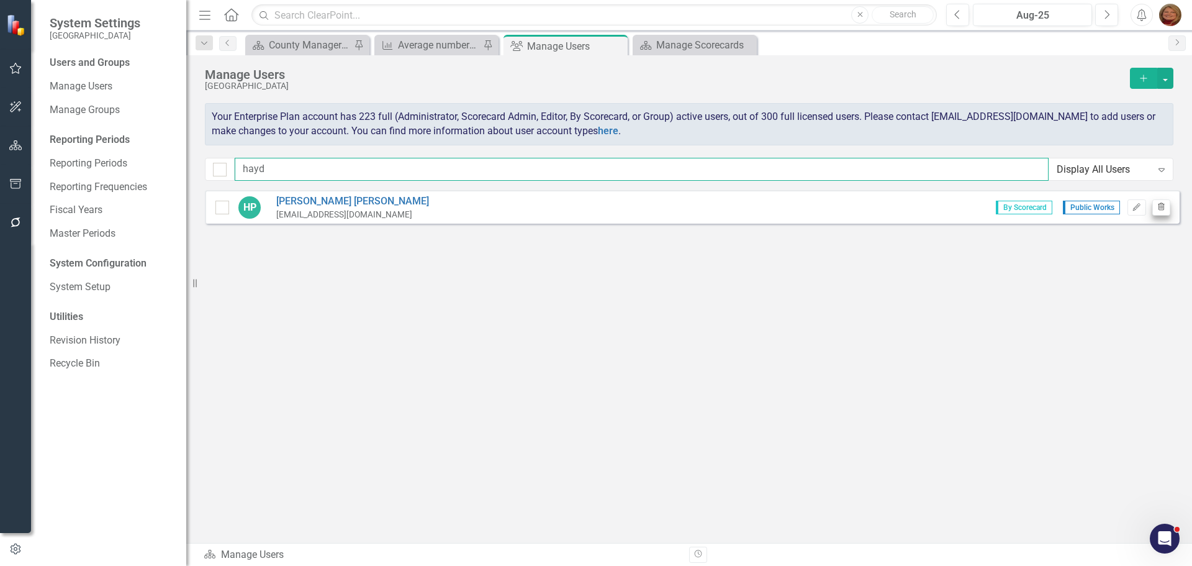
type input "hayd"
click at [1164, 207] on icon "Trash" at bounding box center [1161, 207] width 9 height 7
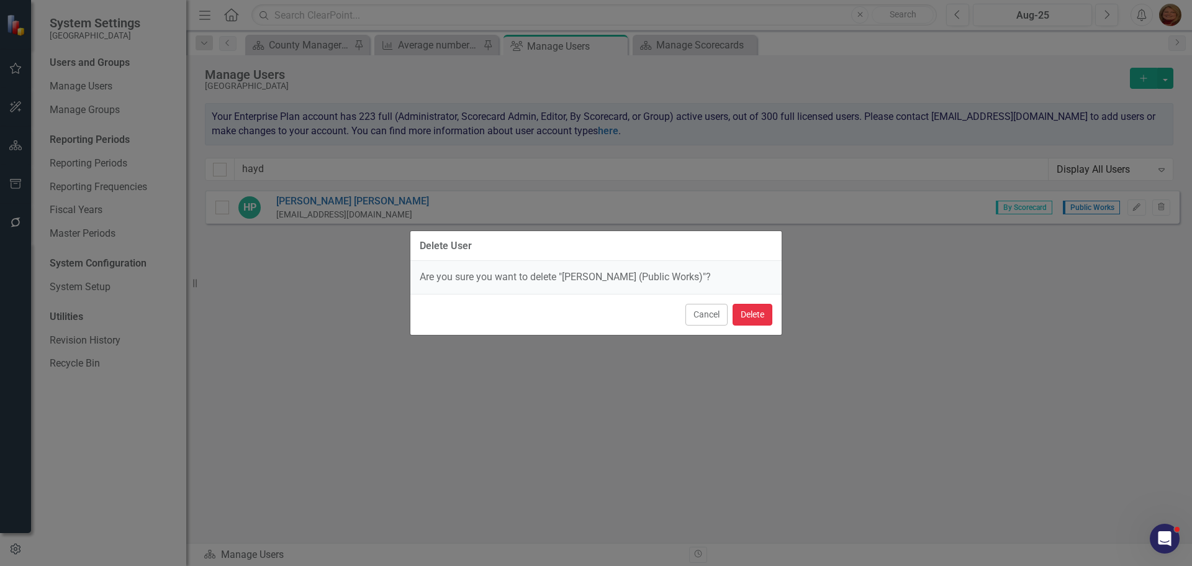
click at [754, 312] on button "Delete" at bounding box center [753, 315] width 40 height 22
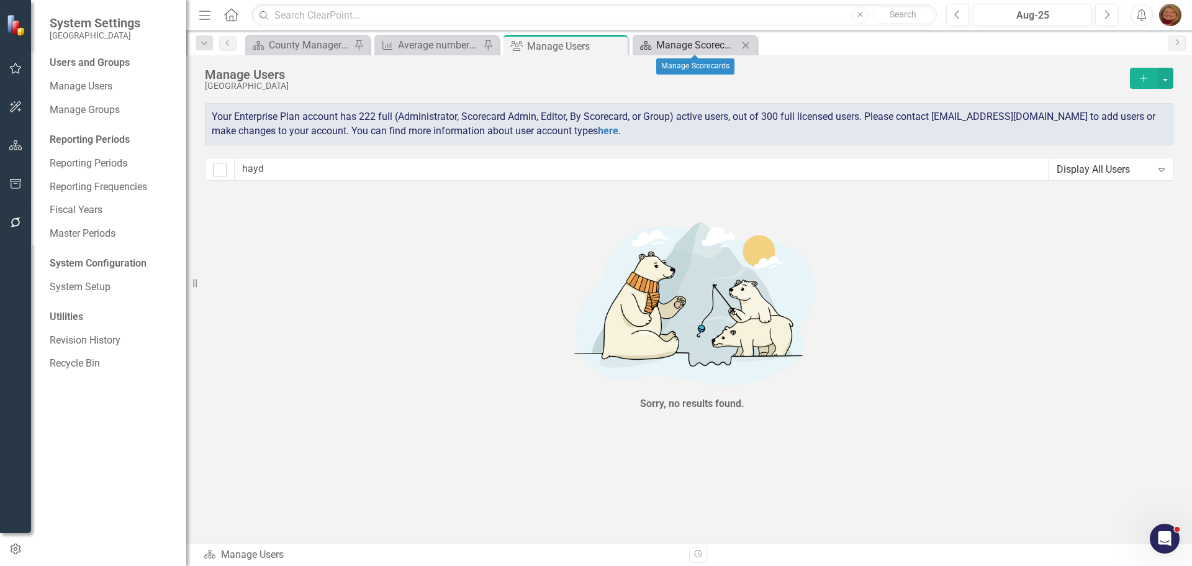
click at [687, 41] on div "Manage Scorecards" at bounding box center [697, 45] width 82 height 16
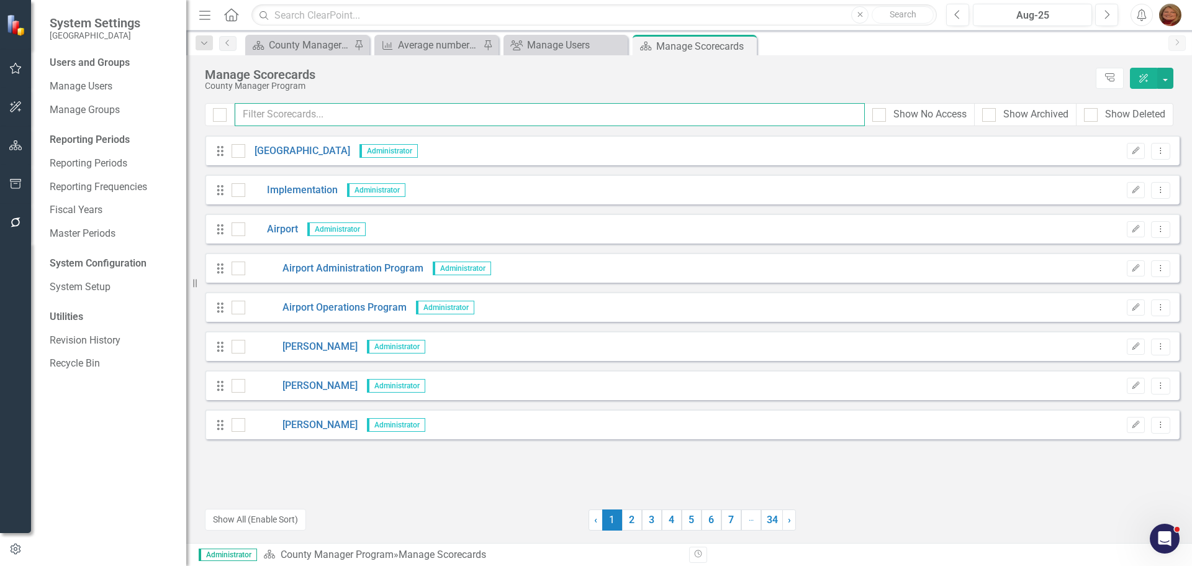
click at [350, 112] on input "text" at bounding box center [550, 114] width 630 height 23
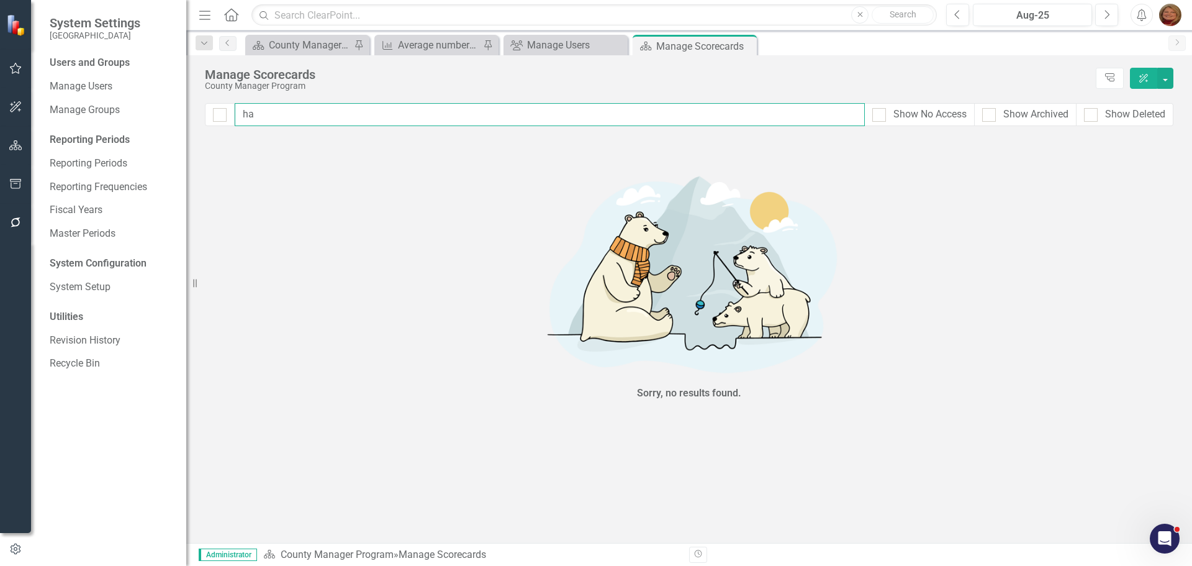
type input "h"
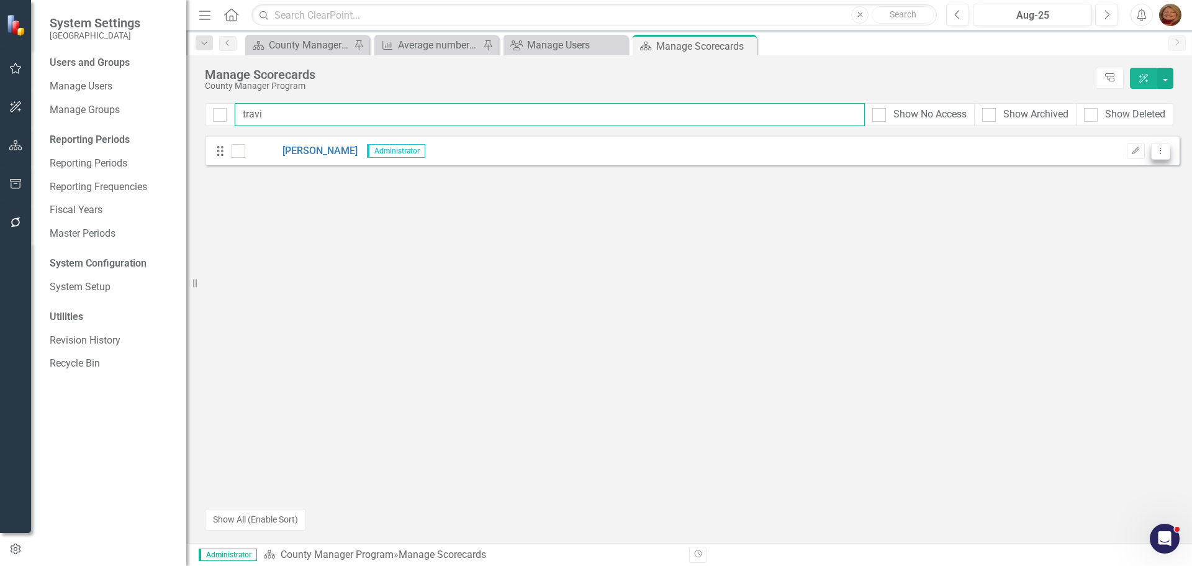
type input "travi"
click at [1169, 146] on button "Dropdown Menu" at bounding box center [1160, 151] width 19 height 17
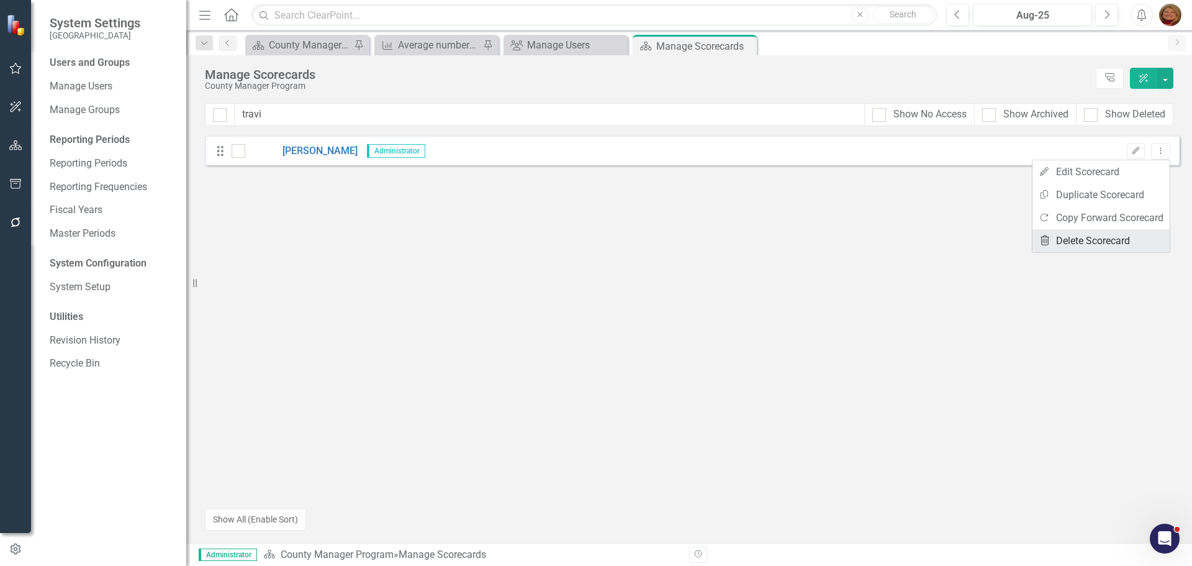
click at [1122, 242] on link "Trash Delete Scorecard" at bounding box center [1101, 240] width 137 height 23
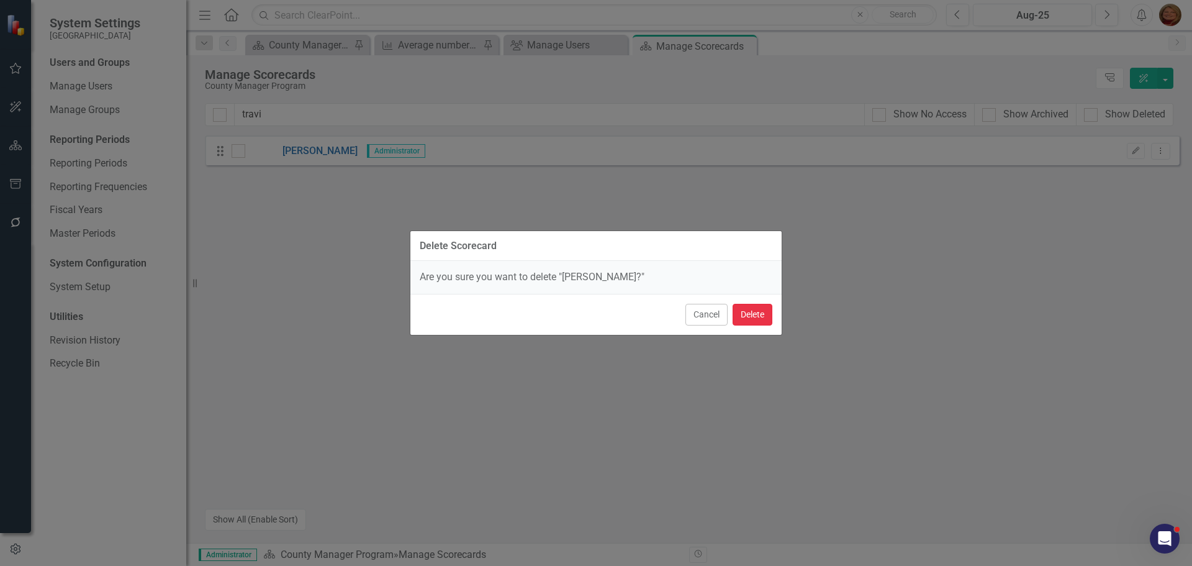
click at [766, 319] on button "Delete" at bounding box center [753, 315] width 40 height 22
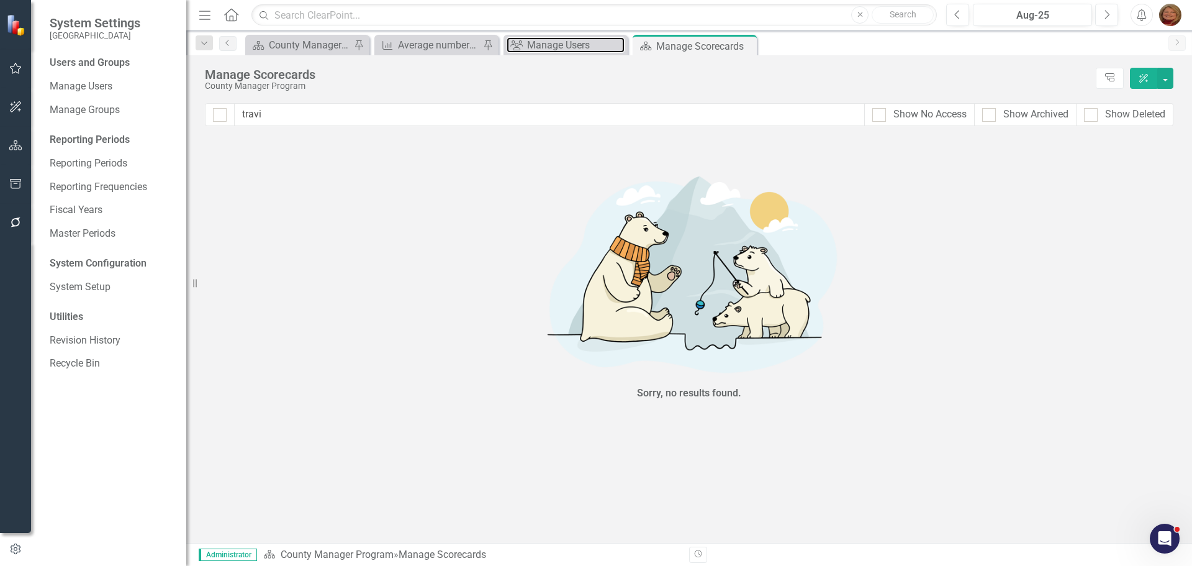
click at [561, 47] on div "Manage Users" at bounding box center [575, 45] width 97 height 16
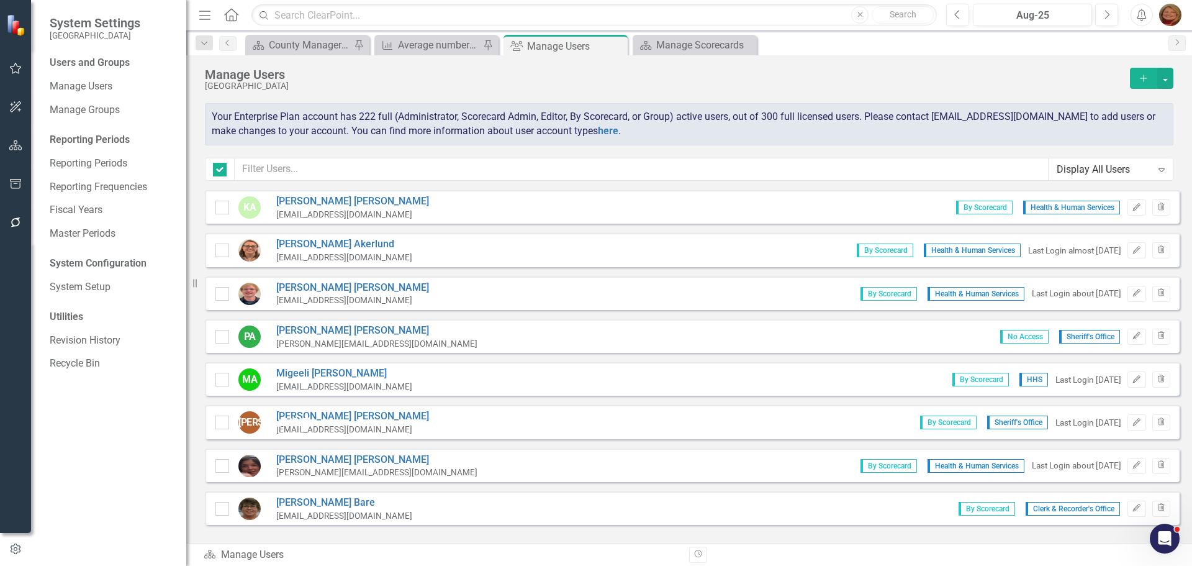
checkbox input "false"
click at [353, 168] on input "text" at bounding box center [642, 169] width 814 height 23
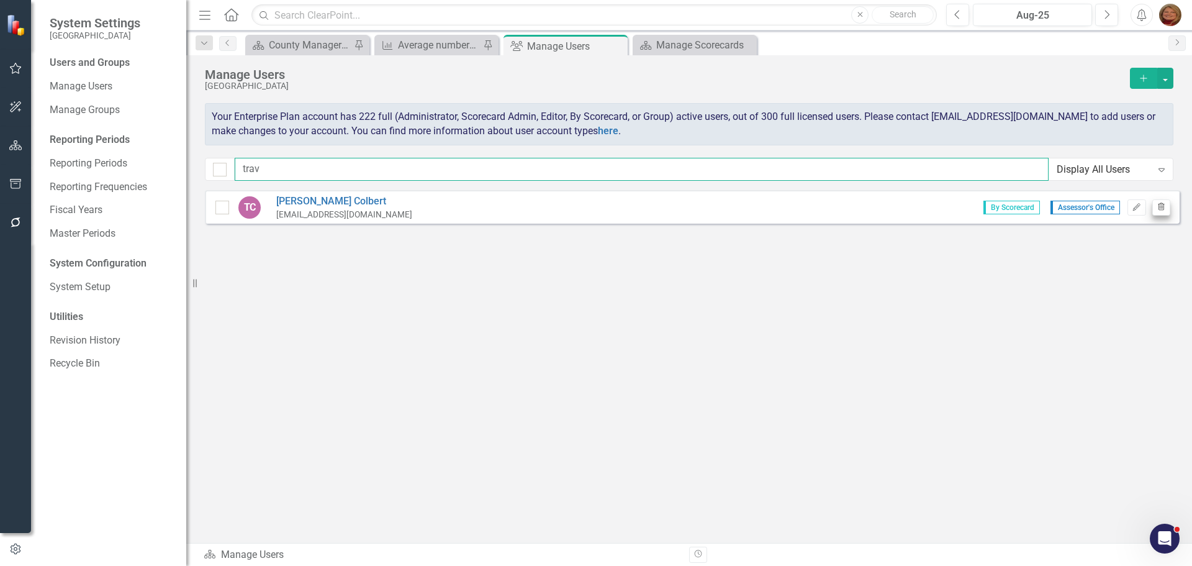
type input "trav"
click at [1161, 208] on icon "button" at bounding box center [1161, 205] width 7 height 7
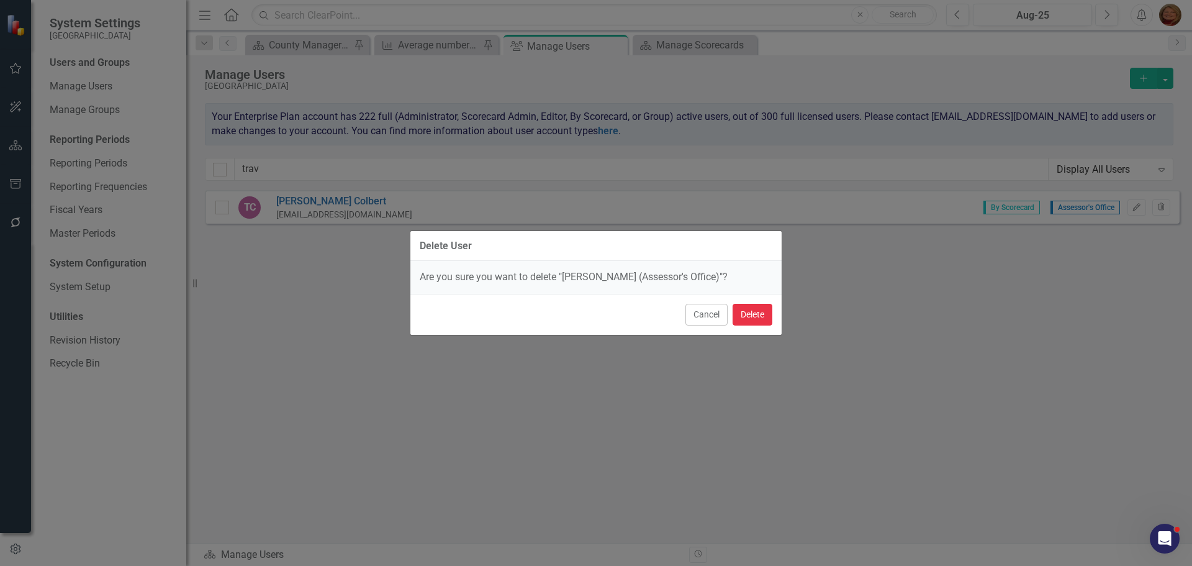
click at [756, 317] on button "Delete" at bounding box center [753, 315] width 40 height 22
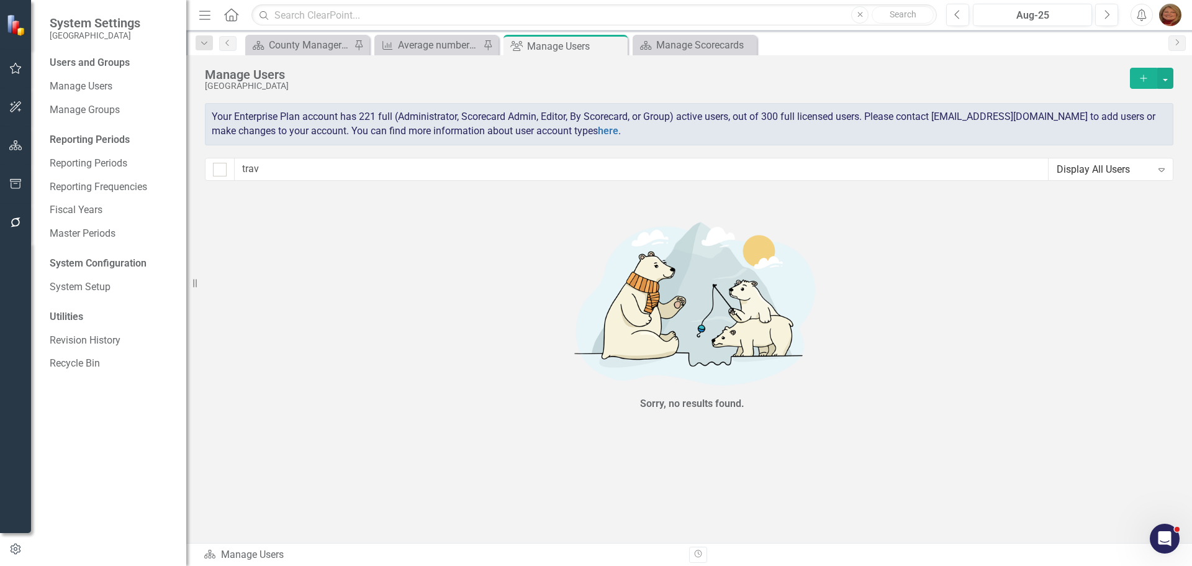
scroll to position [1749, 0]
